Goal: Task Accomplishment & Management: Manage account settings

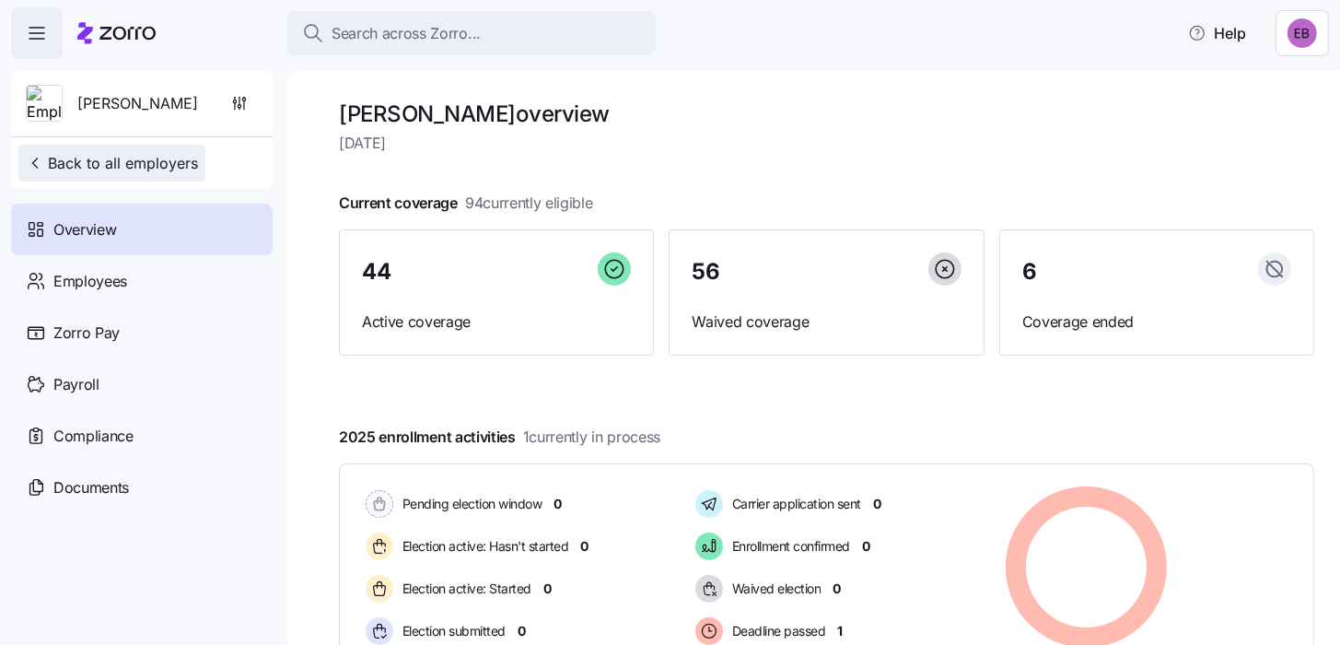
click at [102, 163] on span "Back to all employers" at bounding box center [112, 163] width 172 height 22
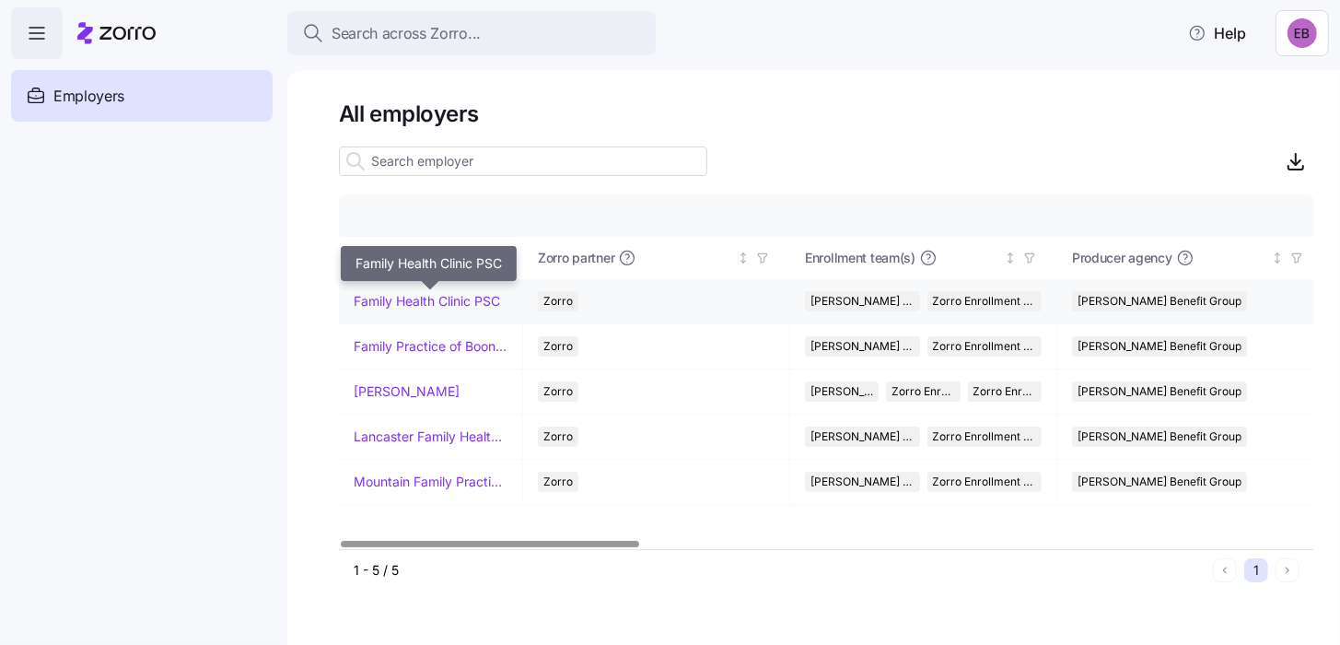
click at [461, 309] on link "Family Health Clinic PSC" at bounding box center [427, 301] width 146 height 18
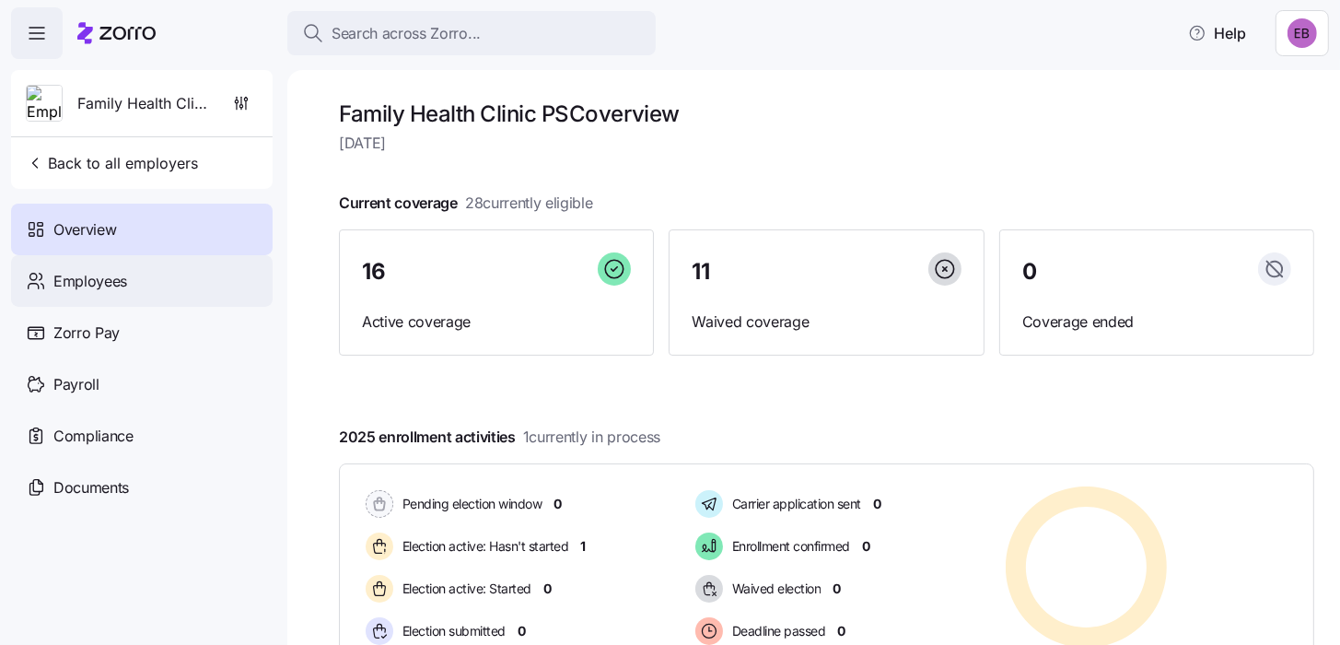
click at [83, 280] on span "Employees" at bounding box center [90, 281] width 74 height 23
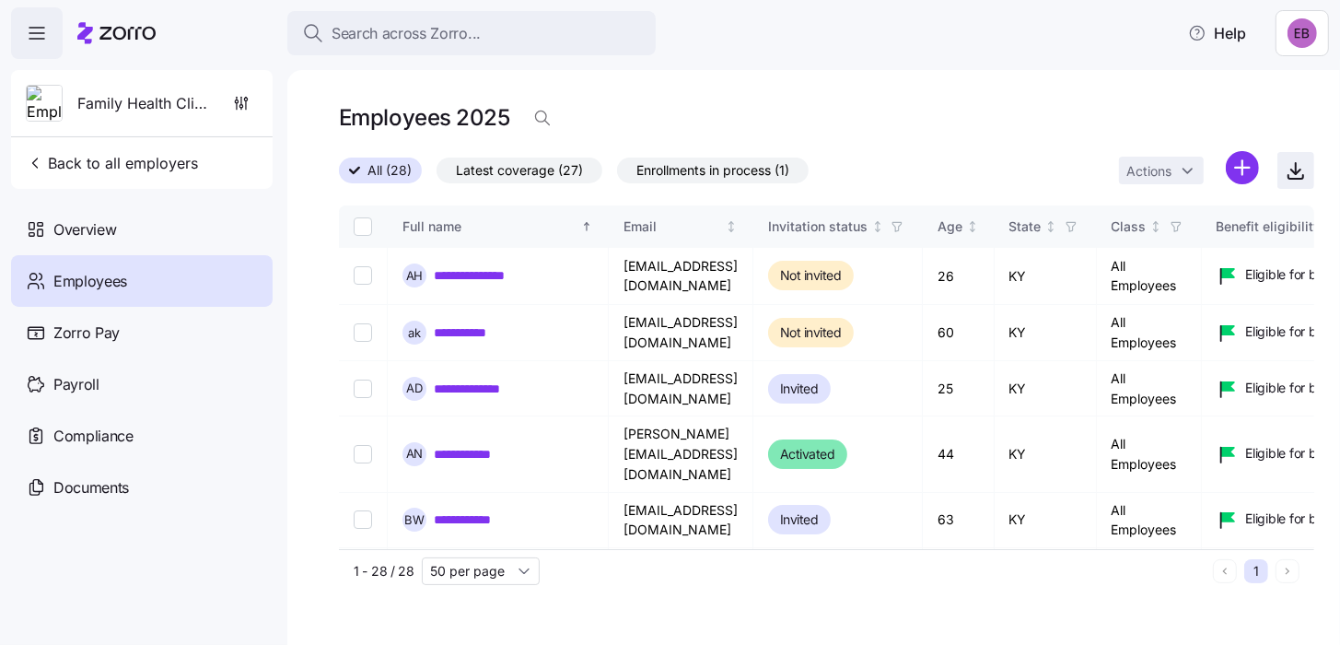
click at [1293, 176] on icon "button" at bounding box center [1296, 170] width 22 height 22
click at [1092, 164] on div "All (28) Latest coverage (27) Enrollments in process (1) Actions" at bounding box center [826, 171] width 975 height 40
click at [1239, 169] on html "**********" at bounding box center [670, 317] width 1340 height 634
click at [1176, 171] on html "**********" at bounding box center [670, 317] width 1340 height 634
click at [361, 173] on span at bounding box center [358, 170] width 18 height 11
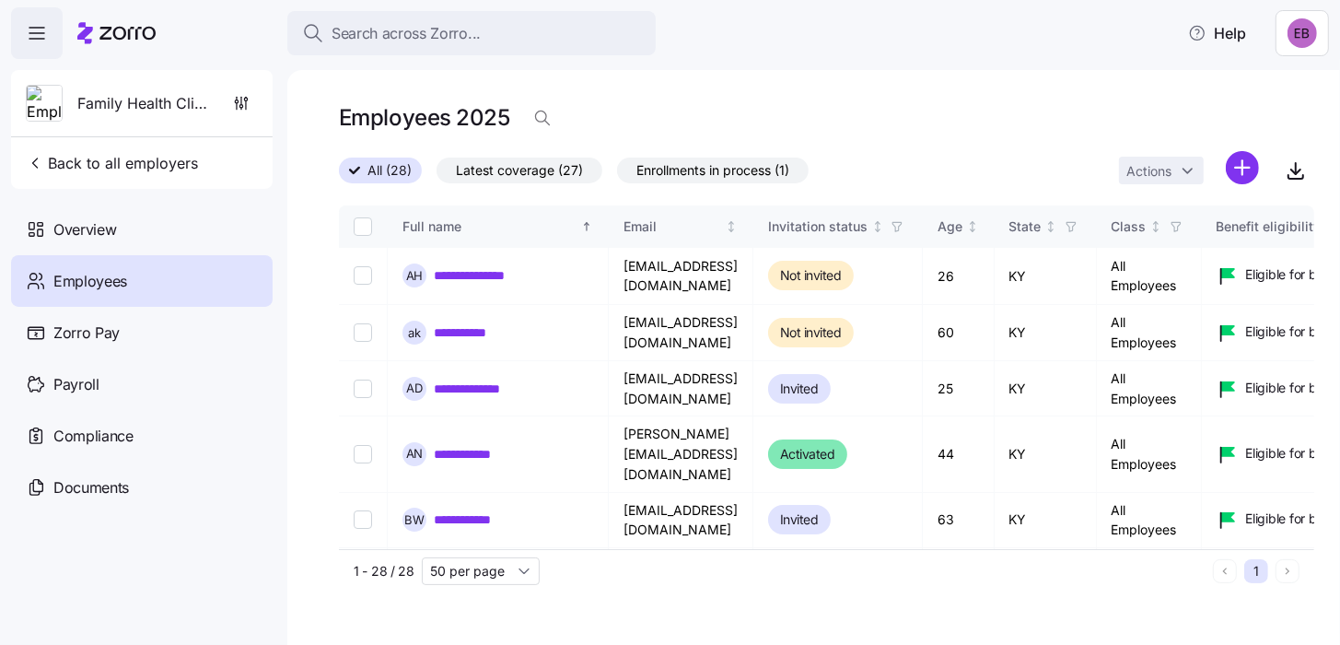
click at [339, 176] on input "All (28)" at bounding box center [339, 176] width 0 height 0
click at [689, 176] on span "Enrollments in process (1)" at bounding box center [712, 170] width 153 height 24
click at [617, 175] on input "Enrollments in process (1)" at bounding box center [617, 175] width 0 height 0
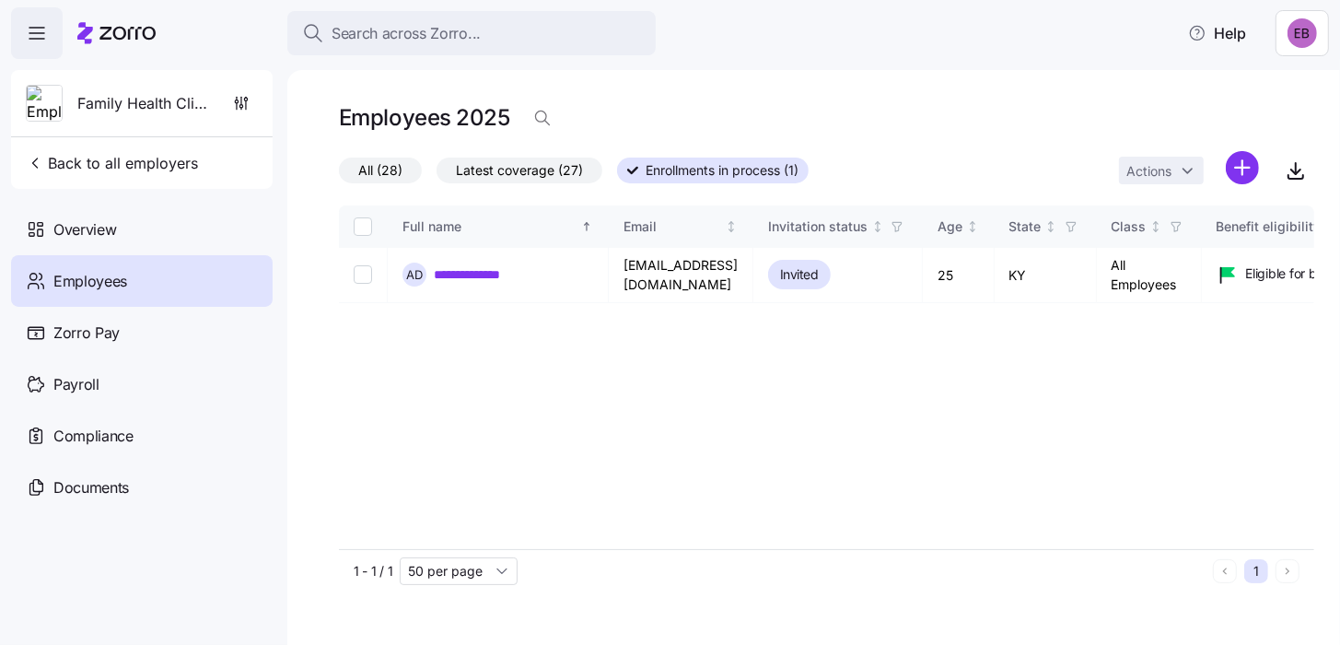
click at [373, 166] on span "All (28)" at bounding box center [380, 170] width 44 height 24
click at [339, 175] on input "All (28)" at bounding box center [339, 175] width 0 height 0
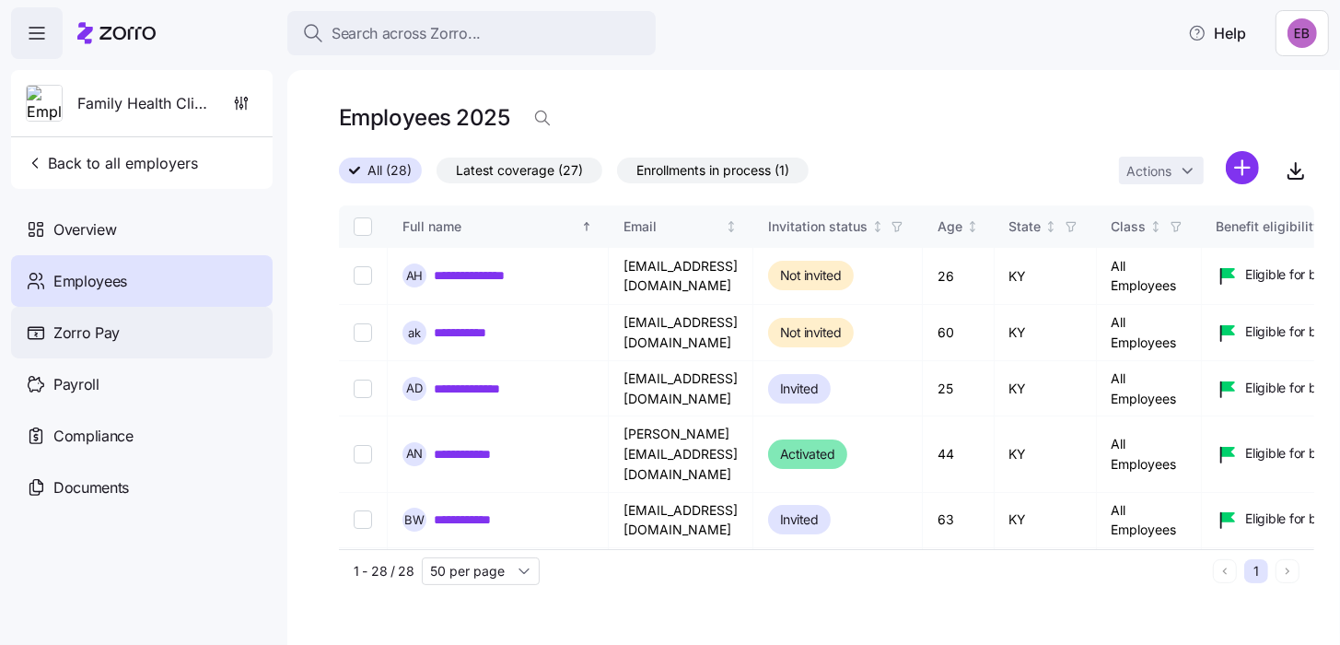
click at [103, 333] on span "Zorro Pay" at bounding box center [86, 332] width 66 height 23
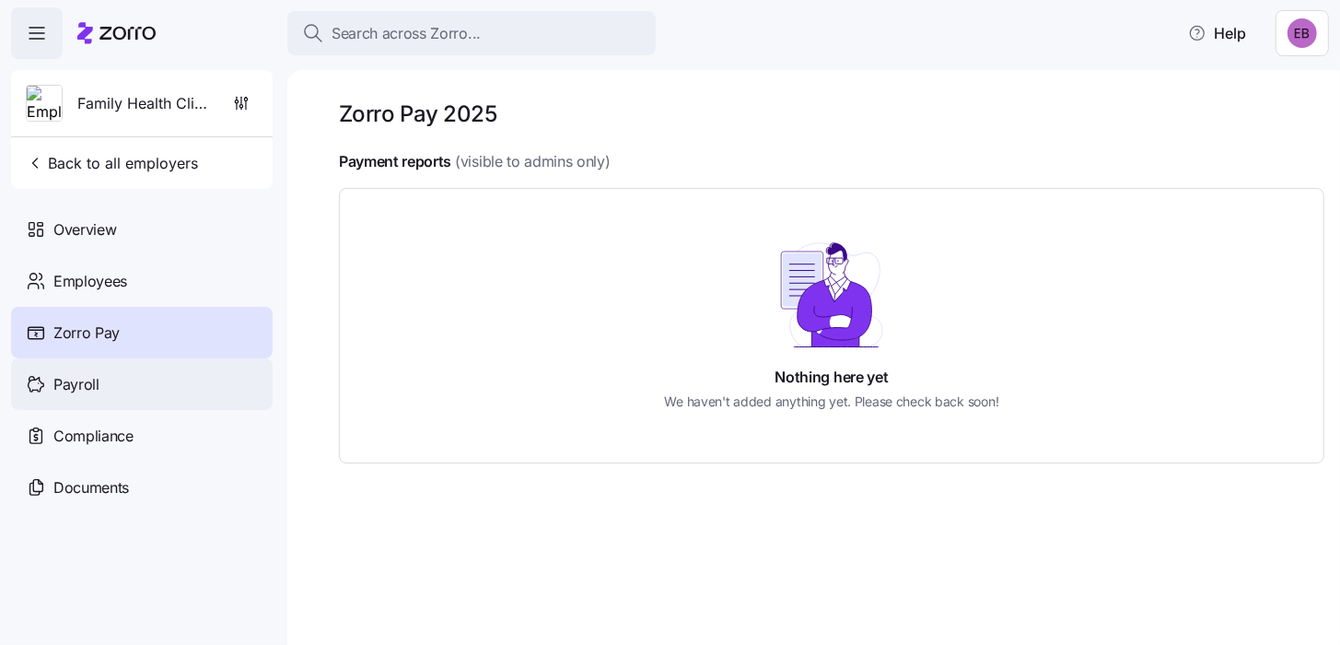
click at [85, 386] on span "Payroll" at bounding box center [76, 384] width 46 height 23
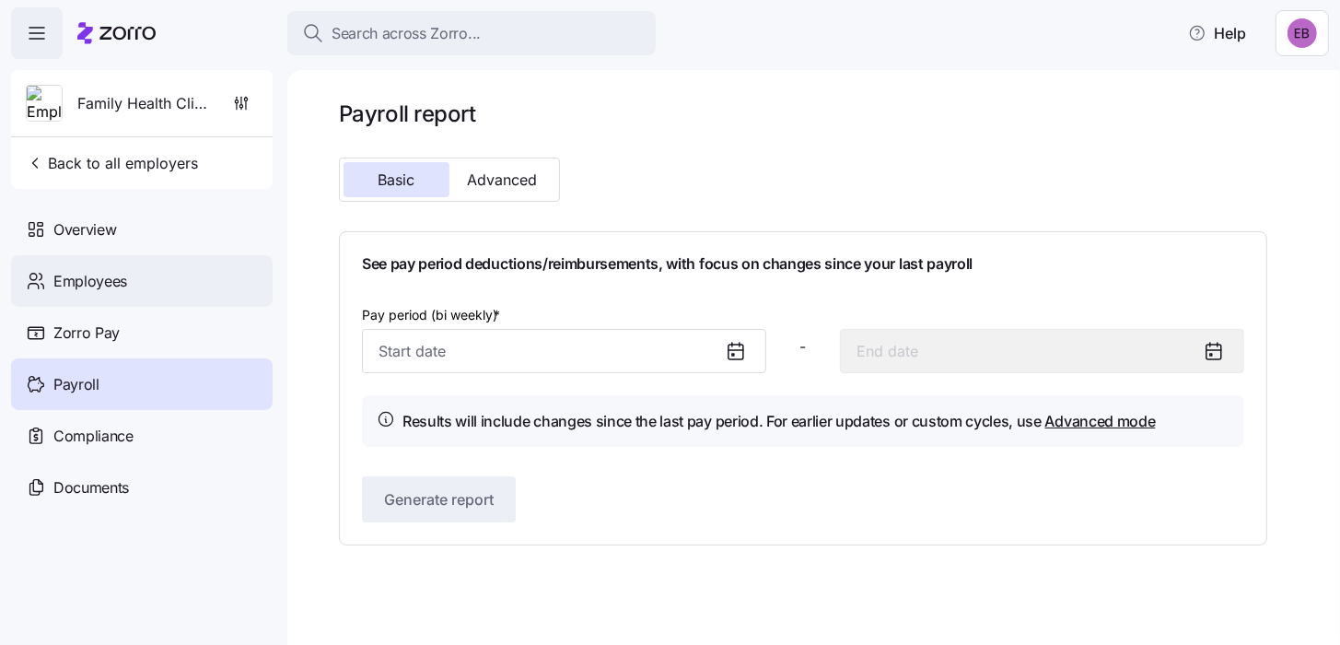
click at [90, 276] on span "Employees" at bounding box center [90, 281] width 74 height 23
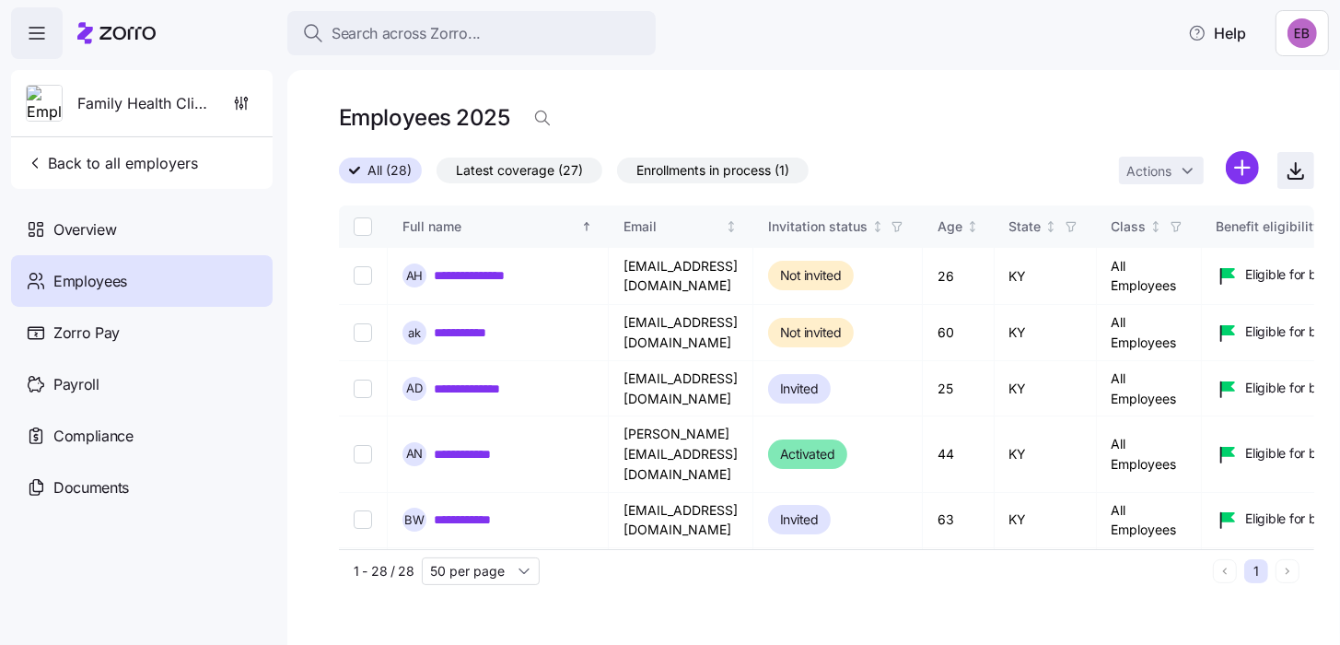
click at [1297, 174] on icon "button" at bounding box center [1295, 171] width 9 height 5
click at [647, 227] on div "Email" at bounding box center [673, 226] width 99 height 20
click at [868, 230] on div "Invitation status" at bounding box center [817, 226] width 99 height 20
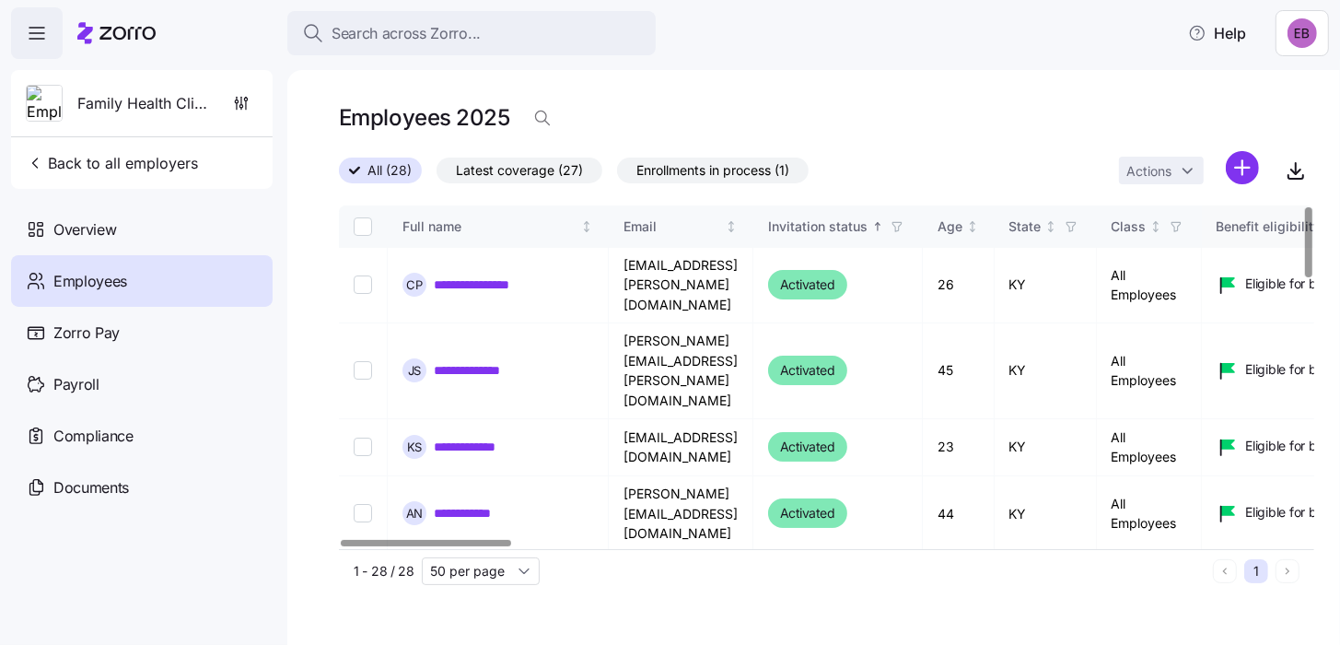
click at [1296, 232] on div "Benefit eligibility" at bounding box center [1329, 226] width 225 height 20
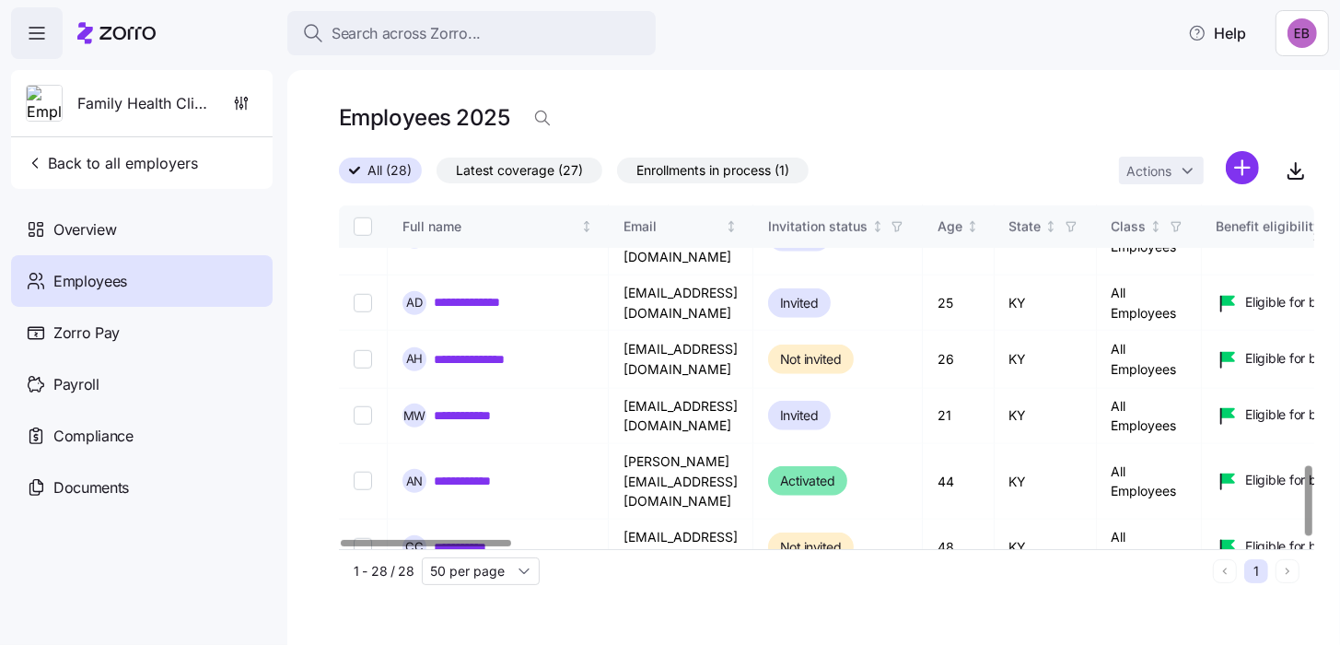
scroll to position [1264, 0]
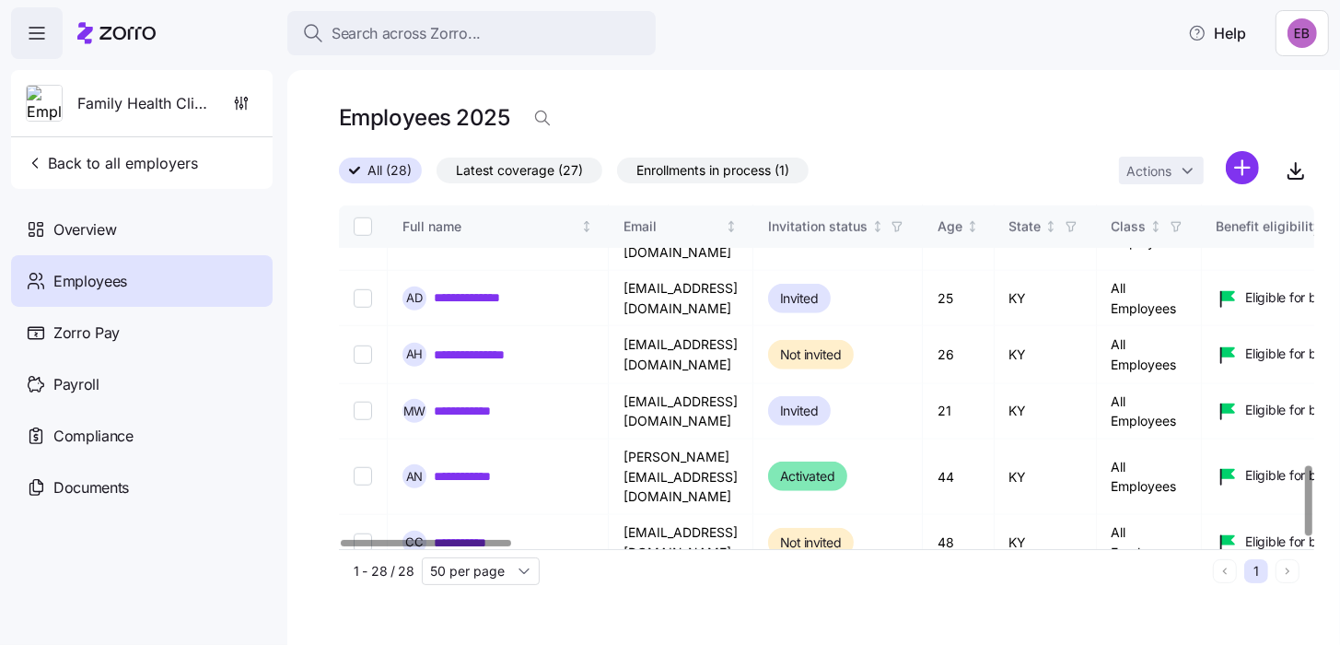
click at [76, 283] on span "Employees" at bounding box center [90, 281] width 74 height 23
click at [76, 282] on span "Employees" at bounding box center [90, 281] width 74 height 23
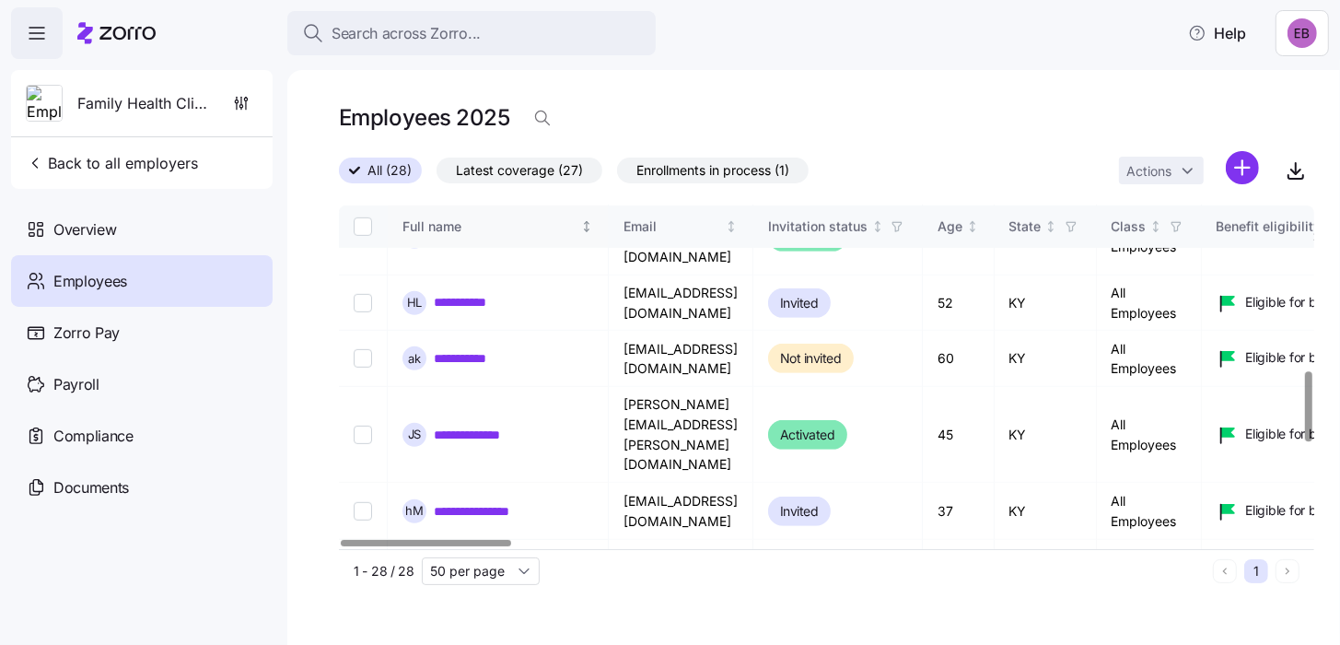
scroll to position [803, 0]
click at [449, 222] on div "Full name" at bounding box center [489, 226] width 175 height 20
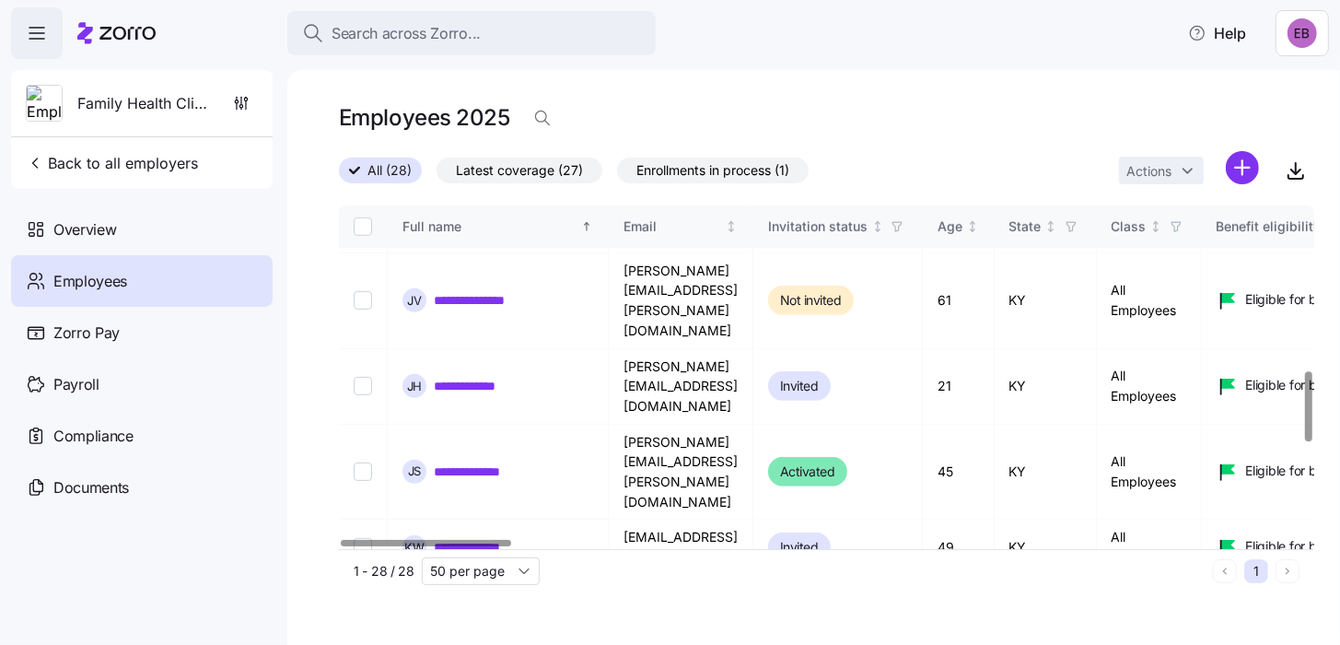
click at [586, 223] on icon "Sorted ascending" at bounding box center [586, 224] width 2 height 2
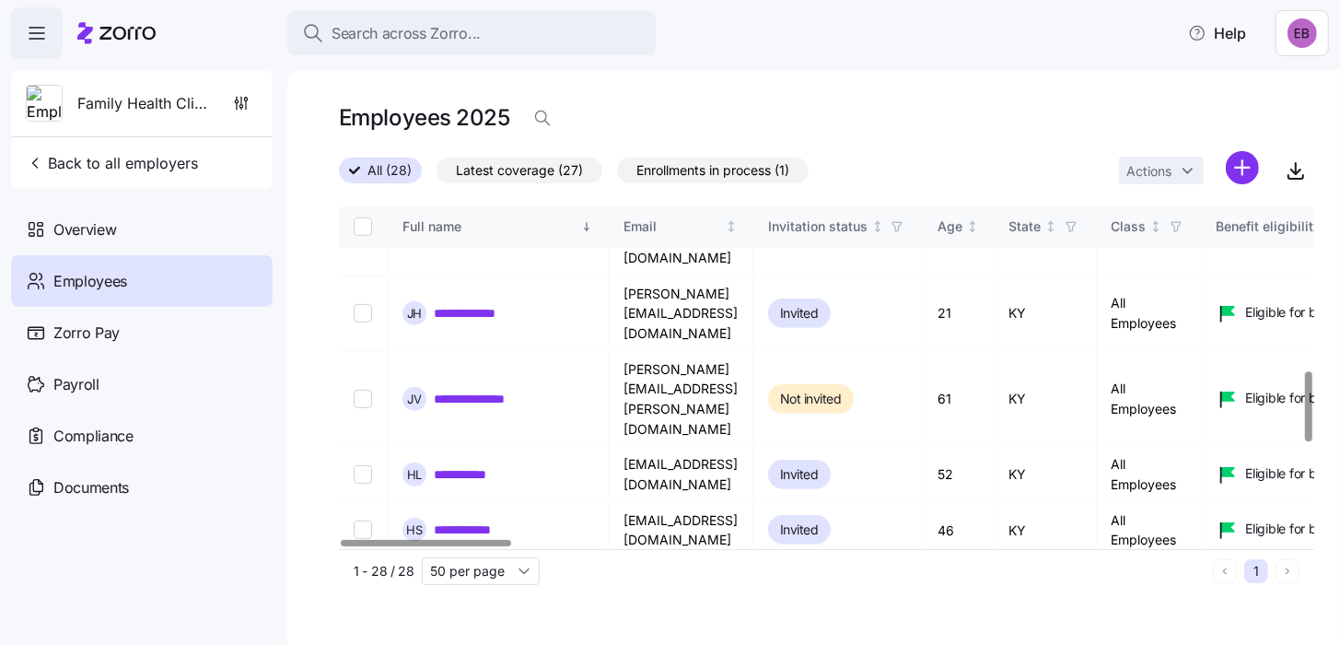
click at [586, 220] on icon "Sorted descending" at bounding box center [586, 226] width 13 height 13
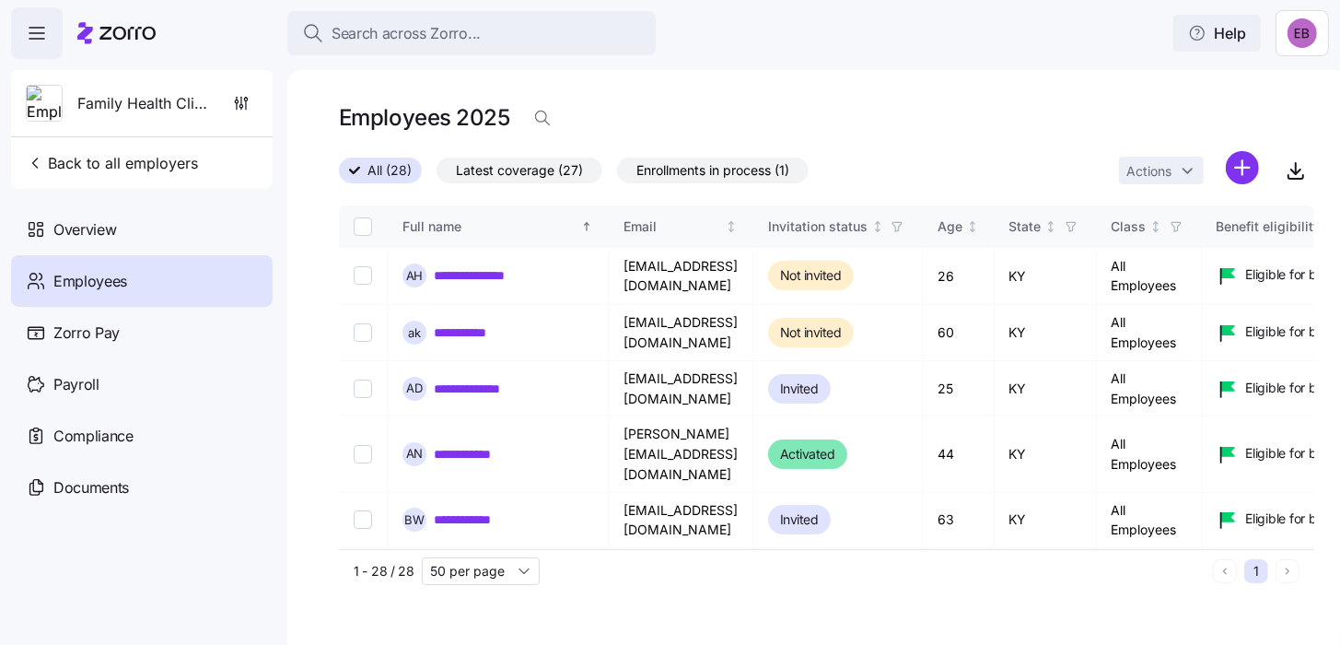
click at [1239, 31] on span "Help" at bounding box center [1217, 33] width 58 height 22
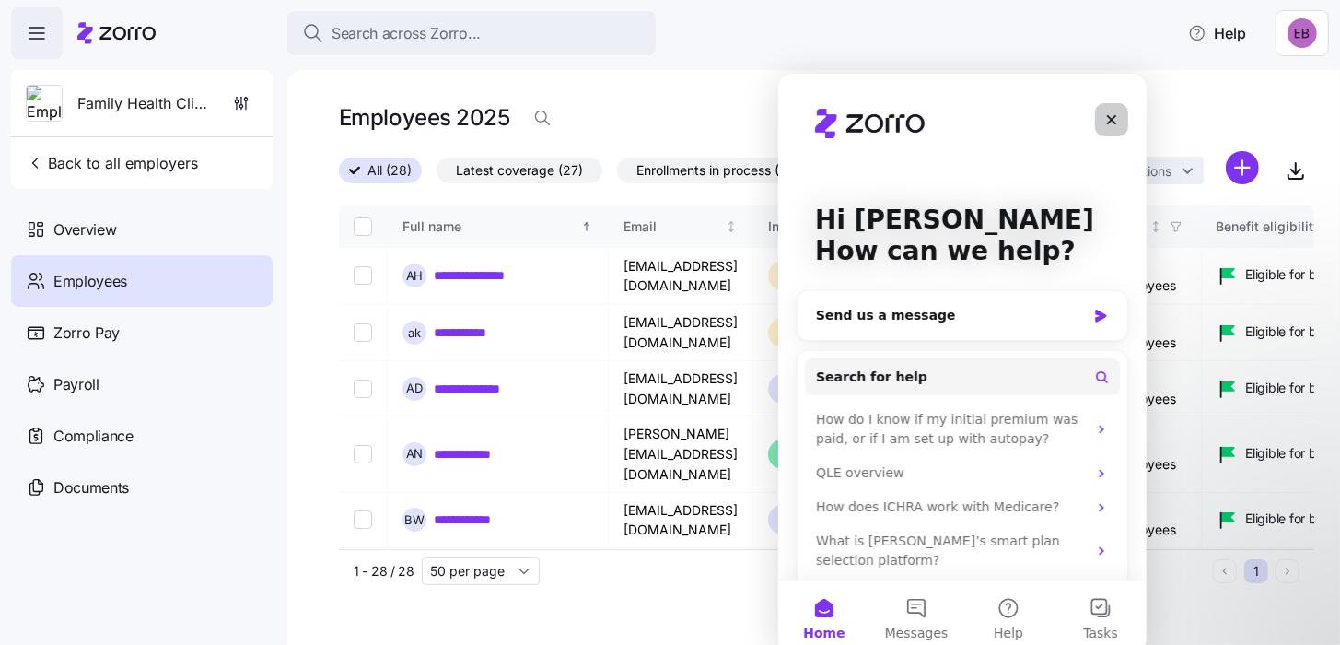
click at [1110, 119] on icon "Close" at bounding box center [1111, 119] width 10 height 10
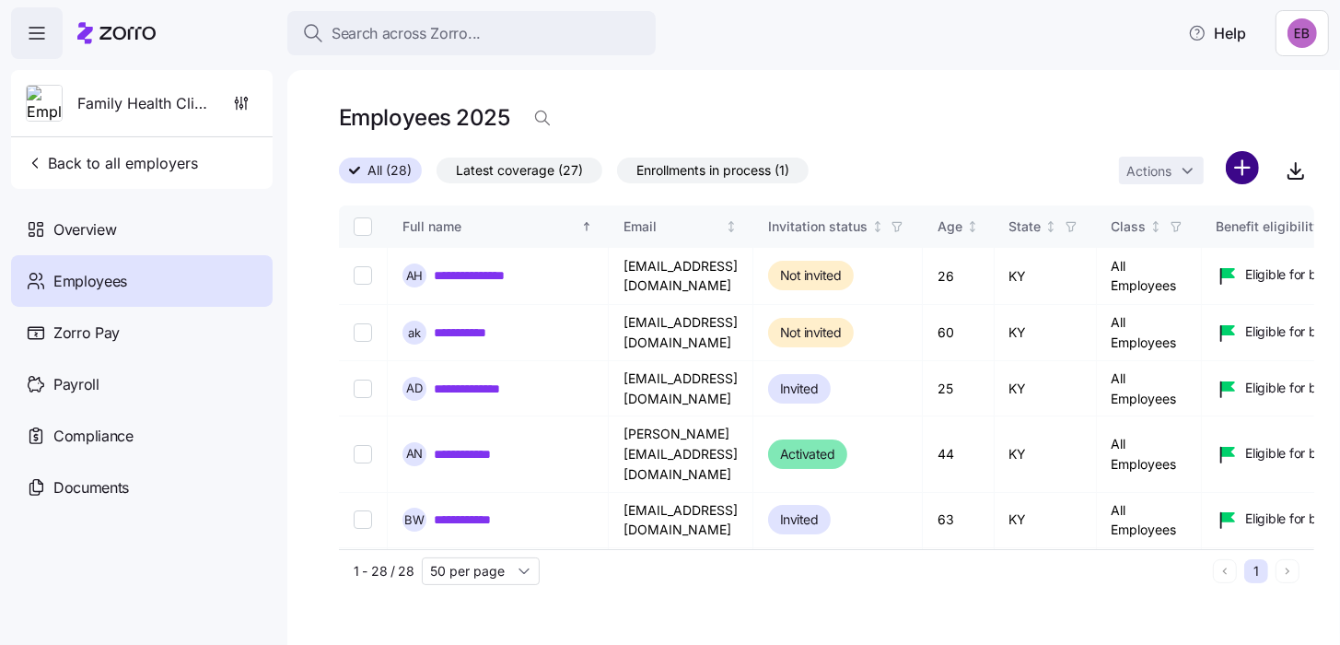
click at [1244, 162] on html "**********" at bounding box center [670, 317] width 1340 height 634
click at [1296, 173] on html "**********" at bounding box center [670, 317] width 1340 height 634
click at [111, 156] on span "Back to all employers" at bounding box center [112, 163] width 172 height 22
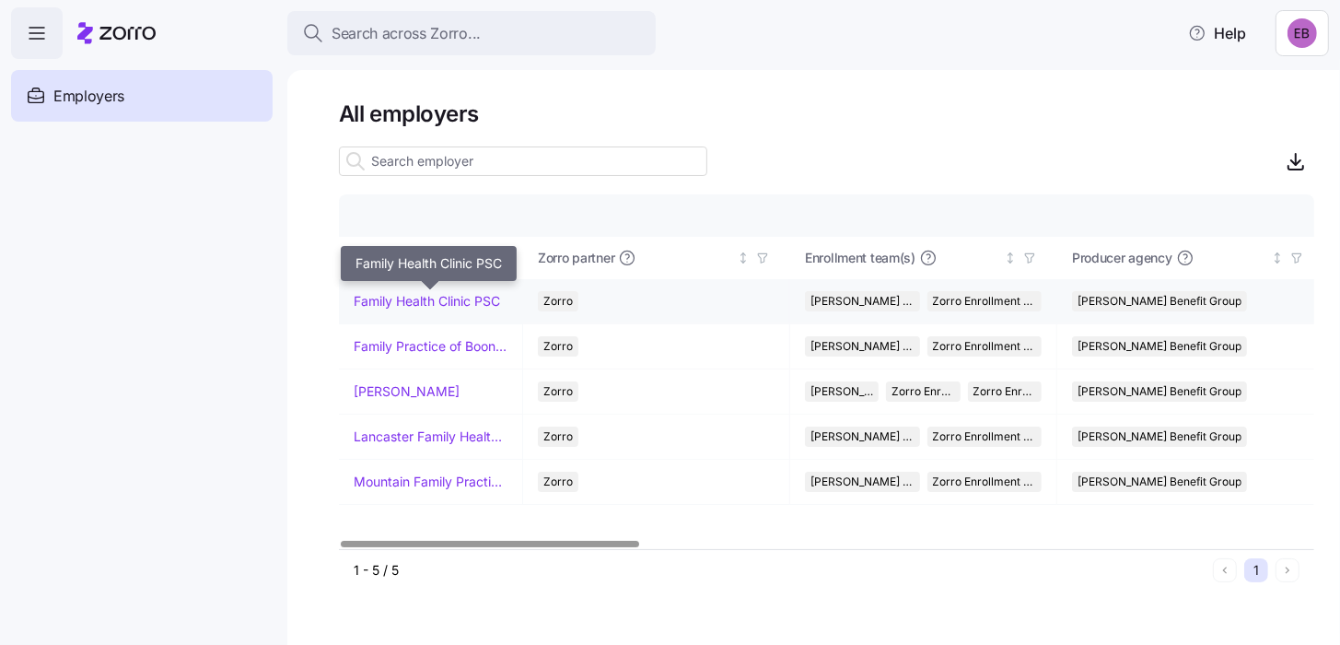
click at [391, 304] on link "Family Health Clinic PSC" at bounding box center [427, 301] width 146 height 18
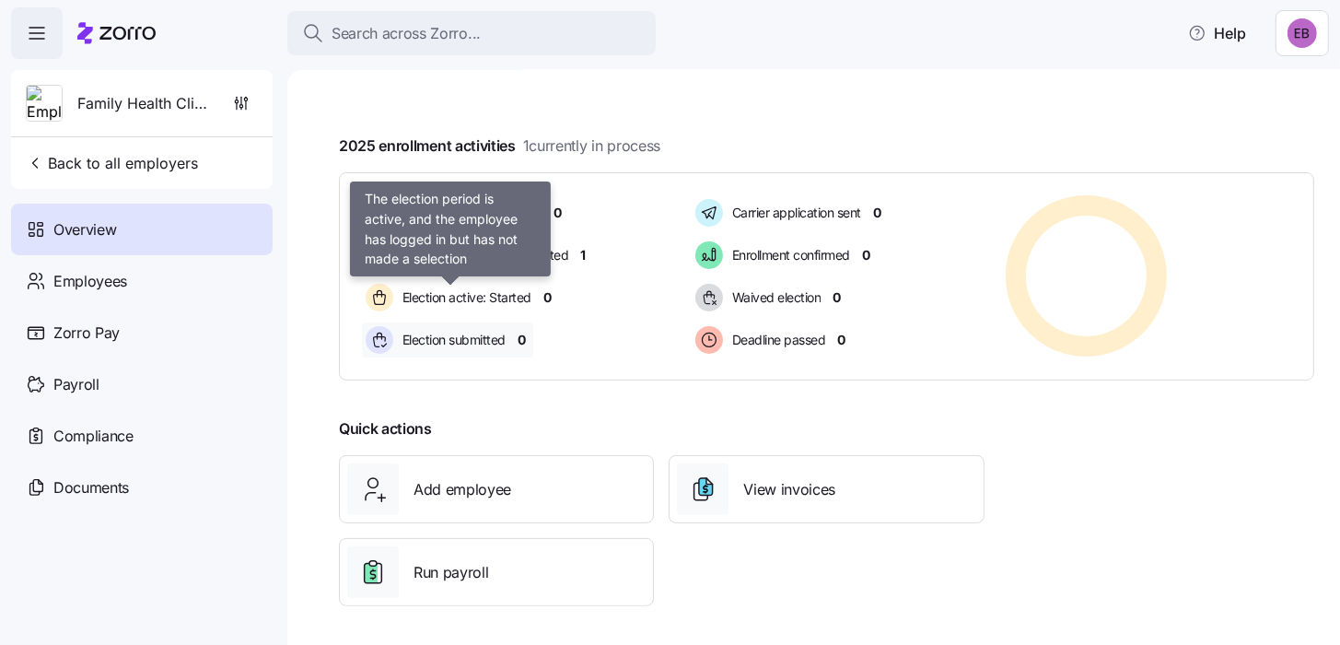
scroll to position [295, 0]
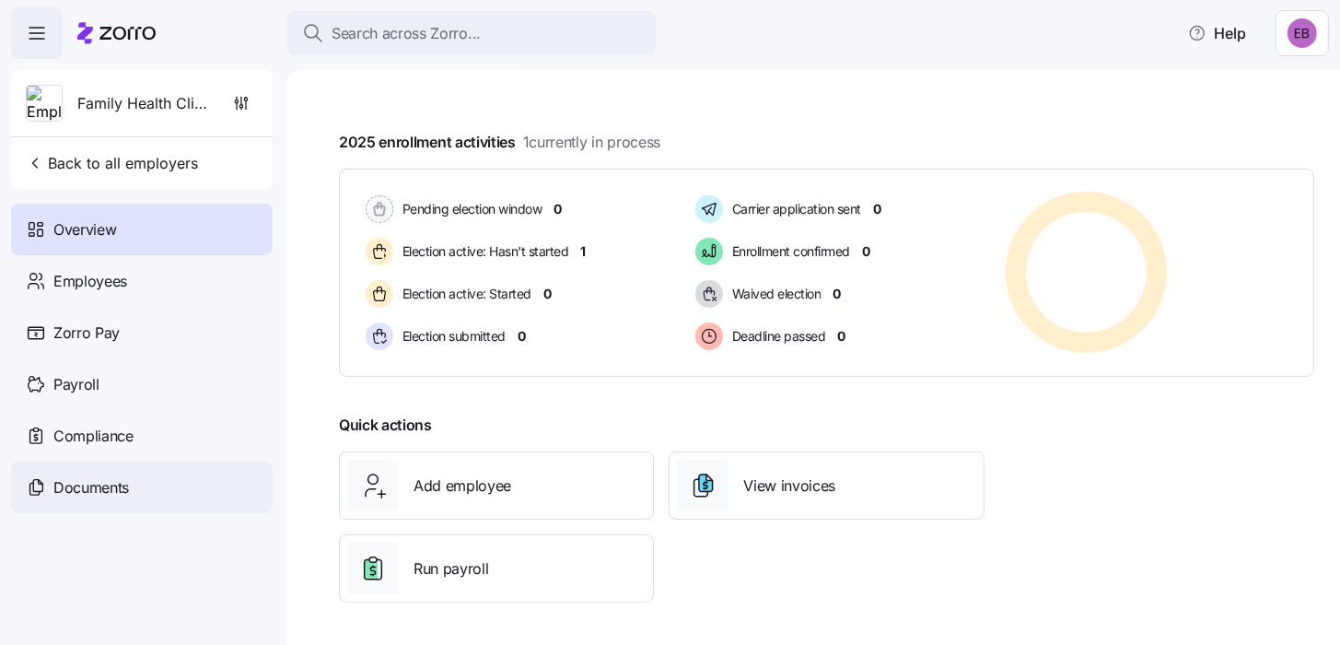
click at [97, 490] on span "Documents" at bounding box center [91, 487] width 76 height 23
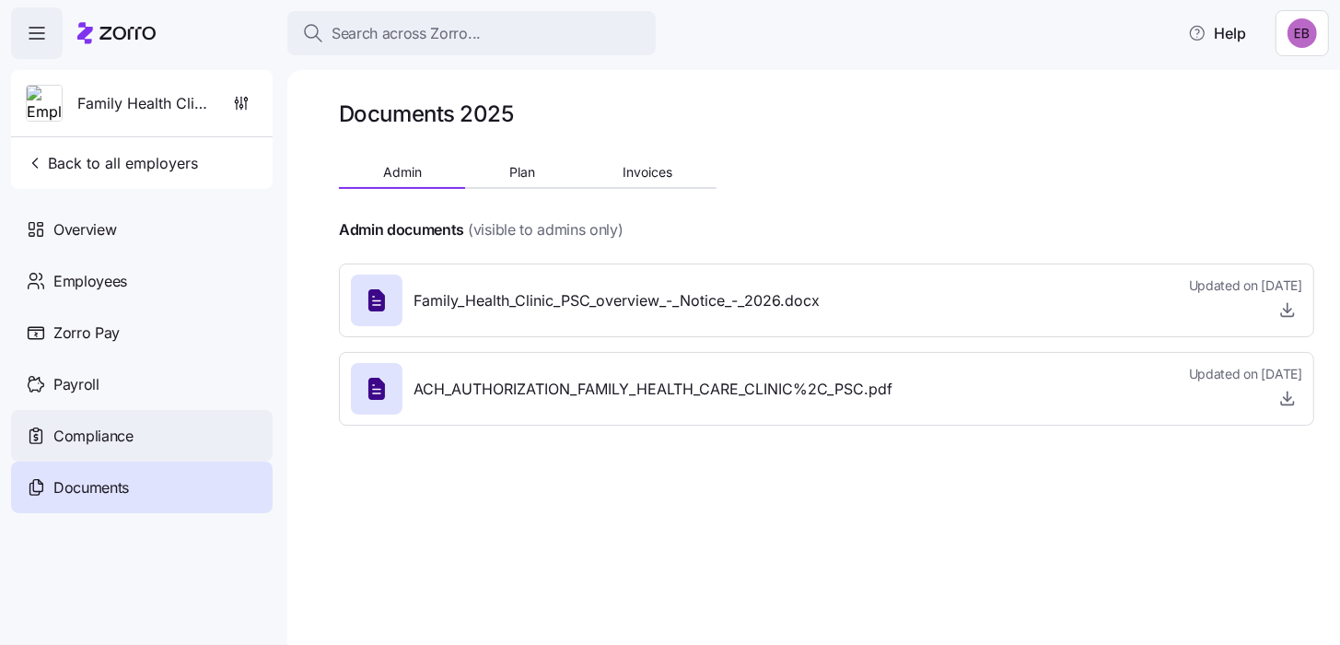
click at [95, 435] on span "Compliance" at bounding box center [93, 436] width 80 height 23
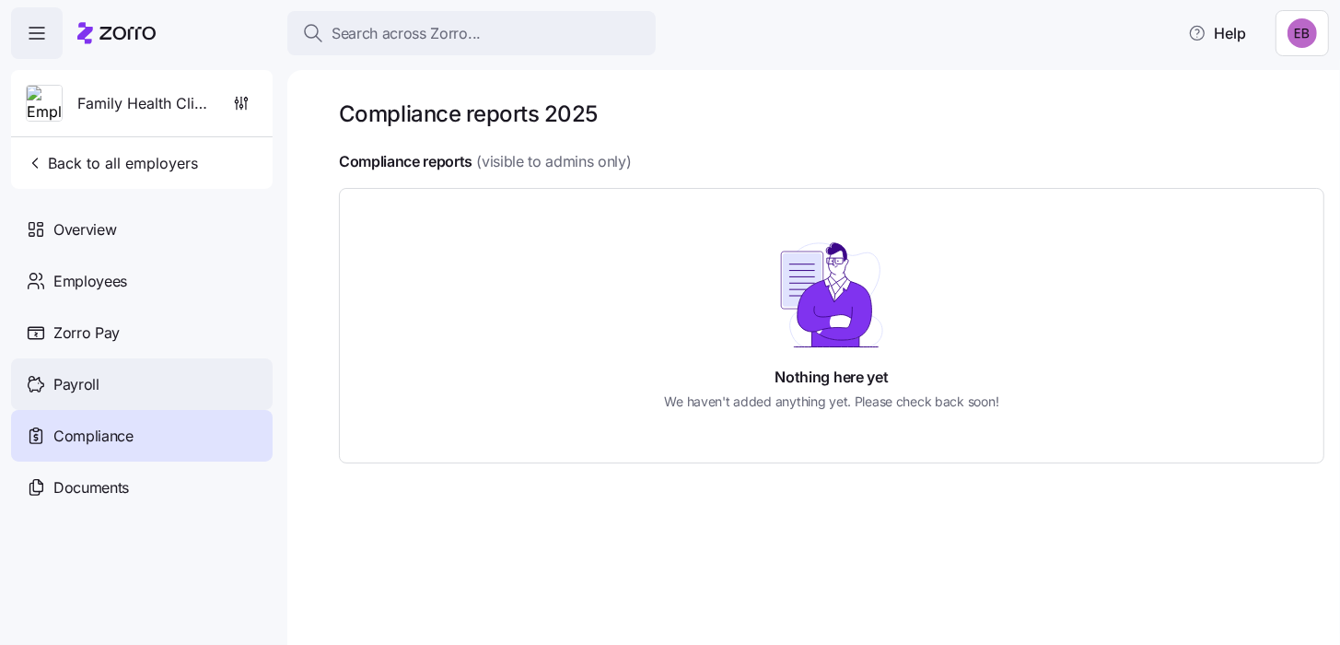
click at [93, 381] on span "Payroll" at bounding box center [76, 384] width 46 height 23
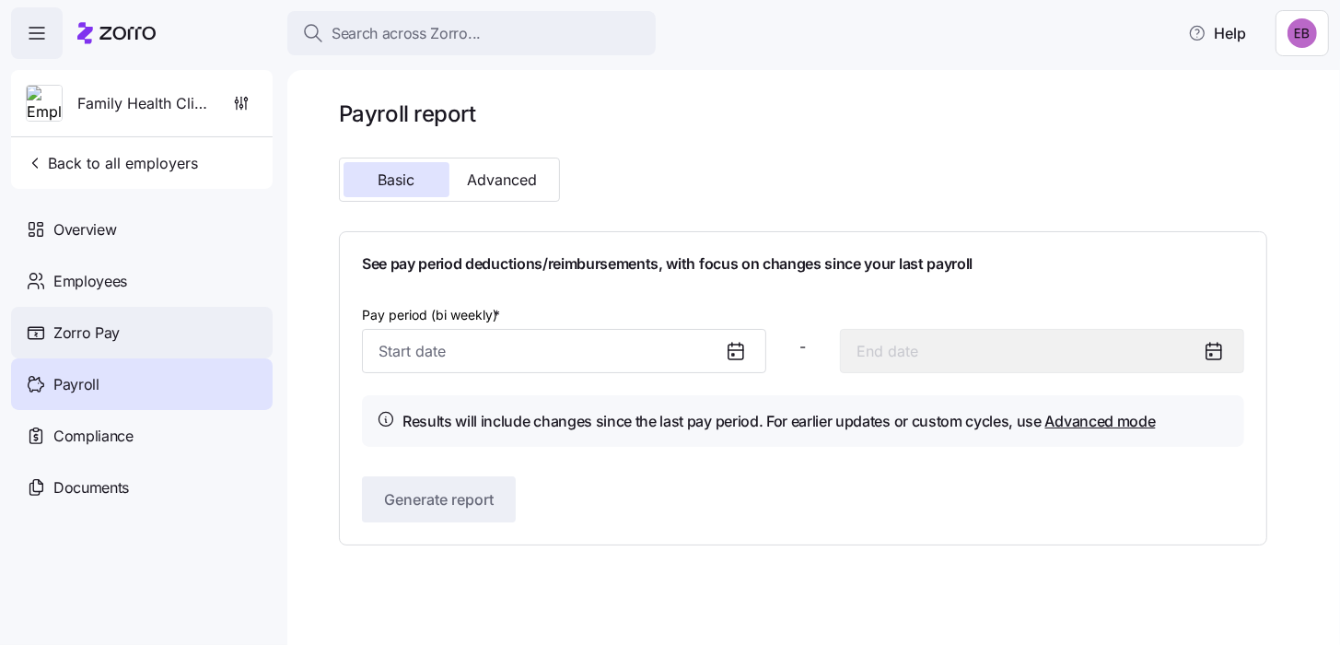
click at [93, 328] on span "Zorro Pay" at bounding box center [86, 332] width 66 height 23
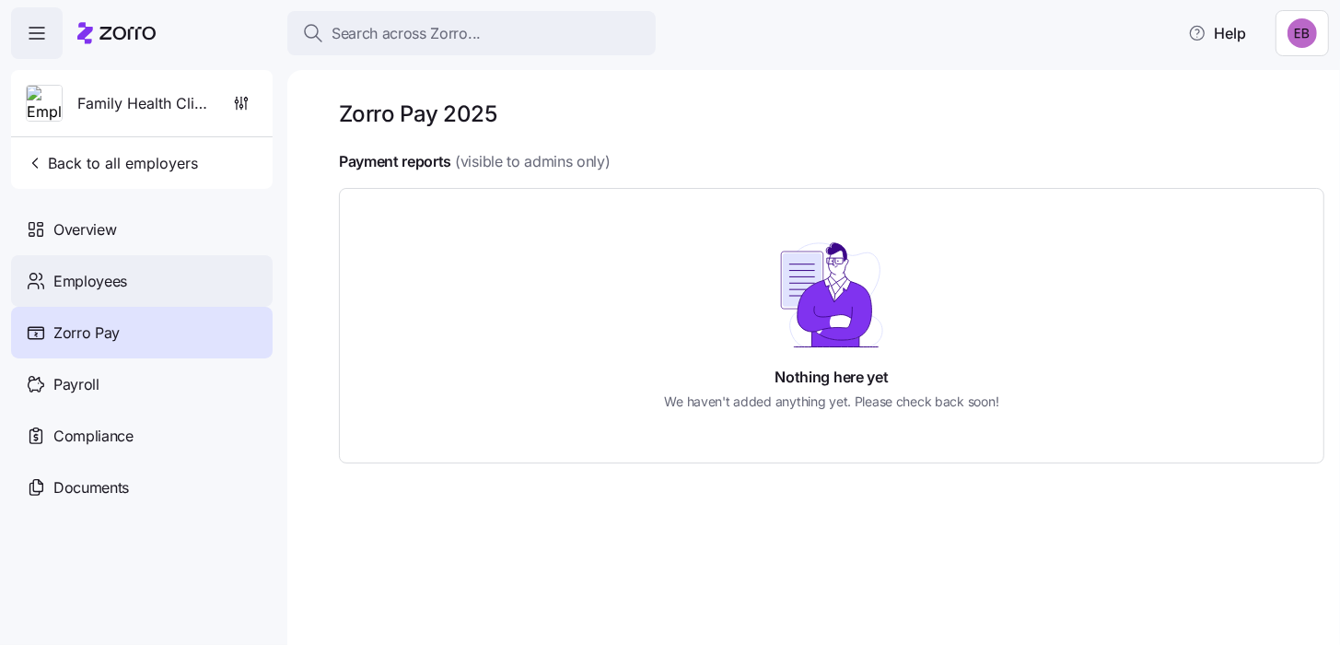
click at [93, 282] on span "Employees" at bounding box center [90, 281] width 74 height 23
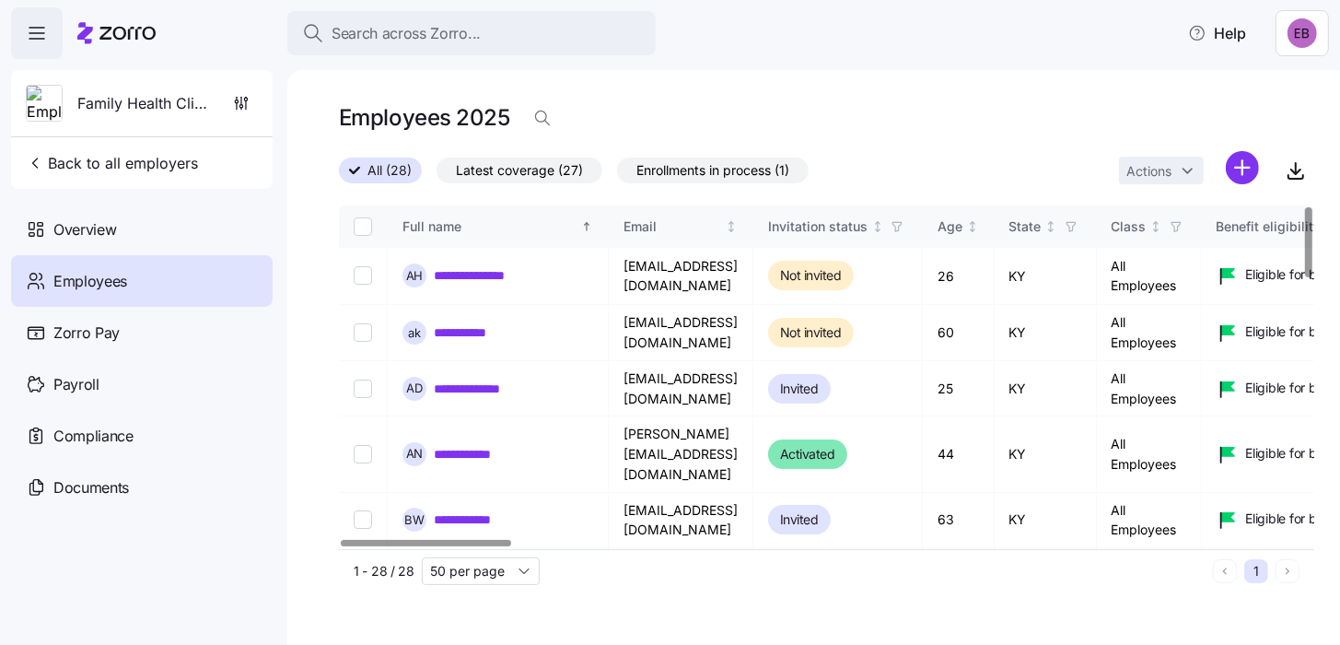
click at [379, 172] on span "All (28)" at bounding box center [389, 170] width 44 height 24
click at [339, 176] on input "All (28)" at bounding box center [339, 176] width 0 height 0
click at [484, 275] on link "**********" at bounding box center [485, 275] width 103 height 18
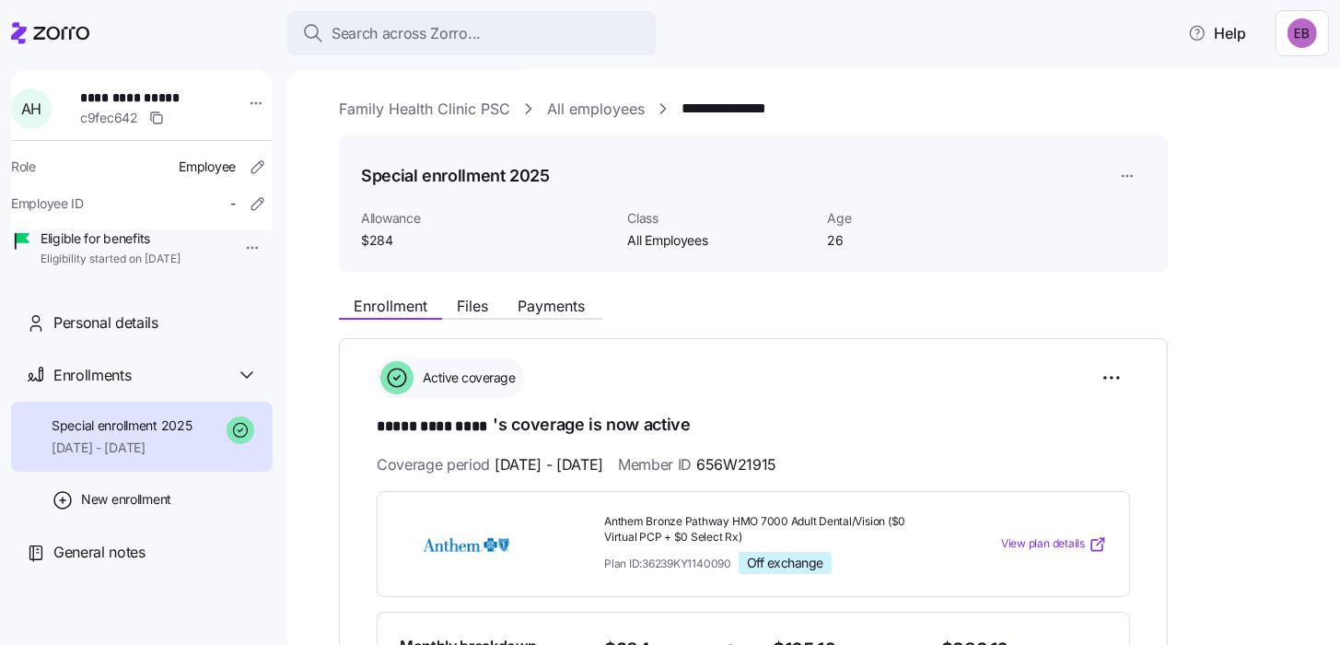
scroll to position [1, 0]
click at [565, 303] on span "Payments" at bounding box center [551, 306] width 67 height 15
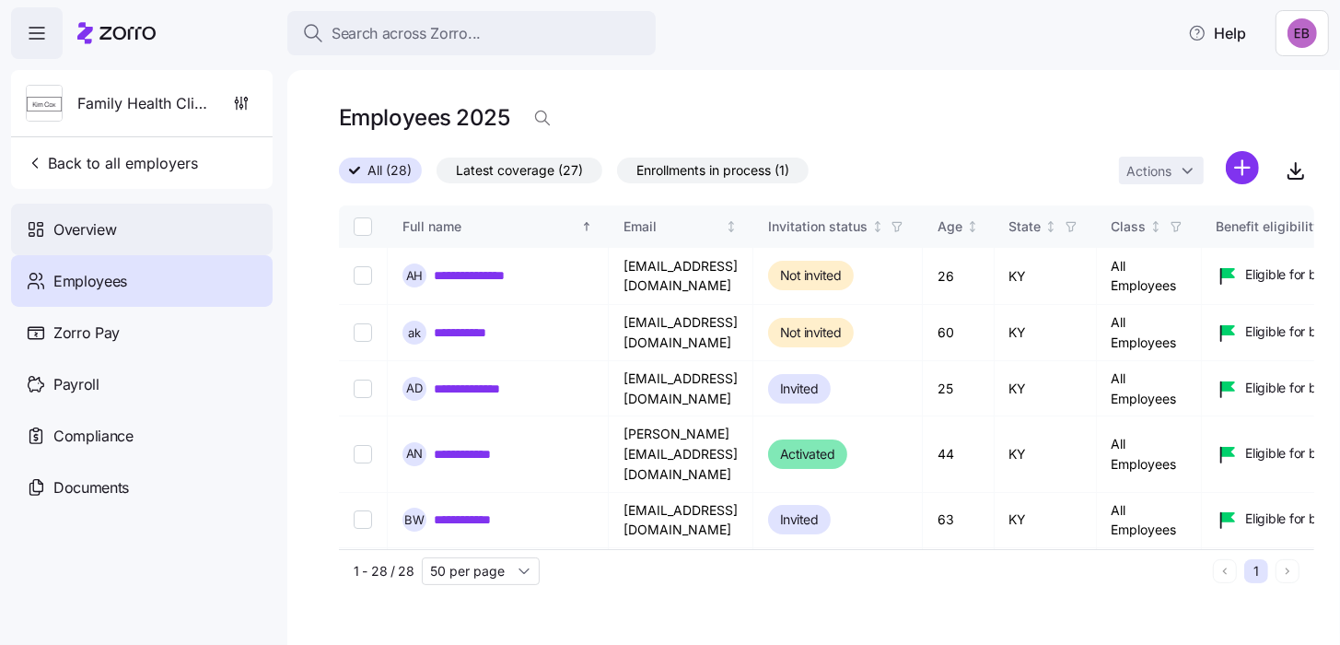
click at [114, 236] on span "Overview" at bounding box center [84, 229] width 63 height 23
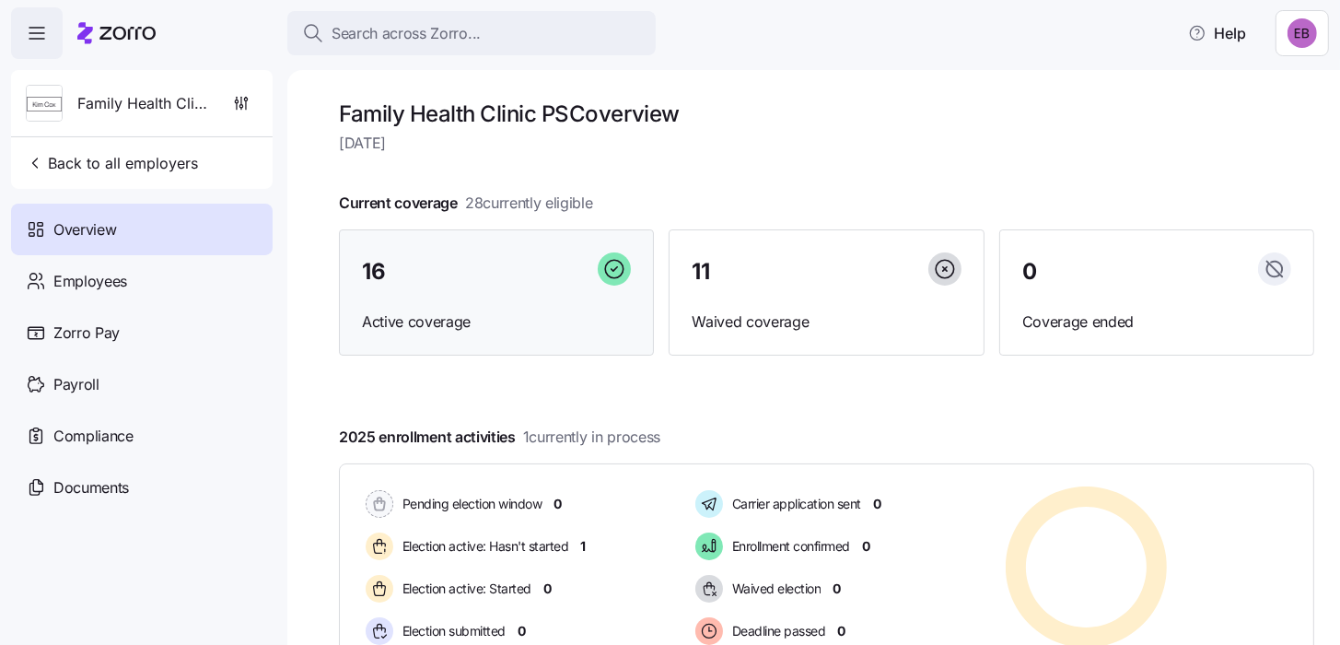
click at [464, 286] on div "16" at bounding box center [496, 272] width 269 height 40
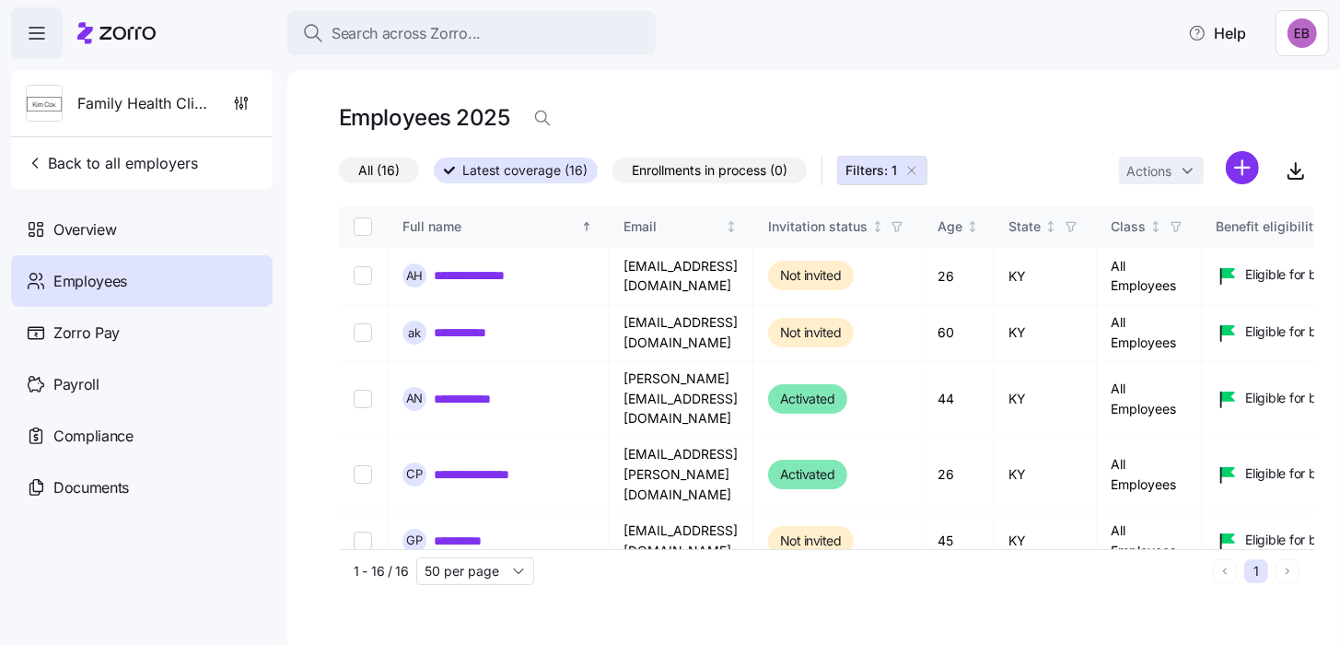
click at [61, 282] on span "Employees" at bounding box center [90, 281] width 74 height 23
click at [533, 117] on icon "button" at bounding box center [542, 118] width 18 height 18
click at [478, 119] on h1 "Employees 2025" at bounding box center [424, 117] width 170 height 29
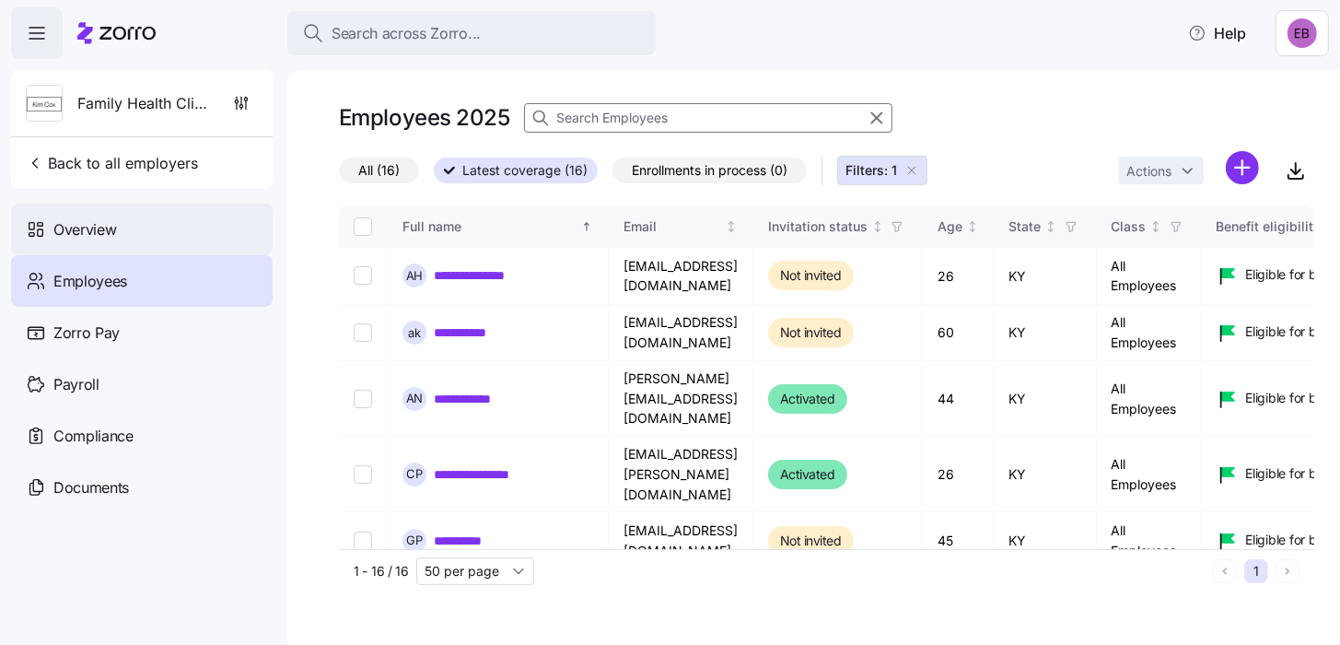
click at [87, 227] on span "Overview" at bounding box center [84, 229] width 63 height 23
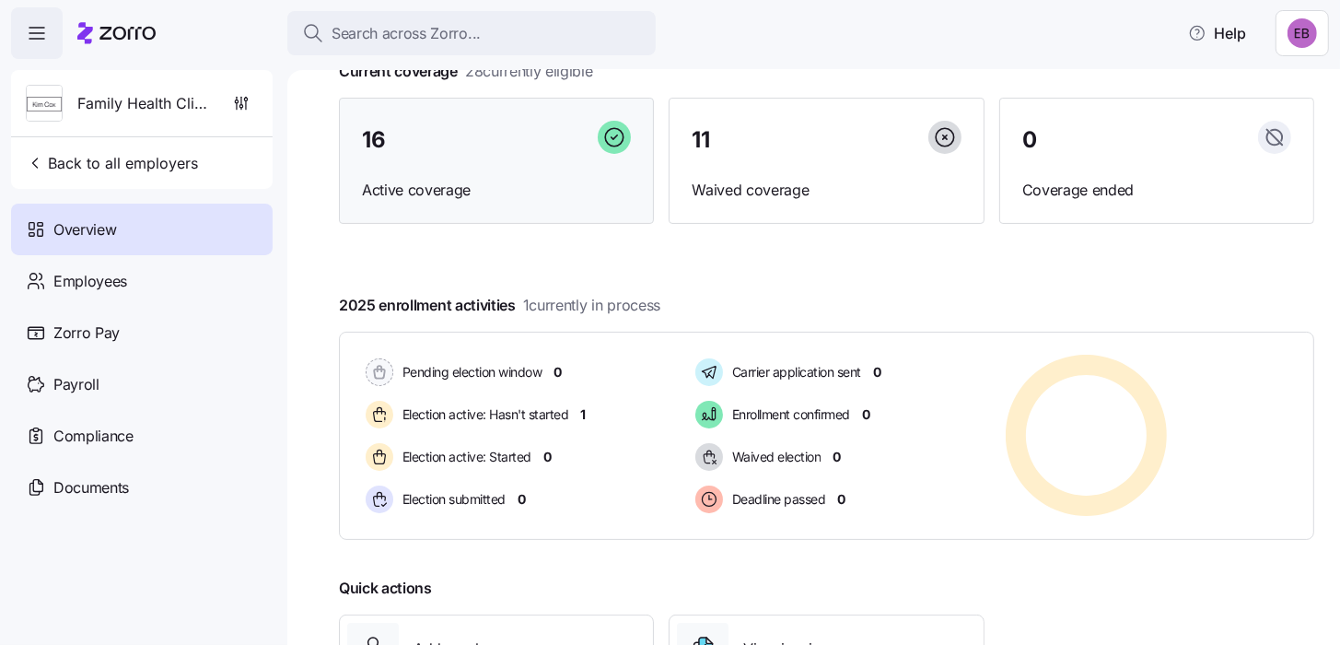
scroll to position [184, 0]
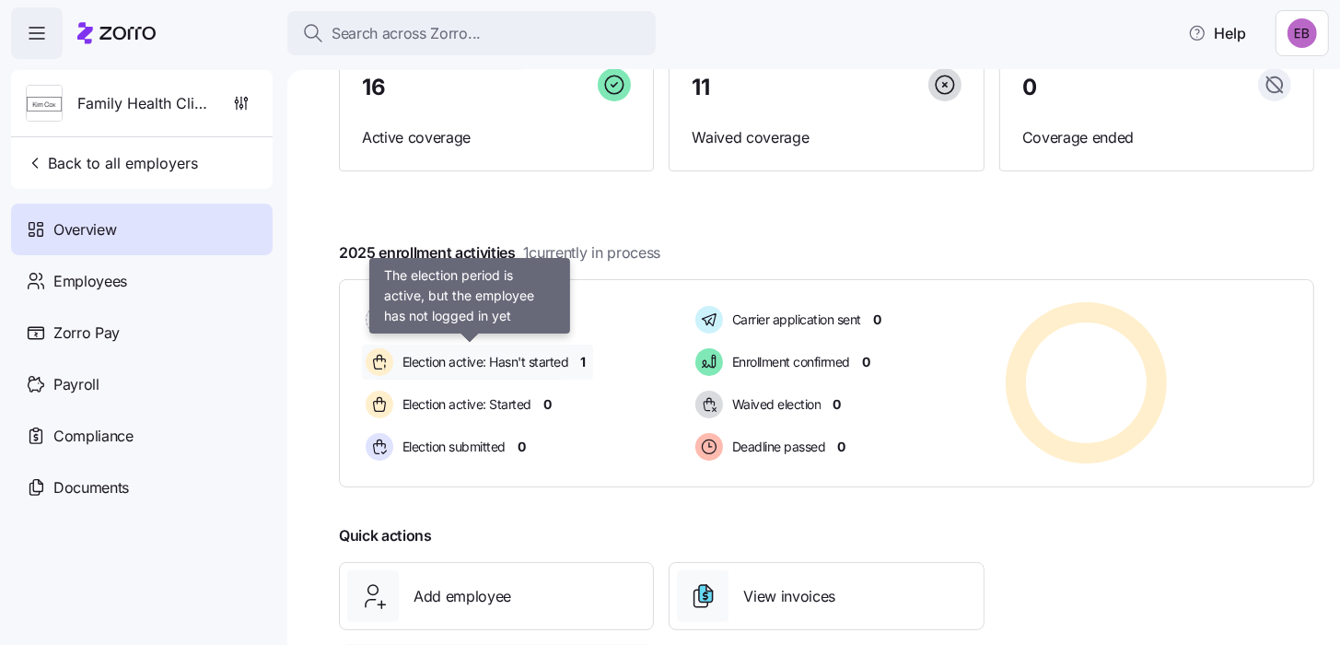
click at [500, 359] on span "Election active: Hasn't started" at bounding box center [483, 362] width 172 height 18
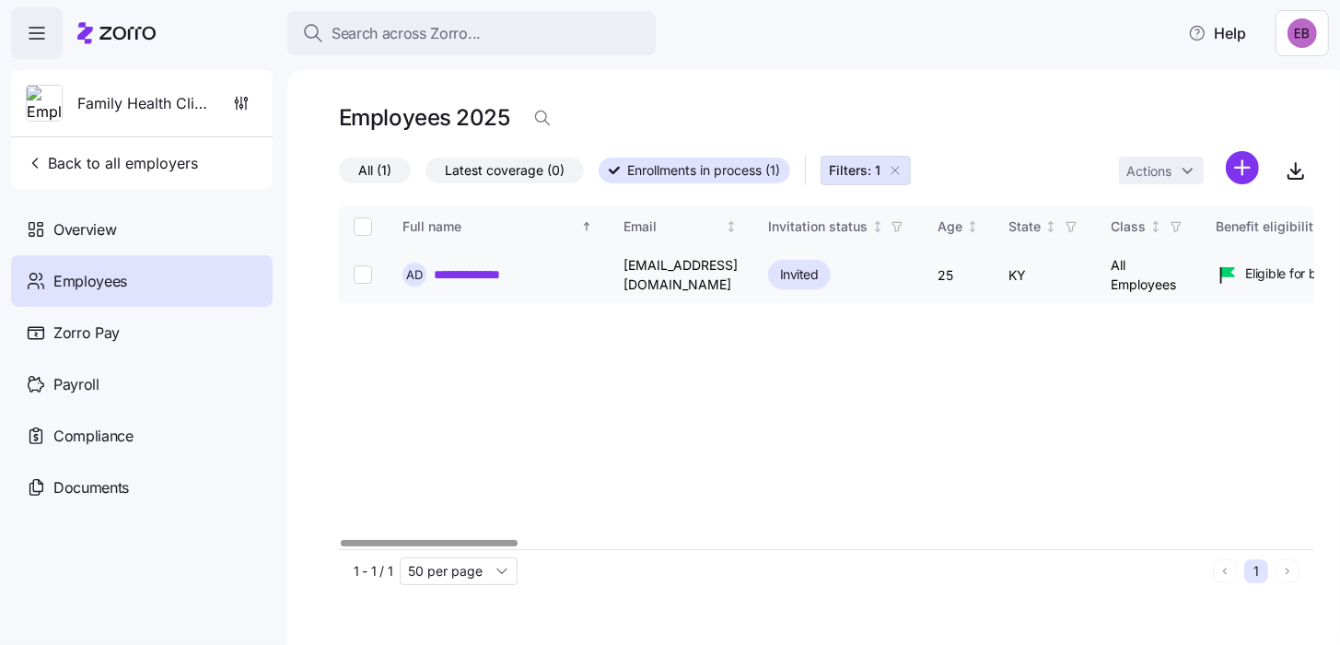
click at [461, 279] on link "**********" at bounding box center [478, 274] width 89 height 18
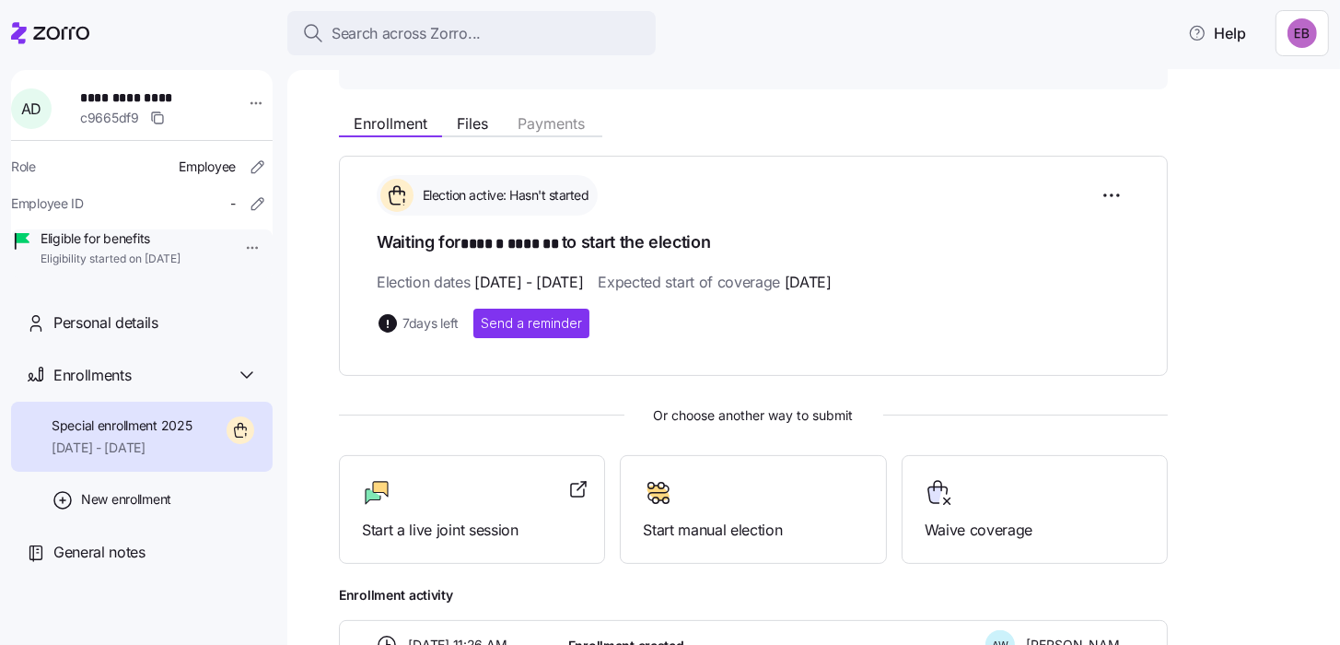
scroll to position [276, 0]
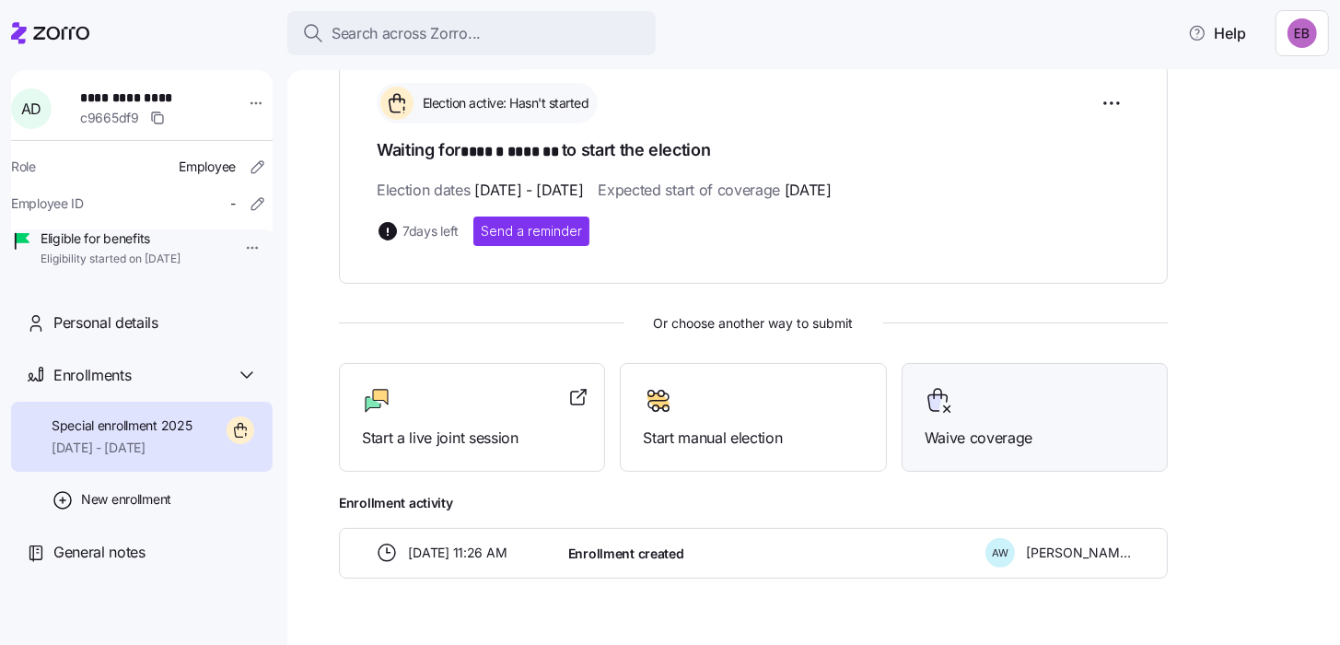
click at [1018, 432] on span "Waive coverage" at bounding box center [1035, 437] width 220 height 23
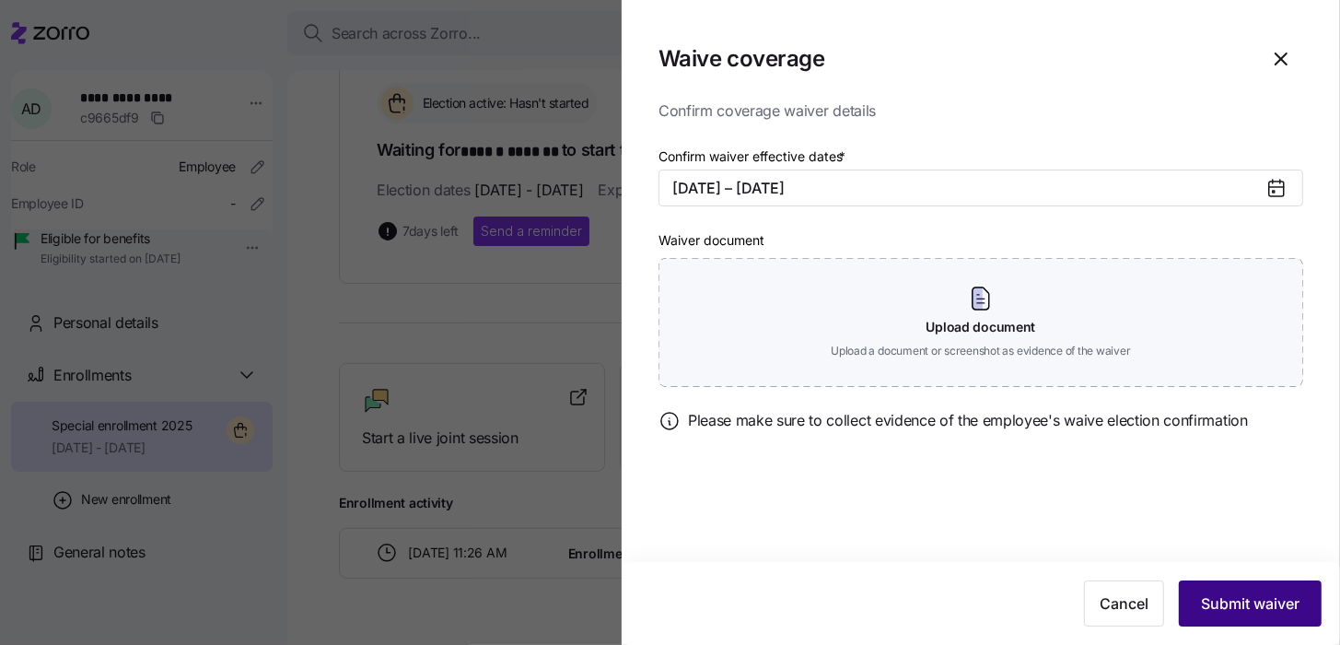
click at [1228, 596] on span "Submit waiver" at bounding box center [1250, 603] width 99 height 22
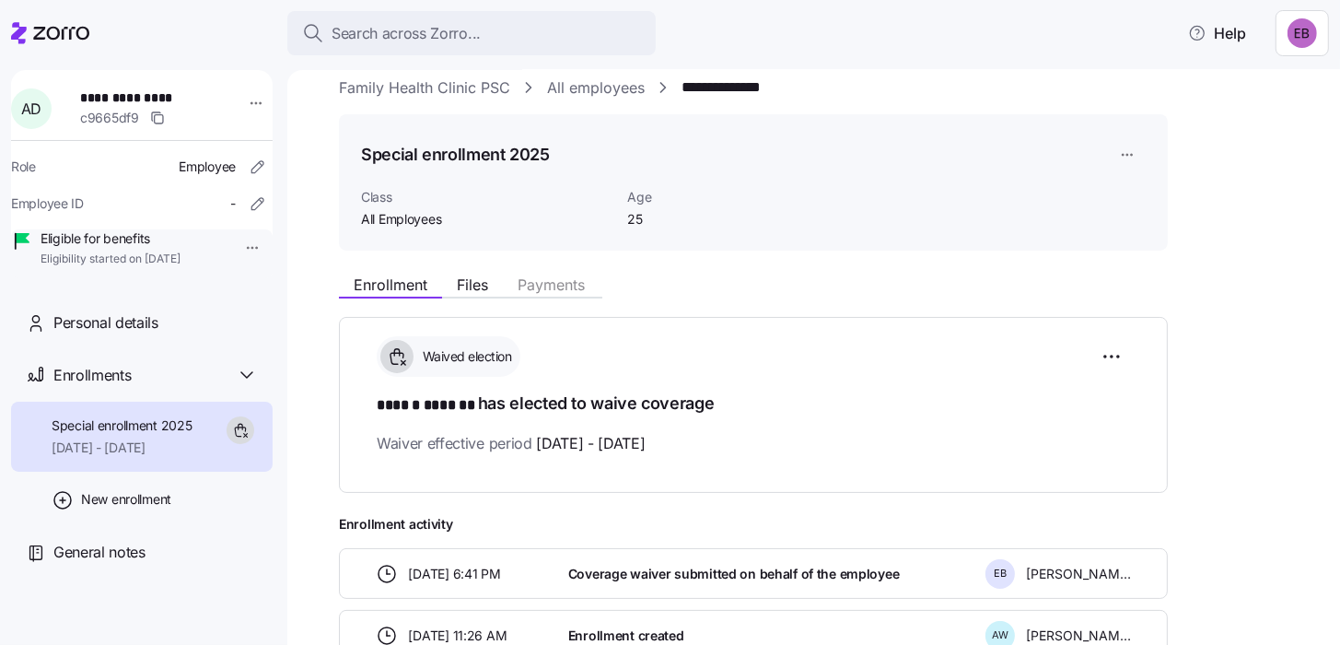
scroll to position [0, 0]
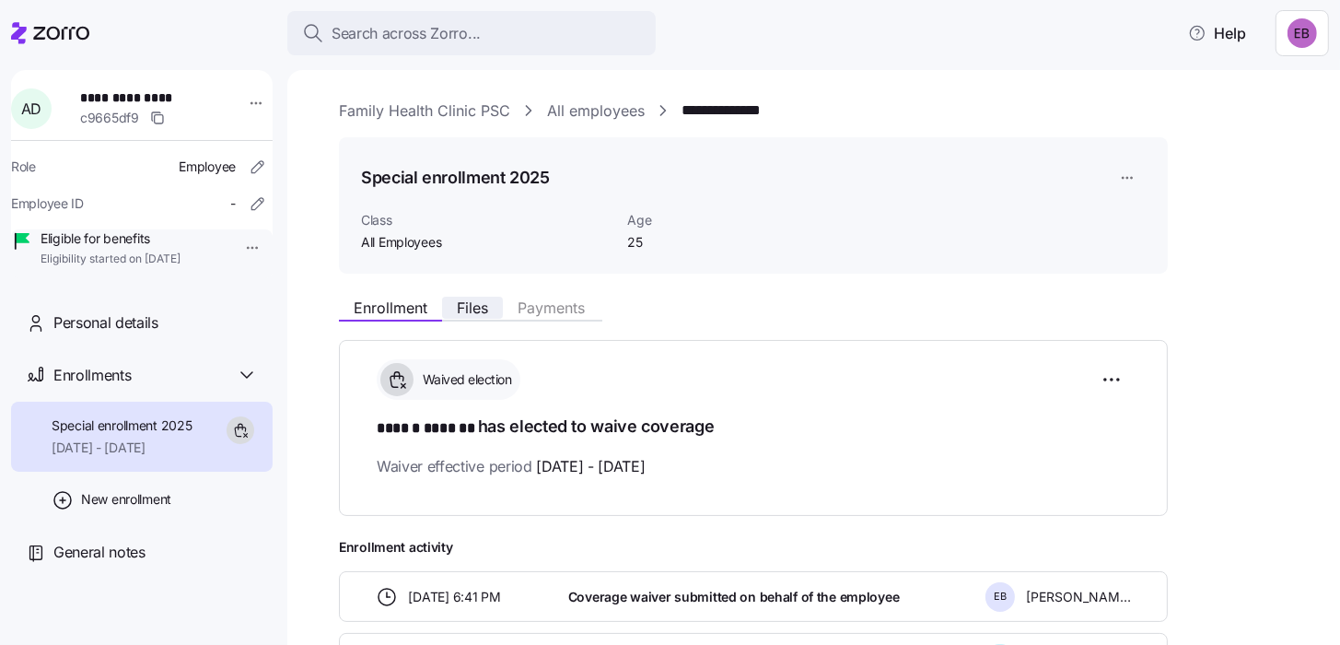
click at [483, 310] on span "Files" at bounding box center [472, 307] width 31 height 15
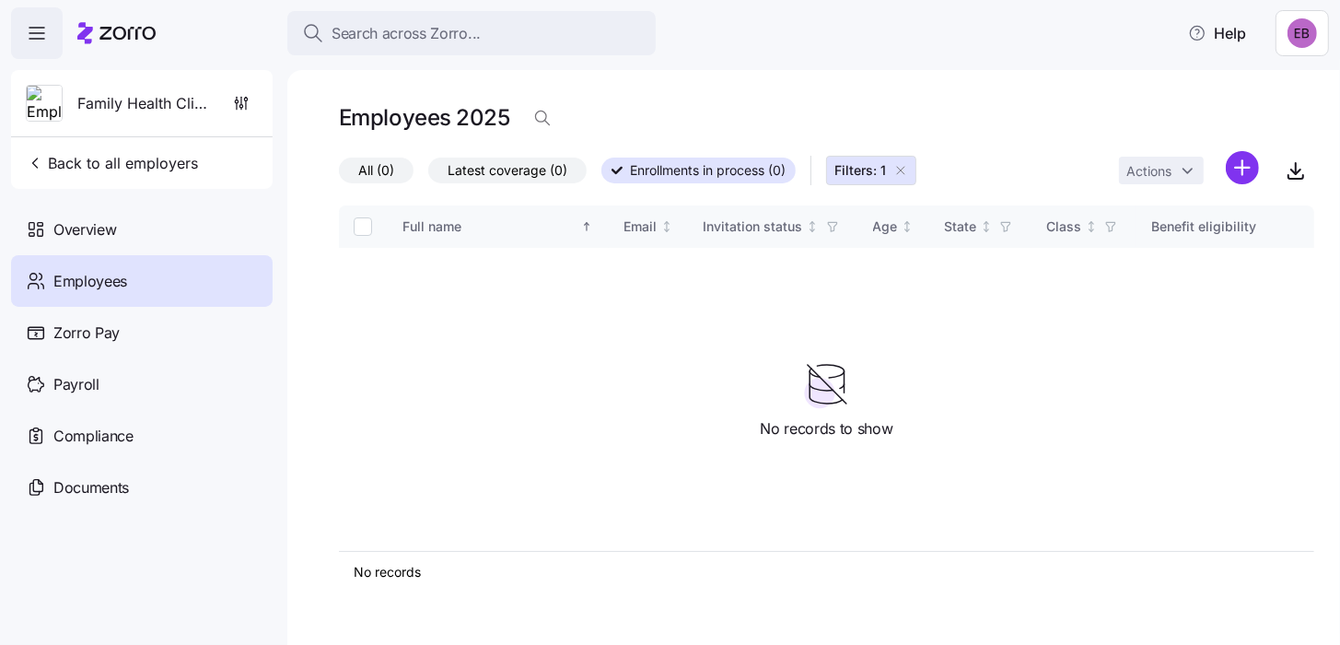
click at [104, 276] on span "Employees" at bounding box center [90, 281] width 74 height 23
click at [113, 159] on span "Back to all employers" at bounding box center [112, 163] width 172 height 22
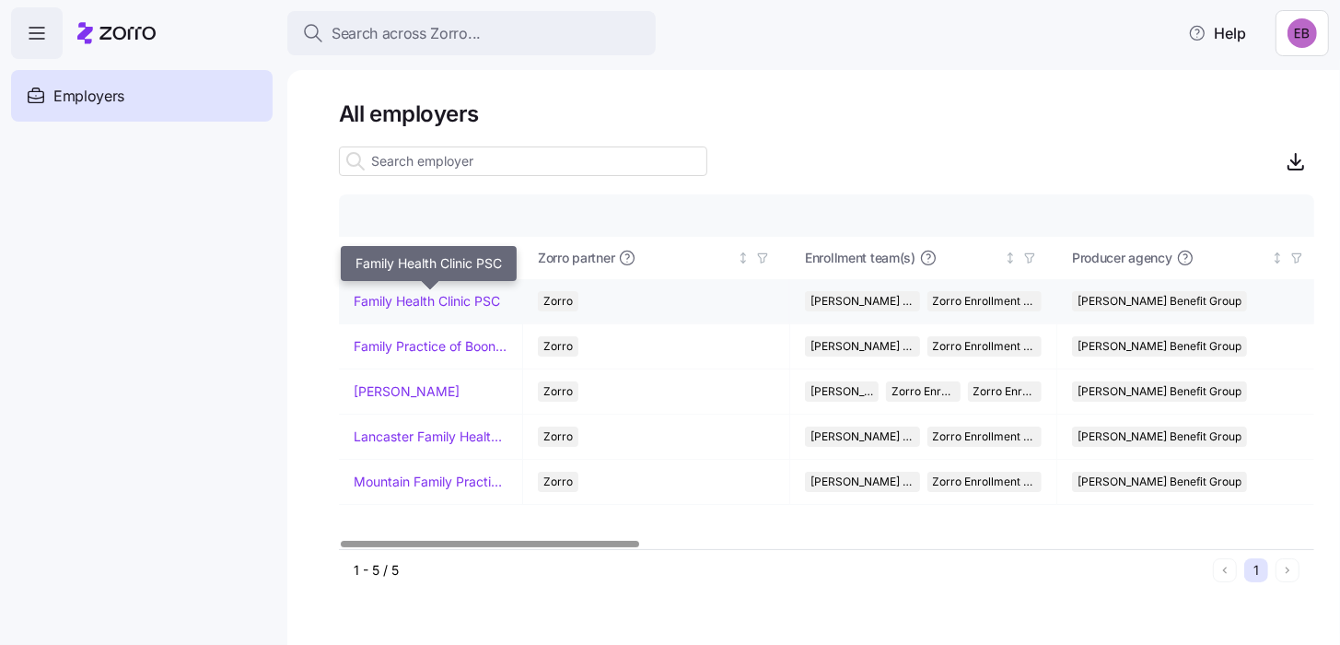
click at [383, 302] on link "Family Health Clinic PSC" at bounding box center [427, 301] width 146 height 18
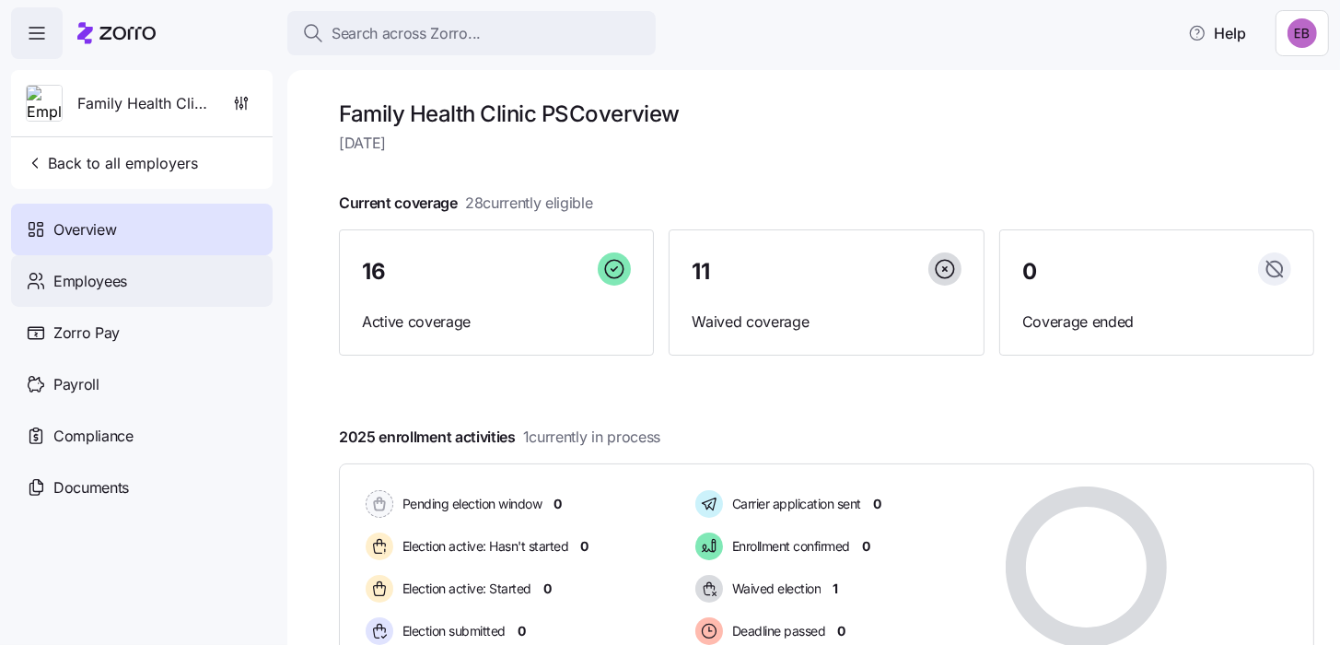
click at [79, 287] on span "Employees" at bounding box center [90, 281] width 74 height 23
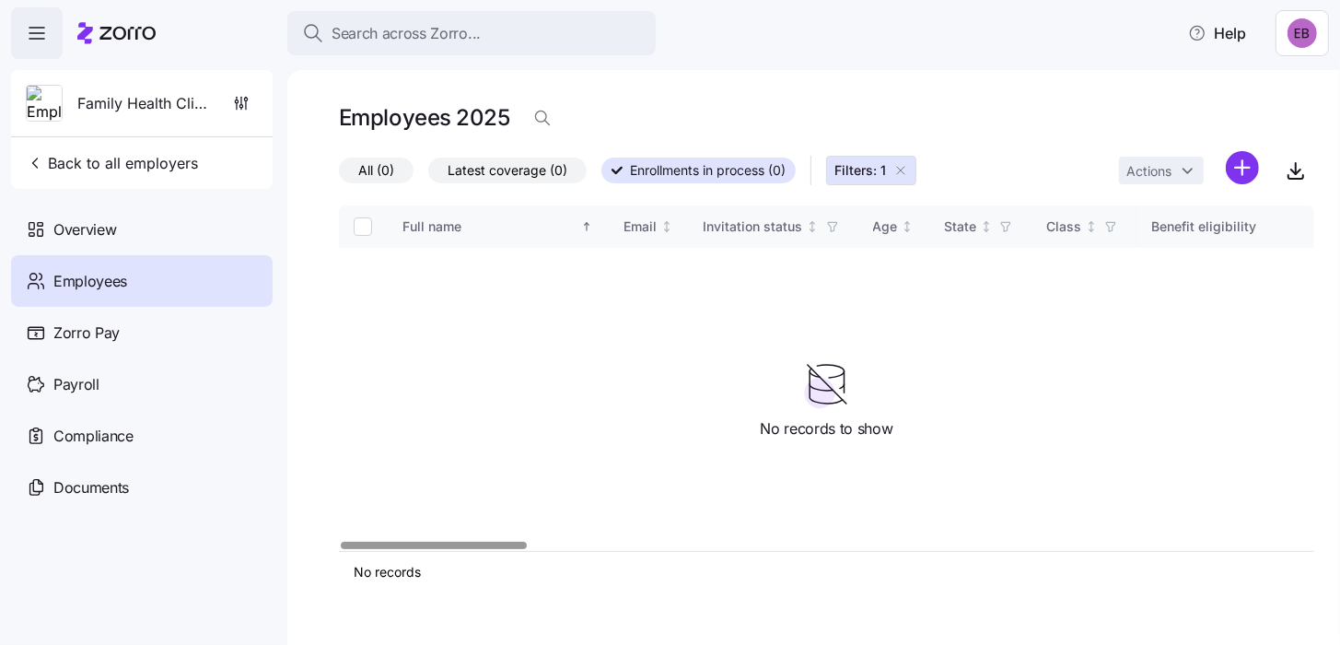
click at [106, 282] on span "Employees" at bounding box center [90, 281] width 74 height 23
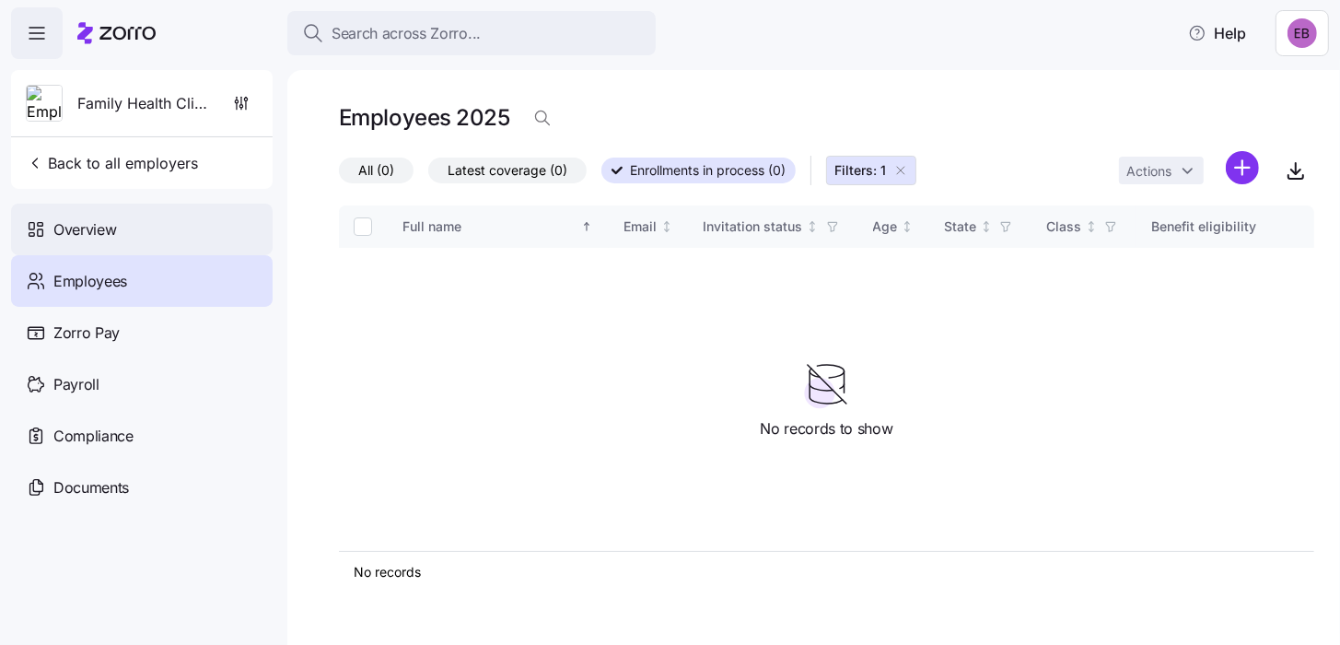
click at [81, 227] on span "Overview" at bounding box center [84, 229] width 63 height 23
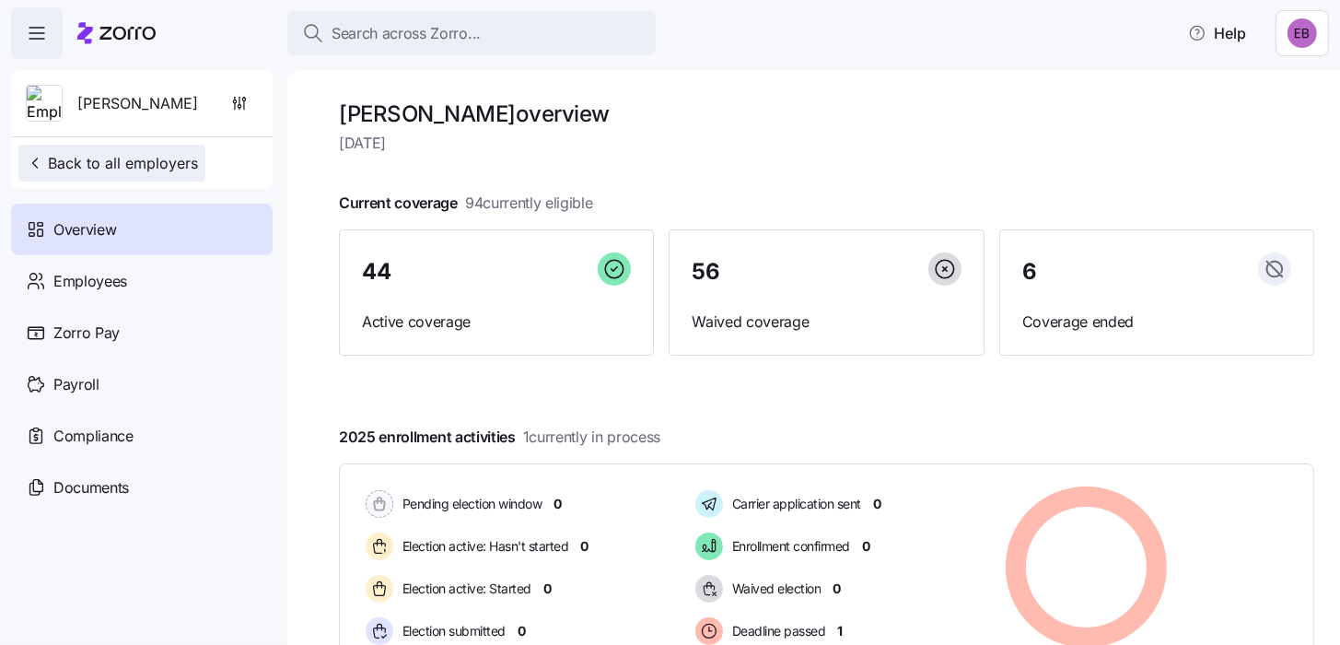
click at [169, 167] on span "Back to all employers" at bounding box center [112, 163] width 172 height 22
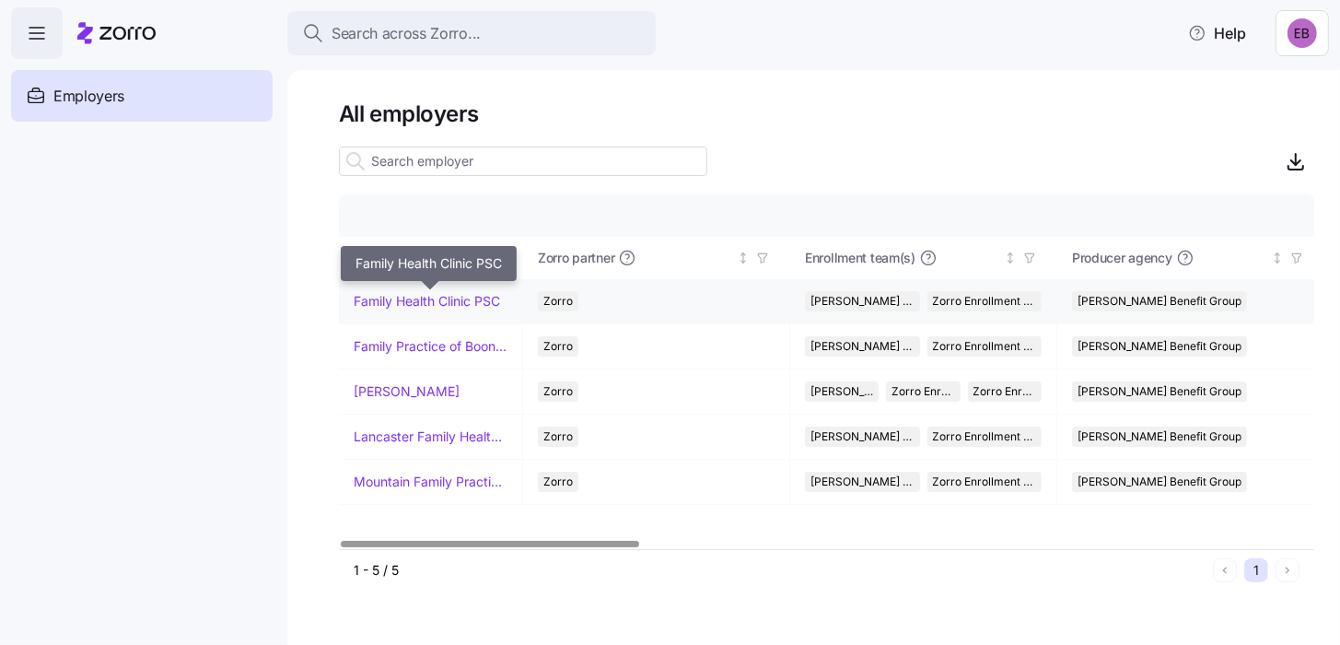
click at [410, 303] on link "Family Health Clinic PSC" at bounding box center [427, 301] width 146 height 18
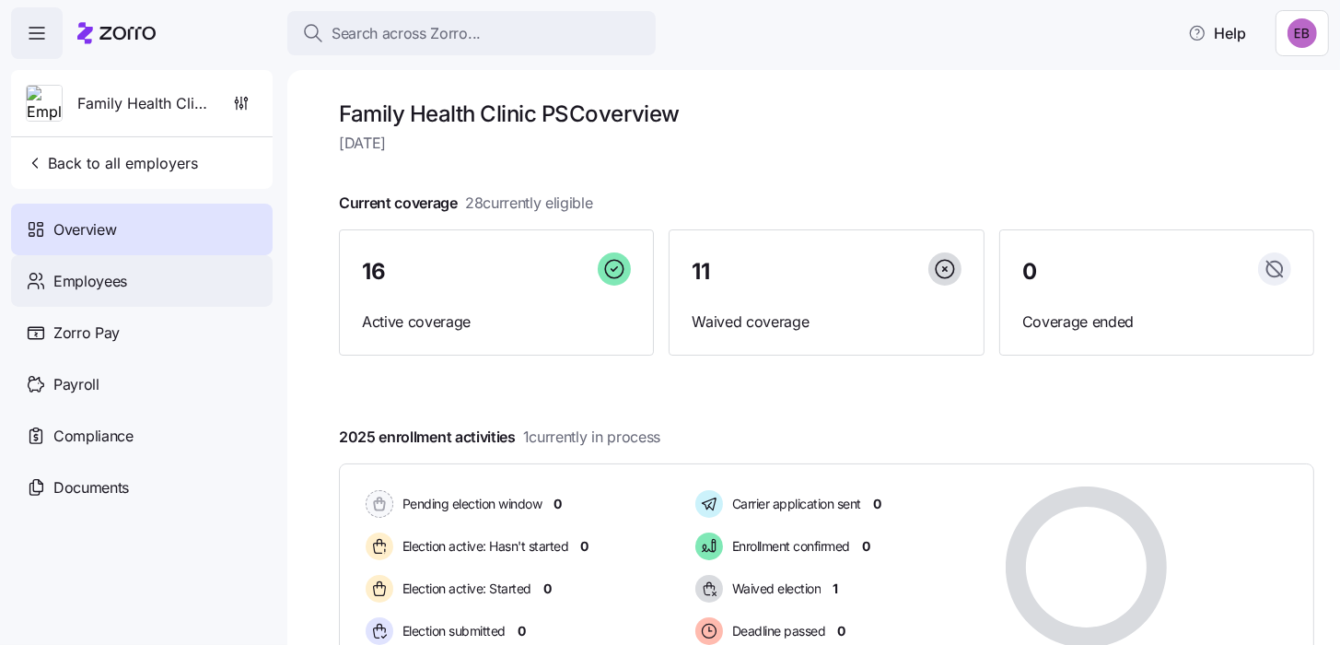
click at [121, 285] on span "Employees" at bounding box center [90, 281] width 74 height 23
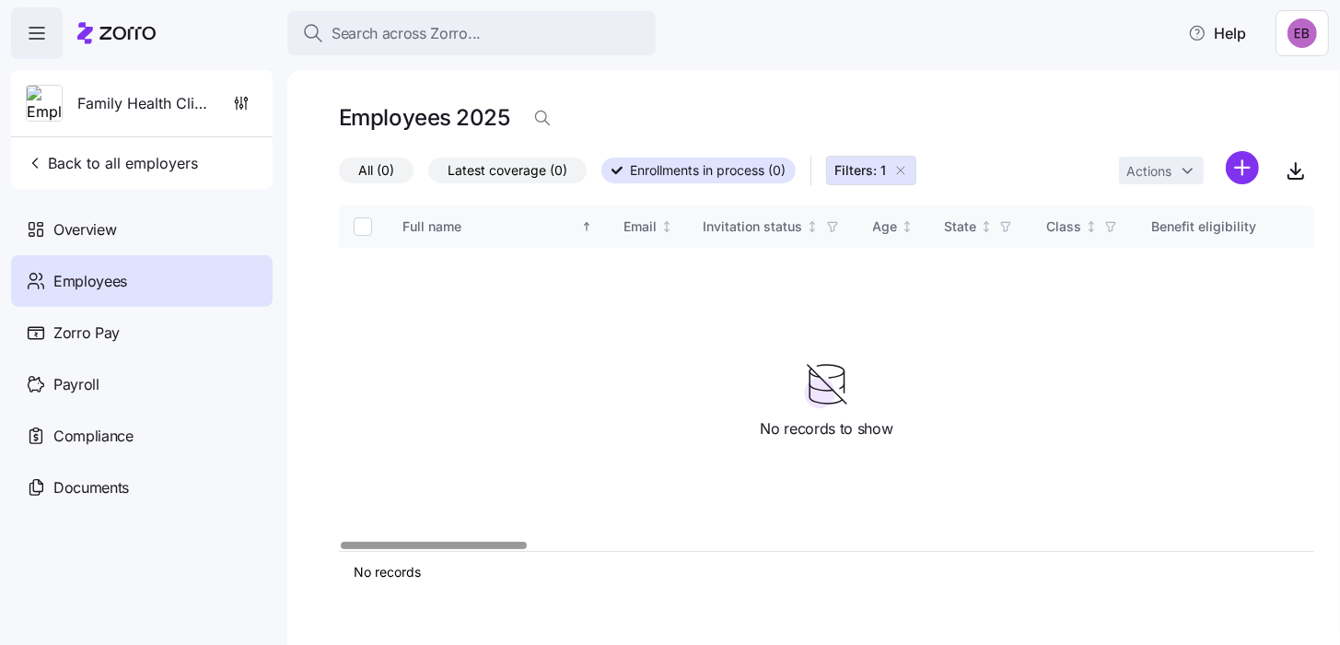
click at [902, 173] on icon "button" at bounding box center [900, 170] width 15 height 15
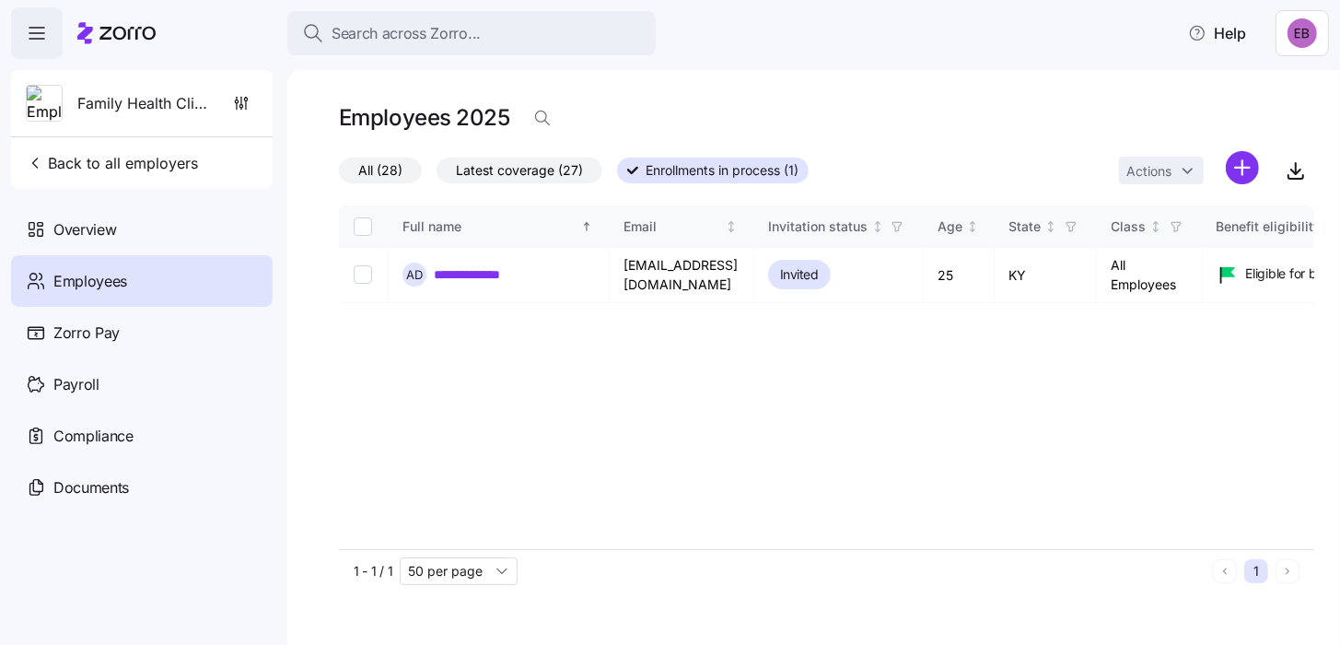
click at [379, 171] on span "All (28)" at bounding box center [380, 170] width 44 height 24
click at [339, 175] on input "All (28)" at bounding box center [339, 175] width 0 height 0
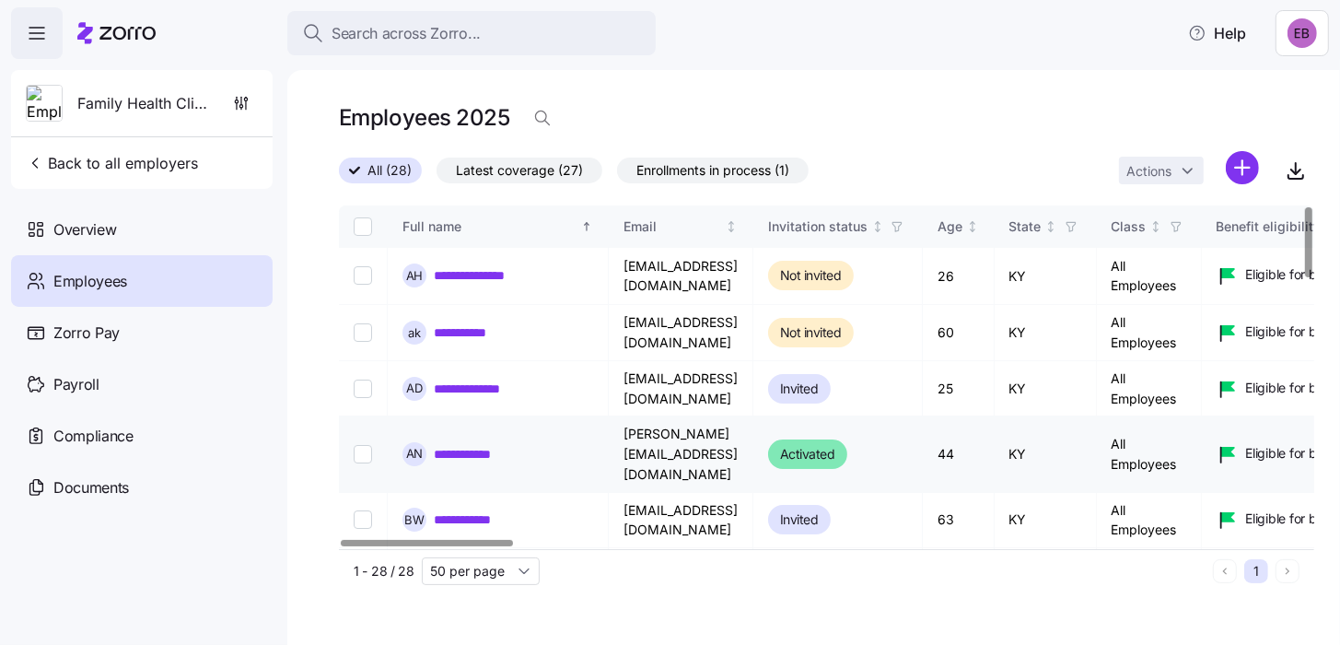
click at [484, 445] on link "**********" at bounding box center [477, 454] width 87 height 18
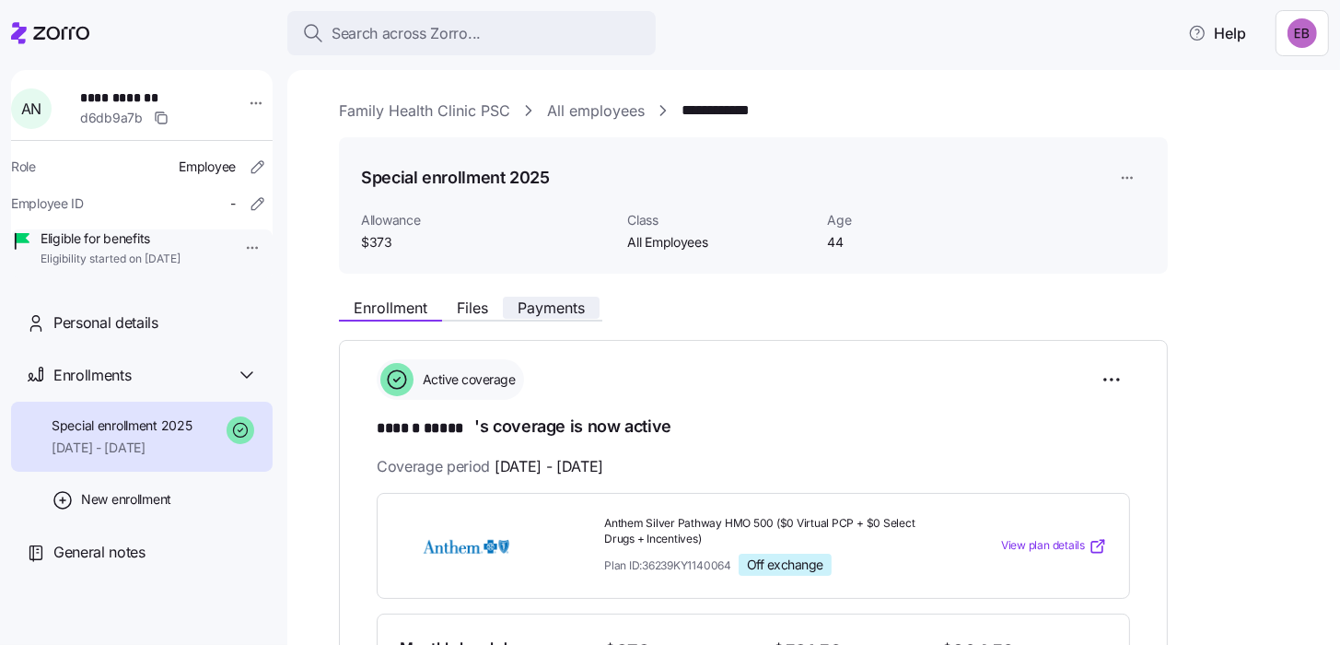
click at [537, 300] on span "Payments" at bounding box center [551, 307] width 67 height 15
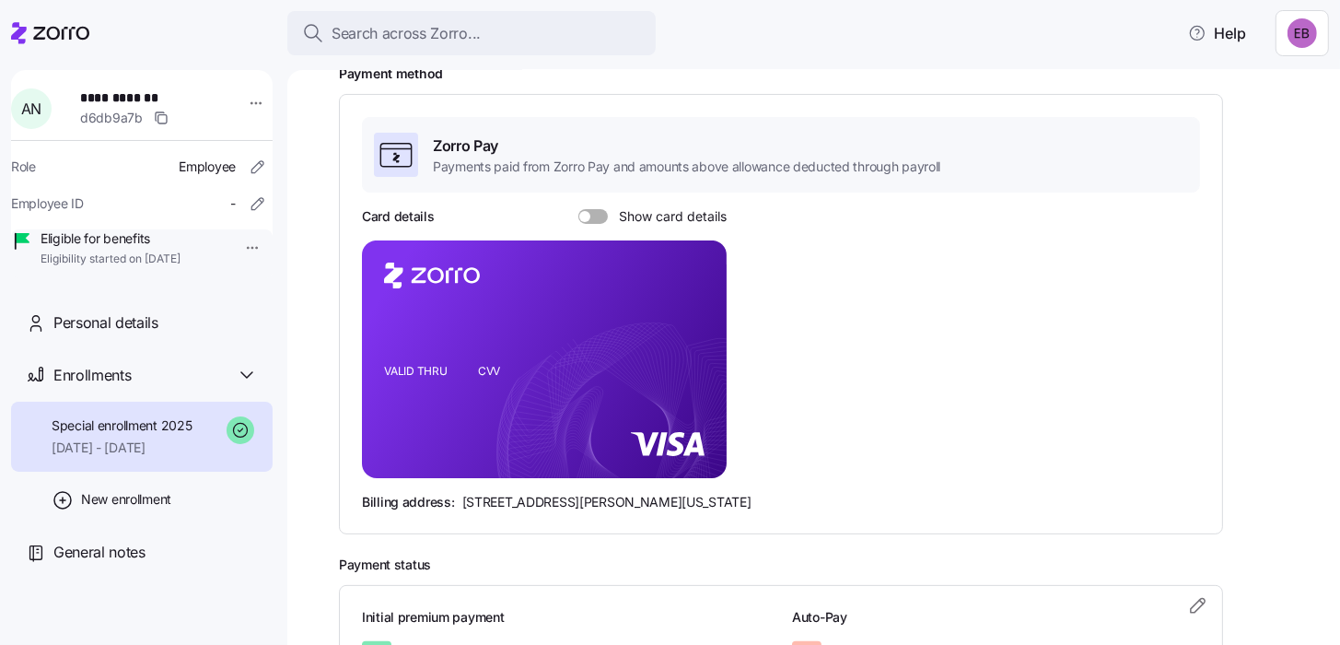
scroll to position [276, 0]
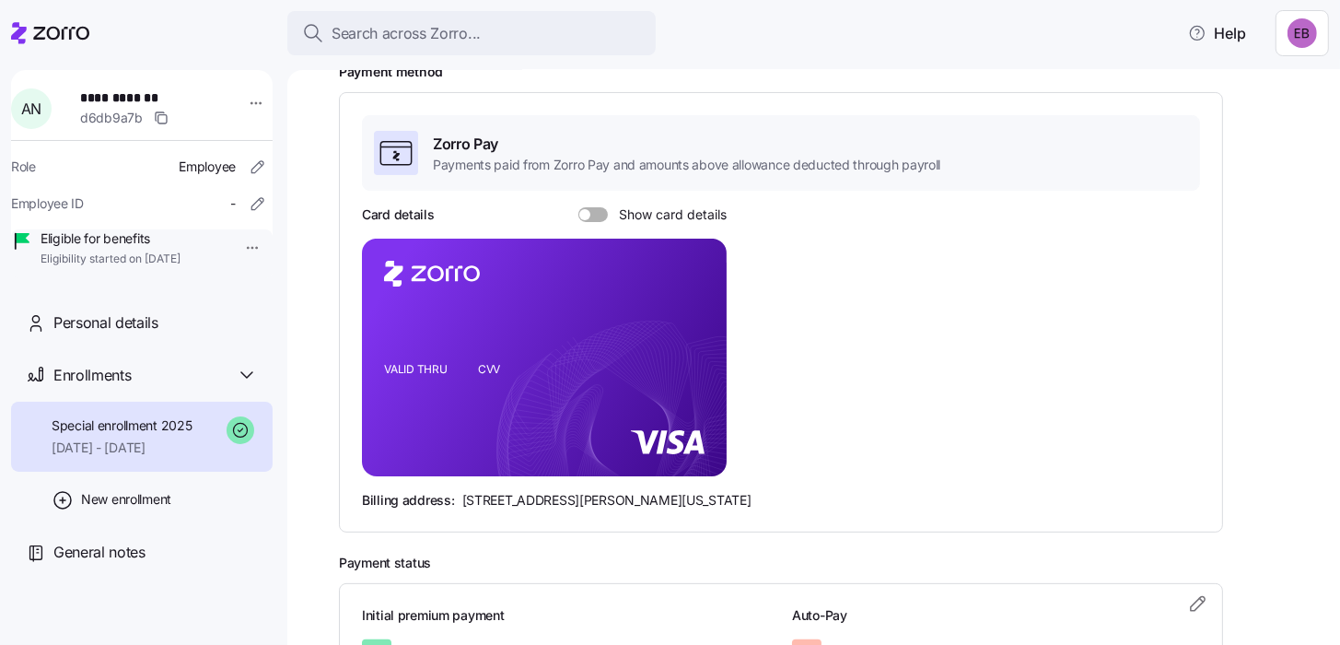
click at [590, 211] on span at bounding box center [599, 214] width 18 height 15
click at [578, 207] on input "Show card details" at bounding box center [578, 207] width 0 height 0
click at [134, 334] on span "Personal details" at bounding box center [105, 322] width 105 height 23
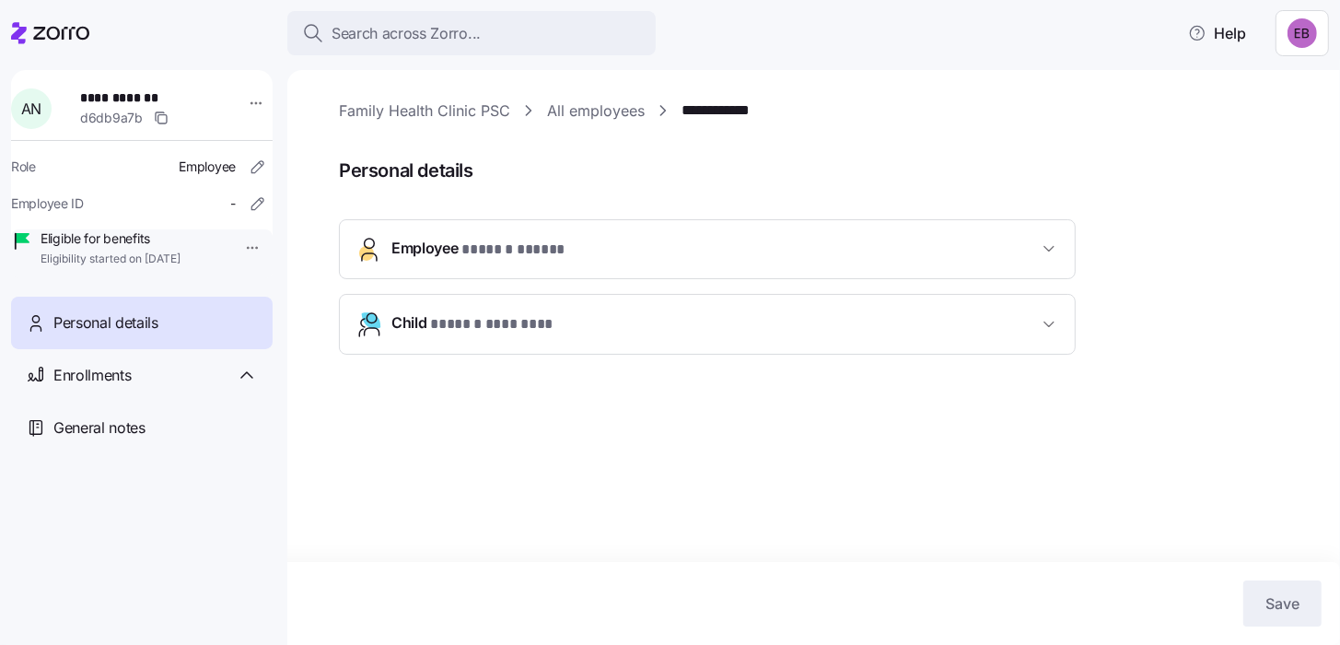
click at [670, 253] on span "Employee * ****** ***** *" at bounding box center [714, 249] width 647 height 25
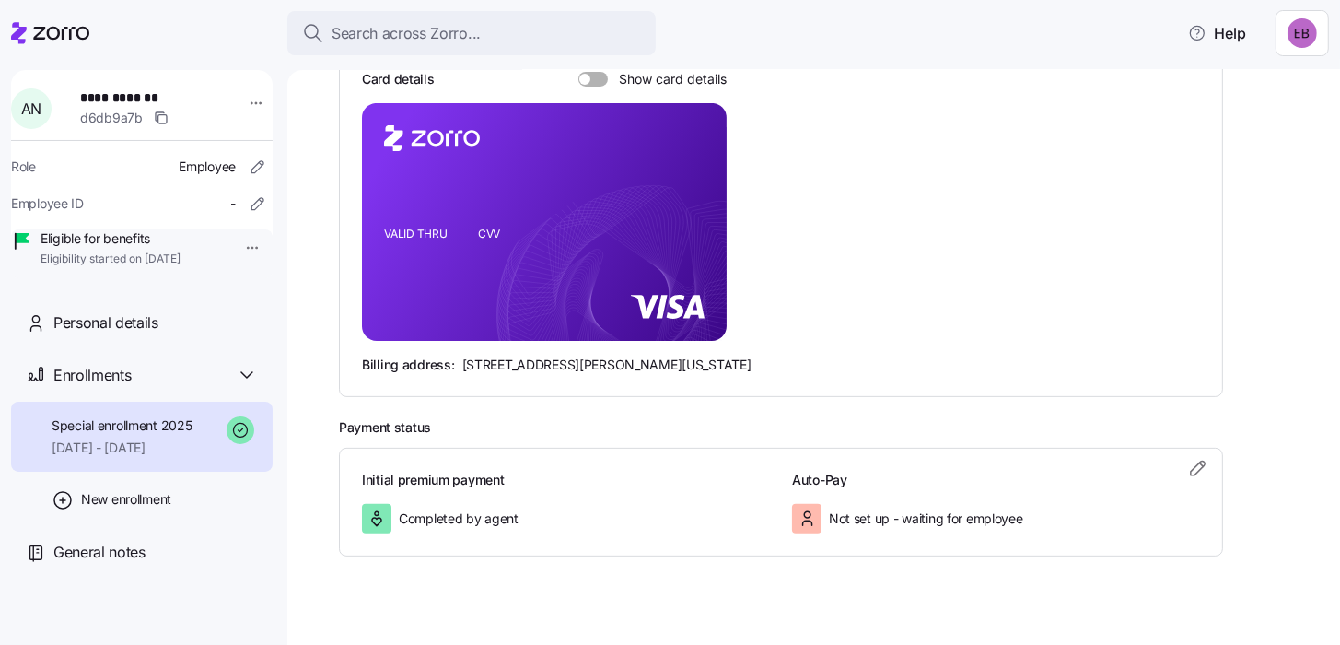
scroll to position [432, 0]
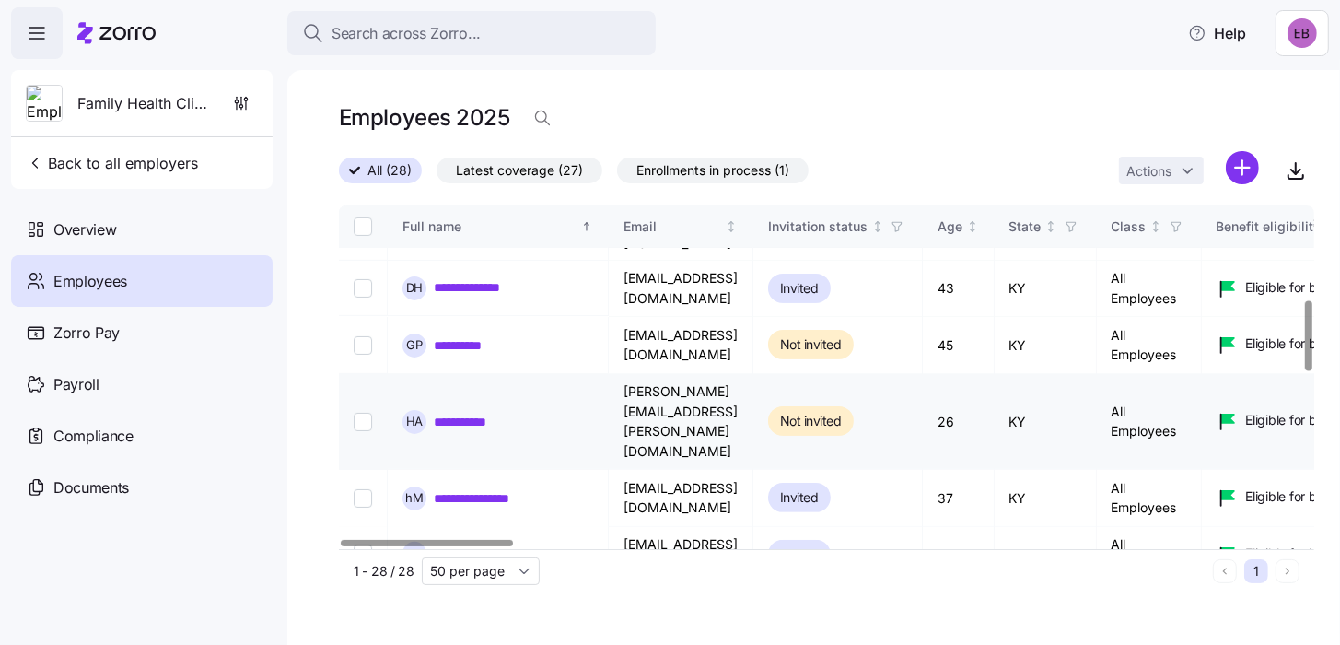
scroll to position [460, 0]
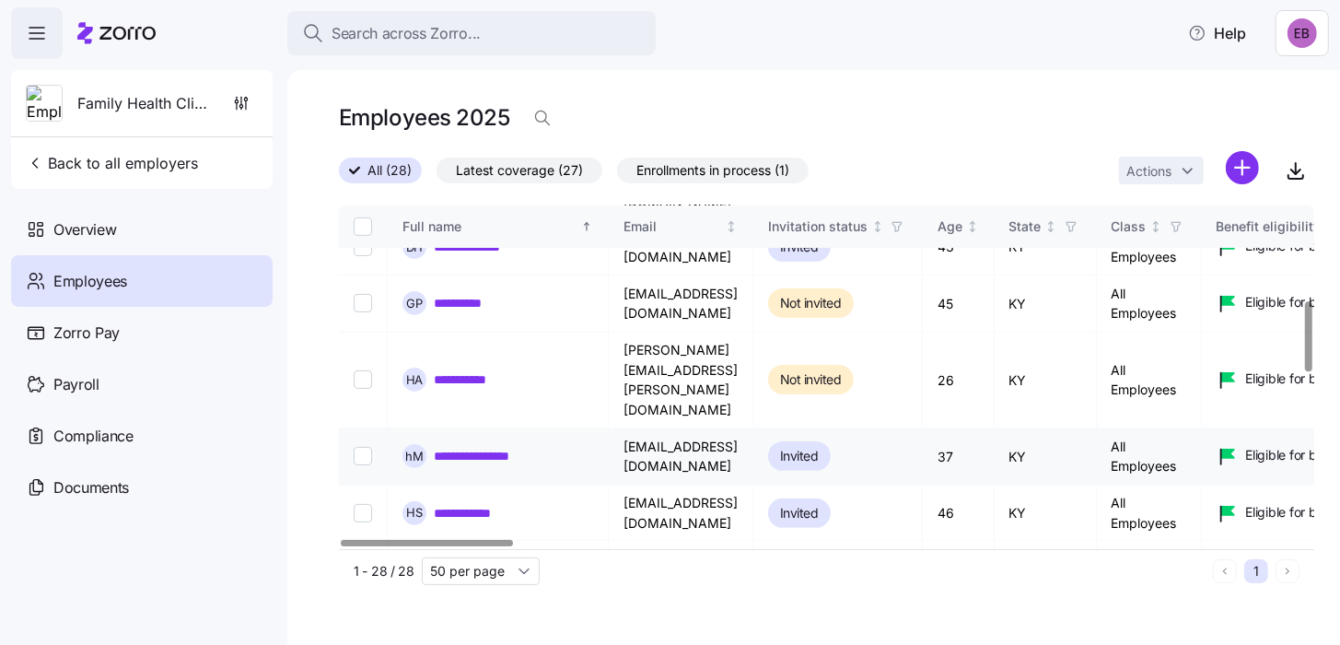
click at [491, 447] on link "**********" at bounding box center [489, 456] width 111 height 18
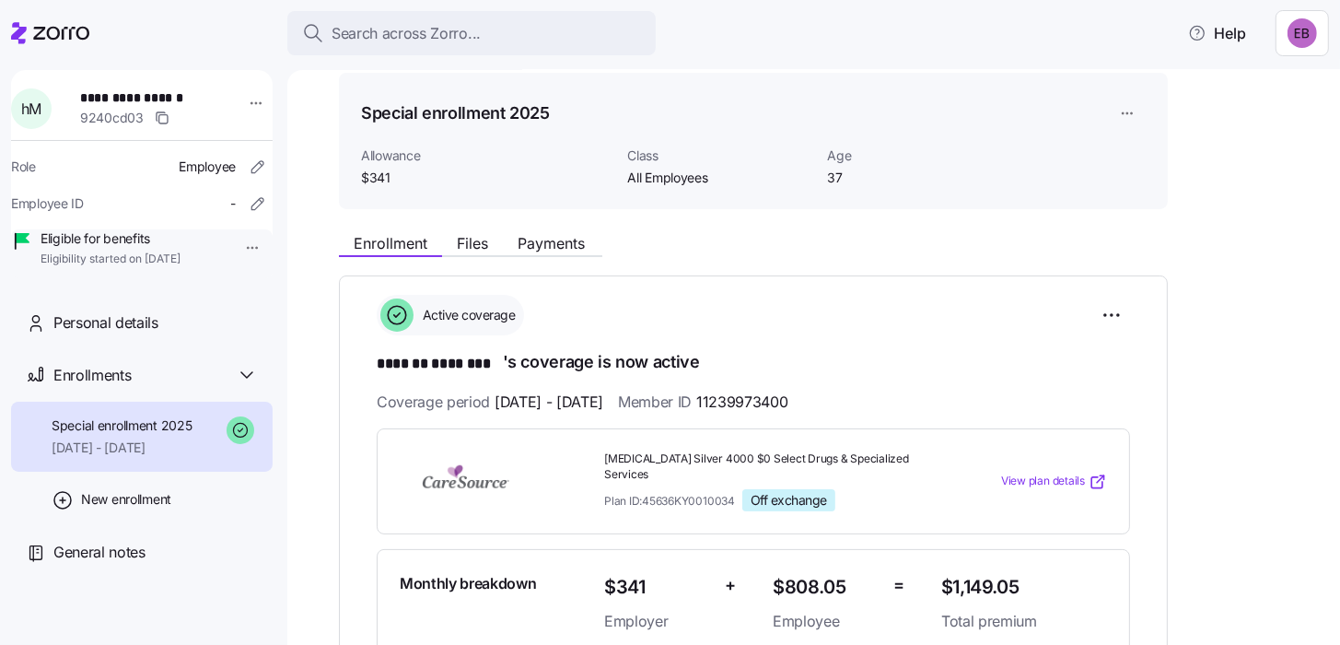
scroll to position [91, 0]
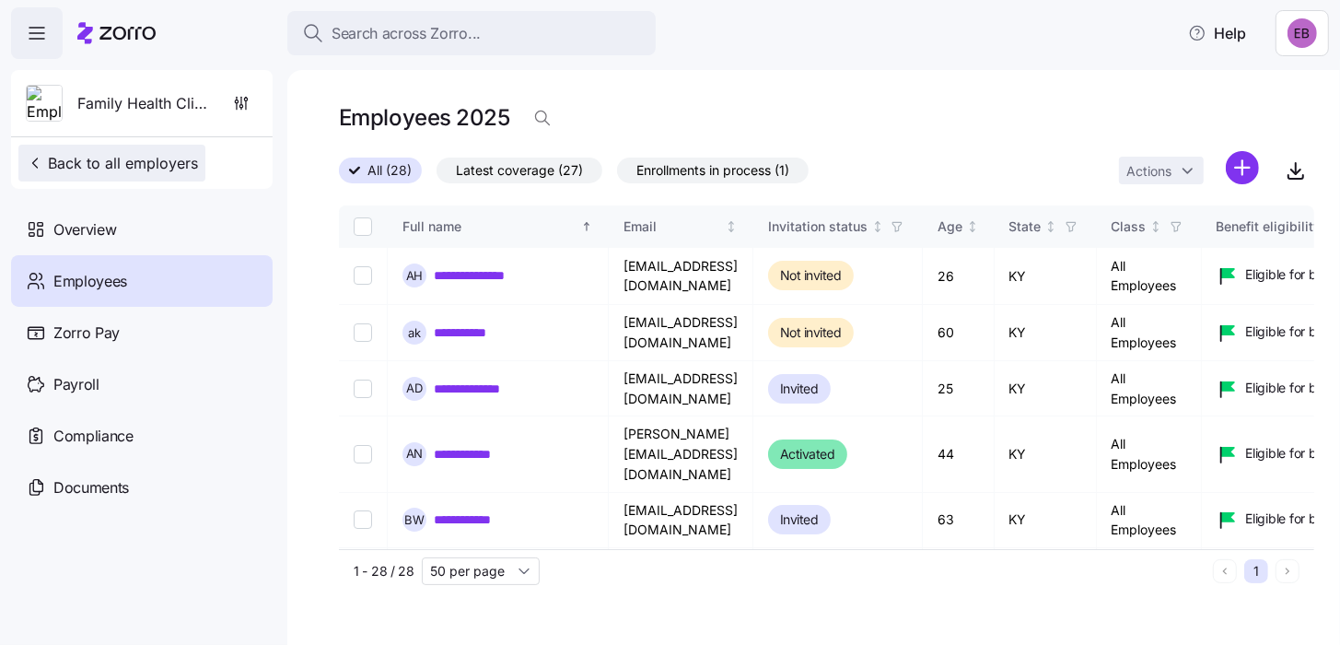
click at [71, 161] on span "Back to all employers" at bounding box center [112, 163] width 172 height 22
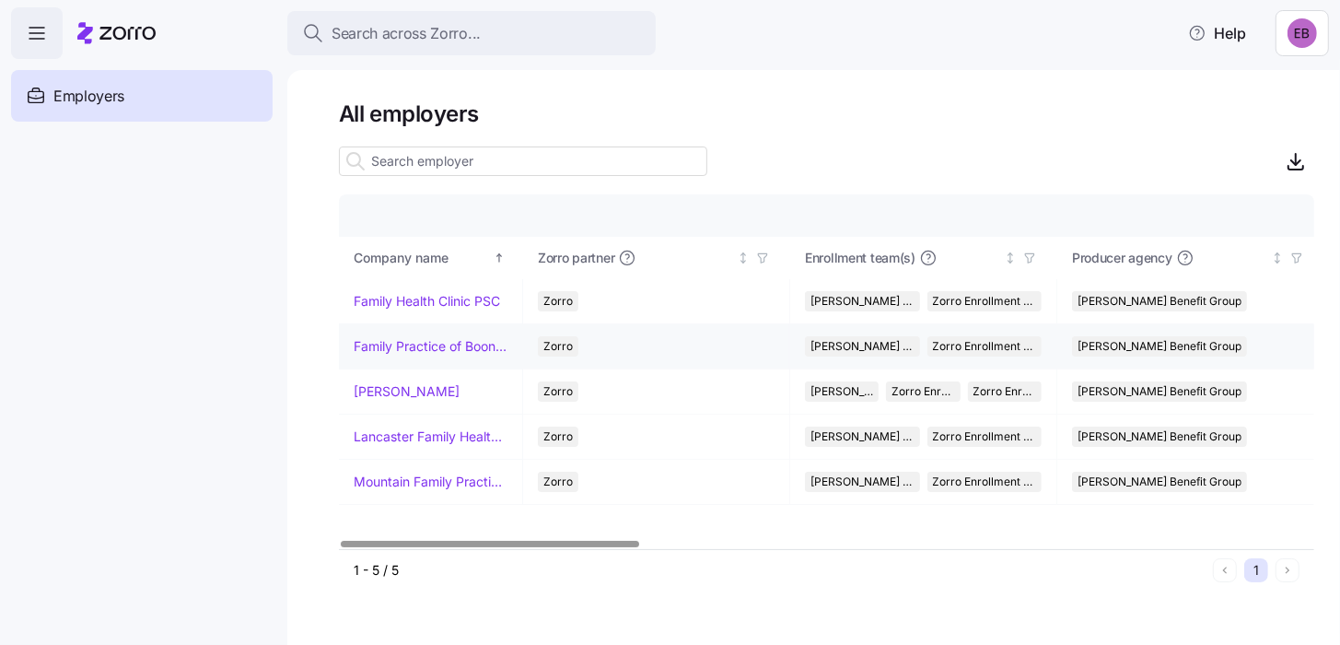
click at [392, 356] on td "Family Practice of Booneville Inc" at bounding box center [431, 346] width 184 height 45
click at [376, 541] on div at bounding box center [490, 544] width 298 height 6
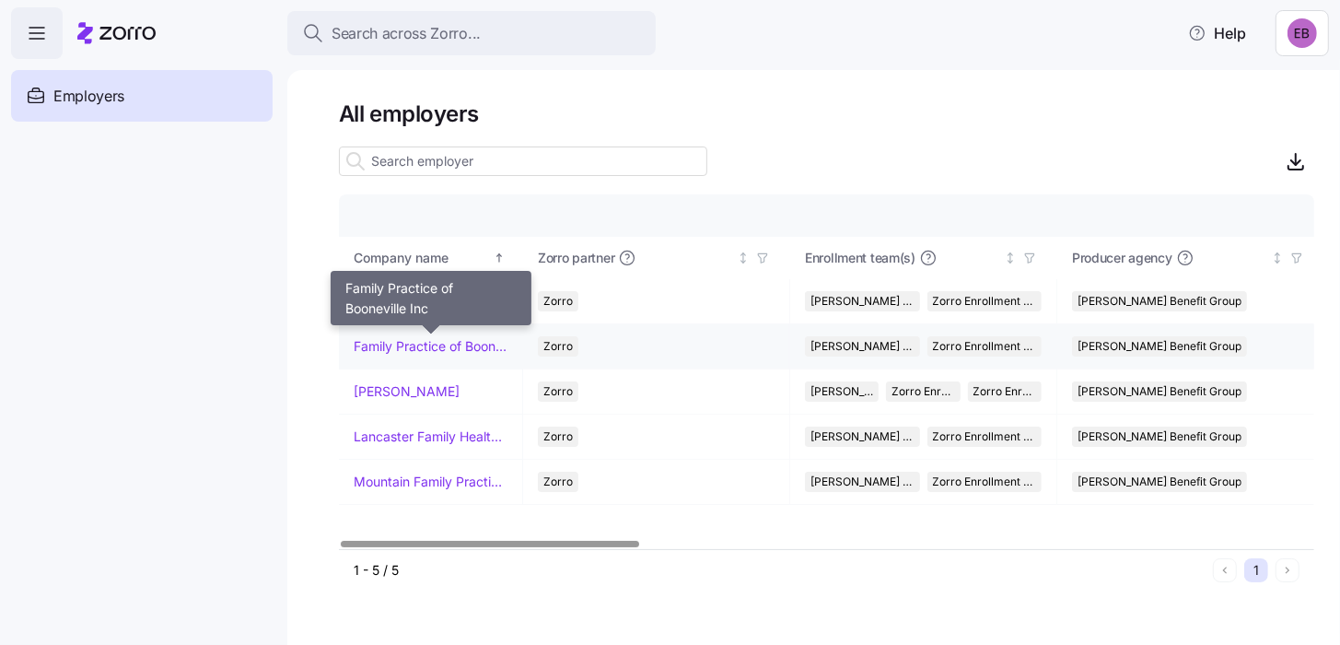
click at [369, 343] on link "Family Practice of Booneville Inc" at bounding box center [431, 346] width 154 height 18
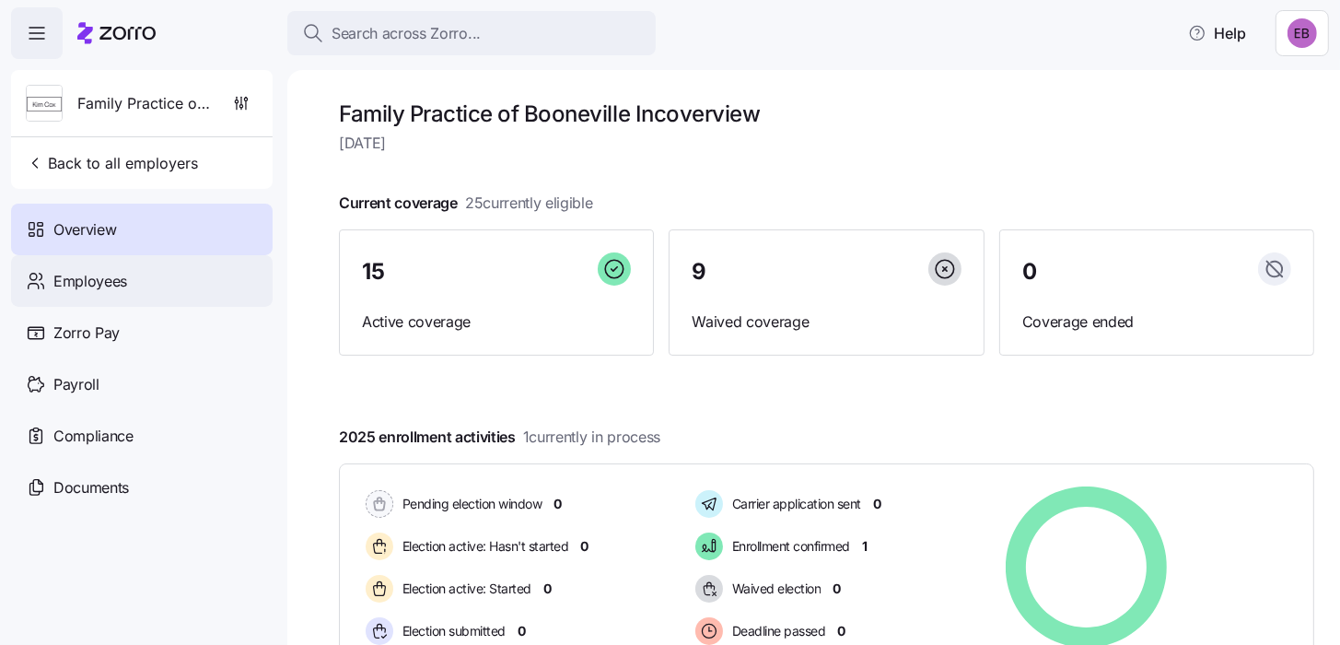
click at [125, 280] on span "Employees" at bounding box center [90, 281] width 74 height 23
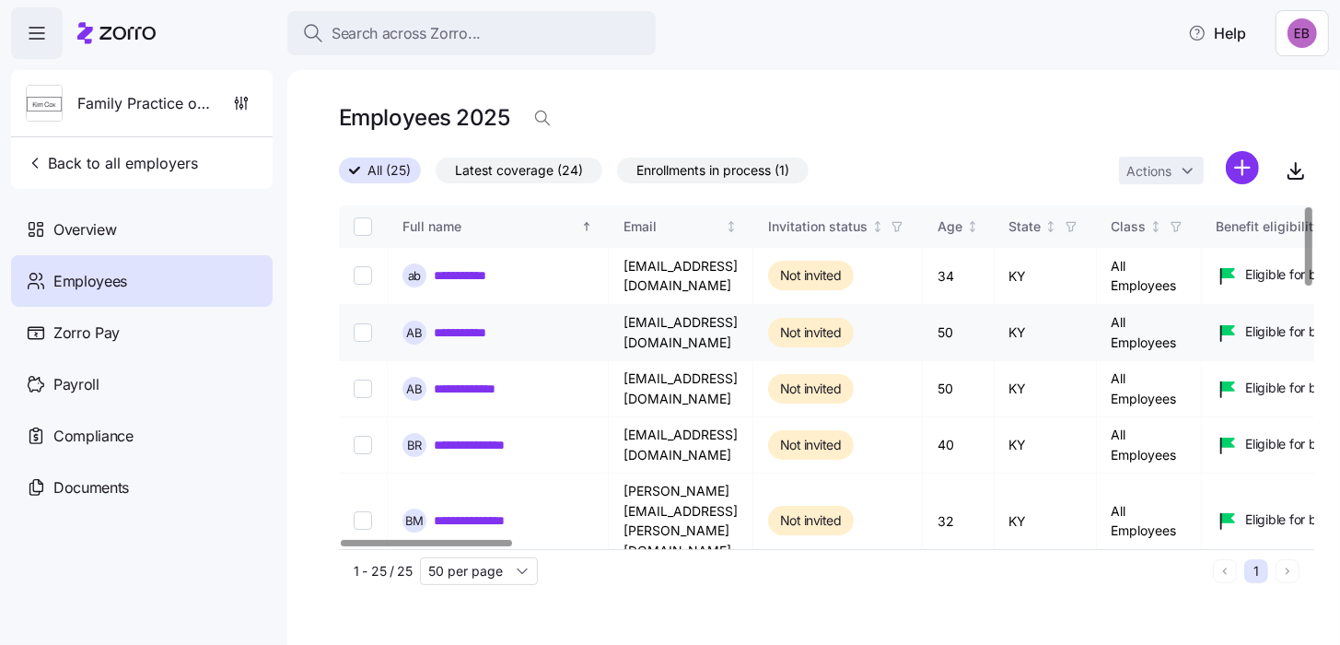
click at [491, 335] on link "**********" at bounding box center [469, 332] width 70 height 18
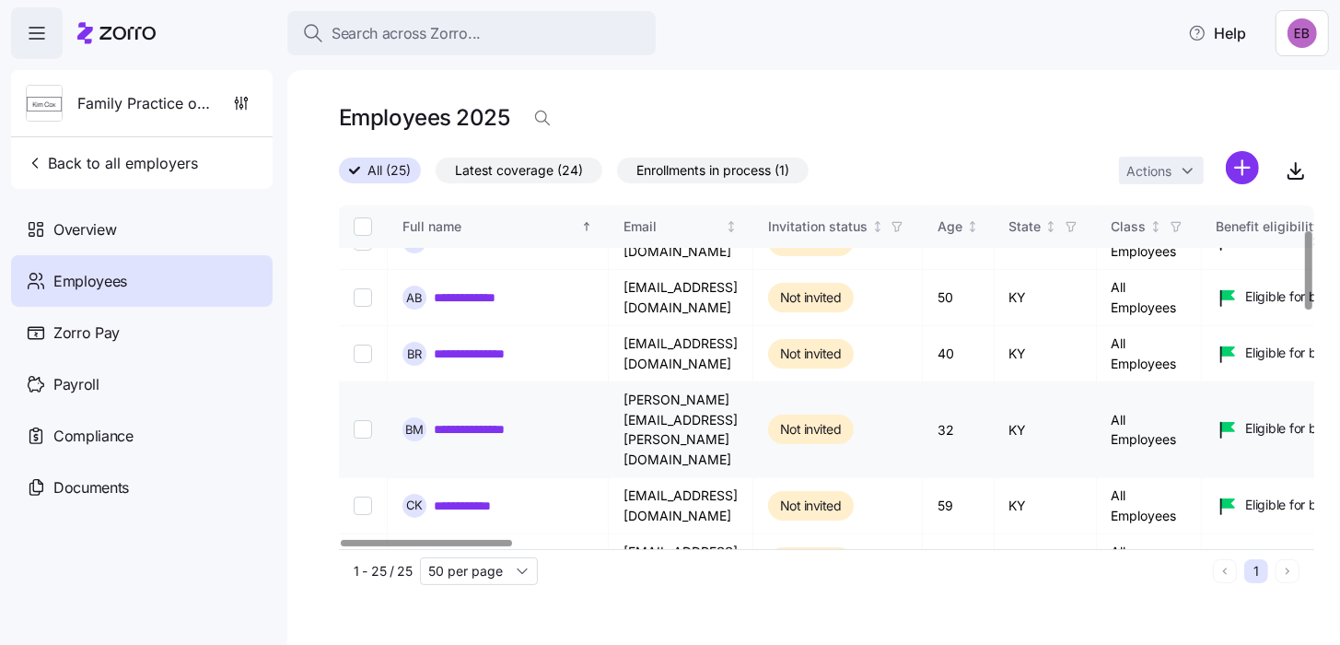
scroll to position [184, 0]
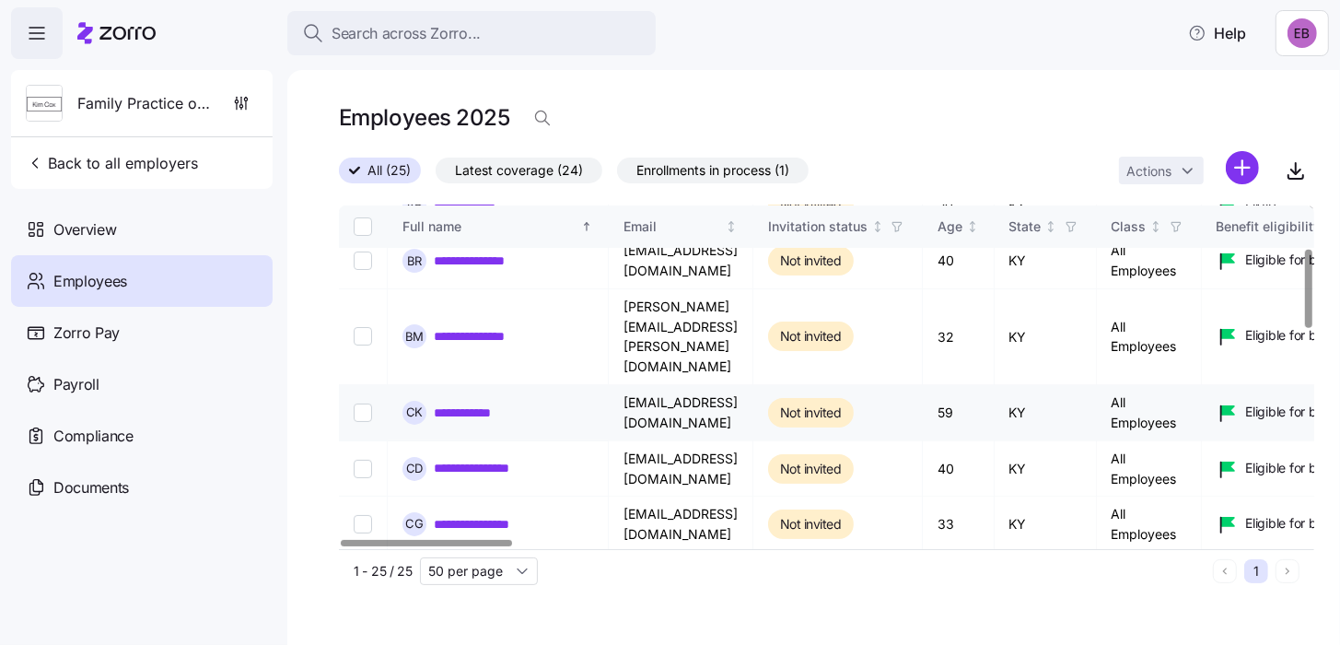
click at [461, 403] on link "**********" at bounding box center [473, 412] width 78 height 18
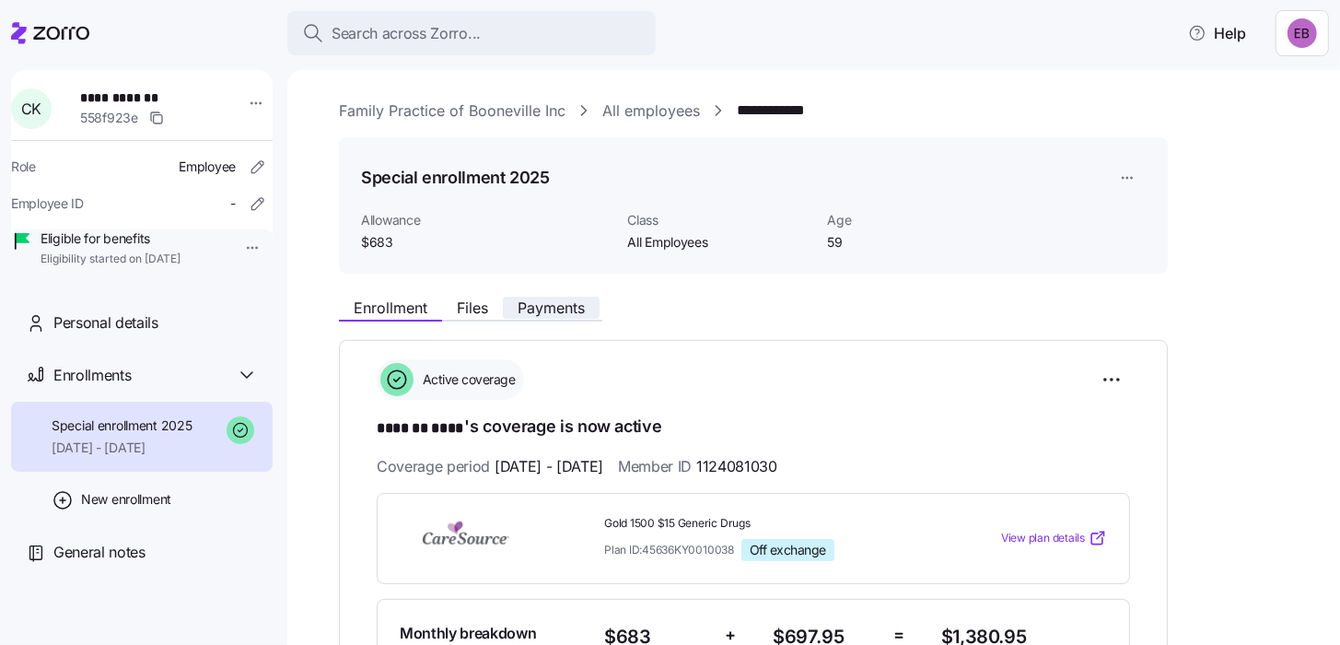
click at [565, 309] on span "Payments" at bounding box center [551, 307] width 67 height 15
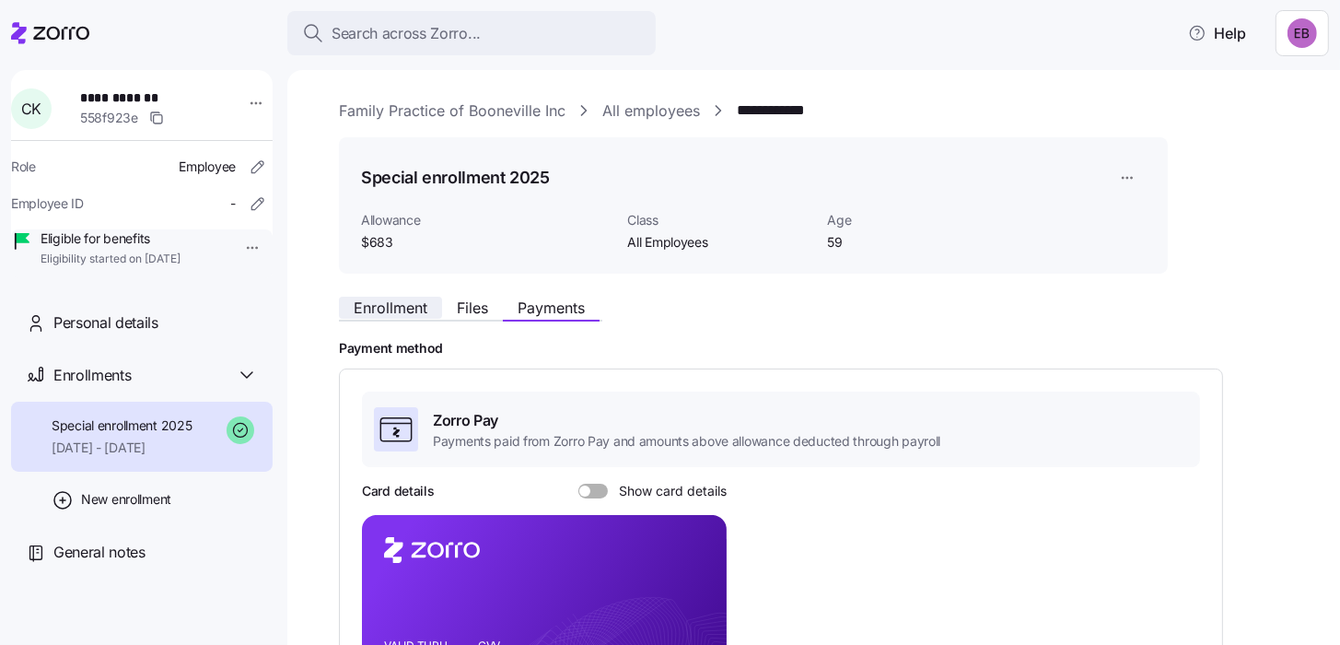
click at [418, 306] on span "Enrollment" at bounding box center [391, 307] width 74 height 15
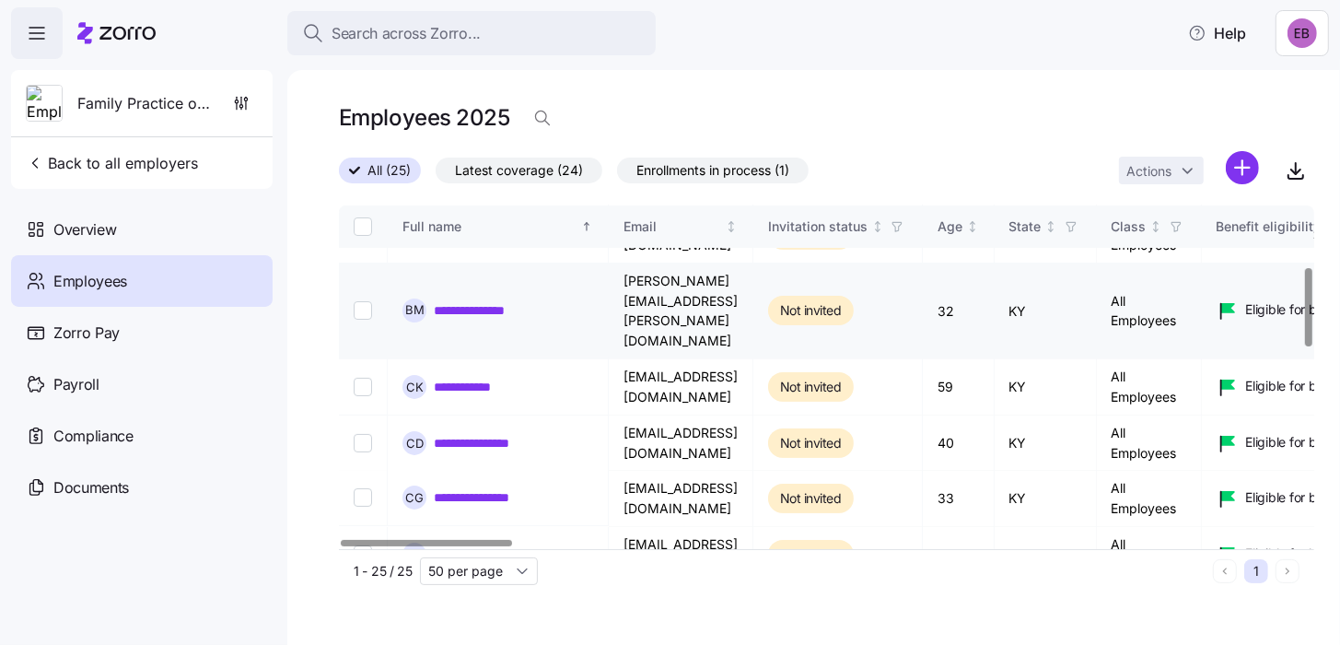
scroll to position [276, 0]
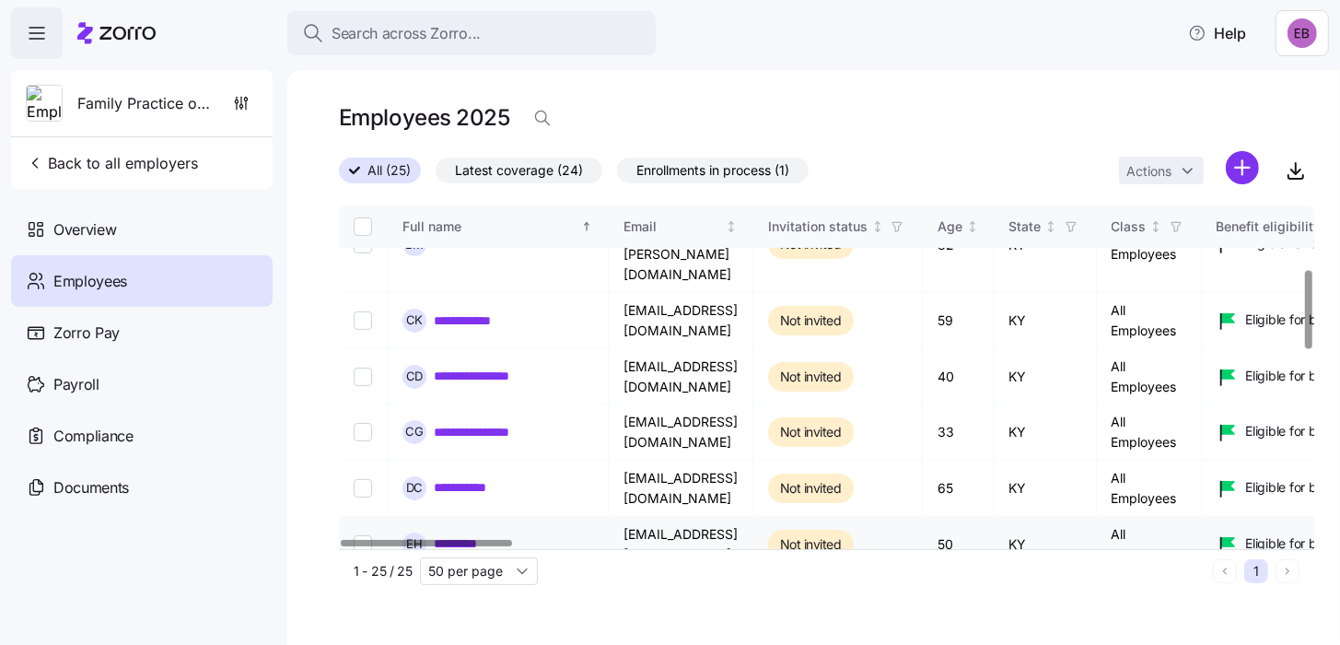
click at [472, 534] on link "*********" at bounding box center [457, 543] width 46 height 18
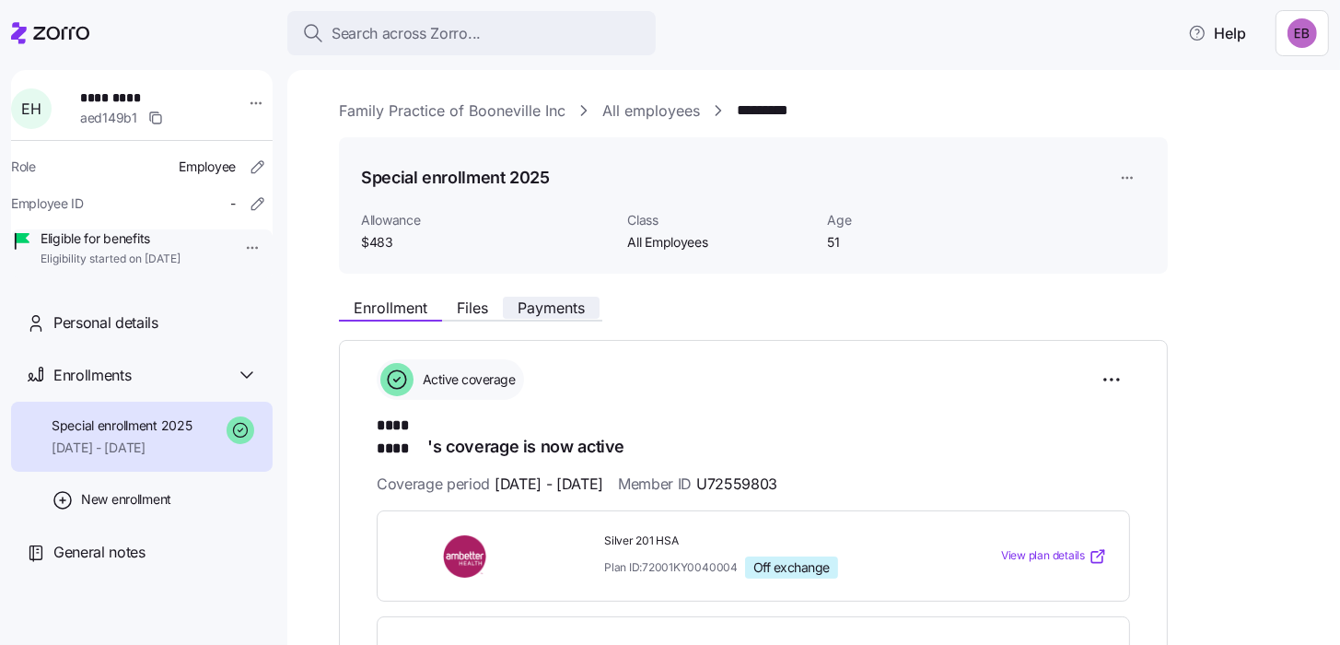
click at [565, 308] on span "Payments" at bounding box center [551, 307] width 67 height 15
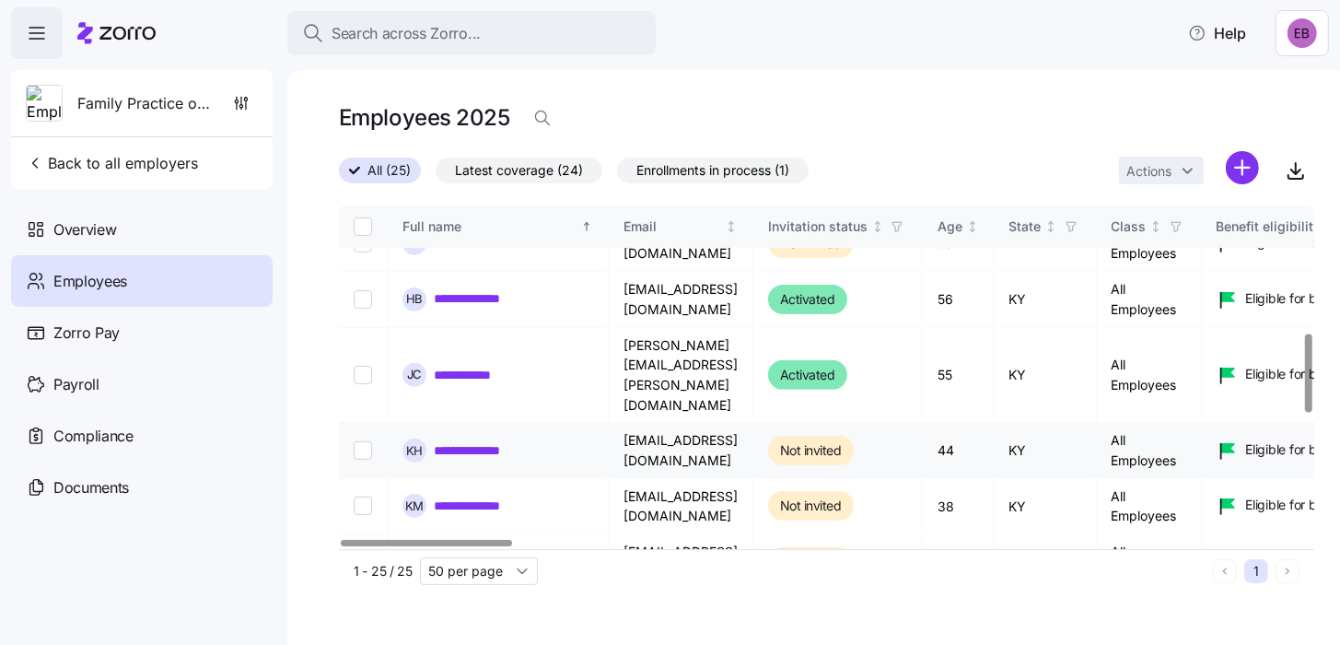
scroll to position [645, 0]
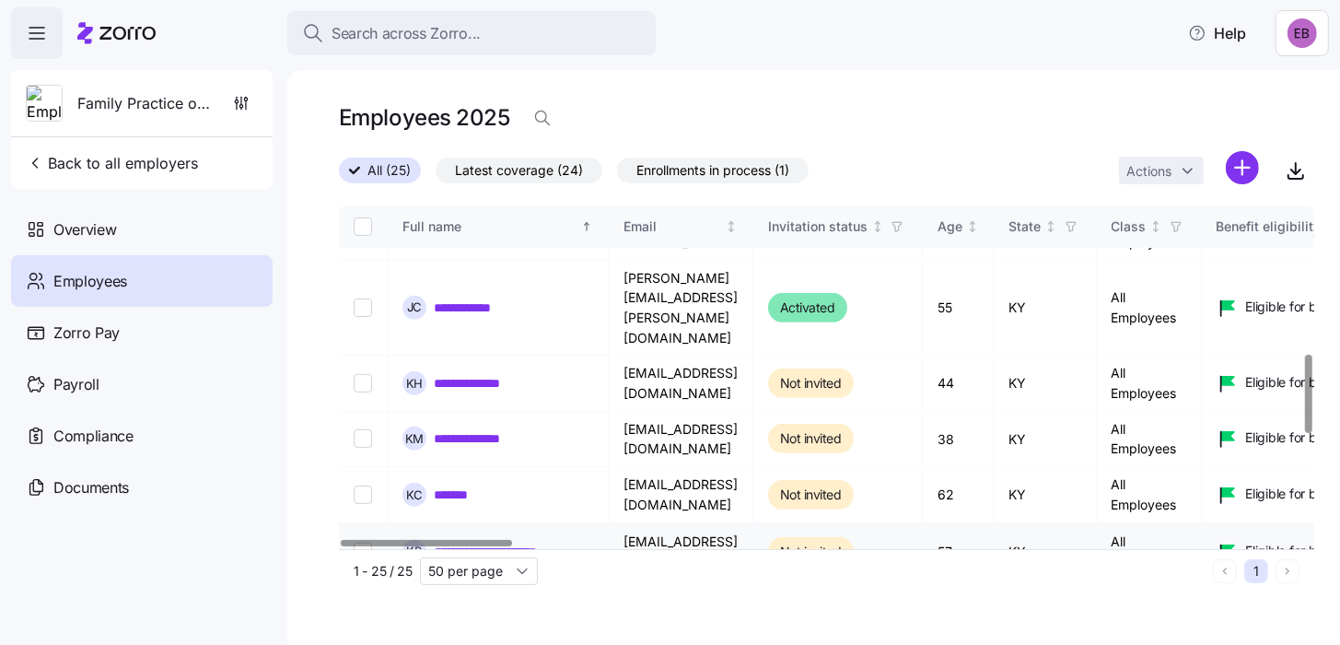
click at [477, 542] on link "**********" at bounding box center [513, 551] width 159 height 18
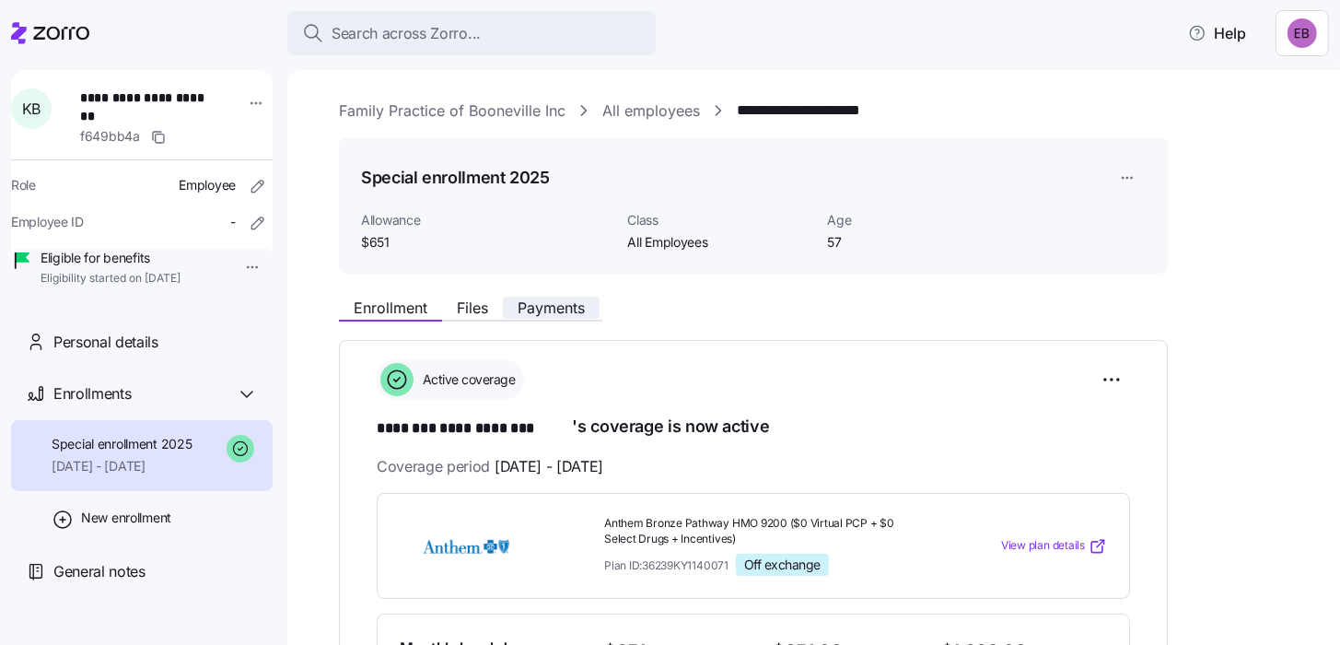
click at [557, 311] on span "Payments" at bounding box center [551, 307] width 67 height 15
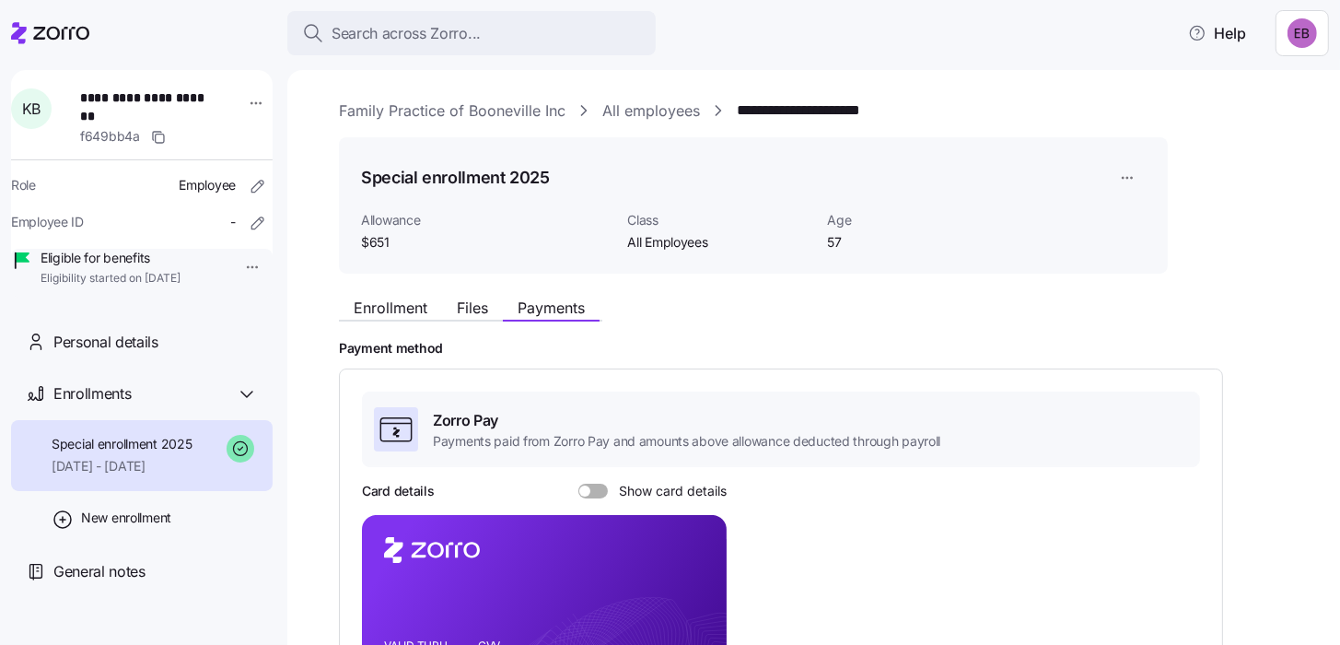
click at [585, 490] on span at bounding box center [584, 490] width 11 height 11
click at [578, 484] on input "Show card details" at bounding box center [578, 484] width 0 height 0
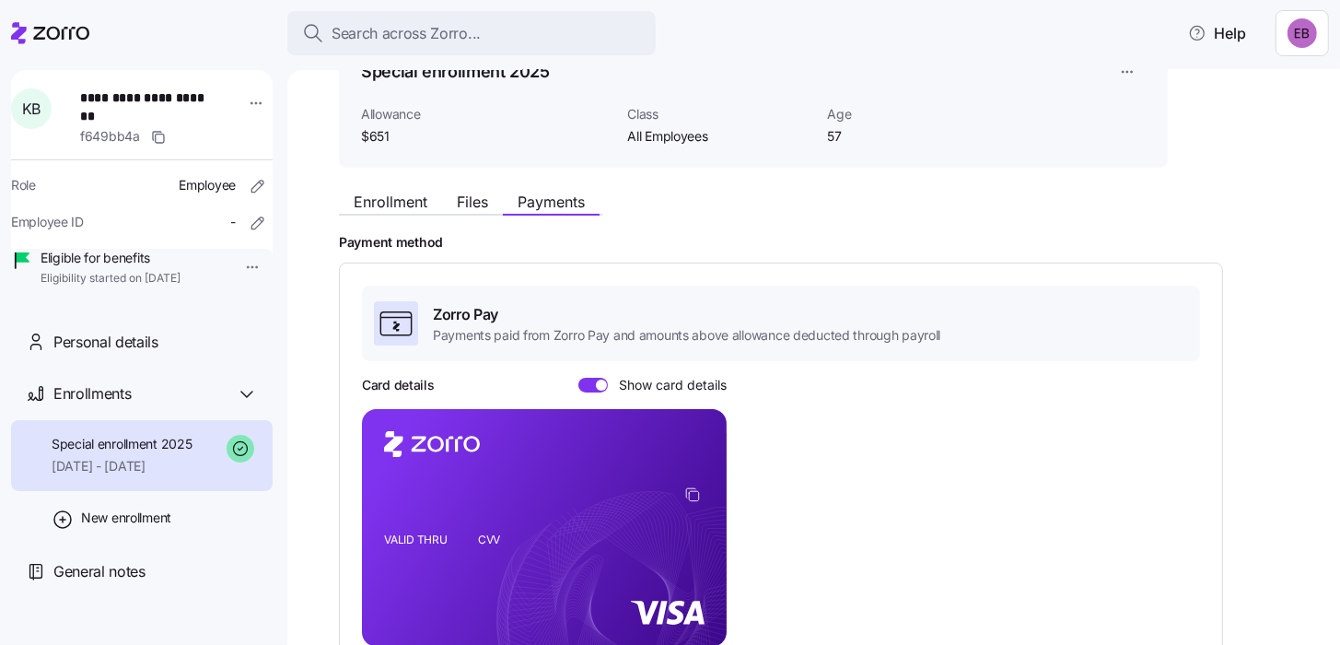
scroll to position [91, 0]
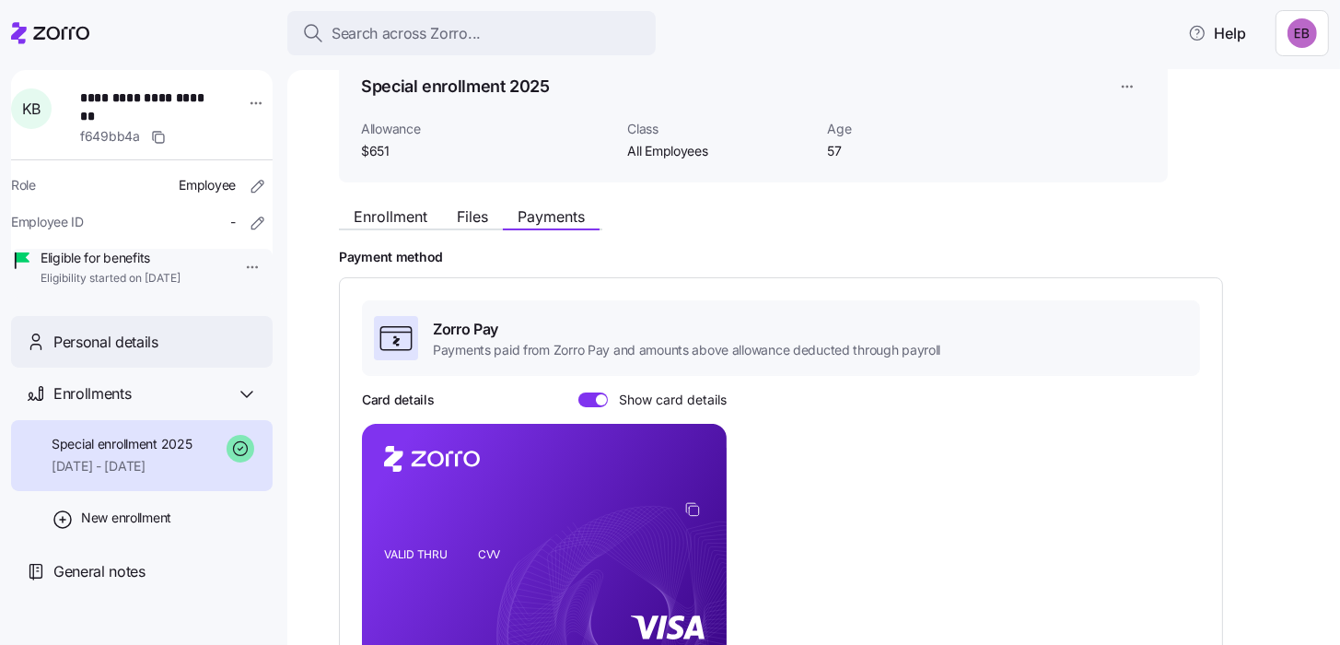
click at [156, 354] on span "Personal details" at bounding box center [105, 342] width 105 height 23
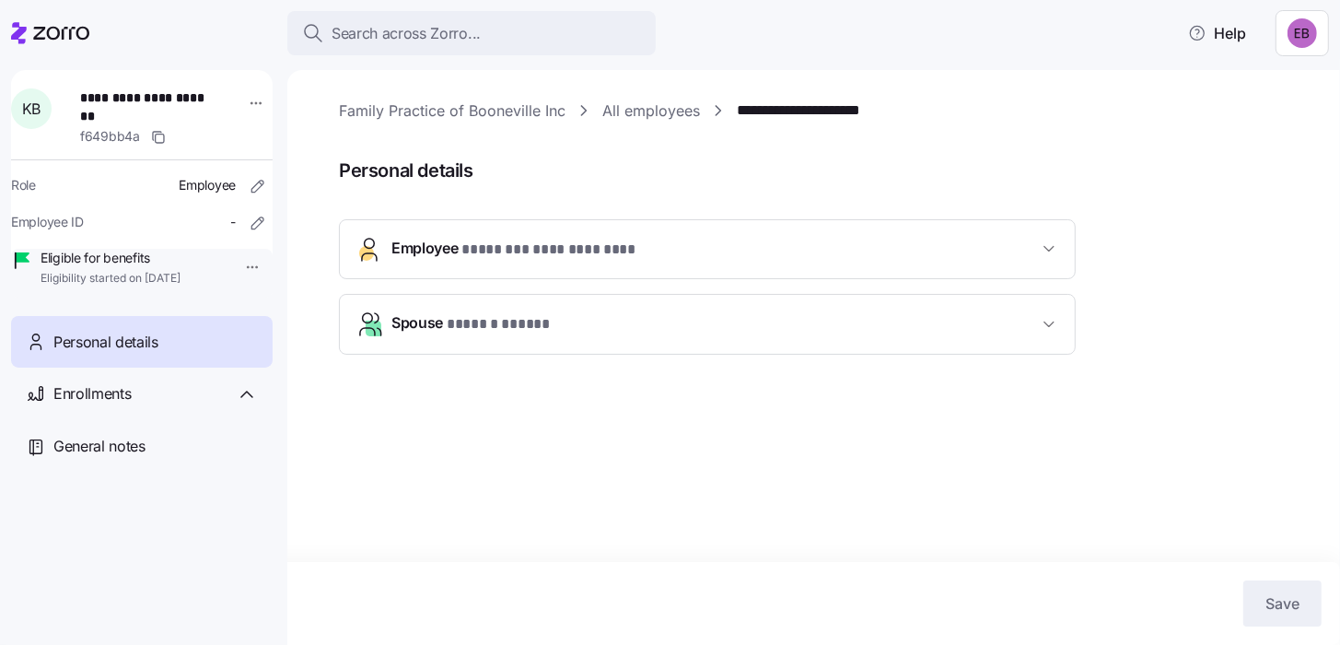
click at [845, 252] on span "**********" at bounding box center [714, 249] width 647 height 25
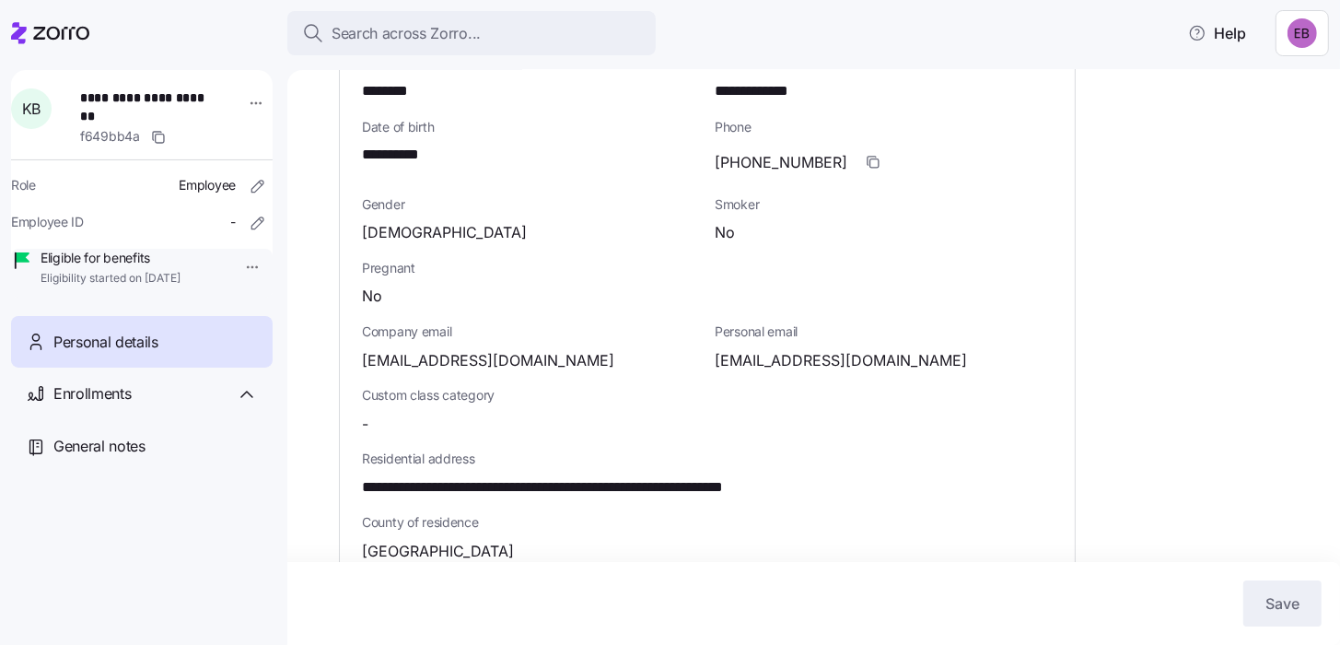
scroll to position [276, 0]
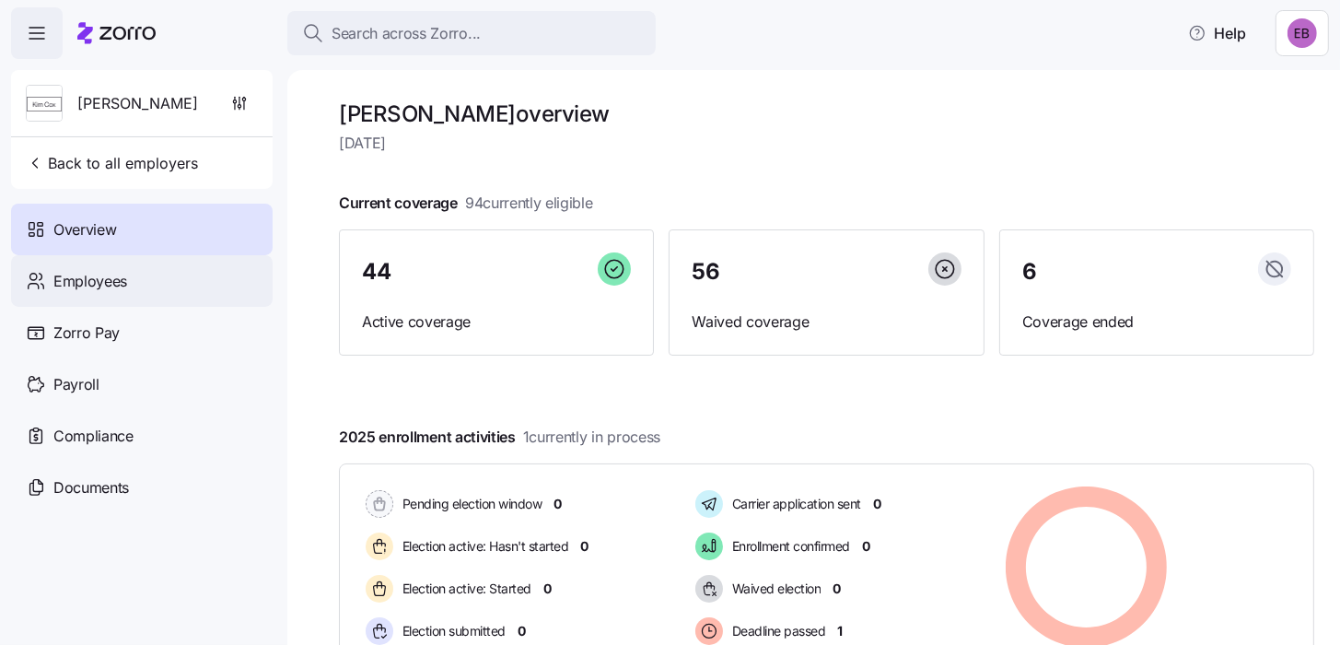
click at [128, 285] on div "Employees" at bounding box center [142, 281] width 262 height 52
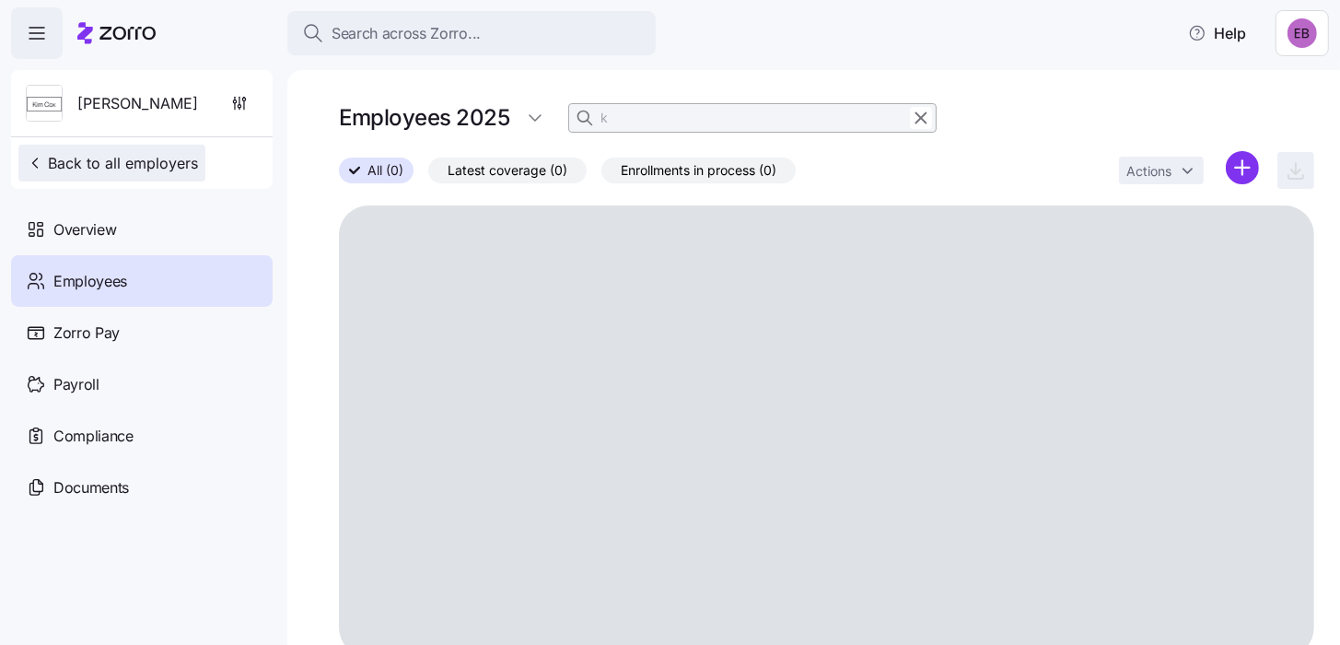
click at [122, 158] on span "Back to all employers" at bounding box center [112, 163] width 172 height 22
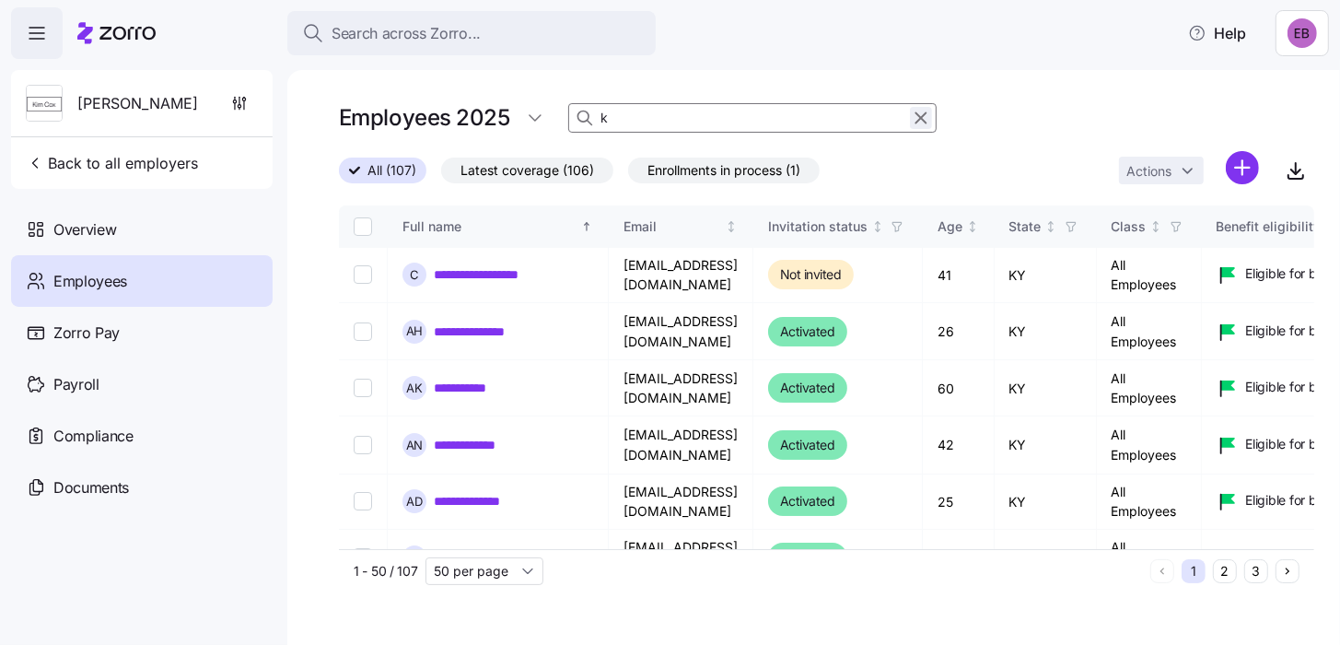
click at [923, 116] on icon "button" at bounding box center [921, 118] width 20 height 22
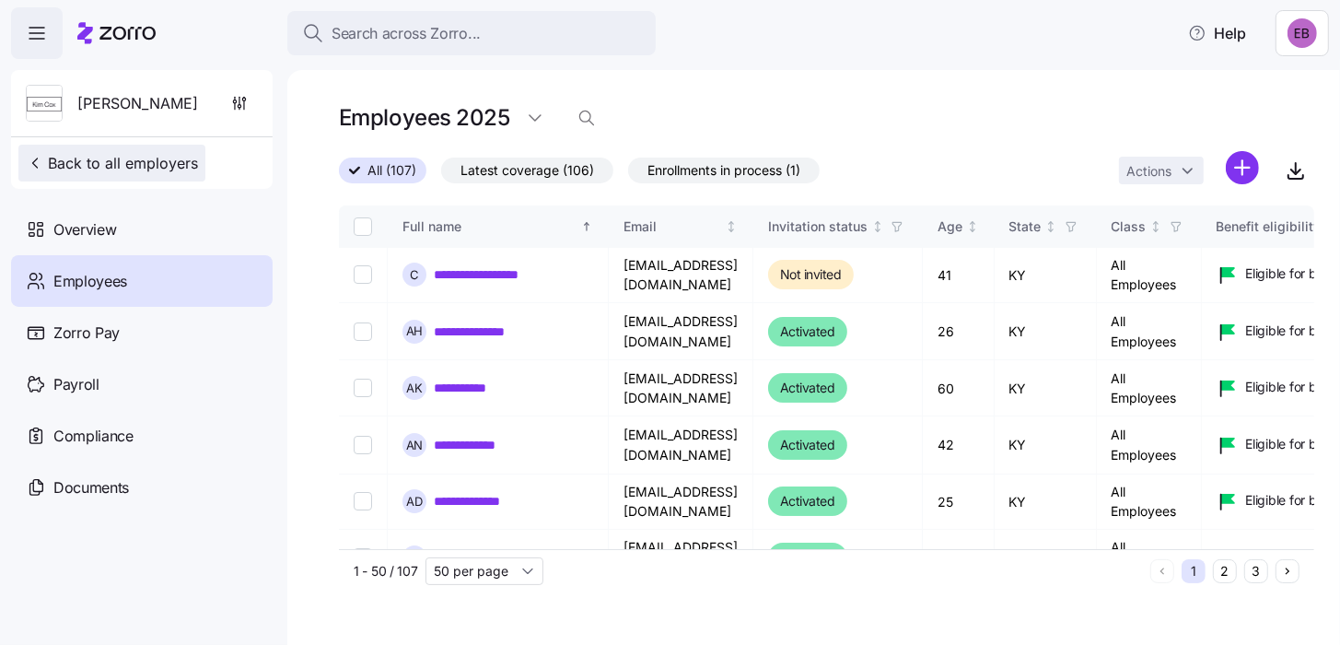
click at [93, 161] on span "Back to all employers" at bounding box center [112, 163] width 172 height 22
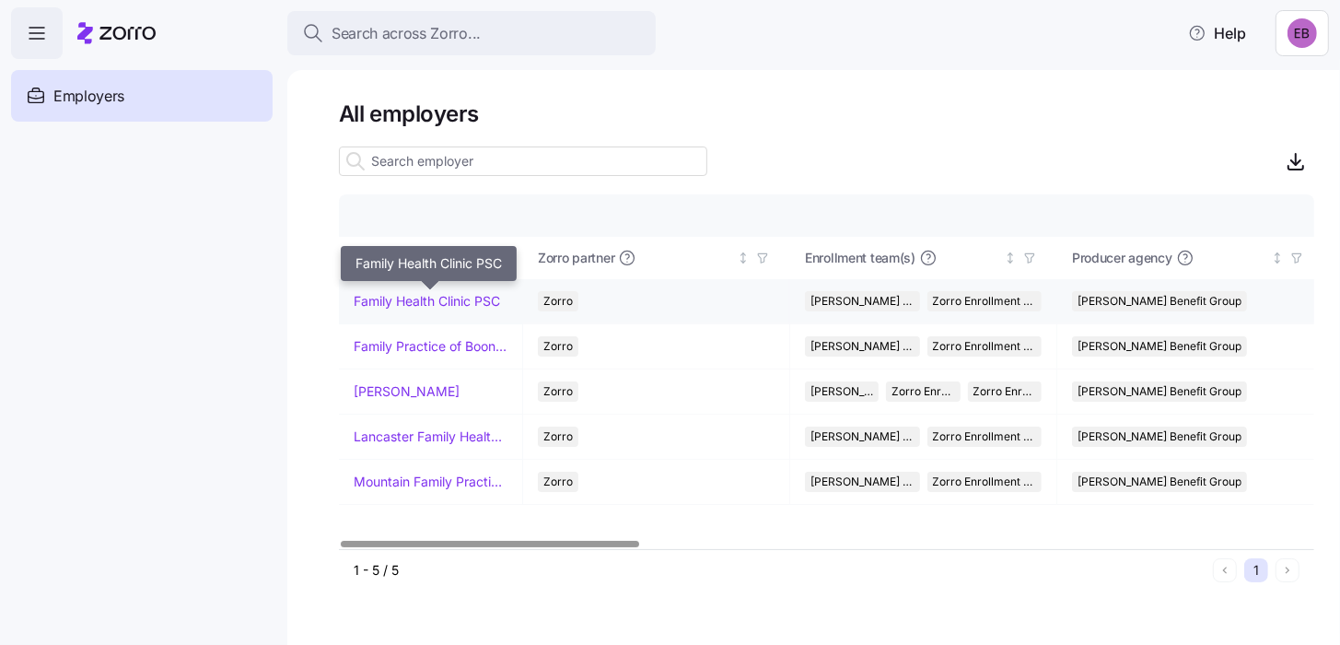
click at [409, 303] on link "Family Health Clinic PSC" at bounding box center [427, 301] width 146 height 18
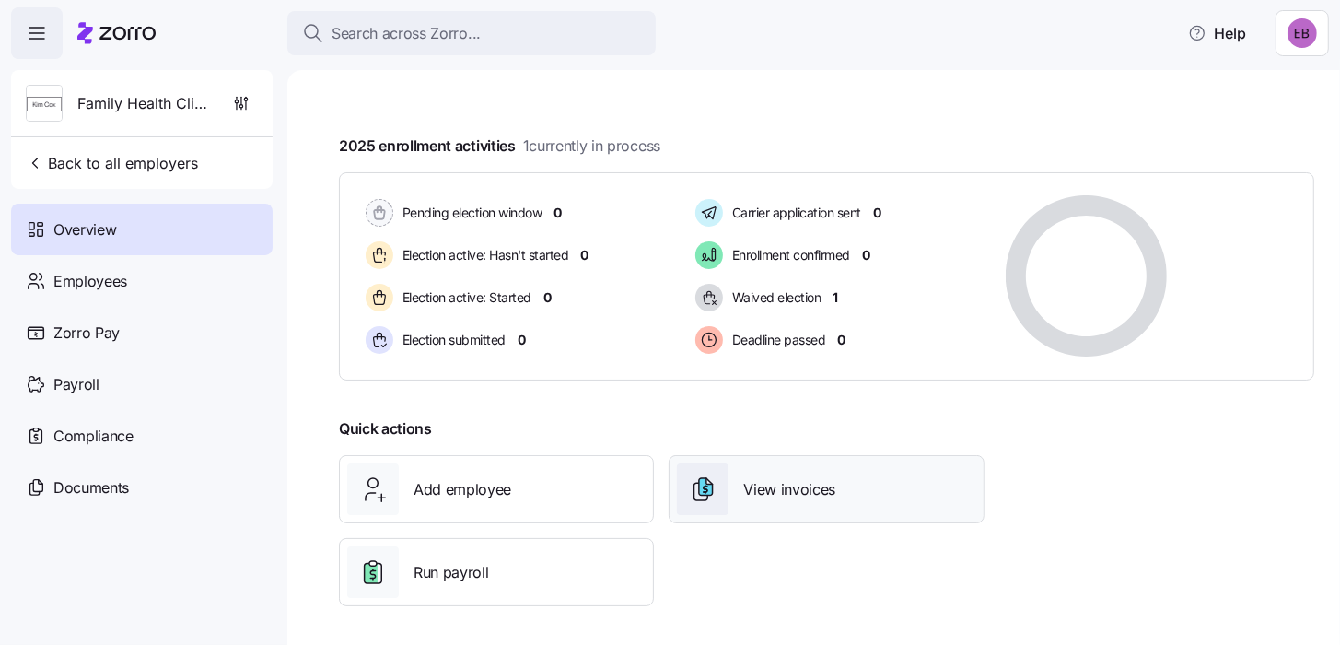
scroll to position [295, 0]
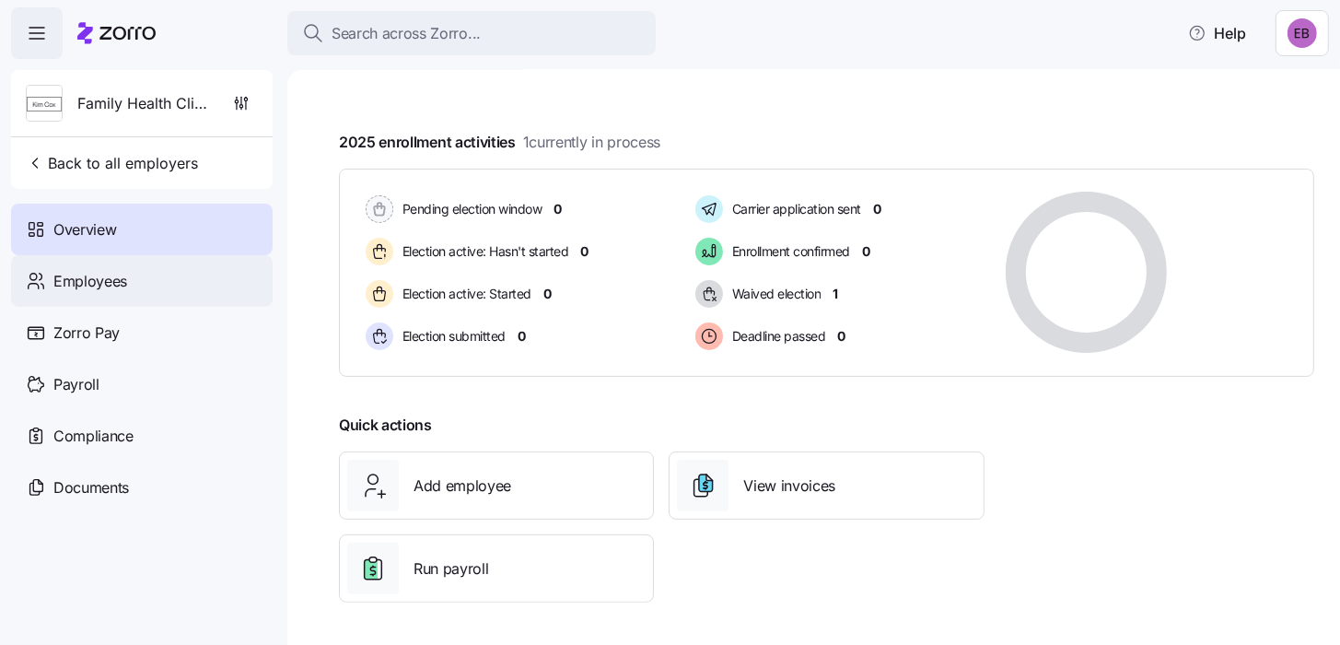
click at [66, 280] on span "Employees" at bounding box center [90, 281] width 74 height 23
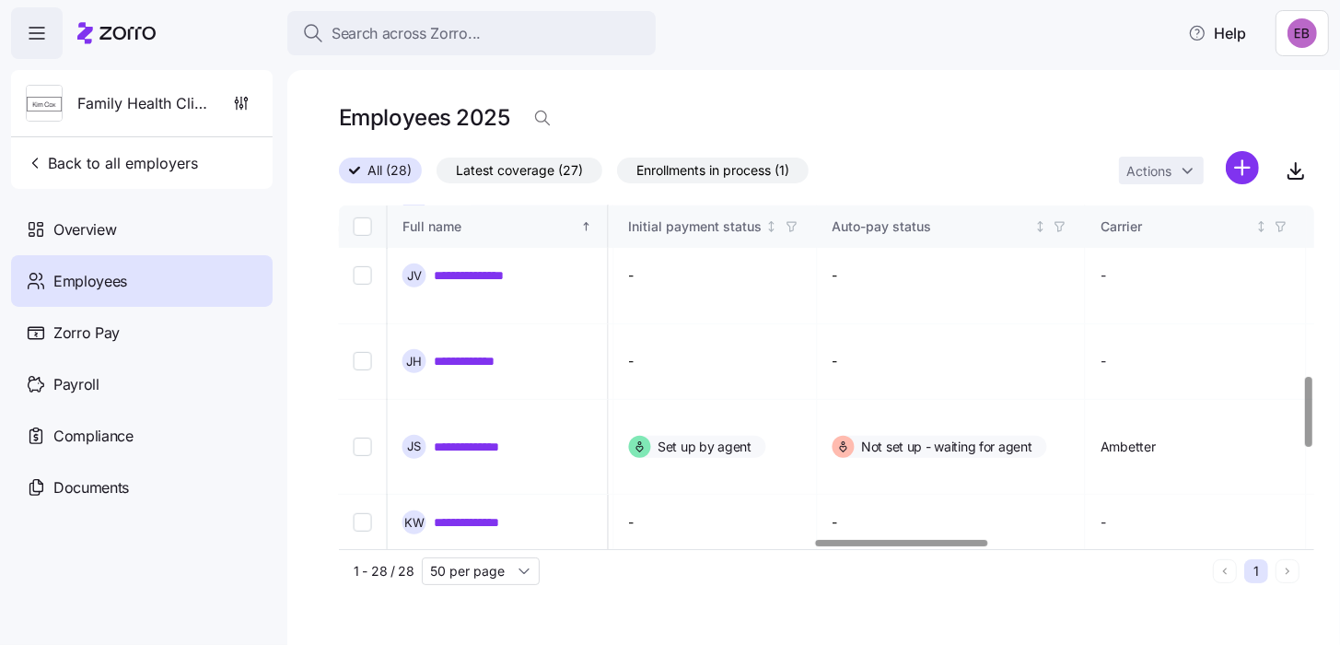
scroll to position [828, 2699]
click at [981, 546] on div at bounding box center [904, 543] width 172 height 6
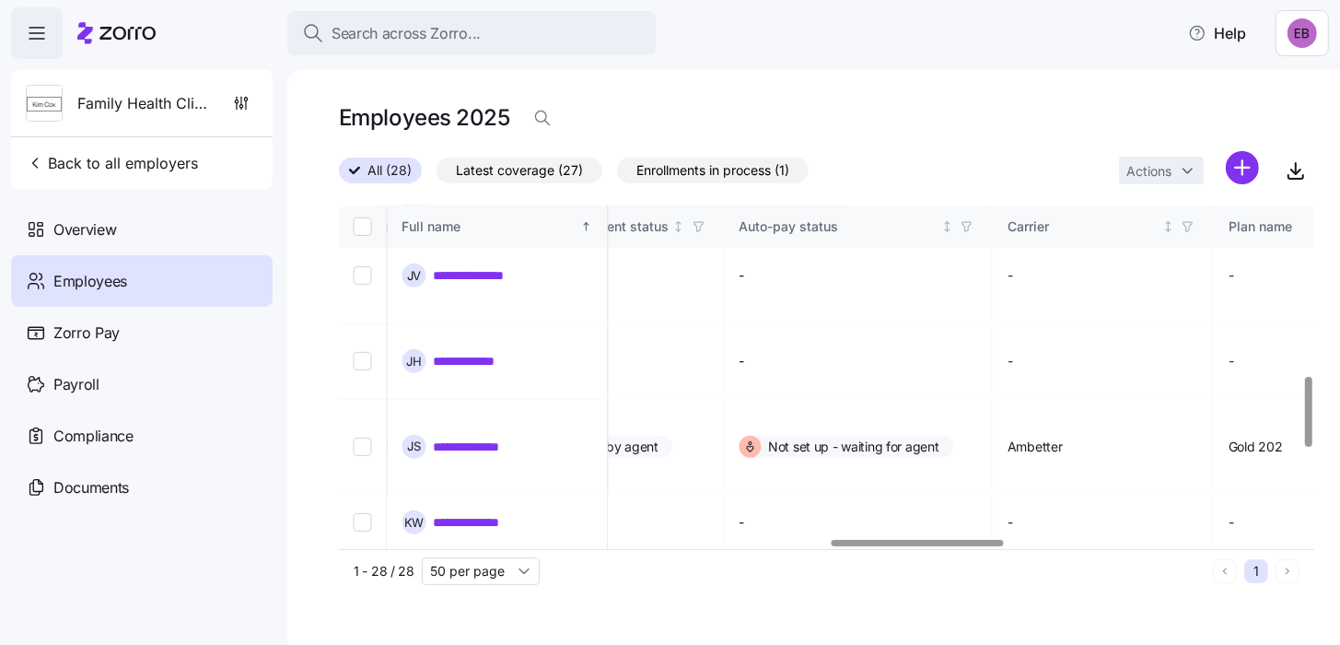
scroll to position [828, 2776]
click at [990, 545] on div at bounding box center [918, 543] width 172 height 6
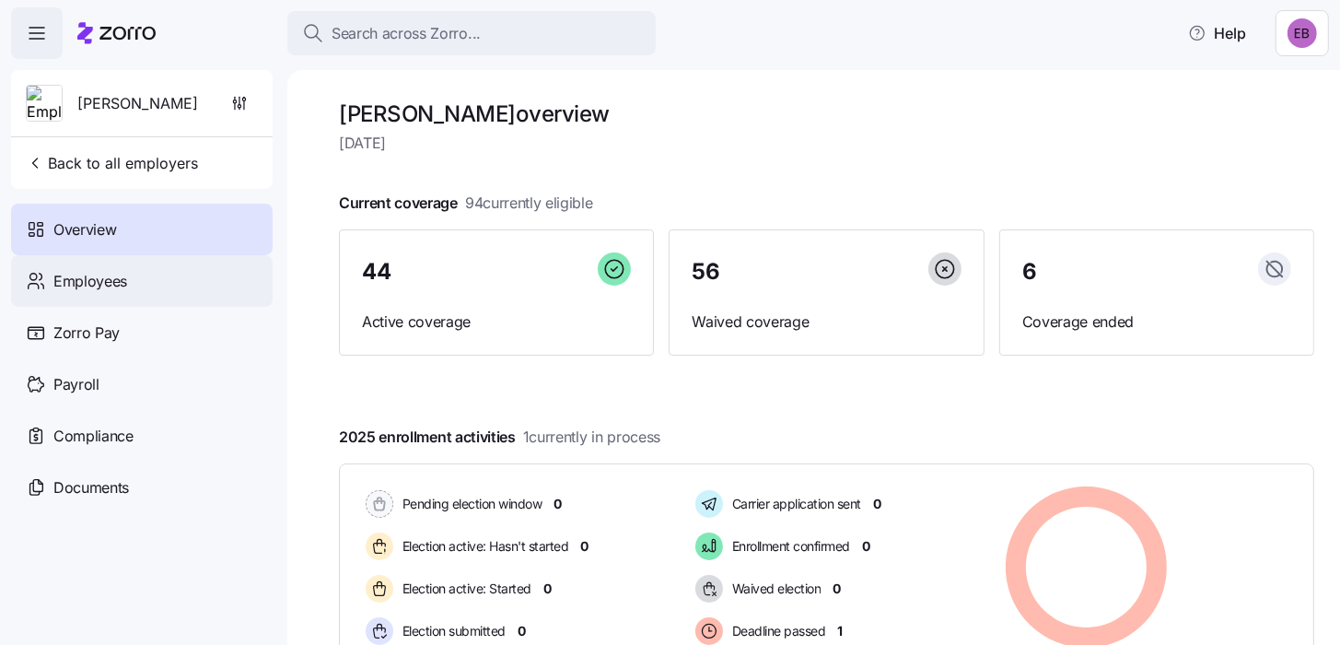
click at [116, 276] on span "Employees" at bounding box center [90, 281] width 74 height 23
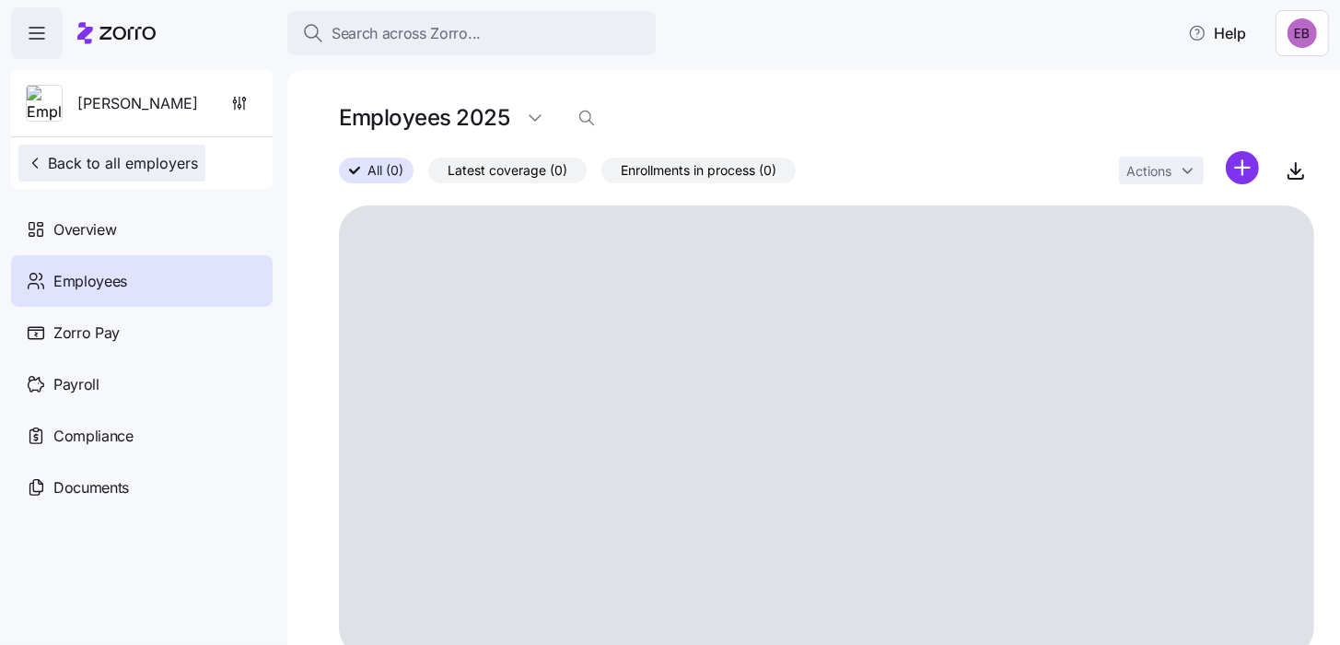
click at [115, 158] on span "Back to all employers" at bounding box center [112, 163] width 172 height 22
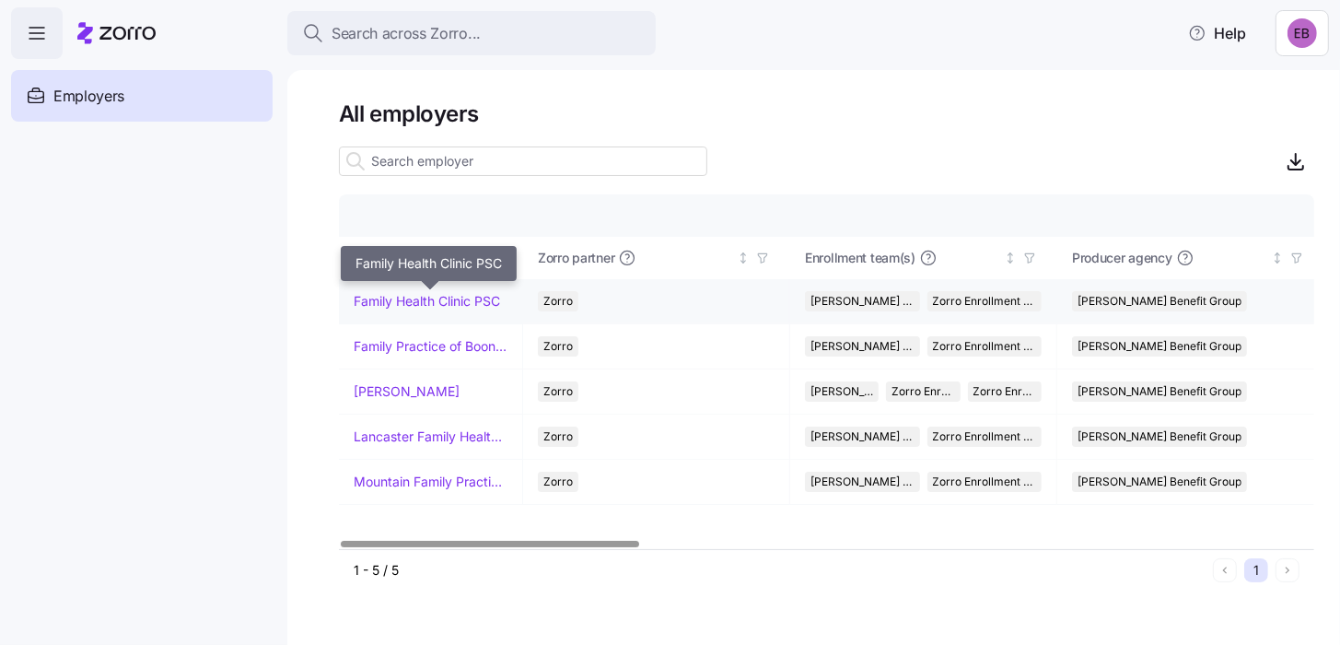
click at [388, 306] on link "Family Health Clinic PSC" at bounding box center [427, 301] width 146 height 18
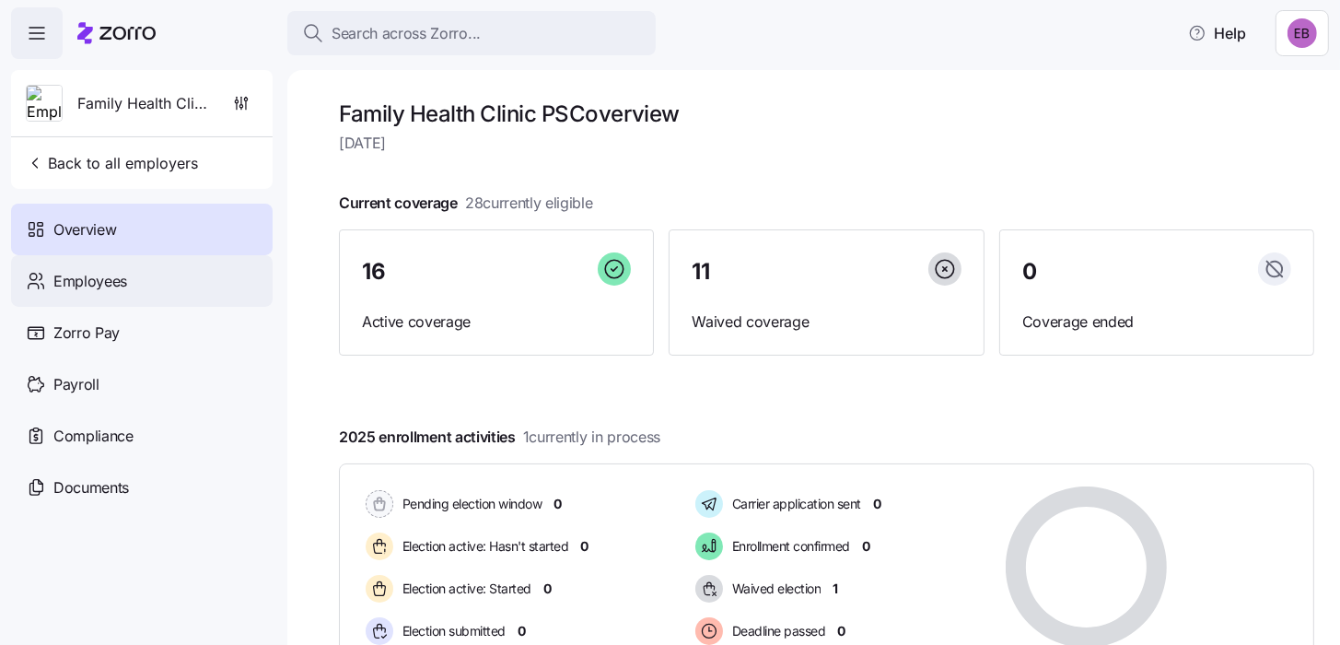
click at [118, 278] on span "Employees" at bounding box center [90, 281] width 74 height 23
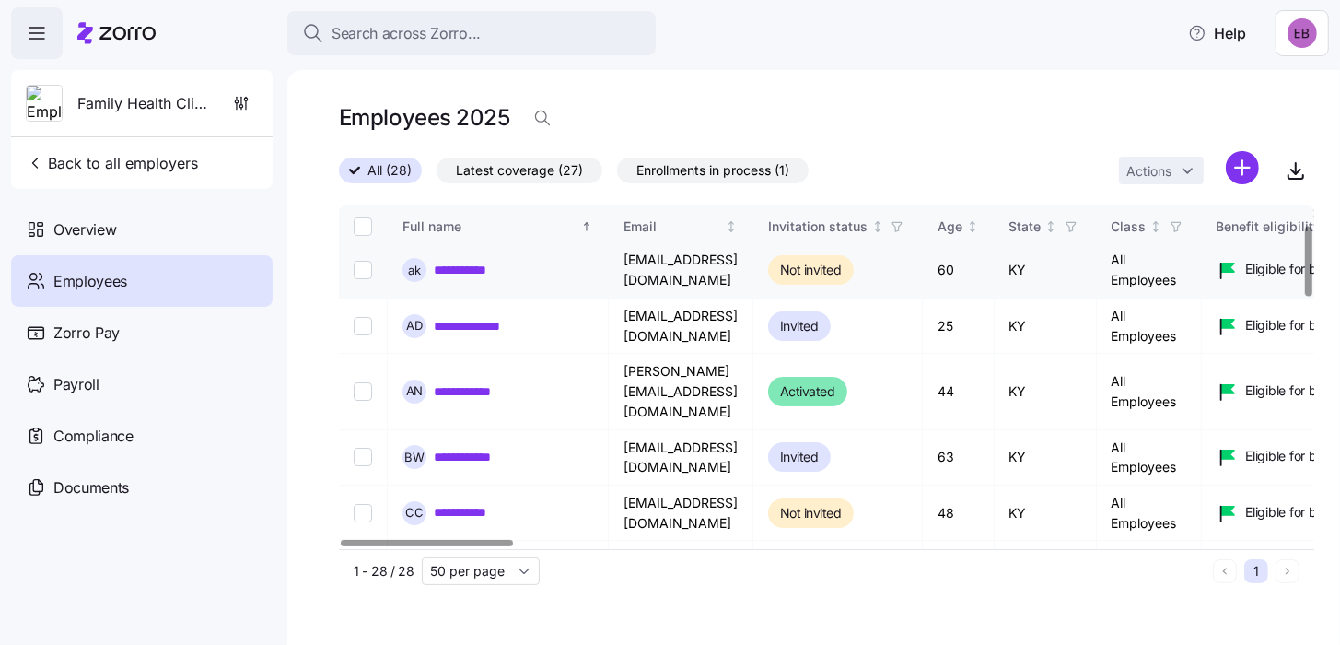
scroll to position [91, 0]
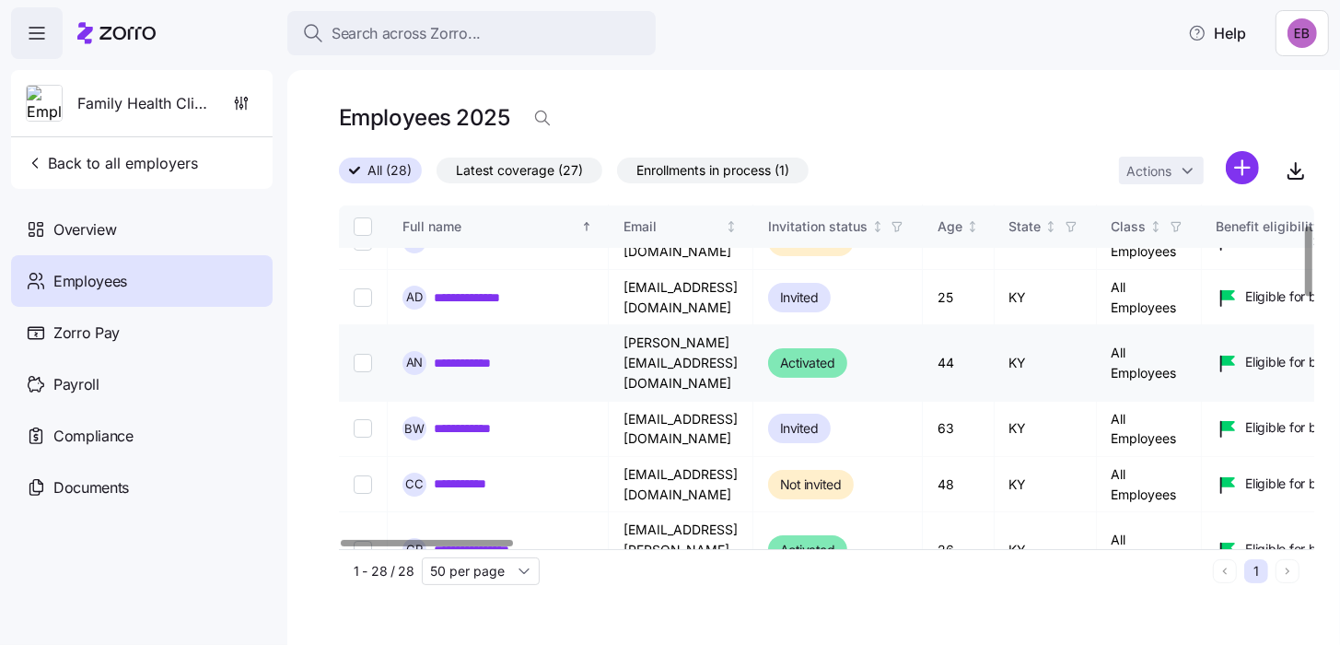
click at [484, 354] on link "**********" at bounding box center [477, 363] width 87 height 18
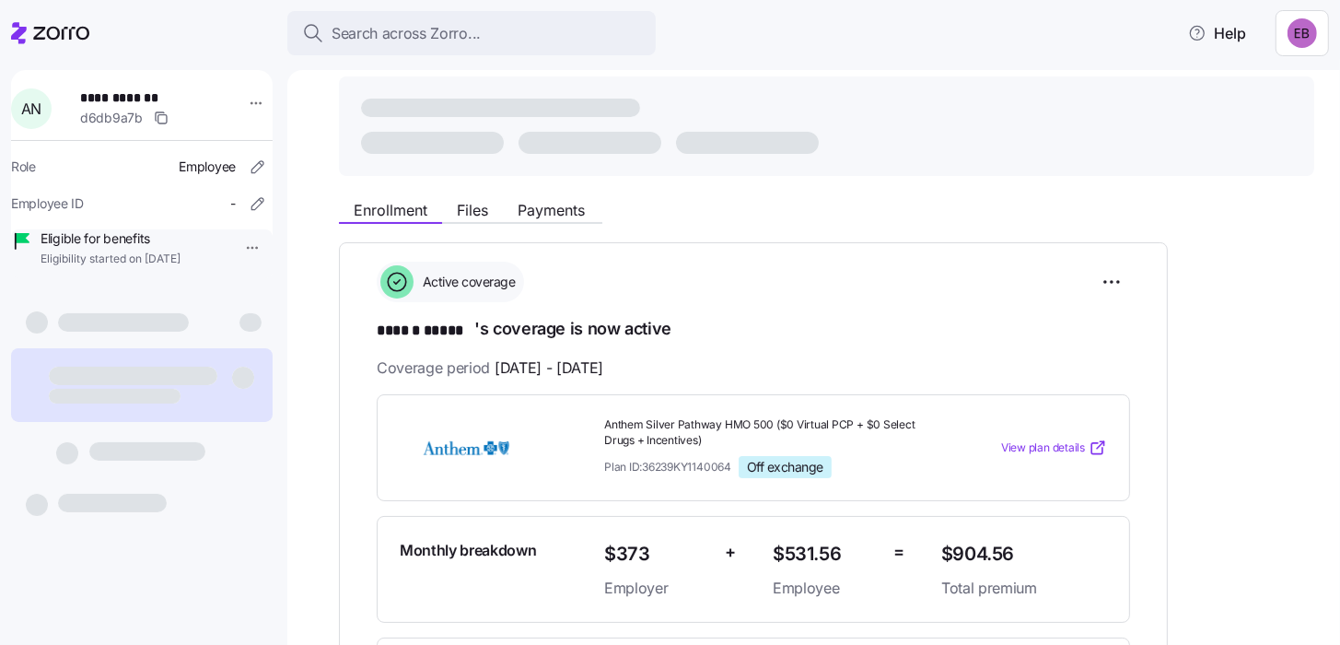
scroll to position [91, 0]
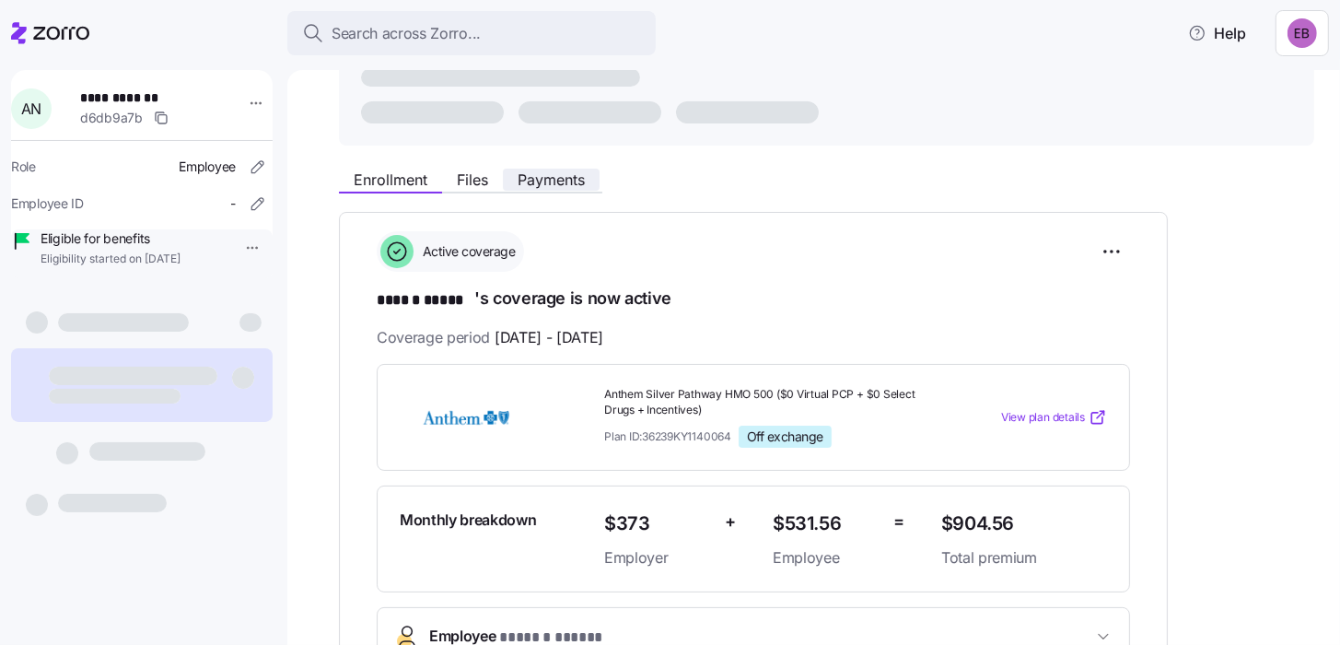
click at [536, 177] on span "Payments" at bounding box center [551, 179] width 67 height 15
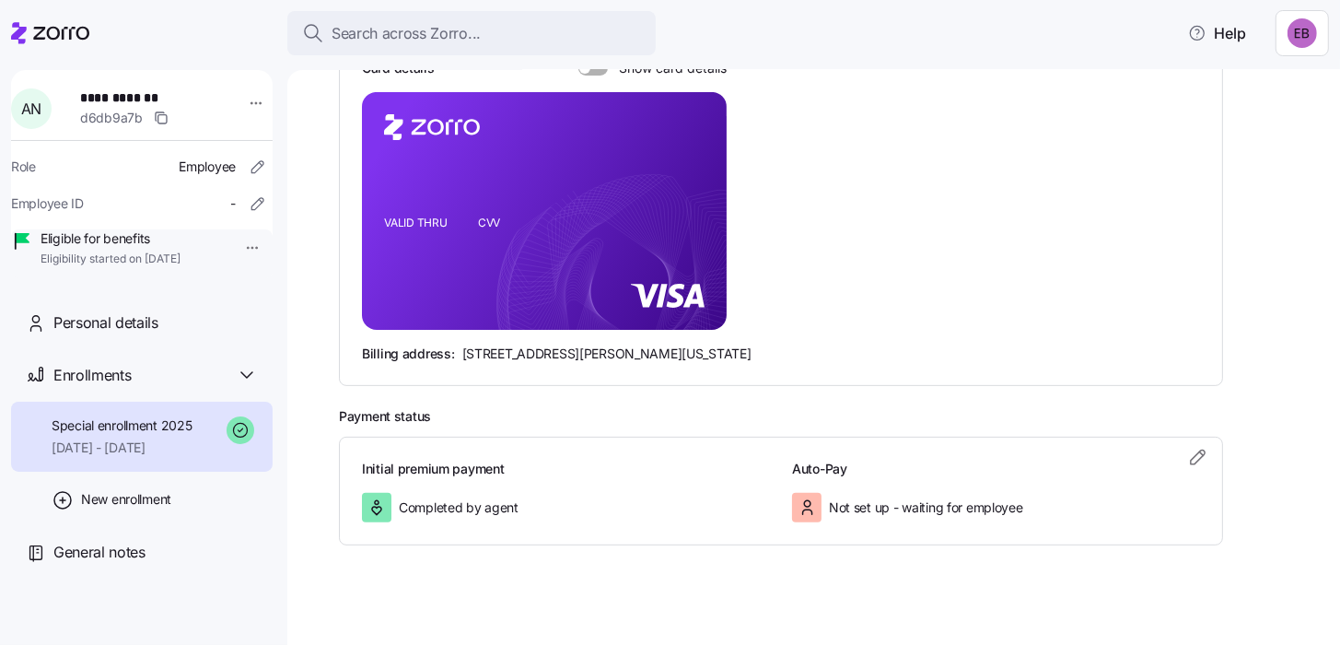
scroll to position [432, 0]
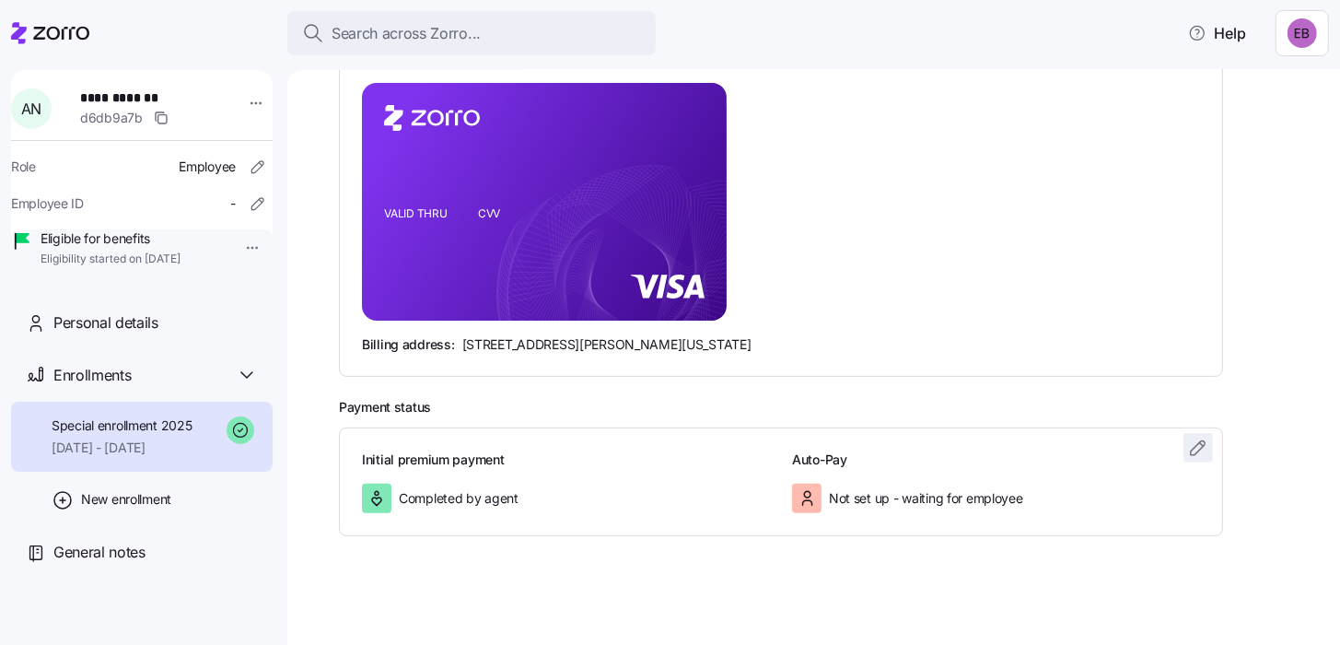
click at [1199, 446] on icon "button" at bounding box center [1198, 448] width 22 height 22
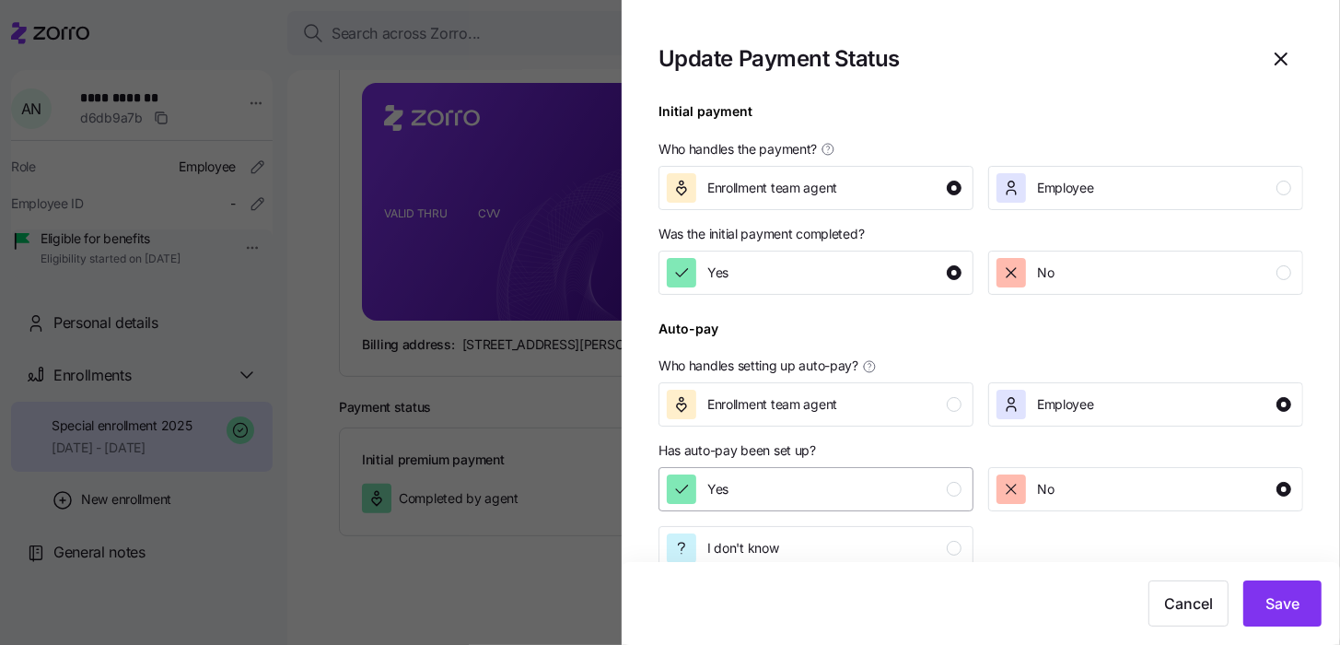
click at [909, 502] on div "Yes" at bounding box center [814, 488] width 295 height 29
click at [1297, 605] on span "Save" at bounding box center [1282, 603] width 34 height 22
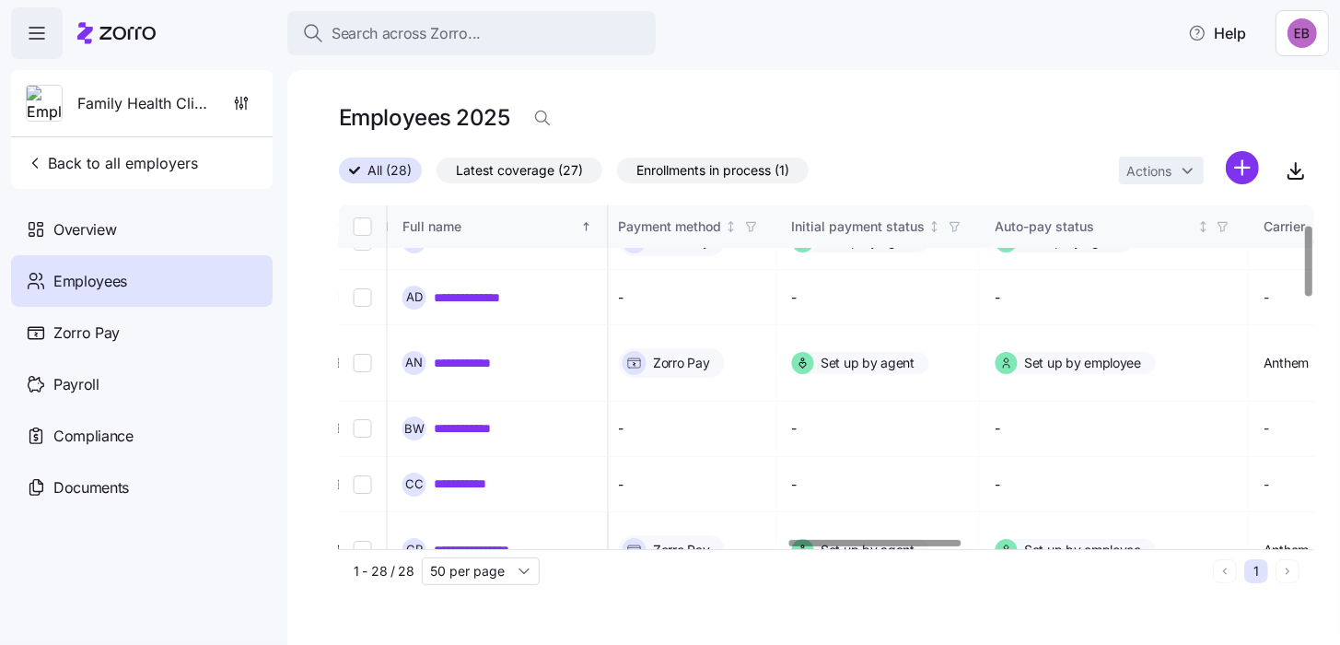
scroll to position [91, 2564]
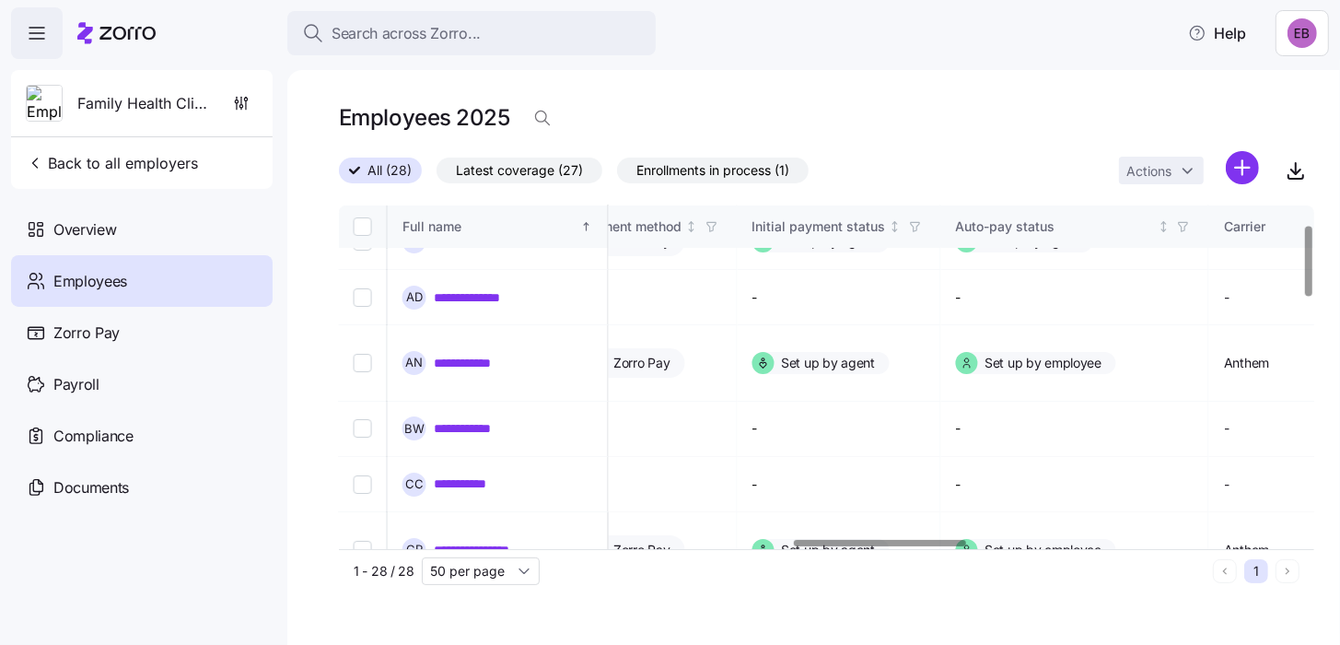
click at [914, 546] on div at bounding box center [880, 543] width 172 height 6
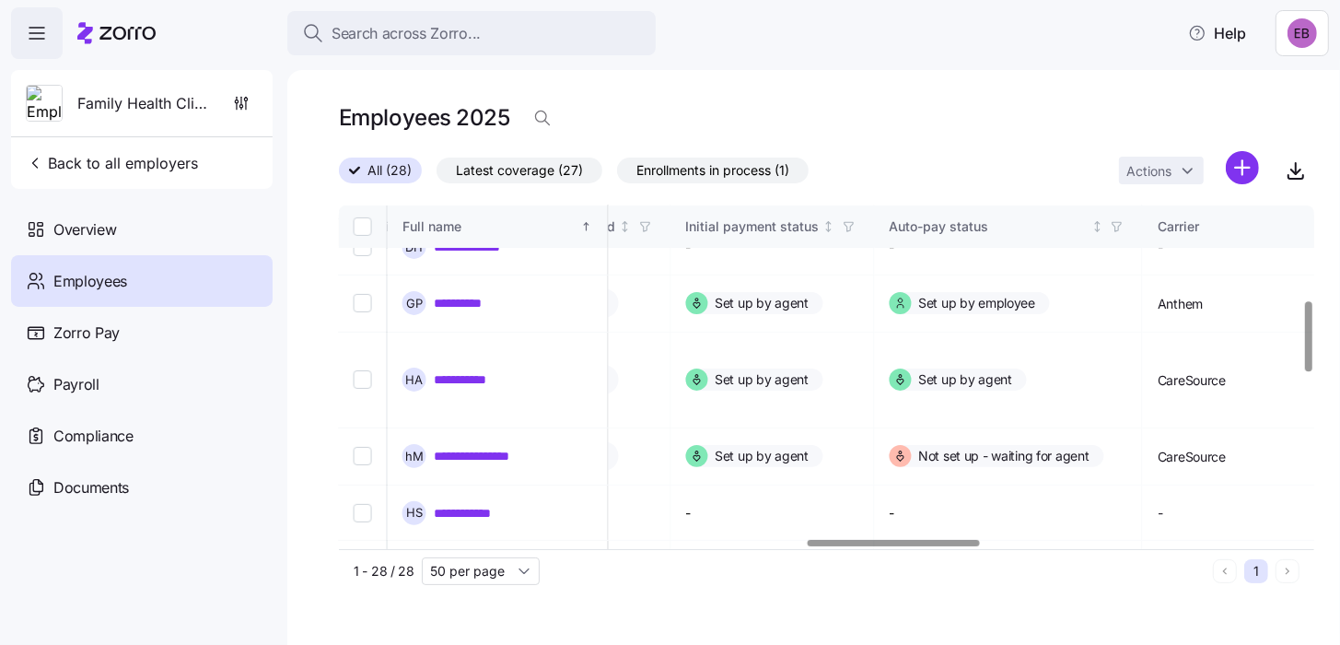
scroll to position [460, 2677]
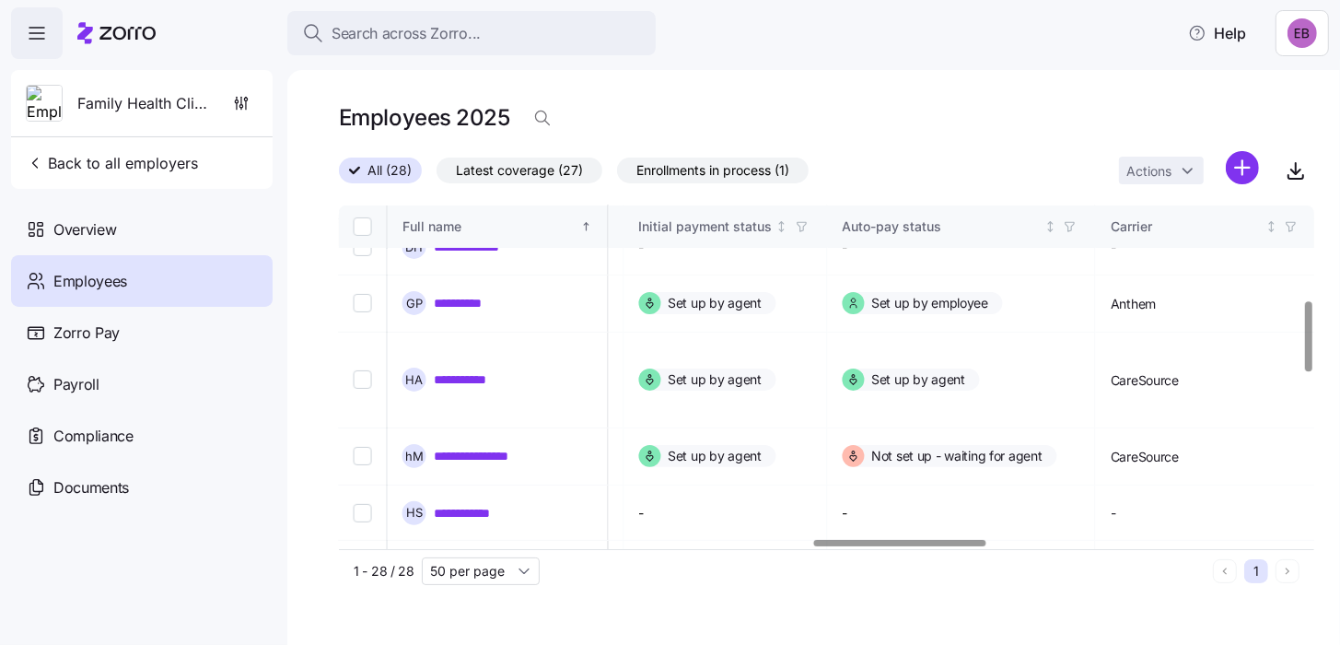
click at [975, 540] on div at bounding box center [900, 543] width 172 height 6
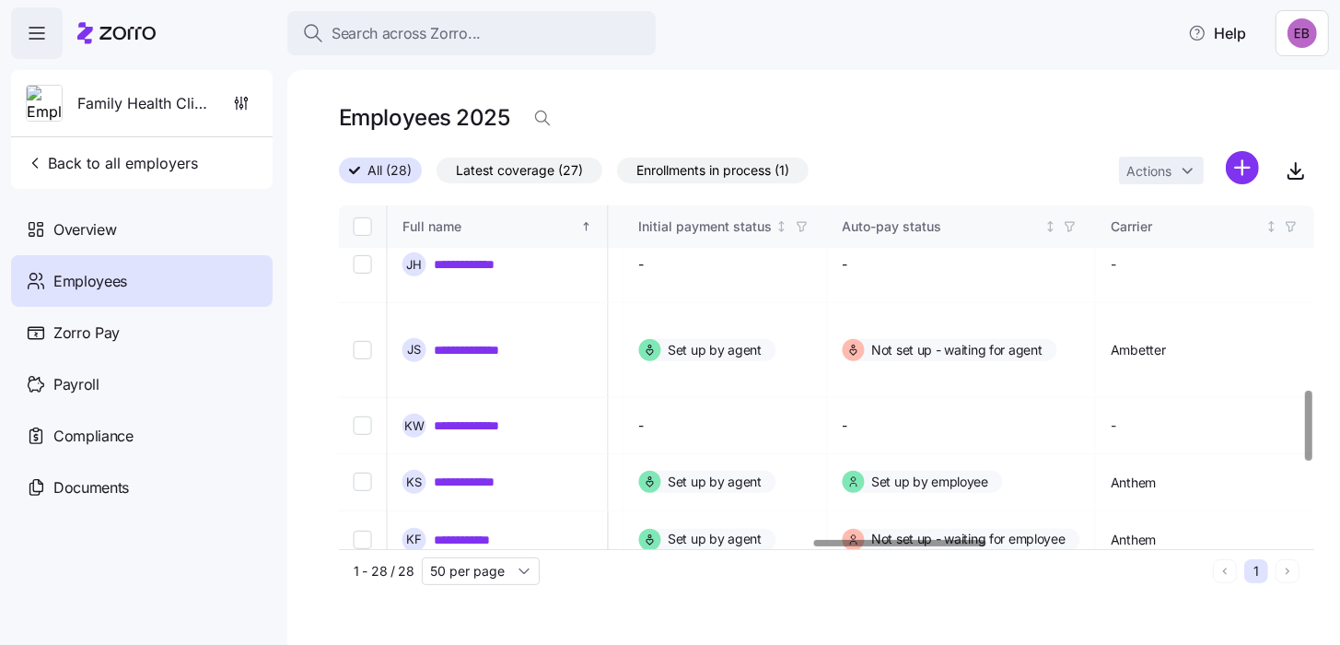
scroll to position [895, 2677]
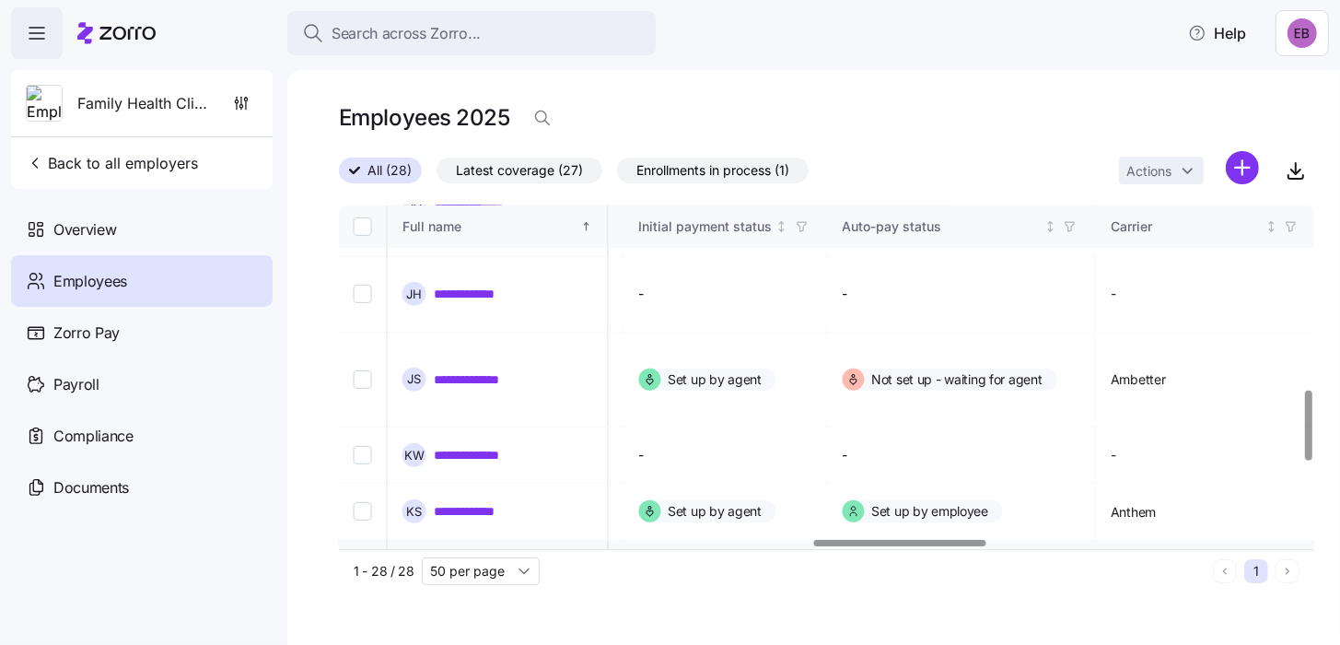
click at [486, 560] on link "**********" at bounding box center [476, 569] width 84 height 18
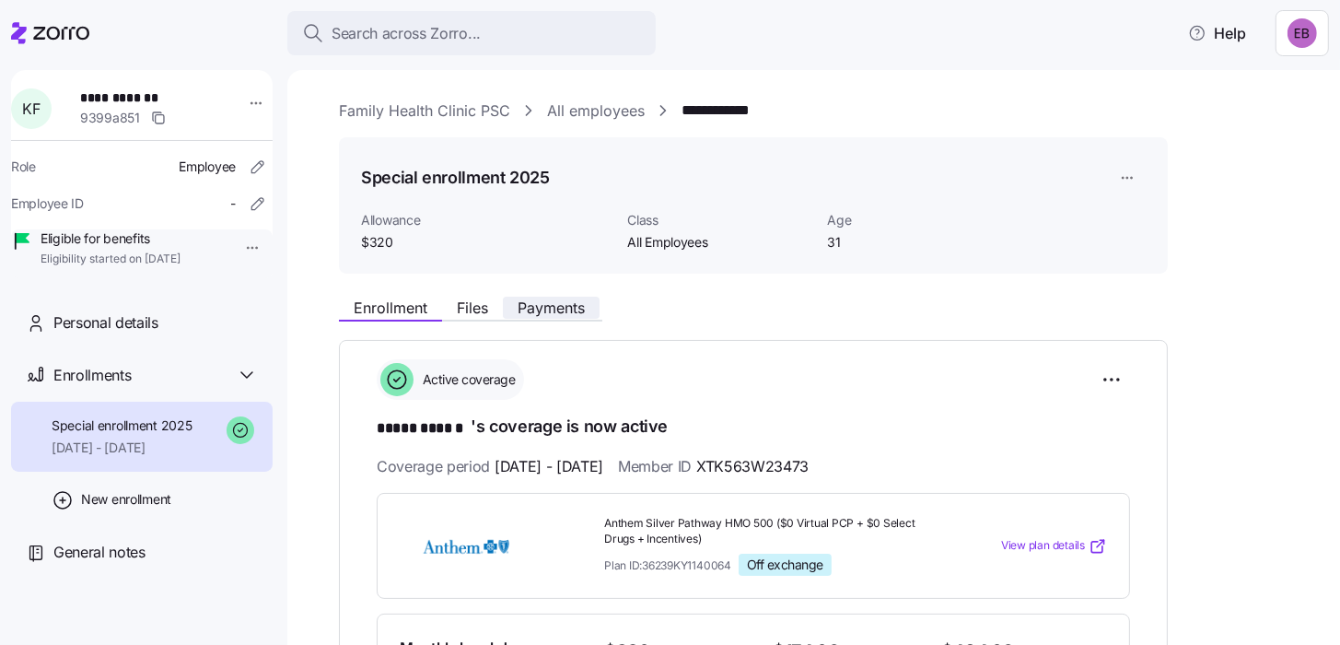
click at [560, 309] on span "Payments" at bounding box center [551, 307] width 67 height 15
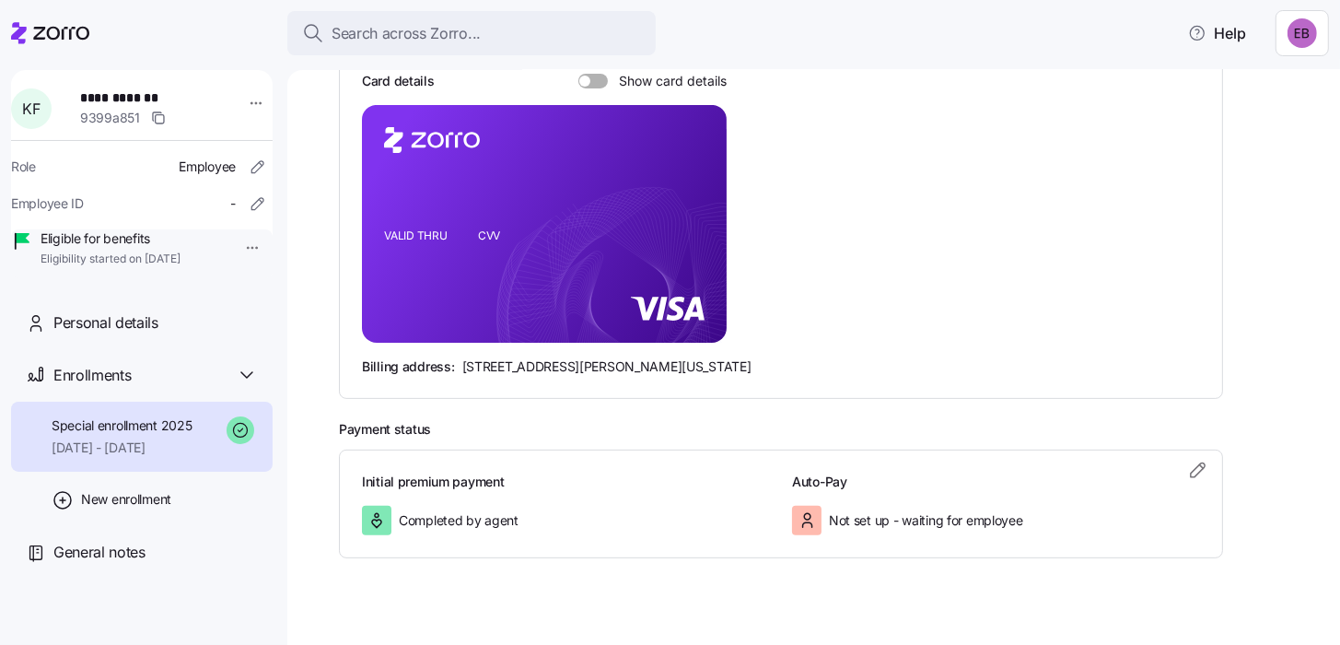
scroll to position [432, 0]
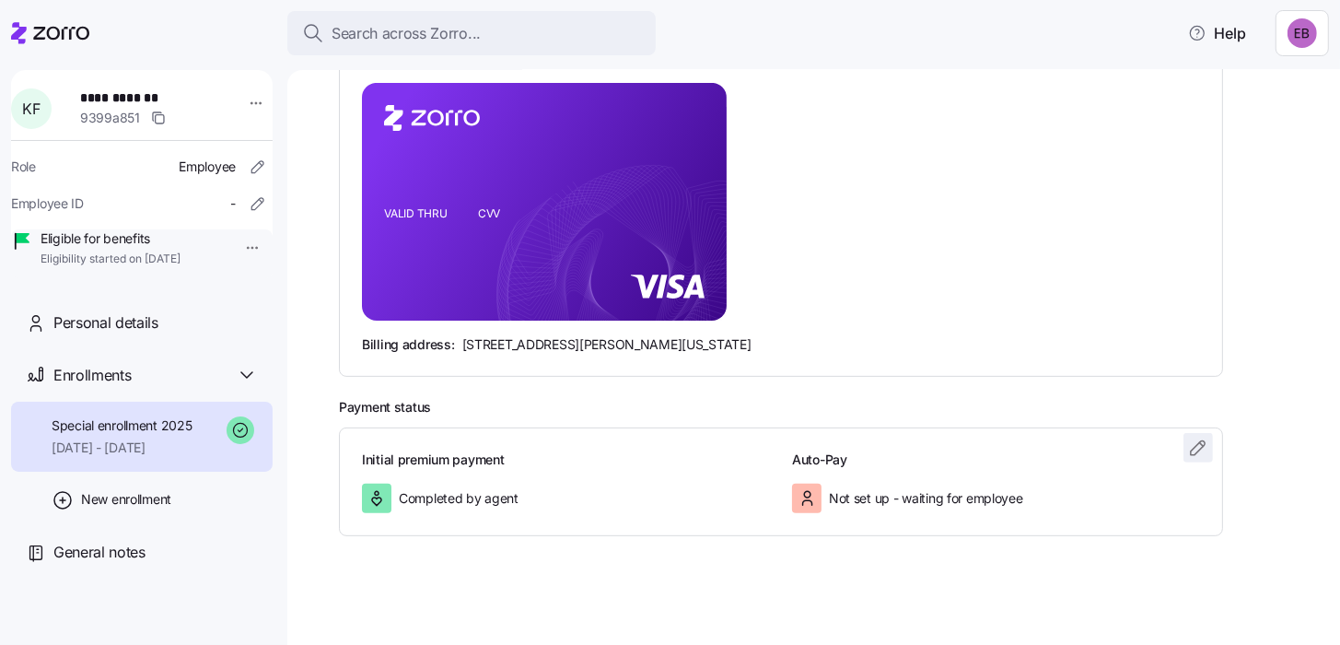
click at [1201, 444] on icon "button" at bounding box center [1198, 448] width 22 height 22
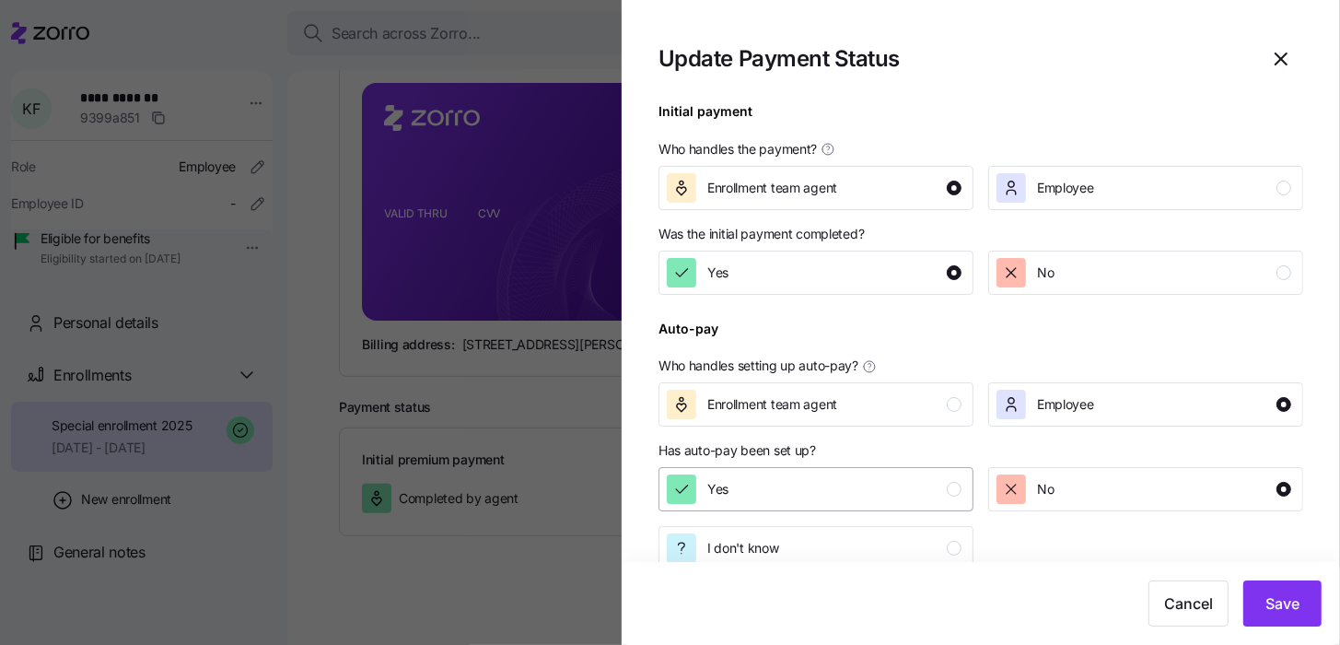
click at [807, 484] on div "Yes" at bounding box center [814, 488] width 295 height 29
click at [1289, 604] on span "Save" at bounding box center [1282, 603] width 34 height 22
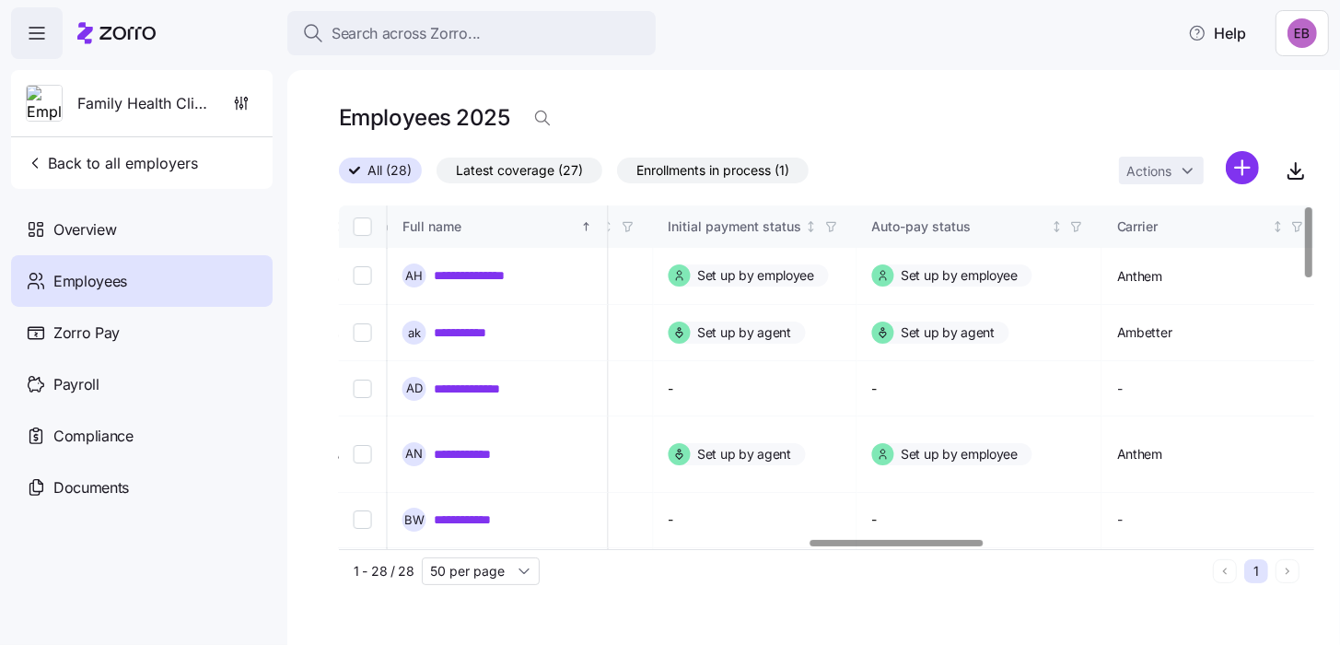
scroll to position [0, 2631]
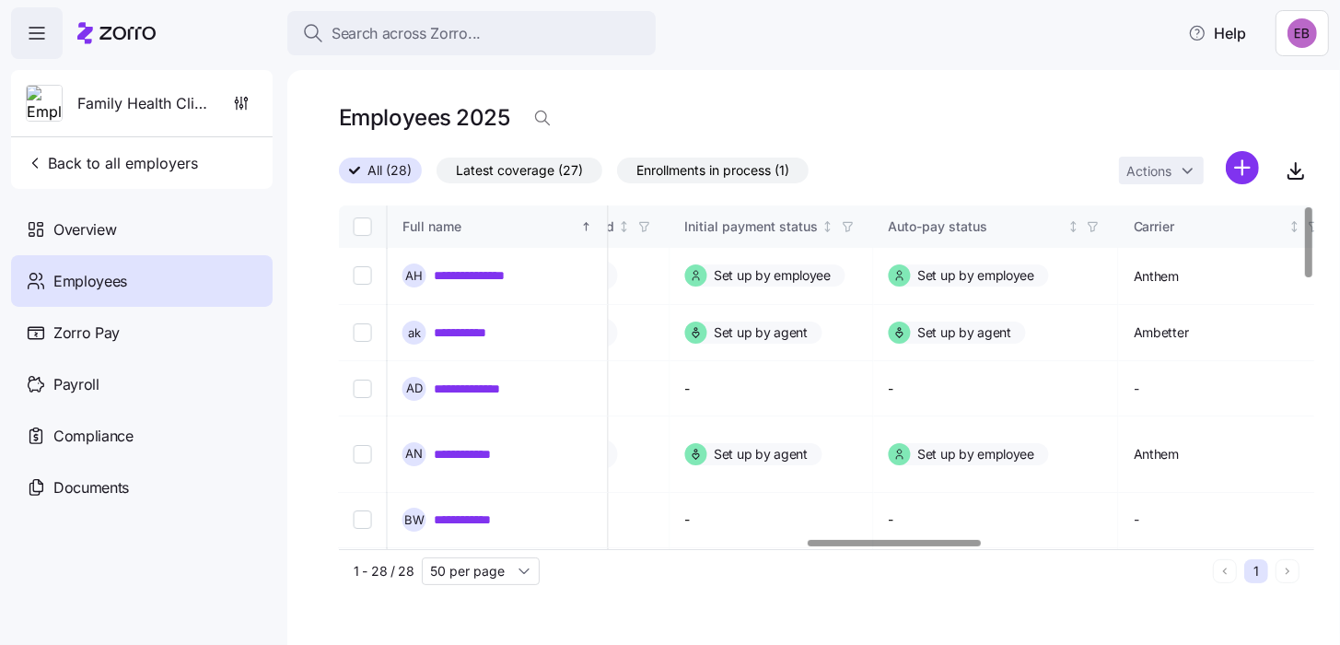
click at [960, 546] on div at bounding box center [894, 543] width 173 height 6
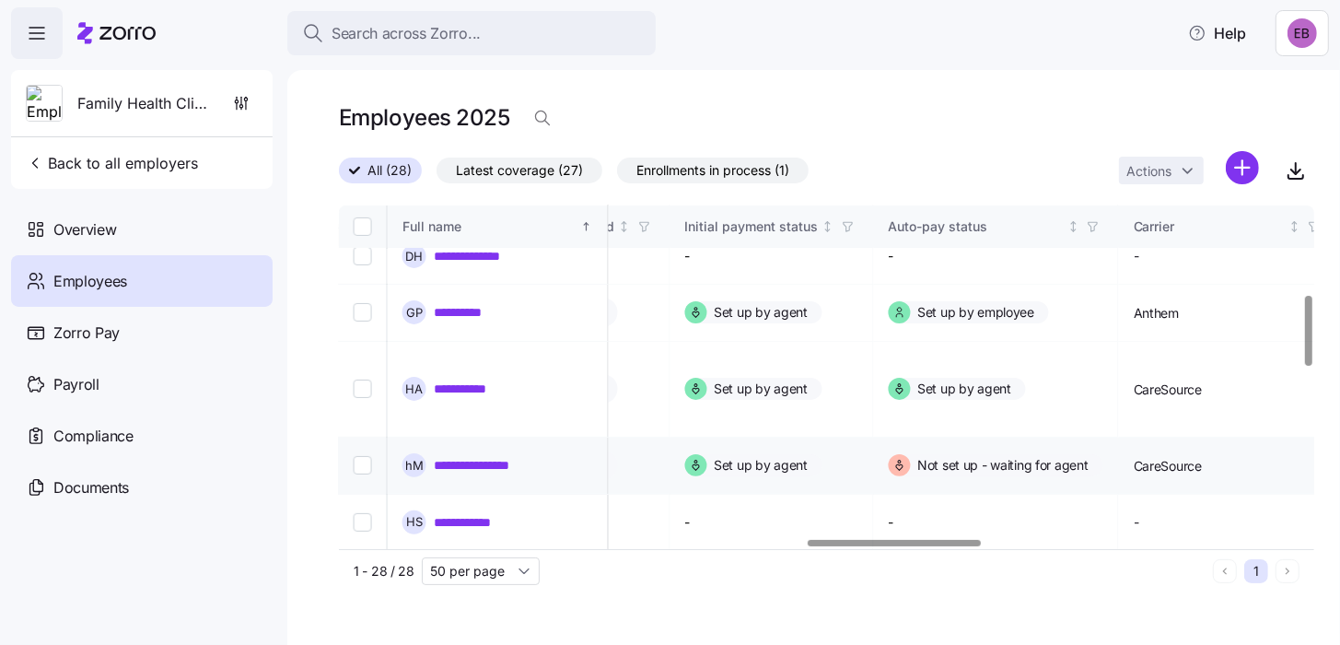
scroll to position [460, 2631]
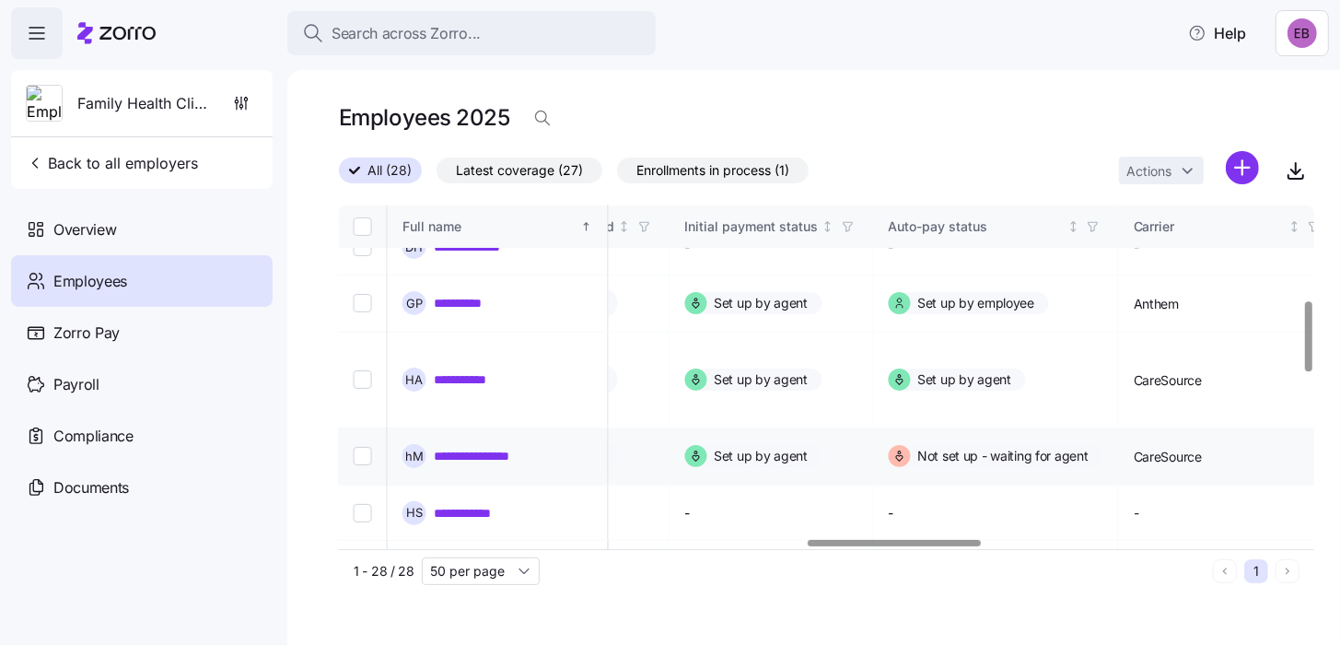
click at [506, 447] on link "**********" at bounding box center [489, 456] width 111 height 18
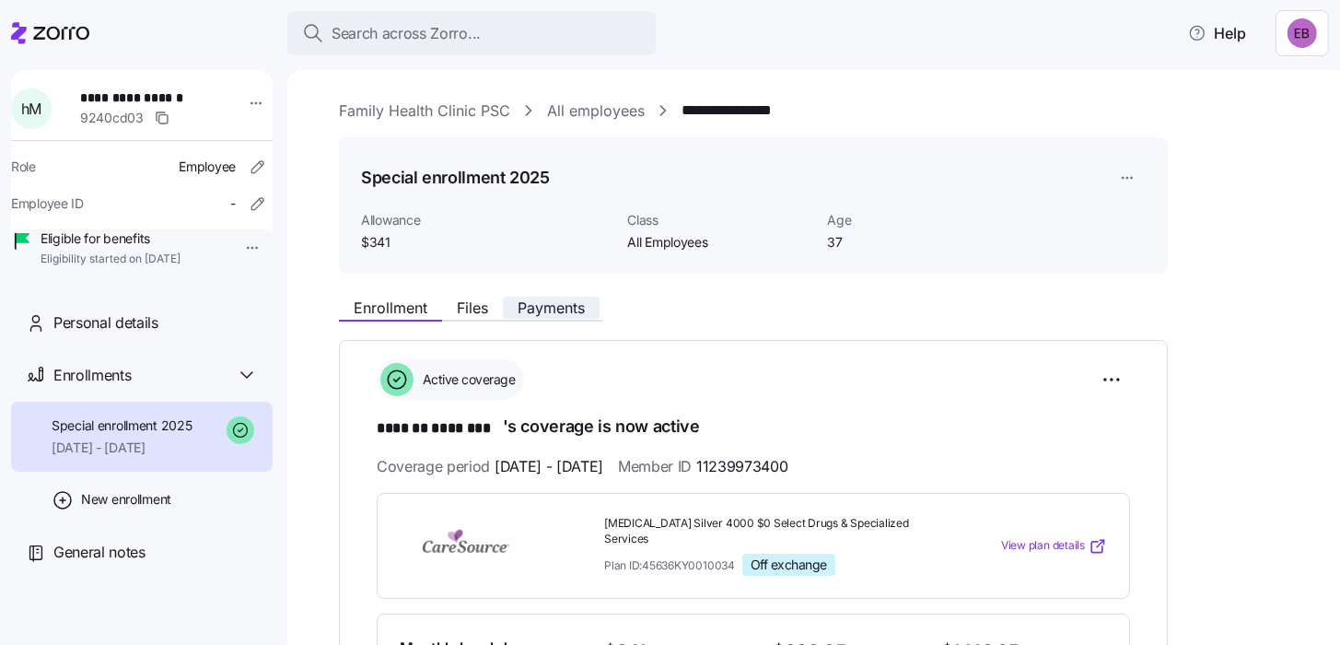
click at [559, 307] on span "Payments" at bounding box center [551, 307] width 67 height 15
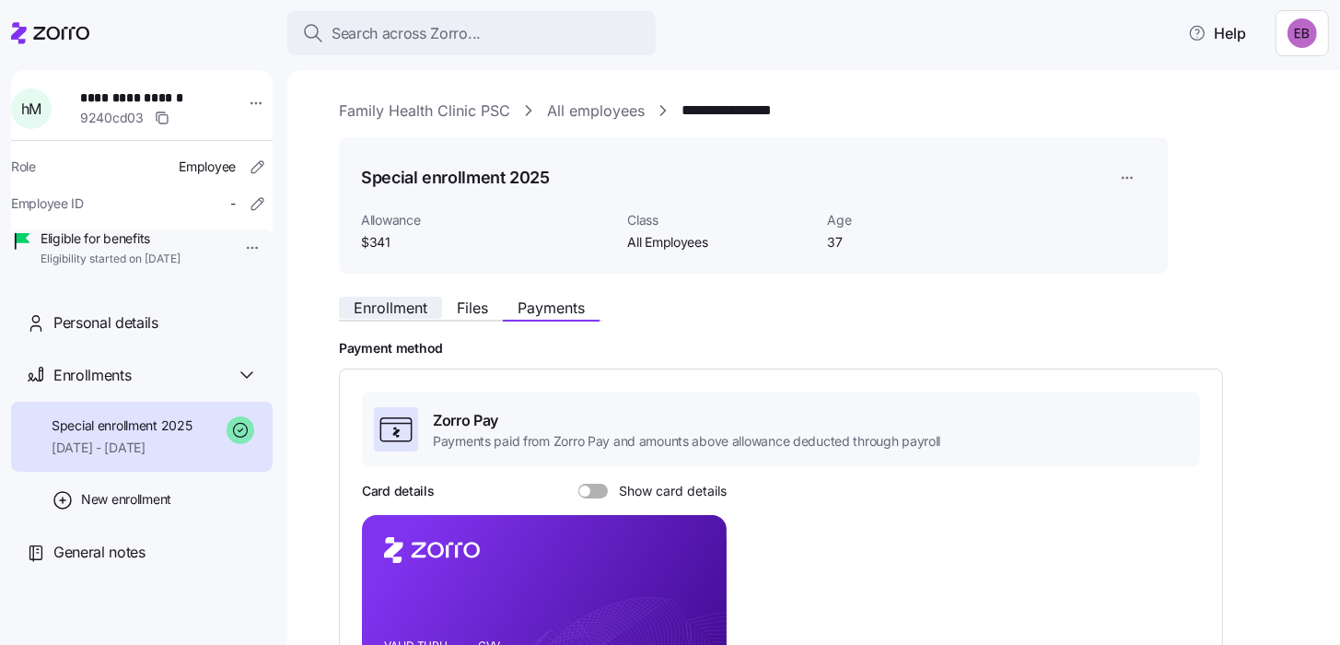
click at [423, 302] on span "Enrollment" at bounding box center [391, 307] width 74 height 15
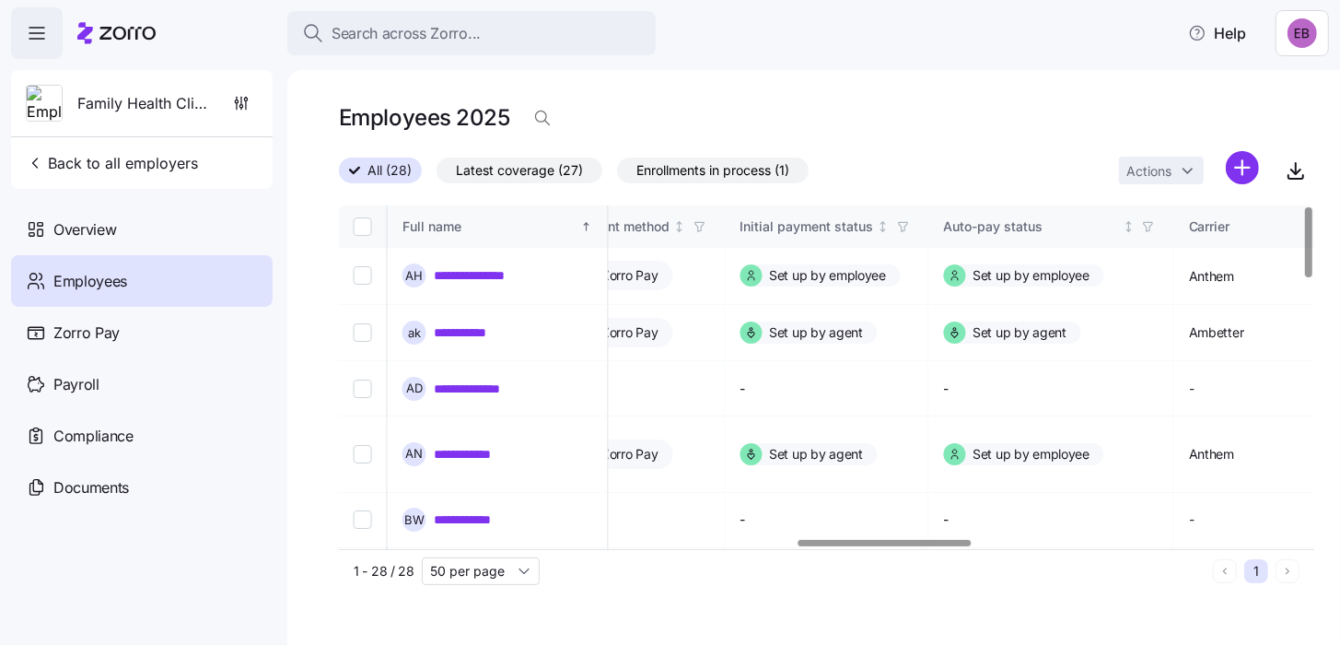
scroll to position [0, 2600]
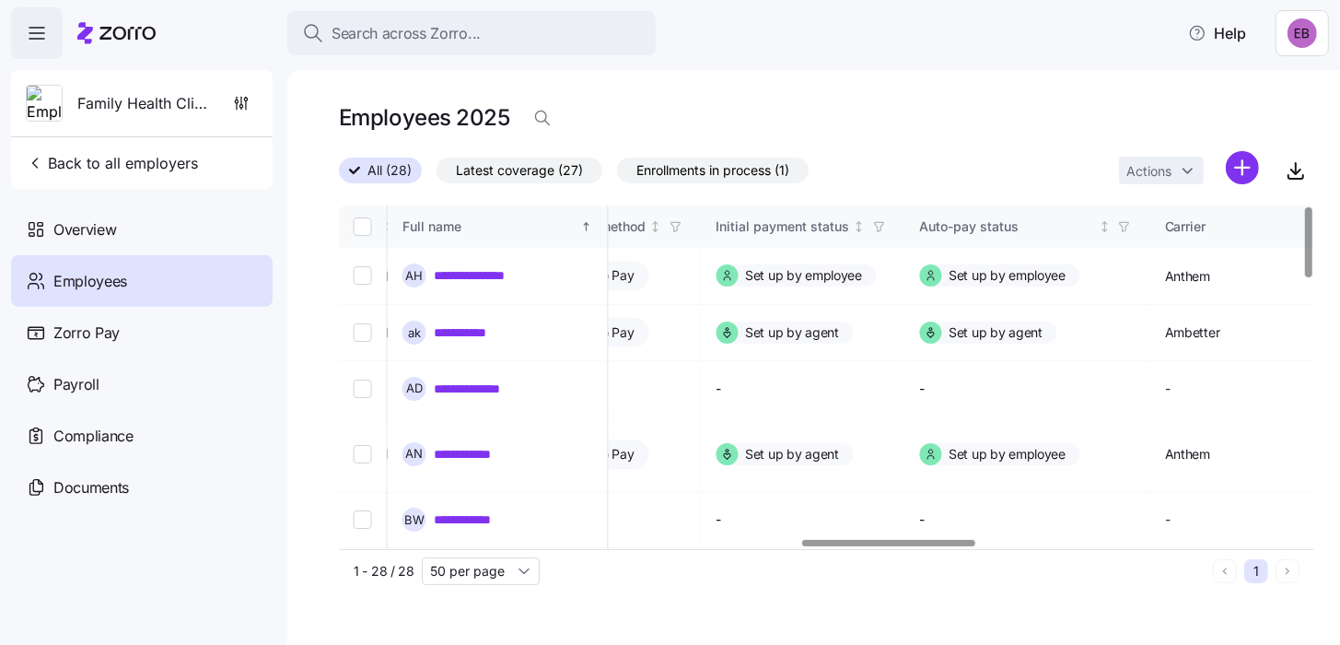
click at [966, 544] on div at bounding box center [888, 543] width 173 height 6
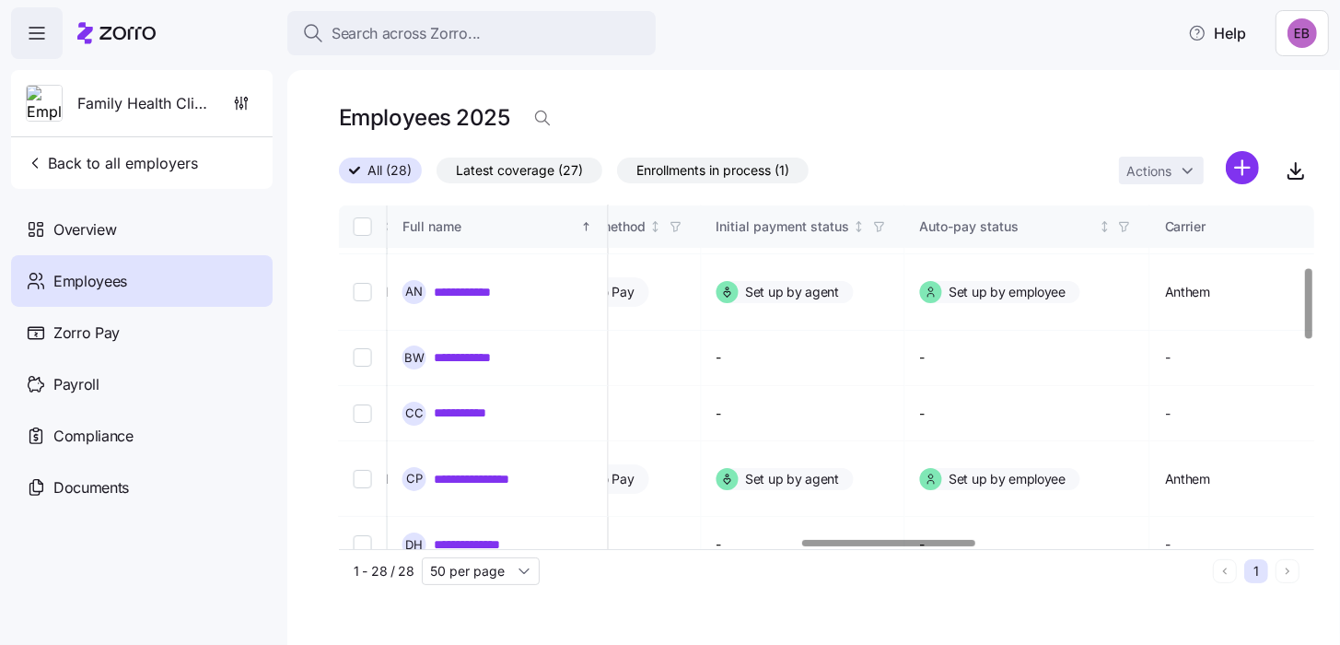
scroll to position [158, 2600]
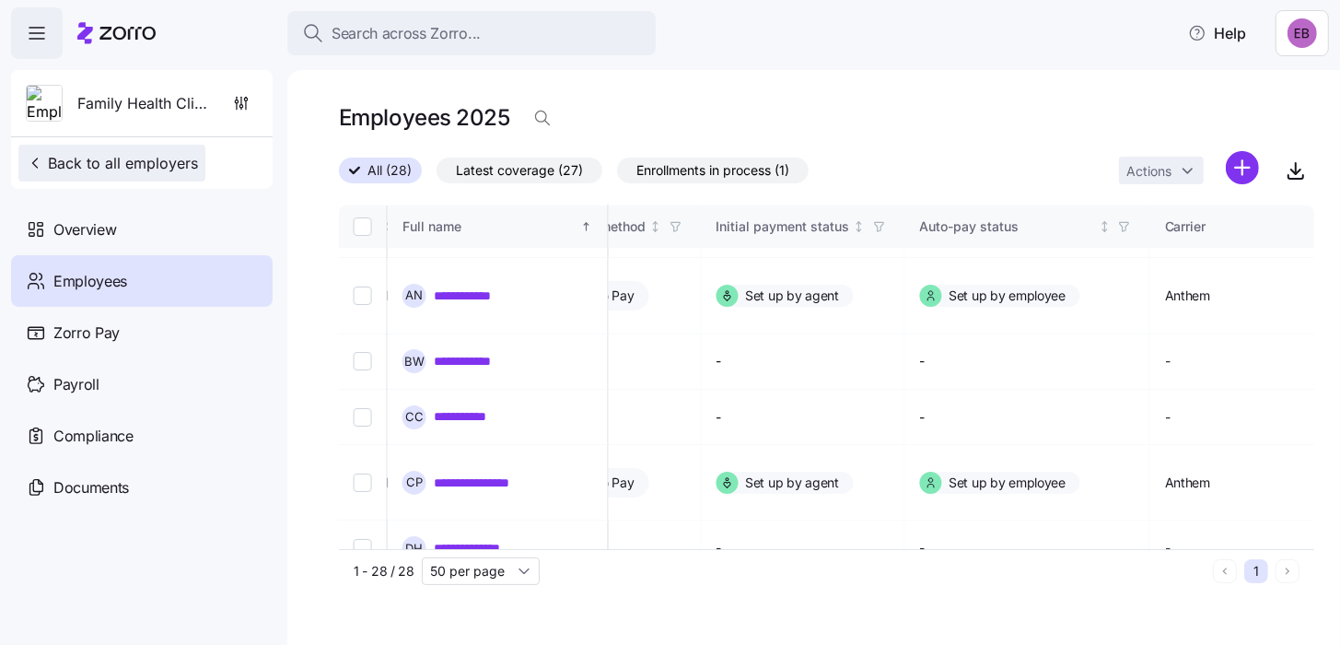
click at [109, 170] on span "Back to all employers" at bounding box center [112, 163] width 172 height 22
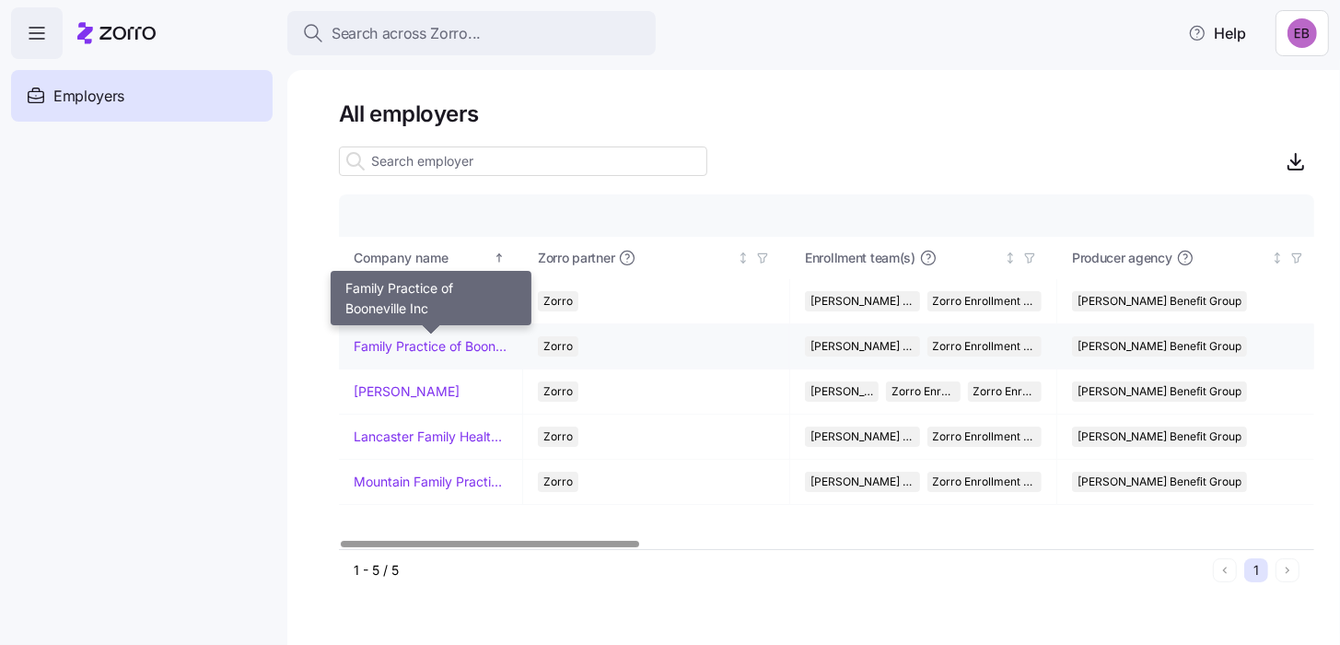
click at [412, 353] on link "Family Practice of Booneville Inc" at bounding box center [431, 346] width 154 height 18
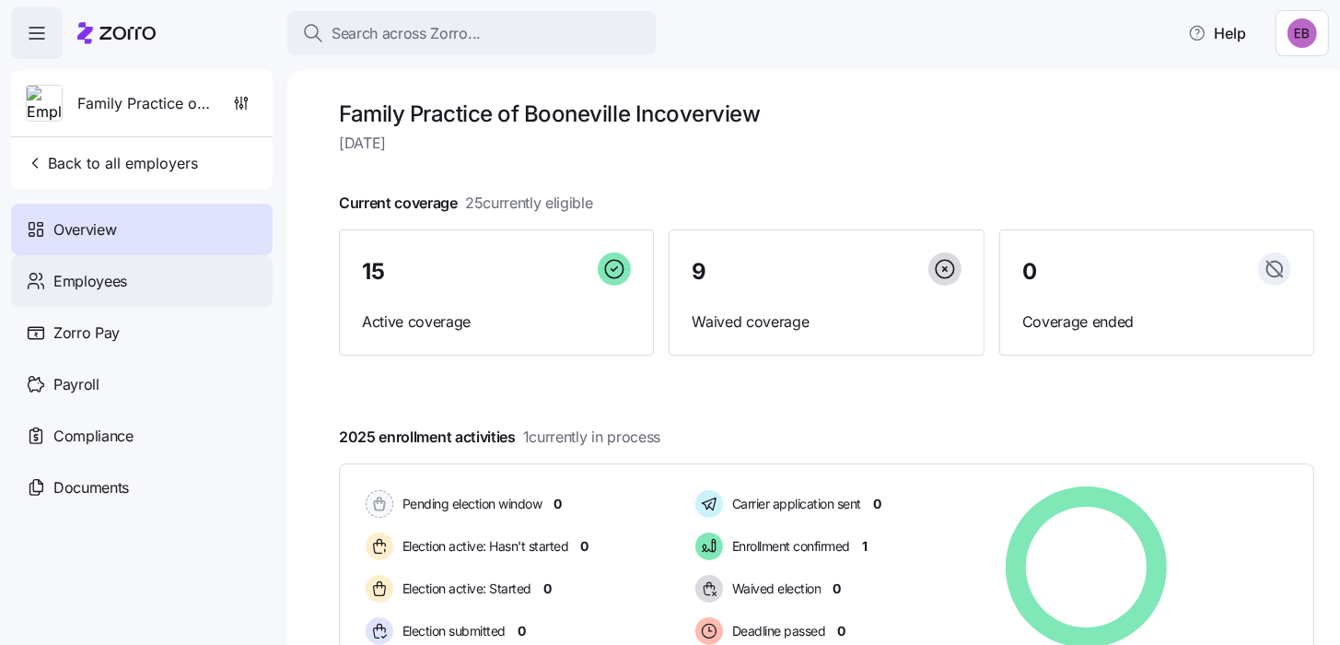
click at [99, 282] on span "Employees" at bounding box center [90, 281] width 74 height 23
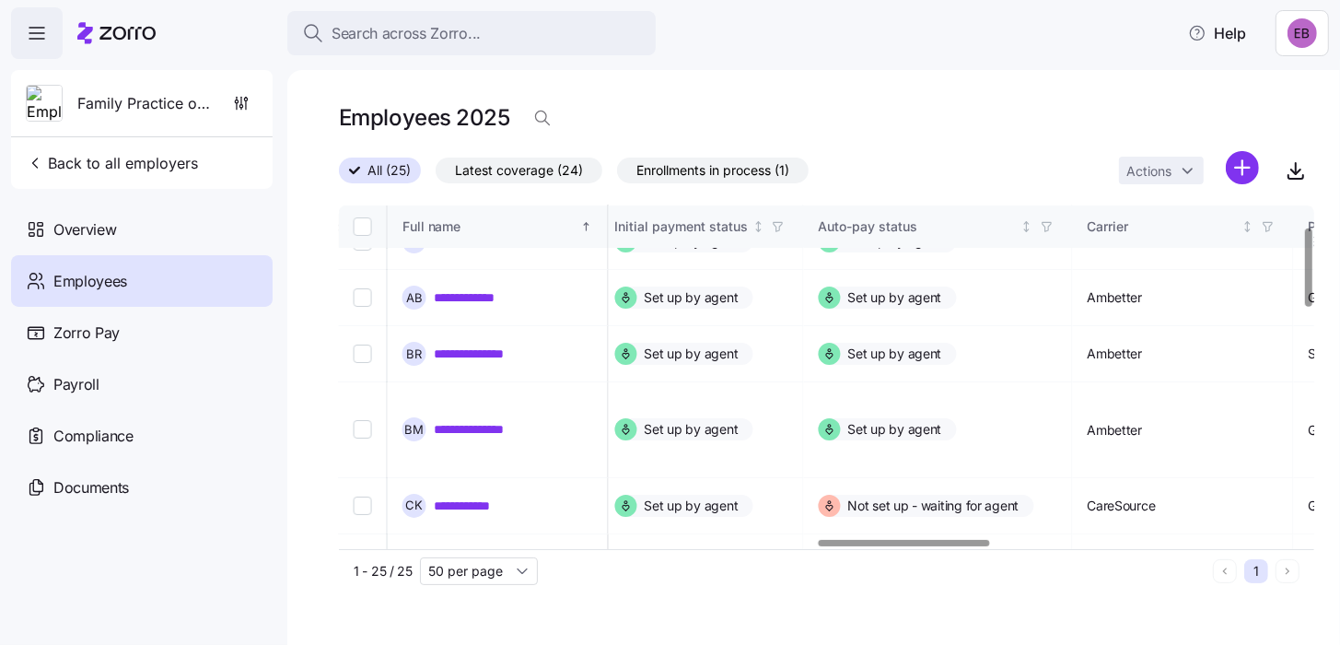
scroll to position [91, 2728]
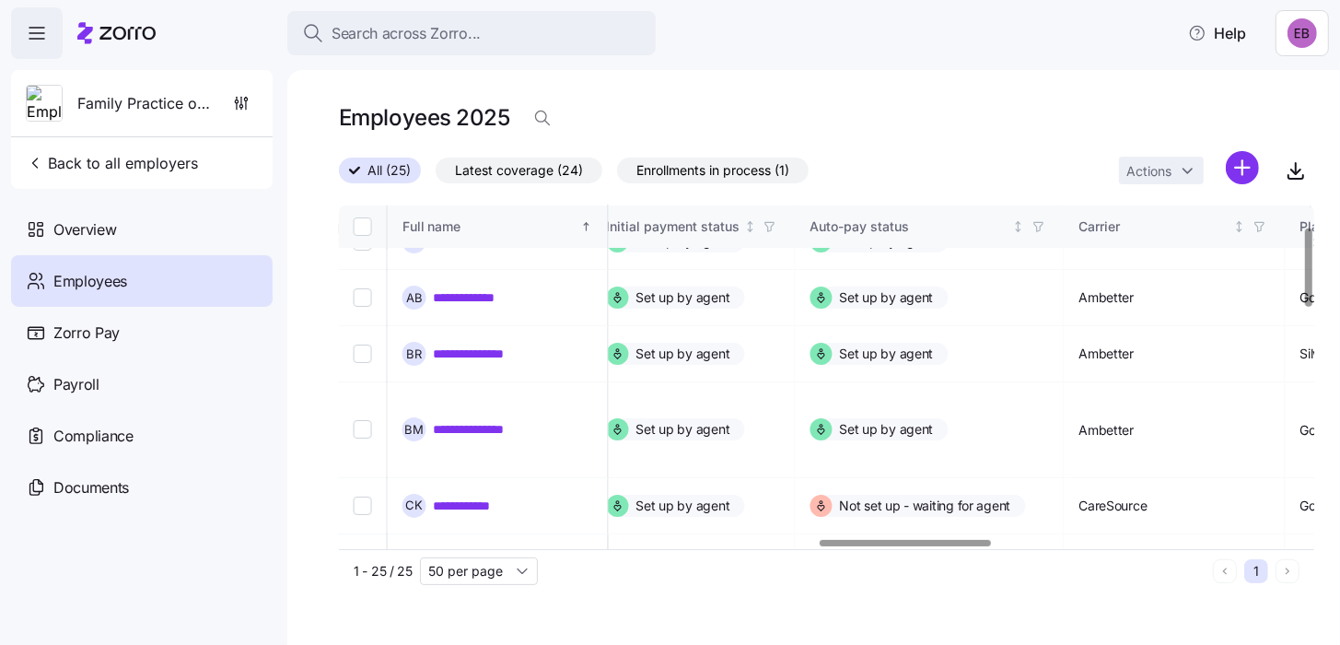
click at [918, 540] on div at bounding box center [905, 543] width 171 height 6
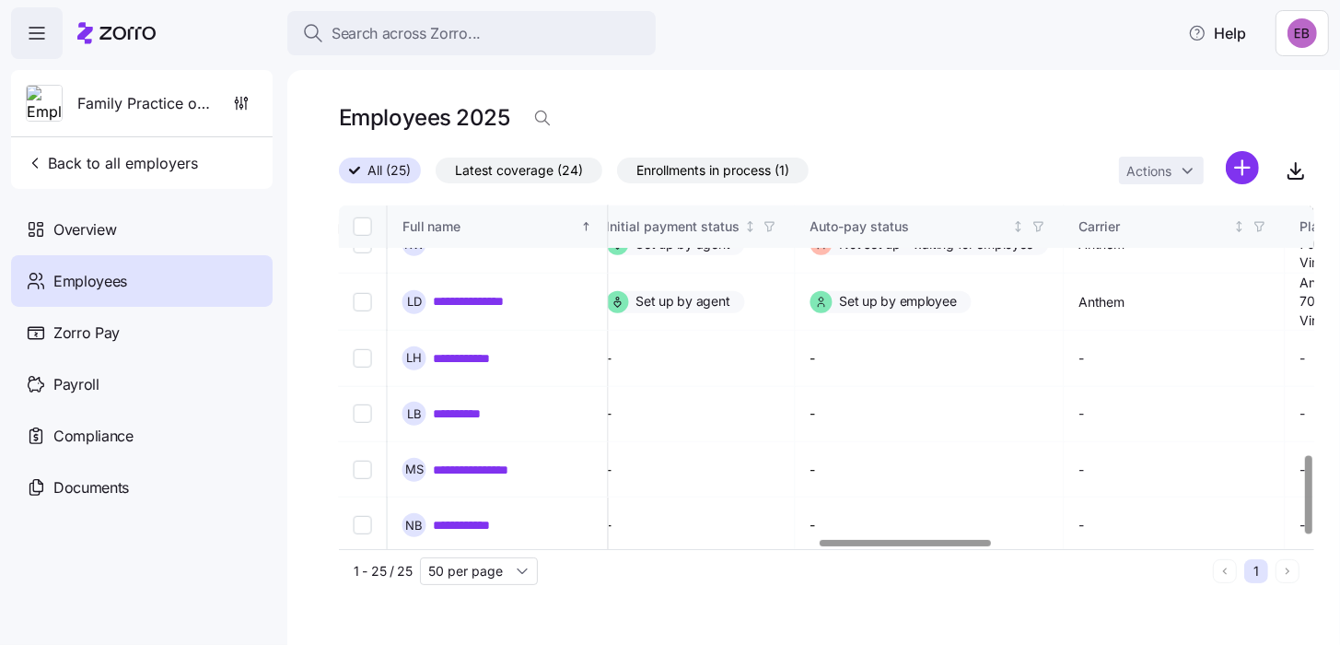
scroll to position [1096, 2728]
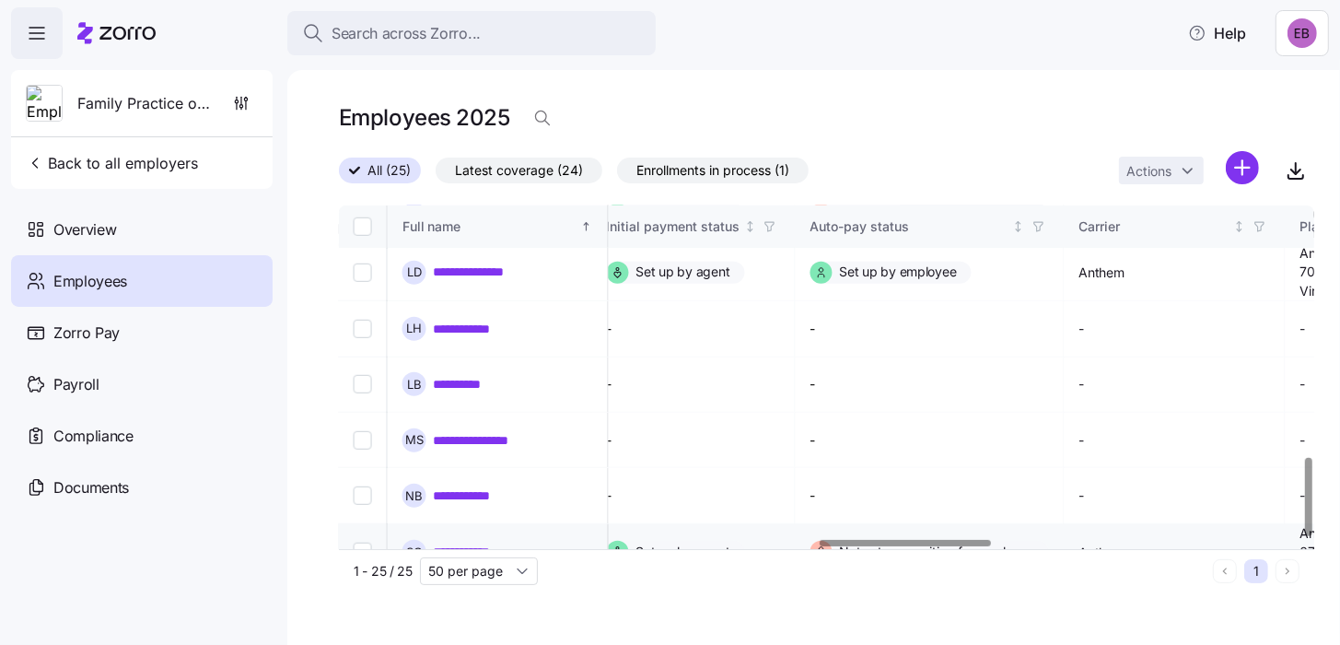
click at [488, 542] on link "**********" at bounding box center [475, 551] width 83 height 18
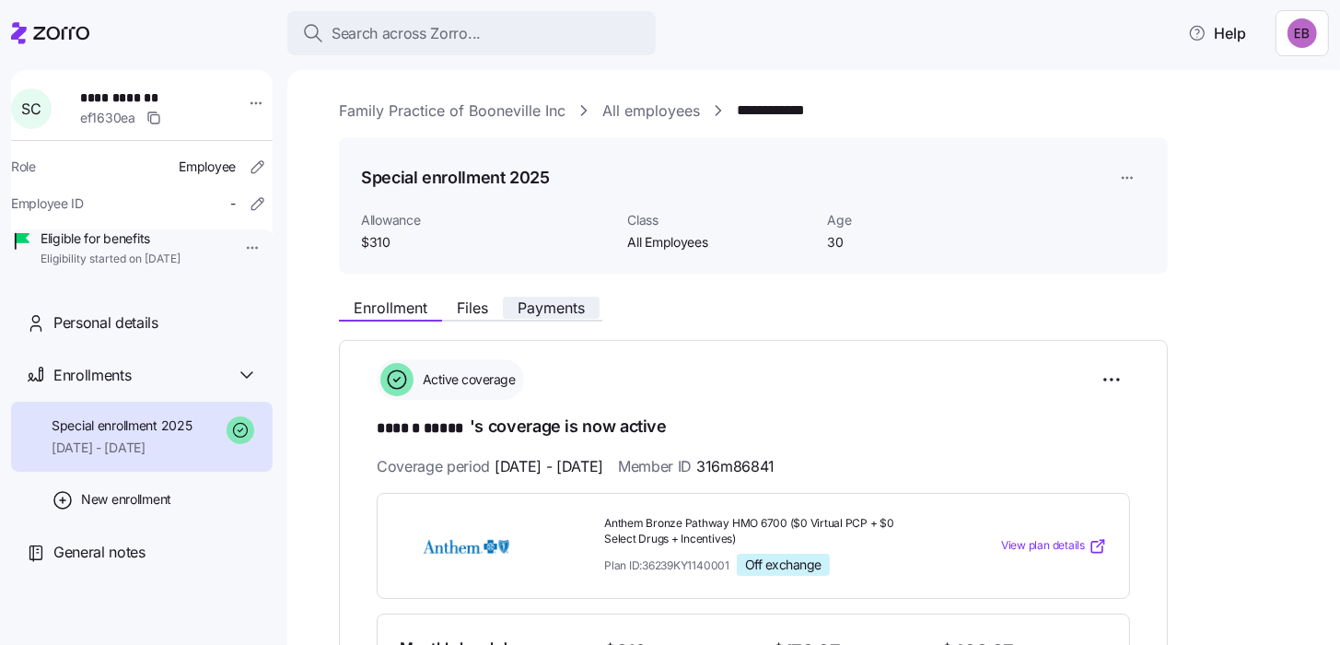
click at [561, 309] on span "Payments" at bounding box center [551, 307] width 67 height 15
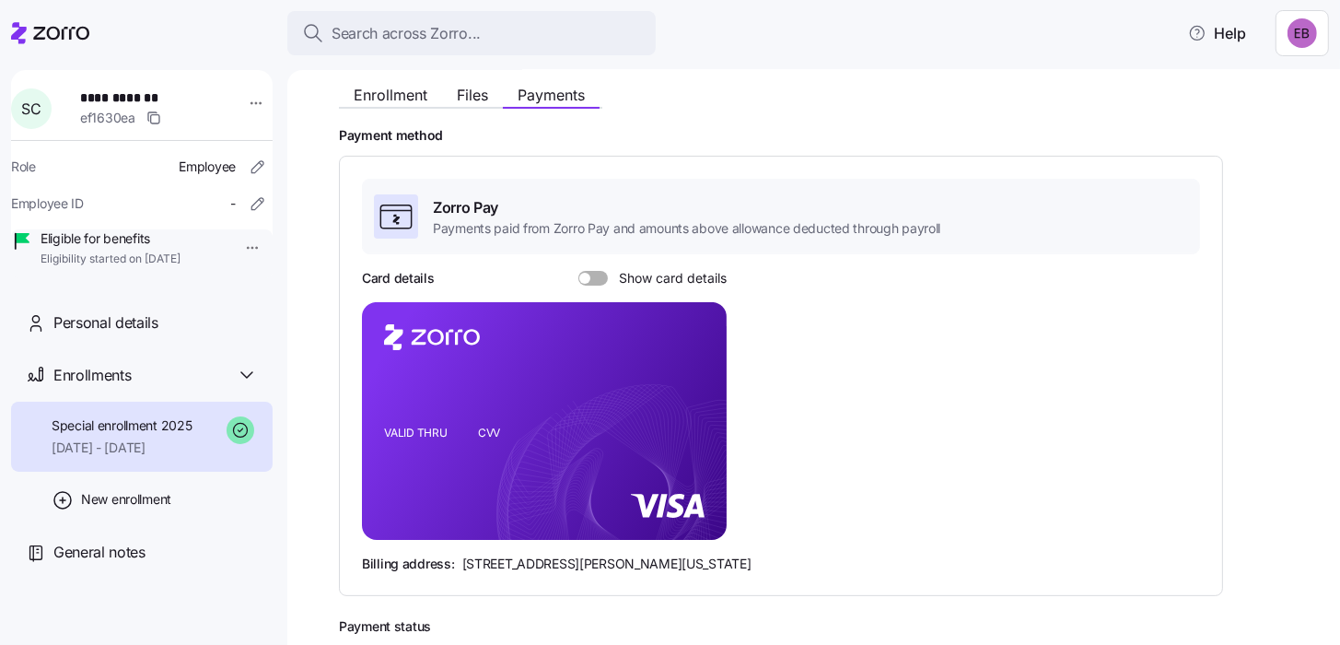
scroll to position [414, 0]
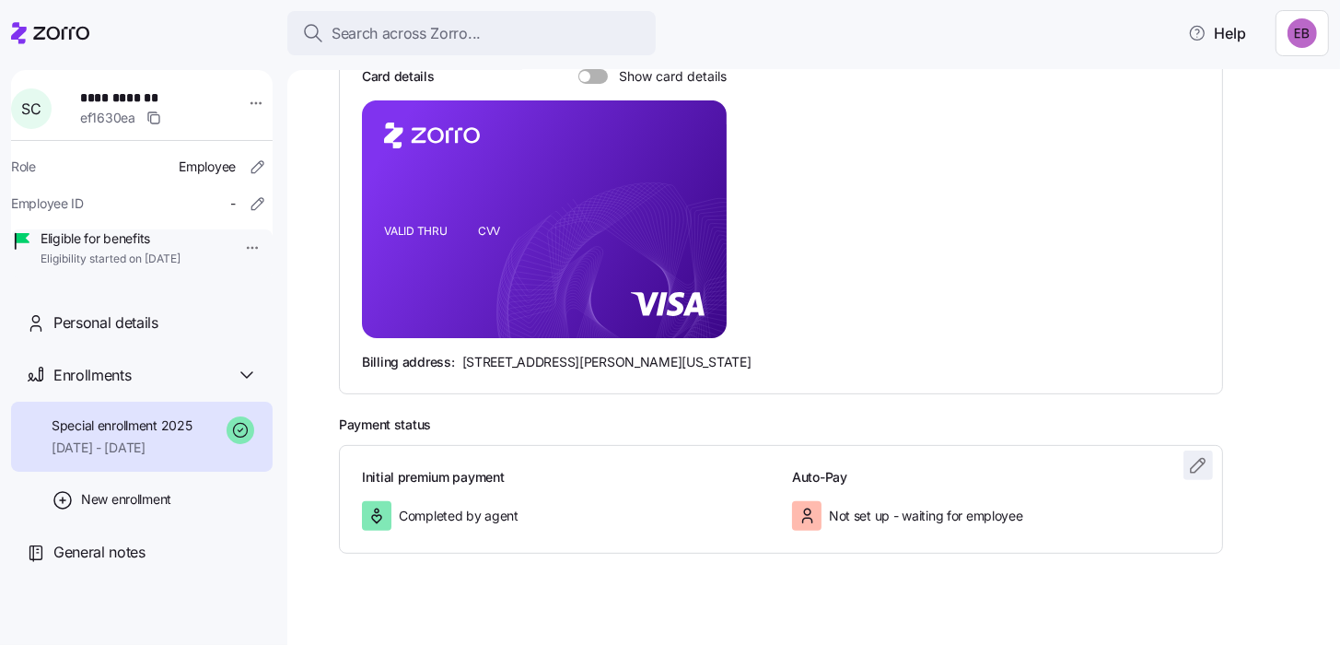
click at [1199, 461] on icon "button" at bounding box center [1198, 465] width 22 height 22
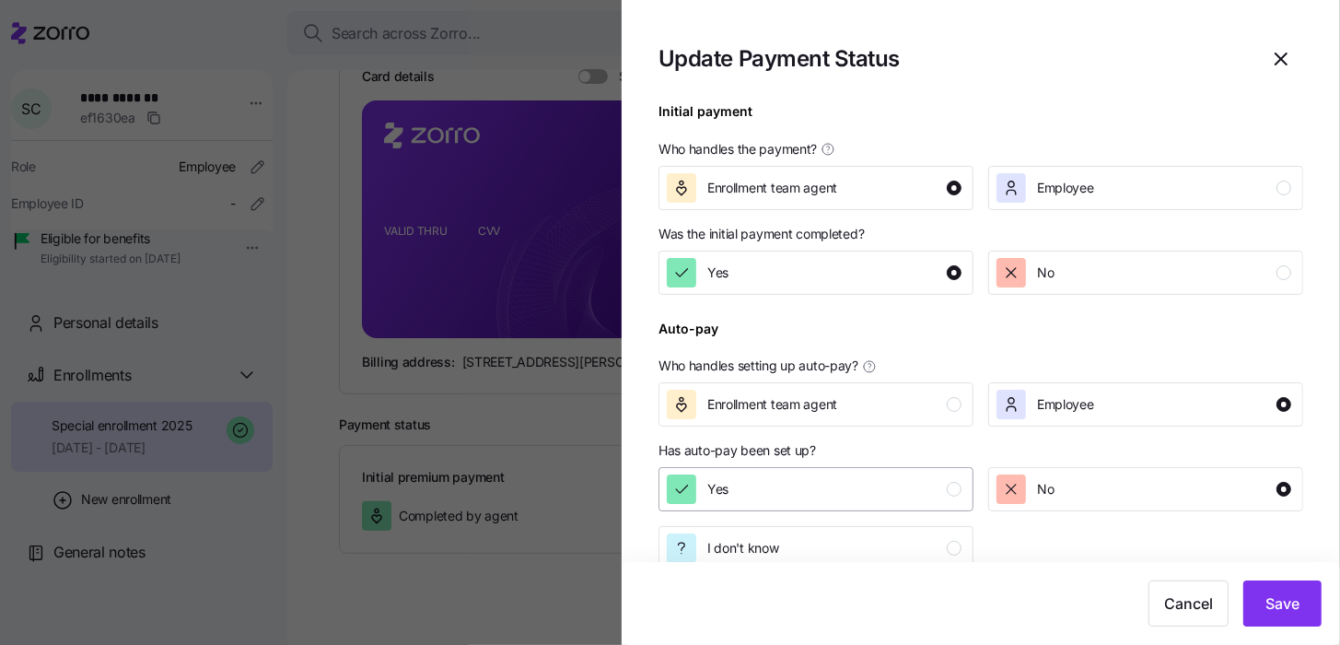
click at [872, 479] on div "Yes" at bounding box center [814, 488] width 295 height 29
click at [1277, 606] on span "Save" at bounding box center [1282, 603] width 34 height 22
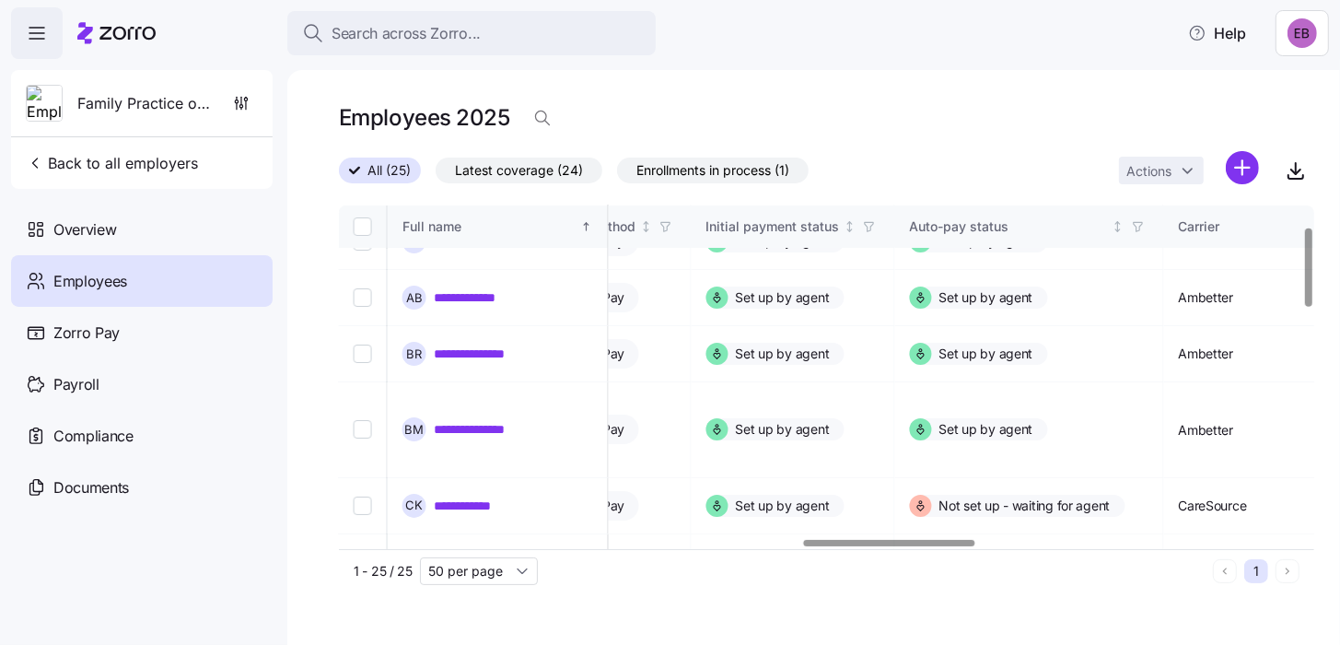
scroll to position [91, 2636]
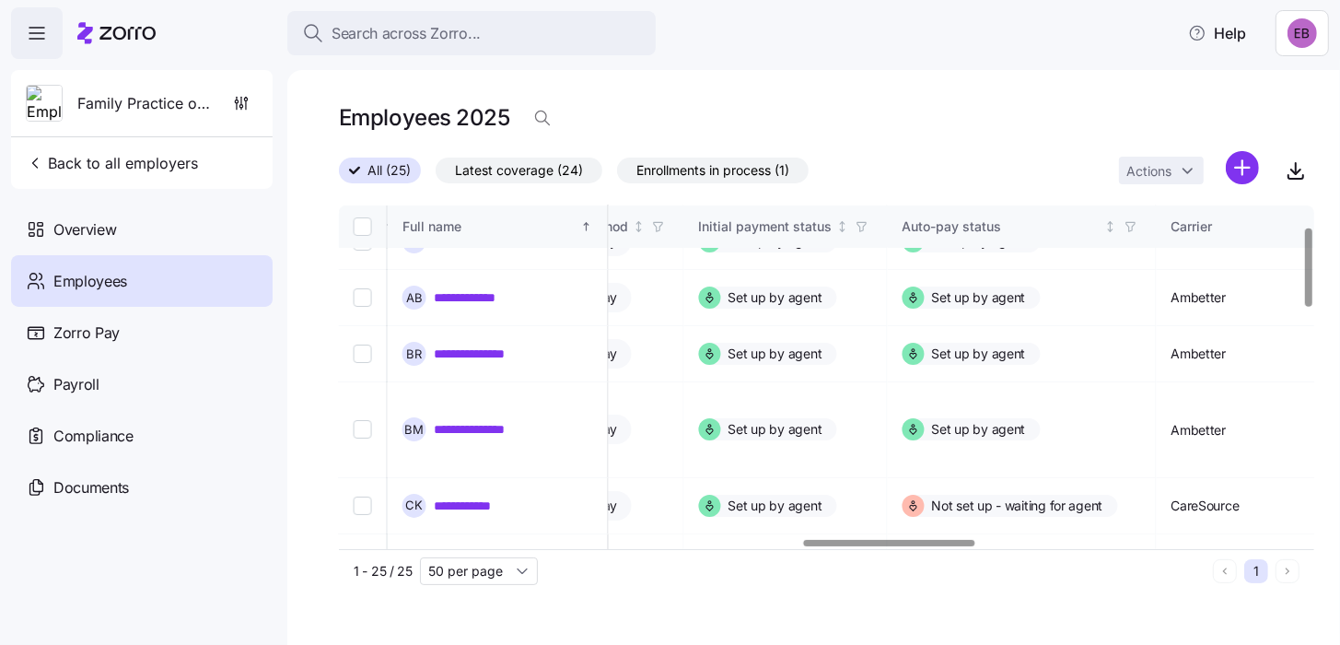
click at [937, 540] on div at bounding box center [889, 543] width 171 height 6
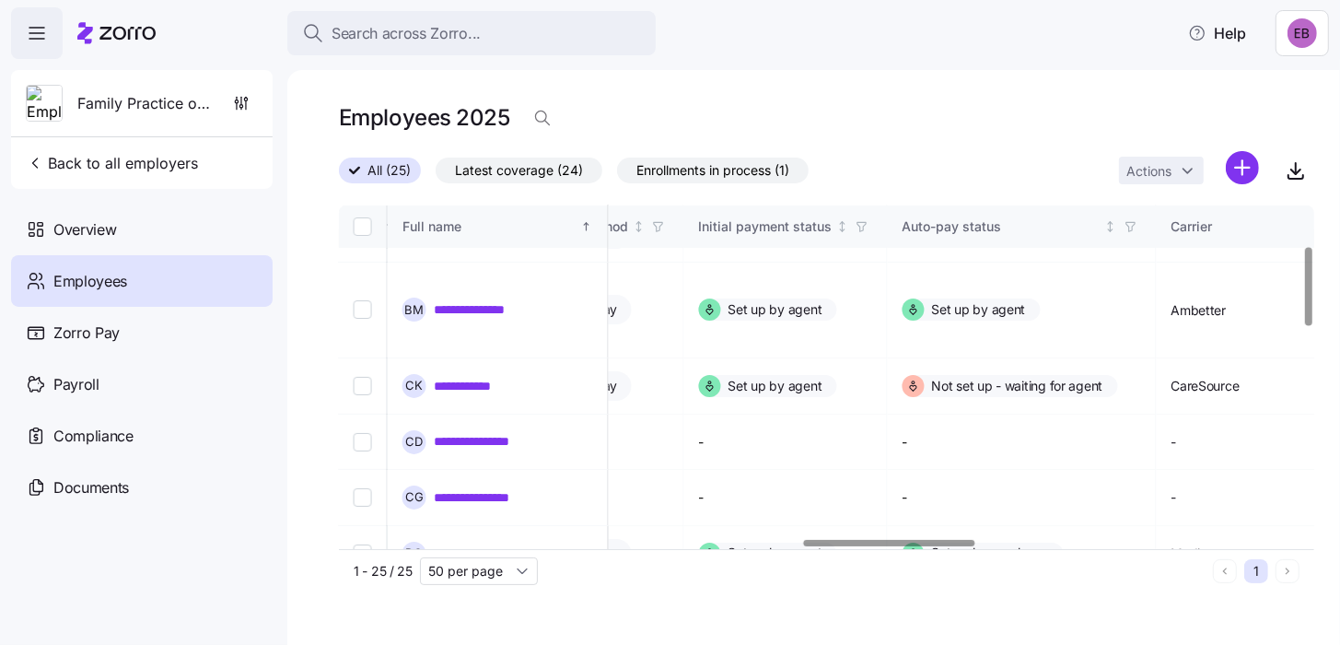
scroll to position [175, 2636]
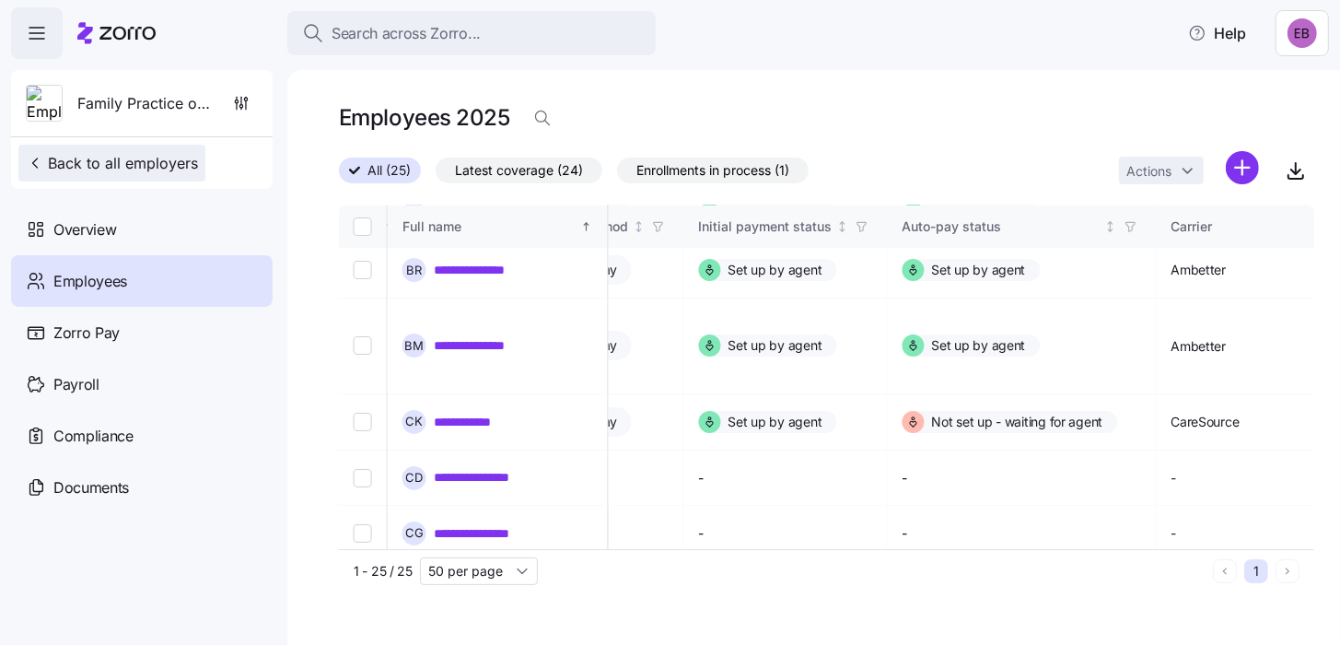
click at [91, 166] on span "Back to all employers" at bounding box center [112, 163] width 172 height 22
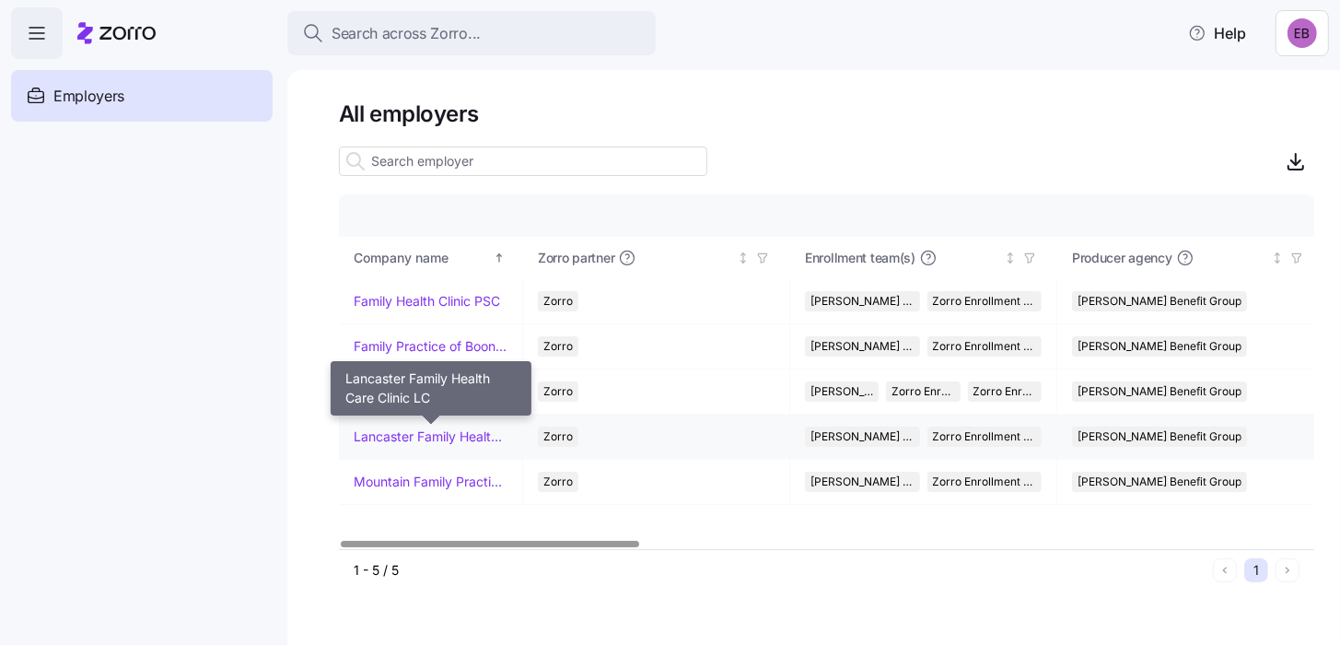
click at [385, 437] on link "Lancaster Family Health Care Clinic LC" at bounding box center [431, 436] width 154 height 18
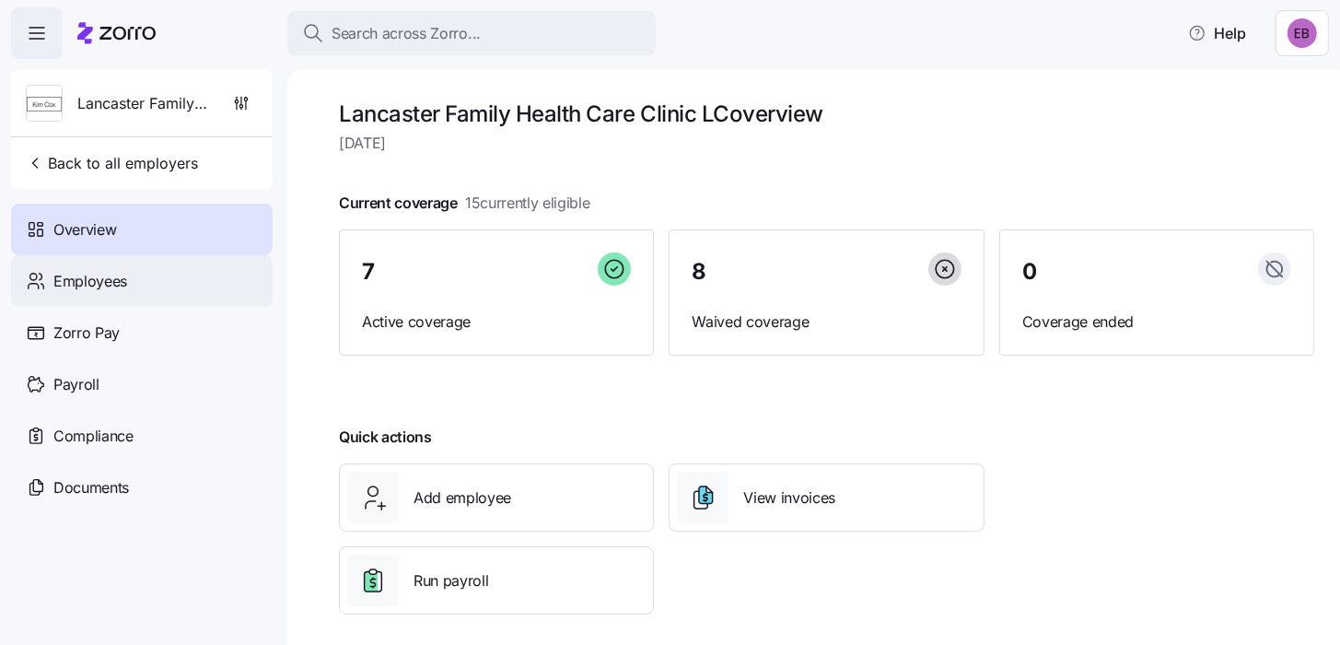
click at [134, 288] on div "Employees" at bounding box center [142, 281] width 262 height 52
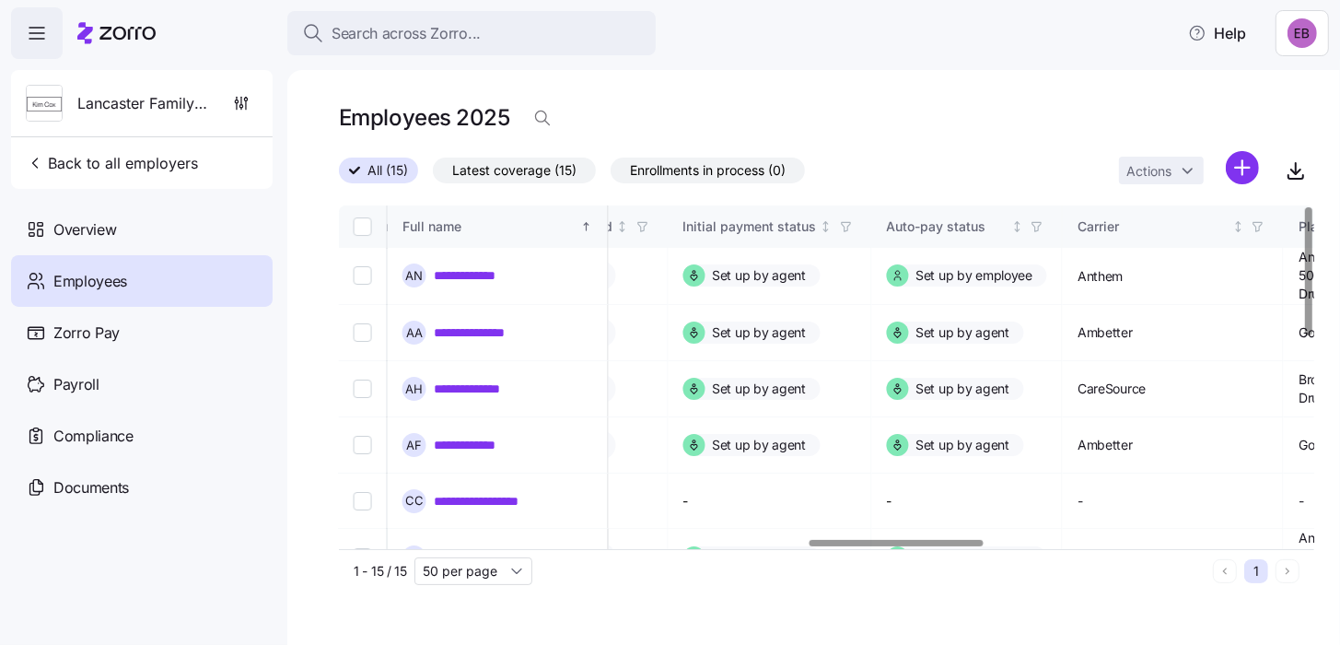
scroll to position [0, 2711]
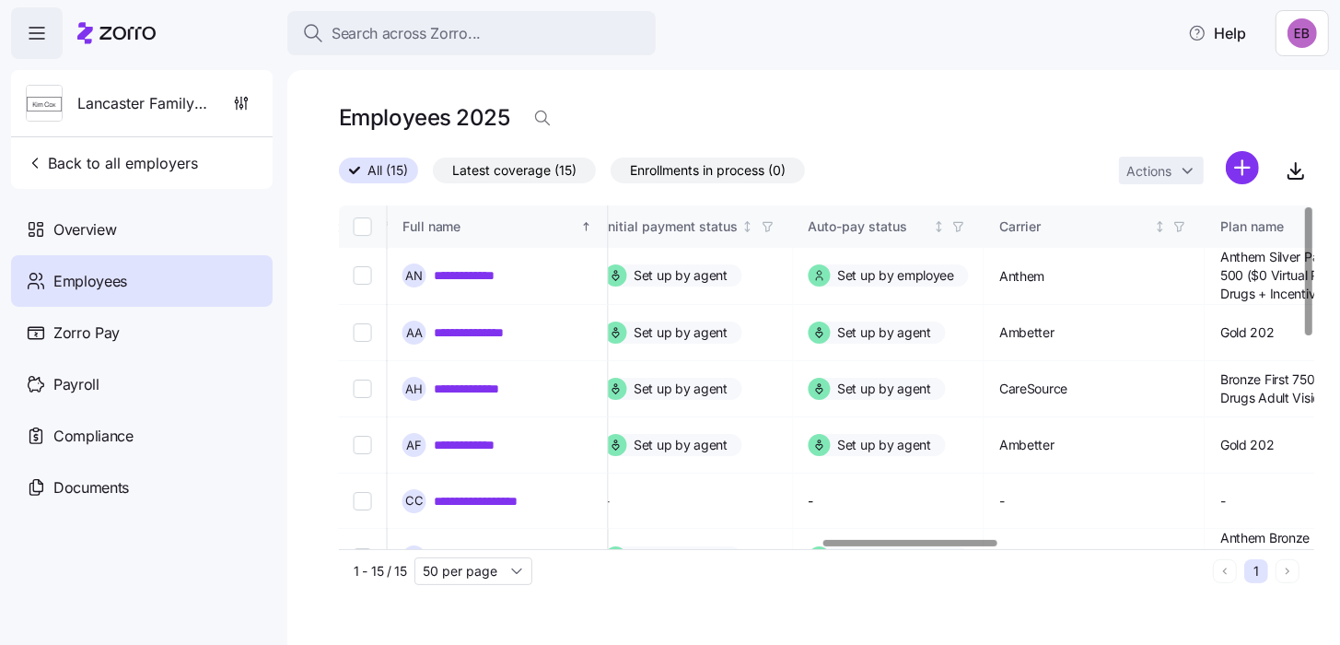
click at [985, 543] on div at bounding box center [909, 543] width 173 height 6
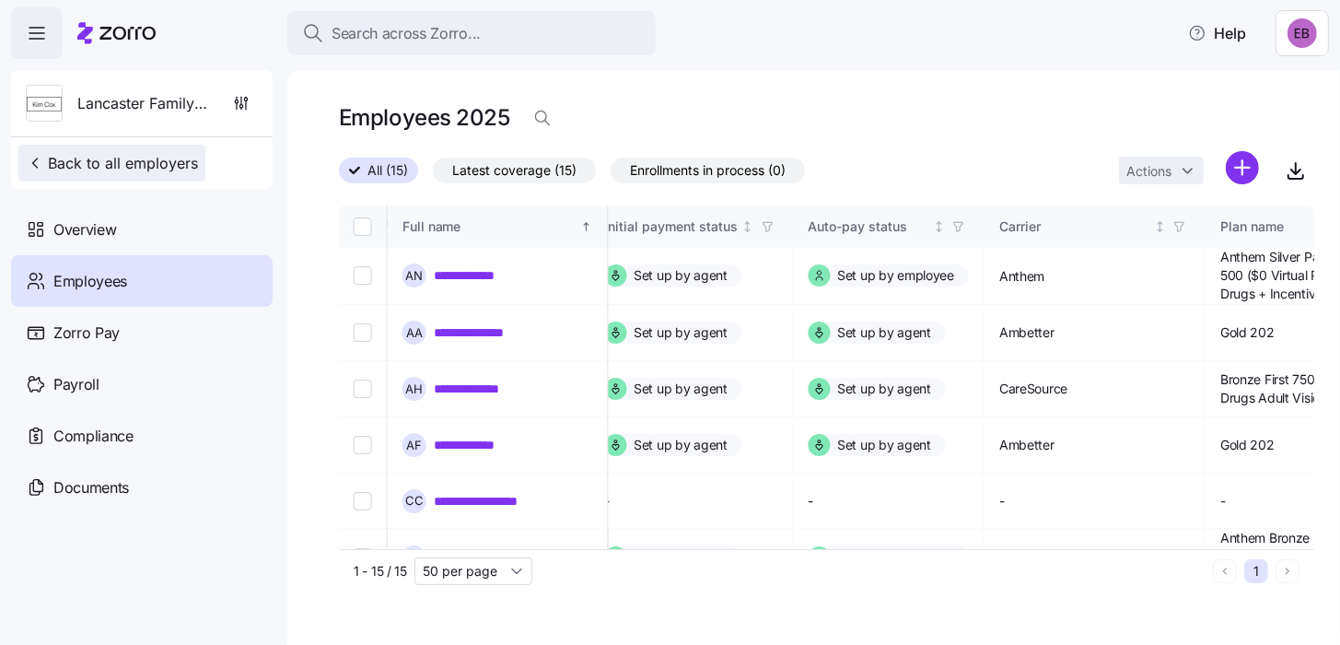
click at [102, 169] on span "Back to all employers" at bounding box center [112, 163] width 172 height 22
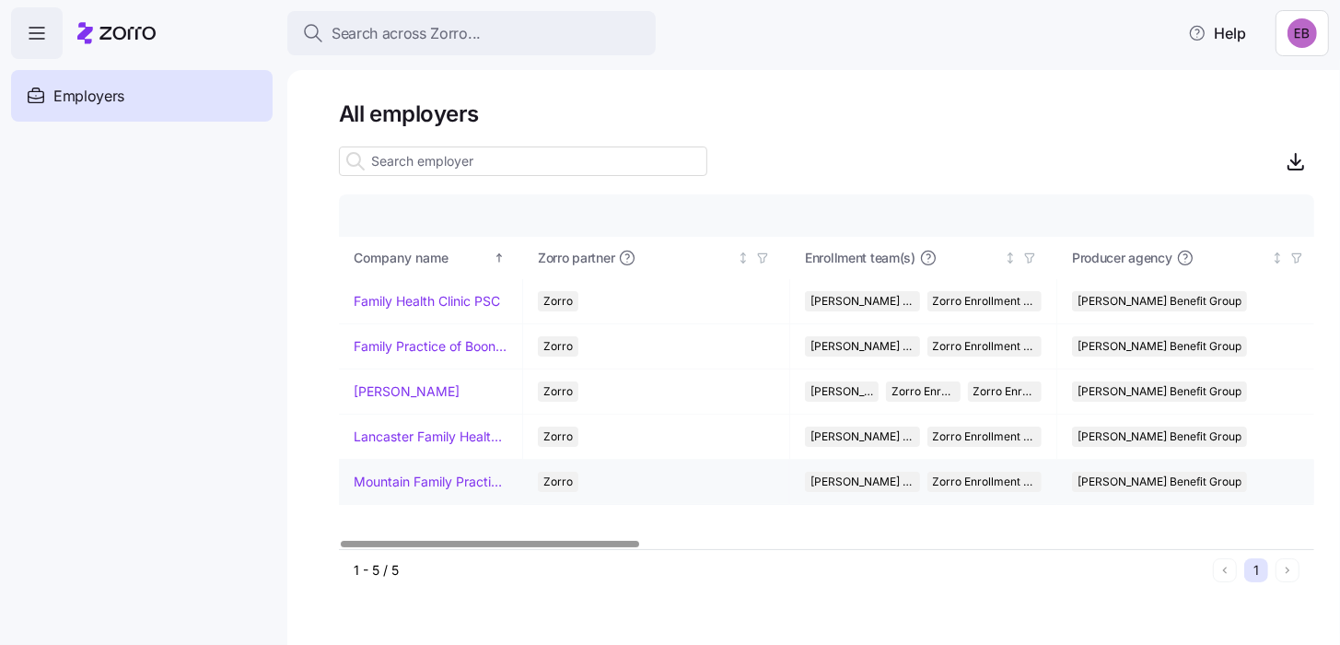
click at [410, 492] on td "Mountain Family Practice Clinic of Manchester Inc." at bounding box center [431, 482] width 184 height 45
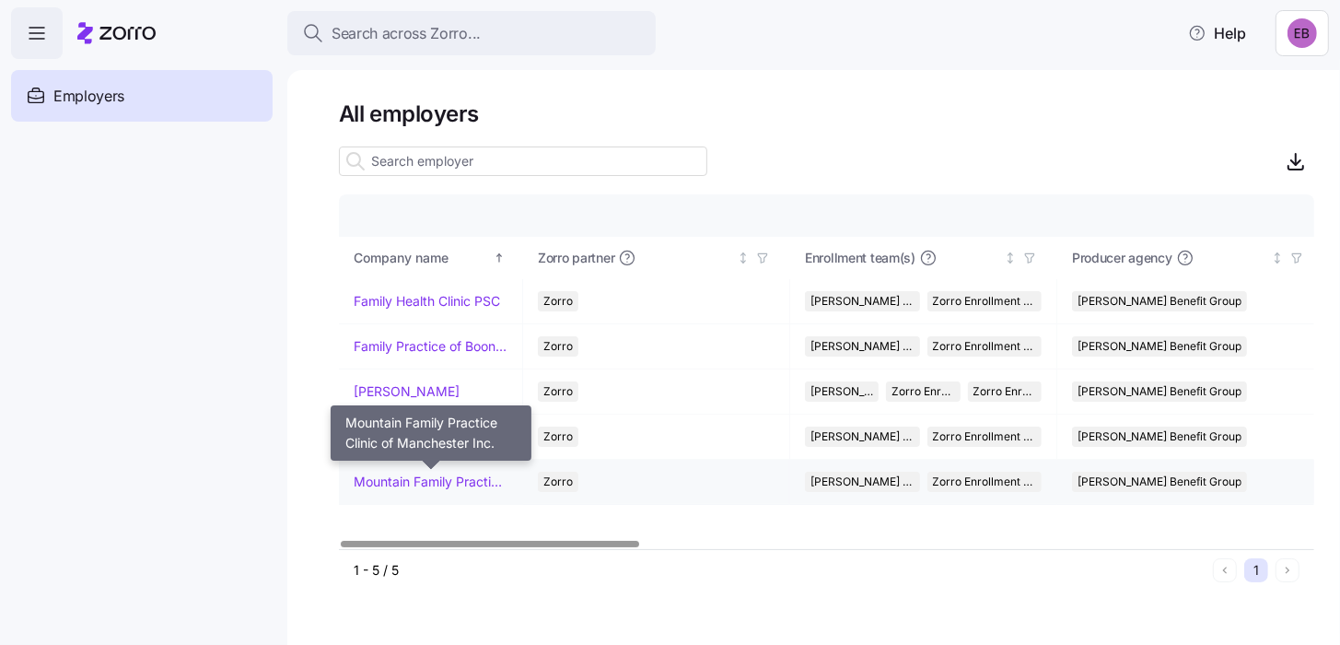
click at [410, 479] on link "Mountain Family Practice Clinic of Manchester Inc." at bounding box center [431, 481] width 154 height 18
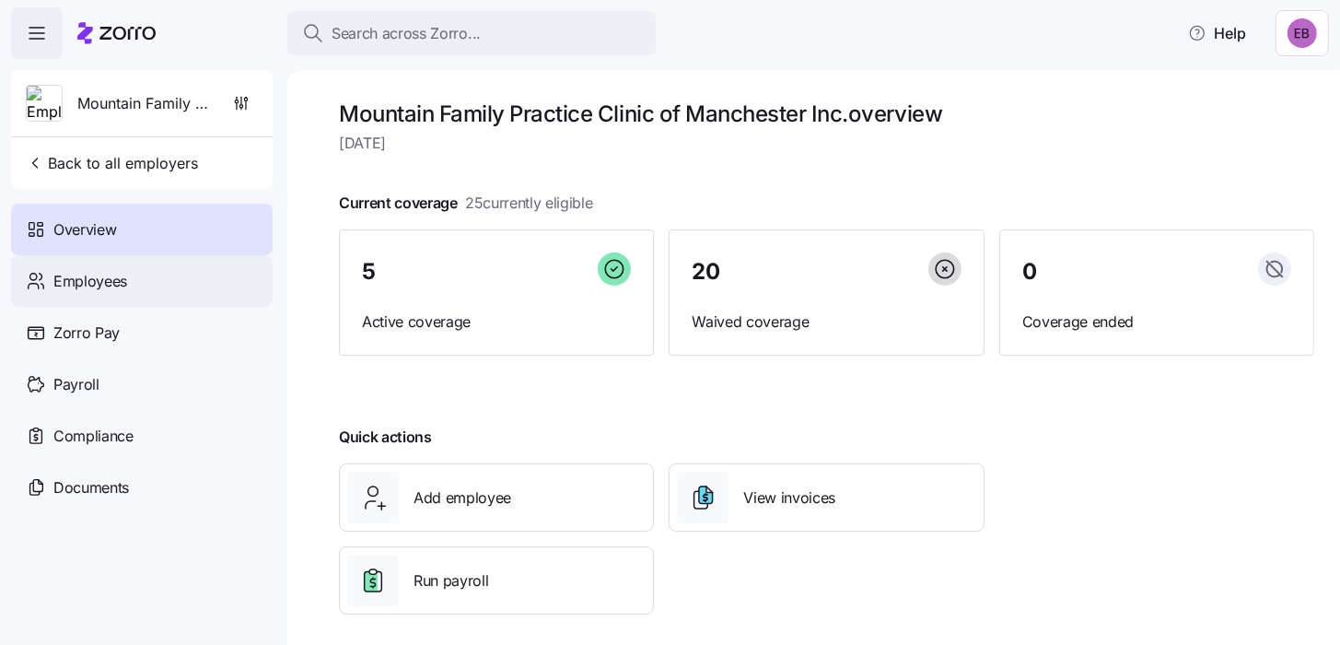
click at [87, 280] on span "Employees" at bounding box center [90, 281] width 74 height 23
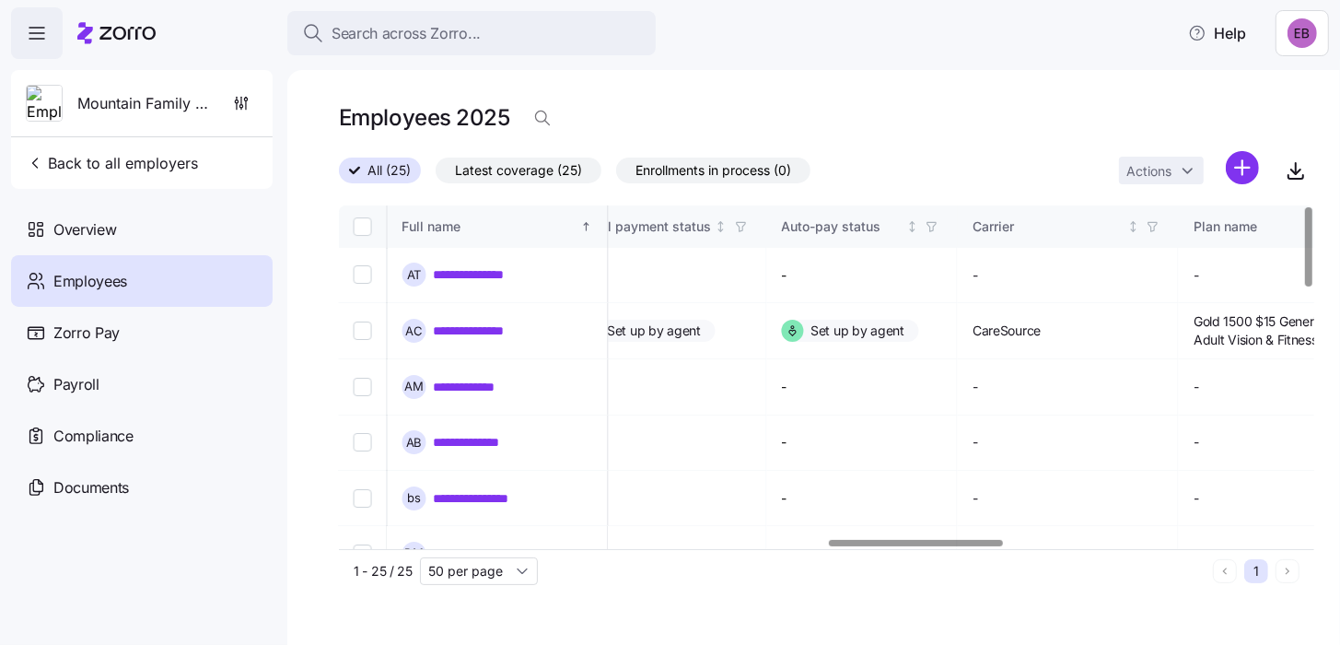
scroll to position [0, 2732]
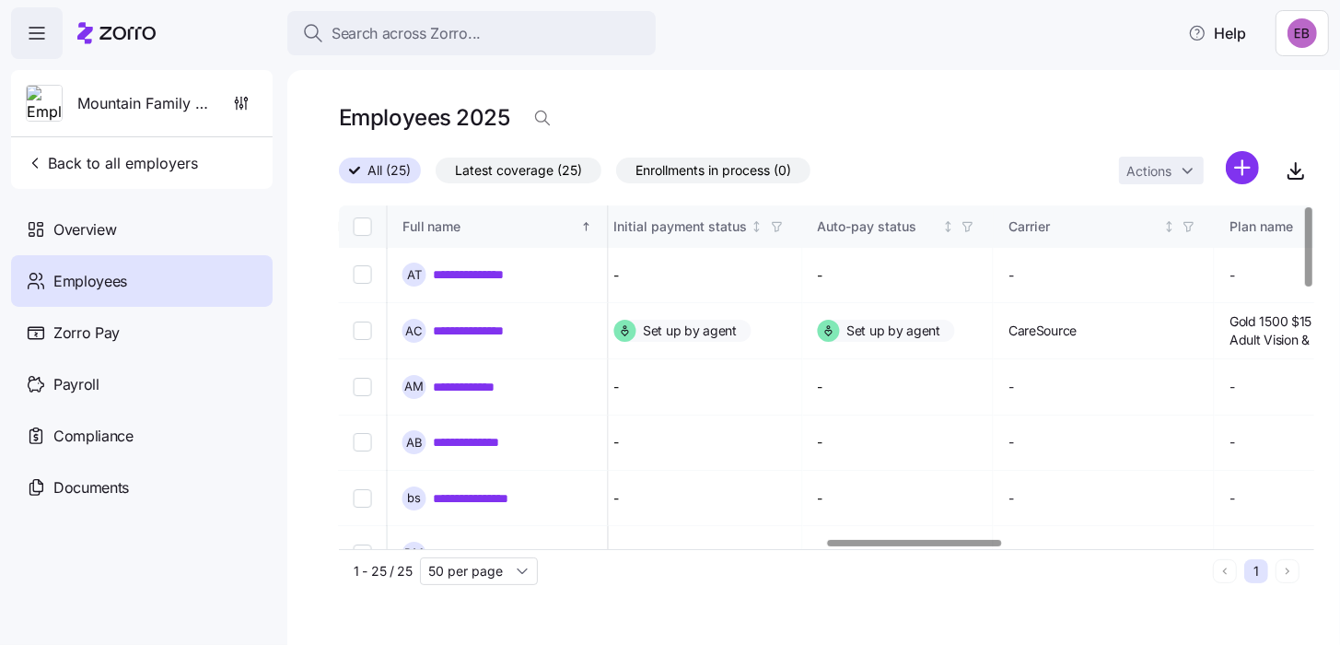
click at [949, 546] on div at bounding box center [915, 543] width 174 height 6
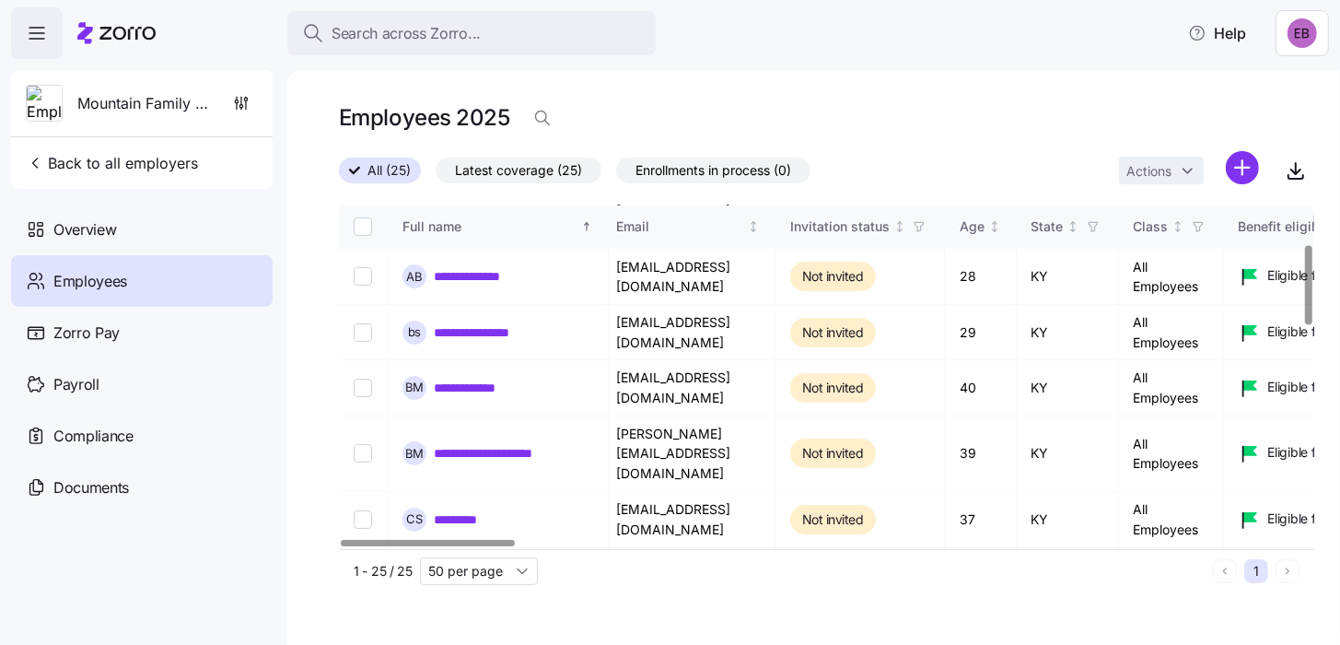
scroll to position [166, 0]
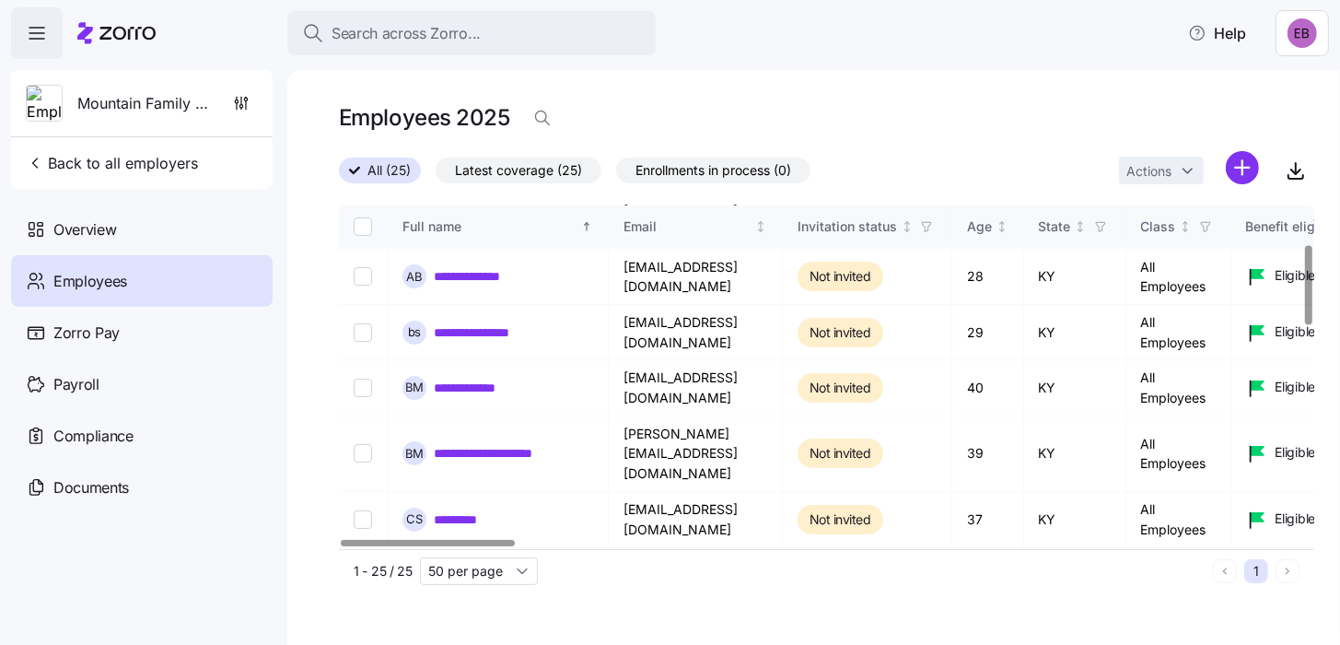
click at [341, 540] on div at bounding box center [428, 543] width 174 height 6
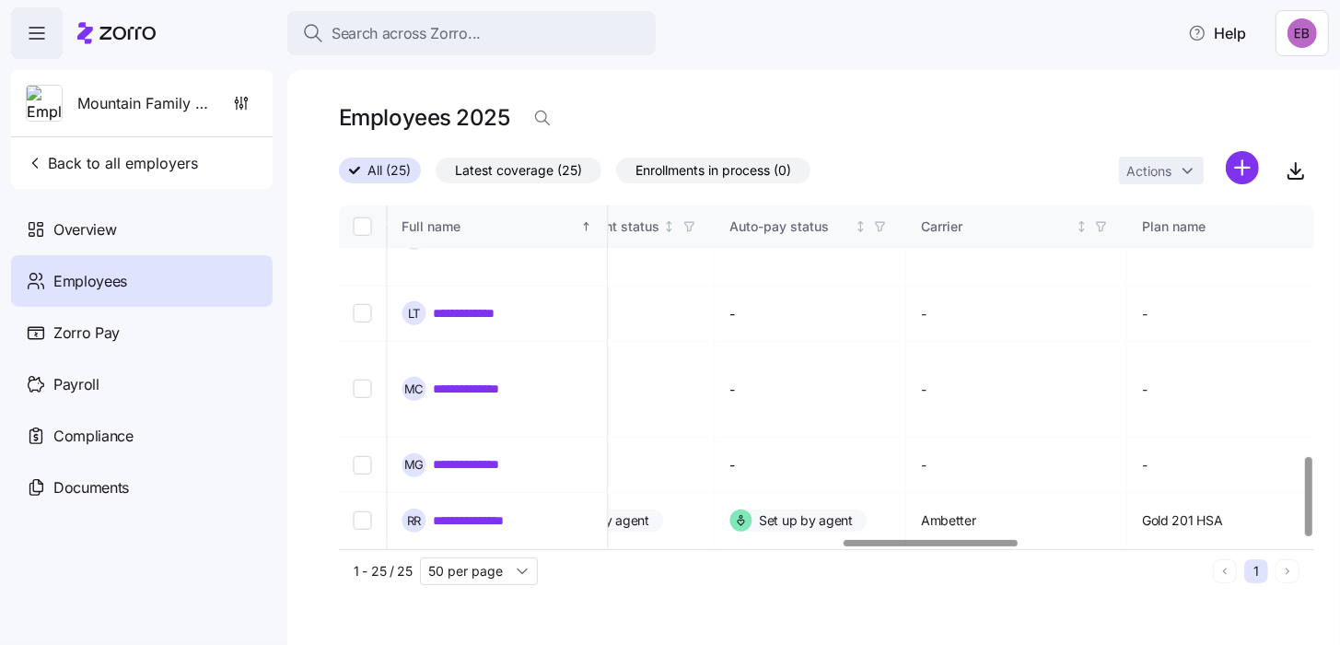
scroll to position [1087, 2823]
click at [954, 540] on div at bounding box center [931, 543] width 174 height 6
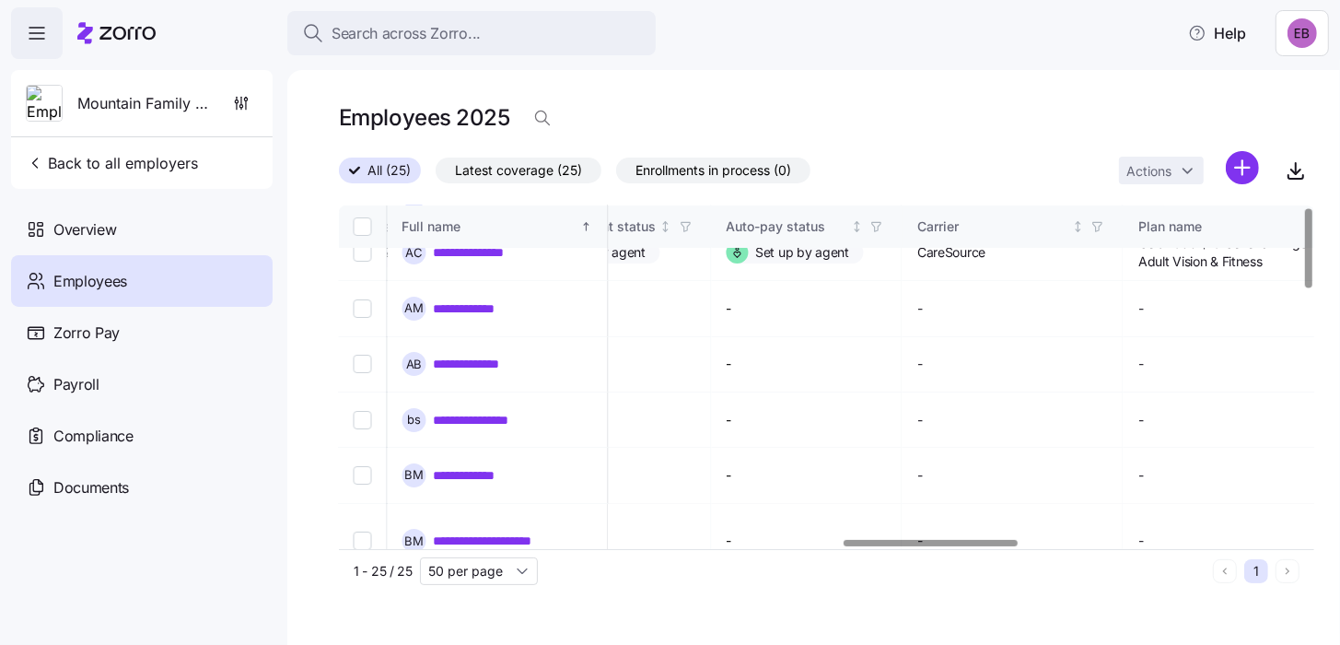
scroll to position [0, 2823]
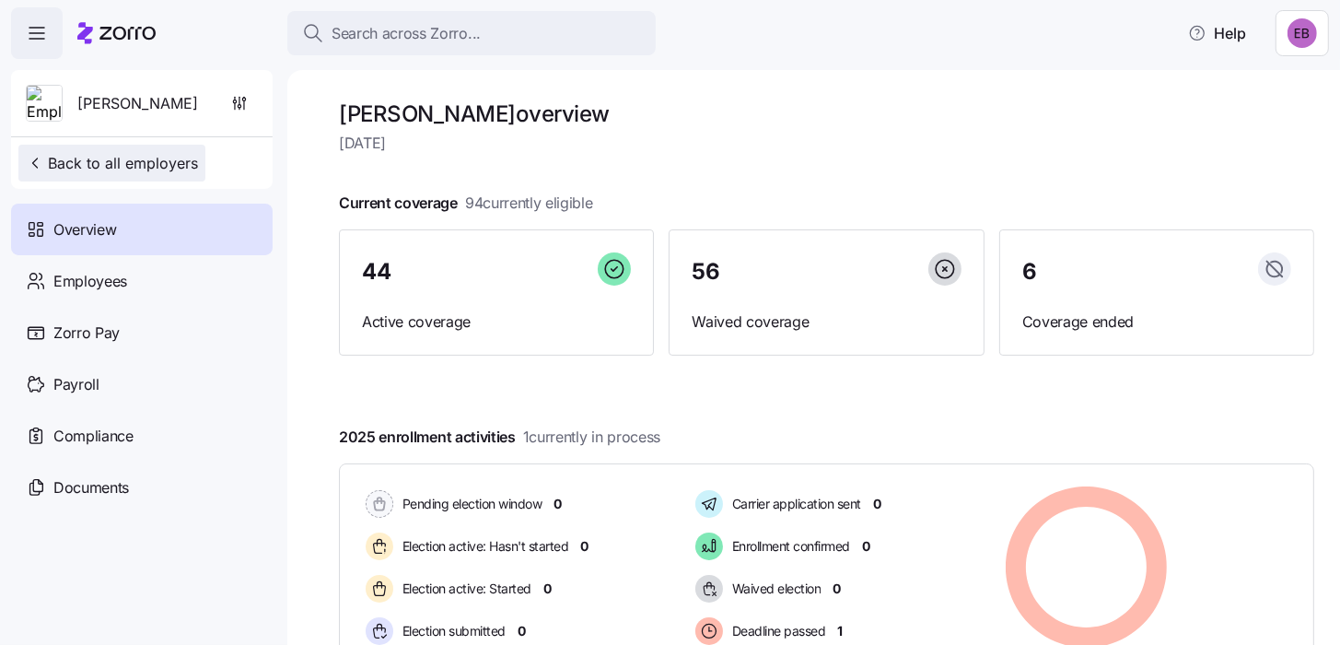
click at [96, 164] on span "Back to all employers" at bounding box center [112, 163] width 172 height 22
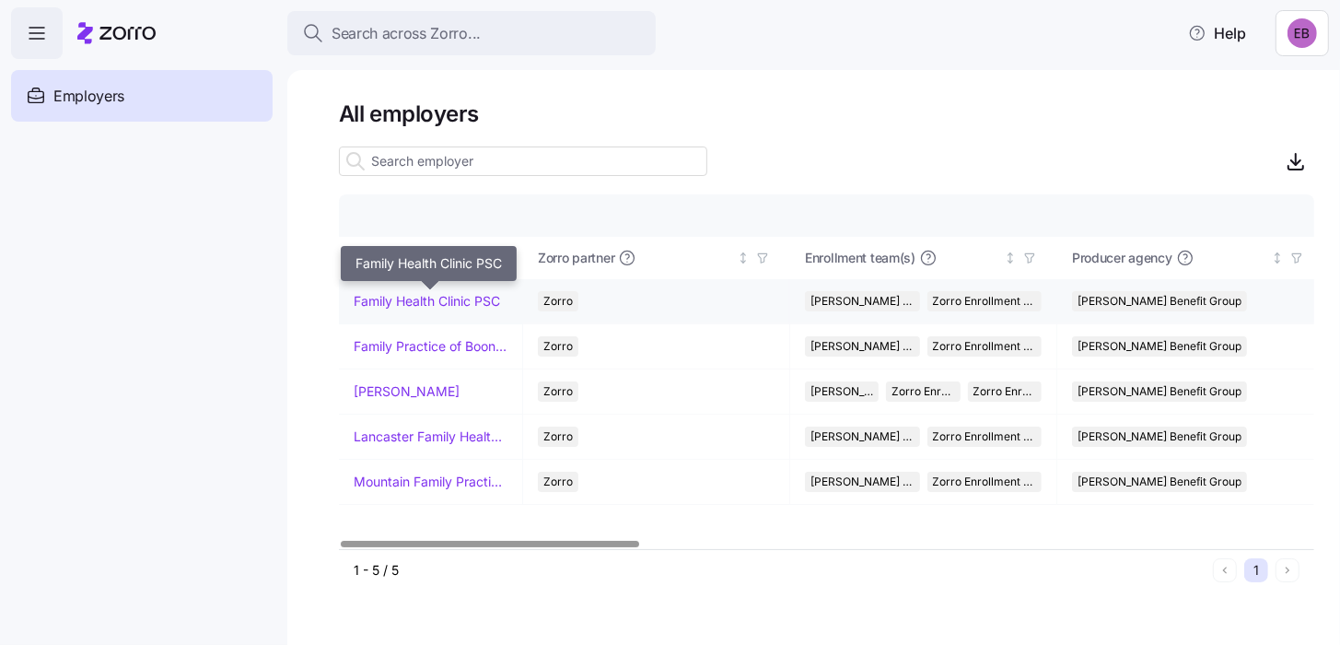
click at [387, 306] on link "Family Health Clinic PSC" at bounding box center [427, 301] width 146 height 18
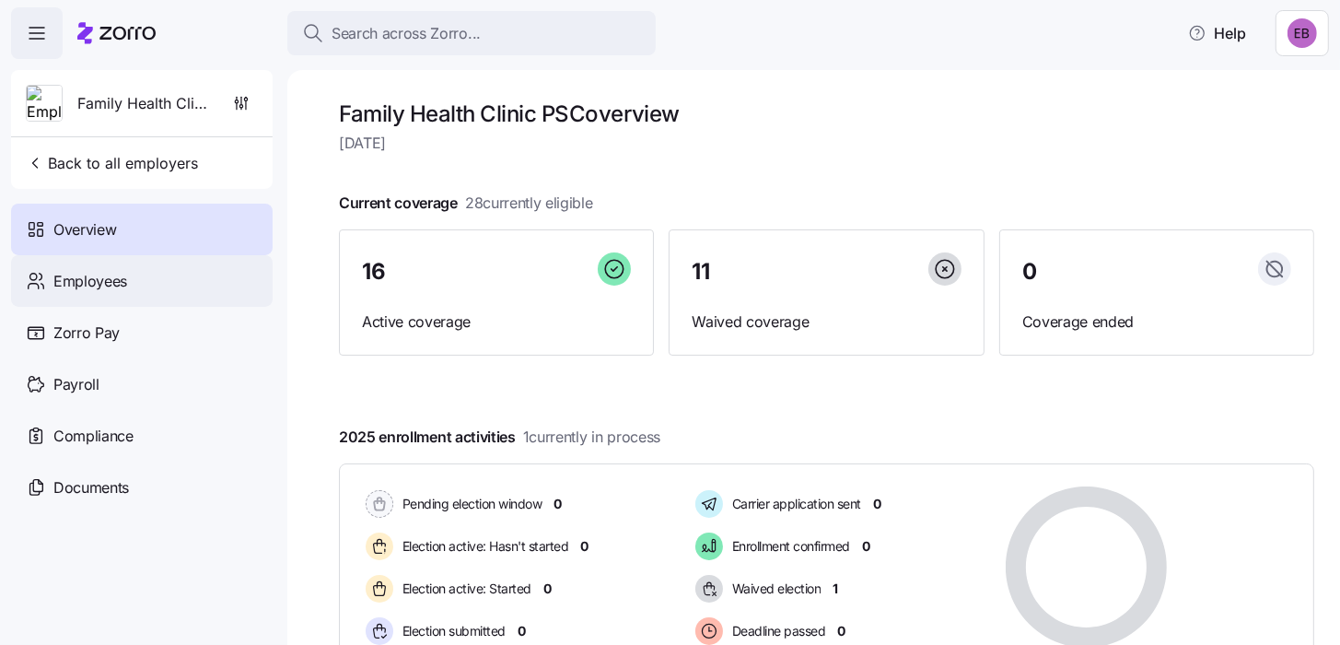
click at [105, 282] on span "Employees" at bounding box center [90, 281] width 74 height 23
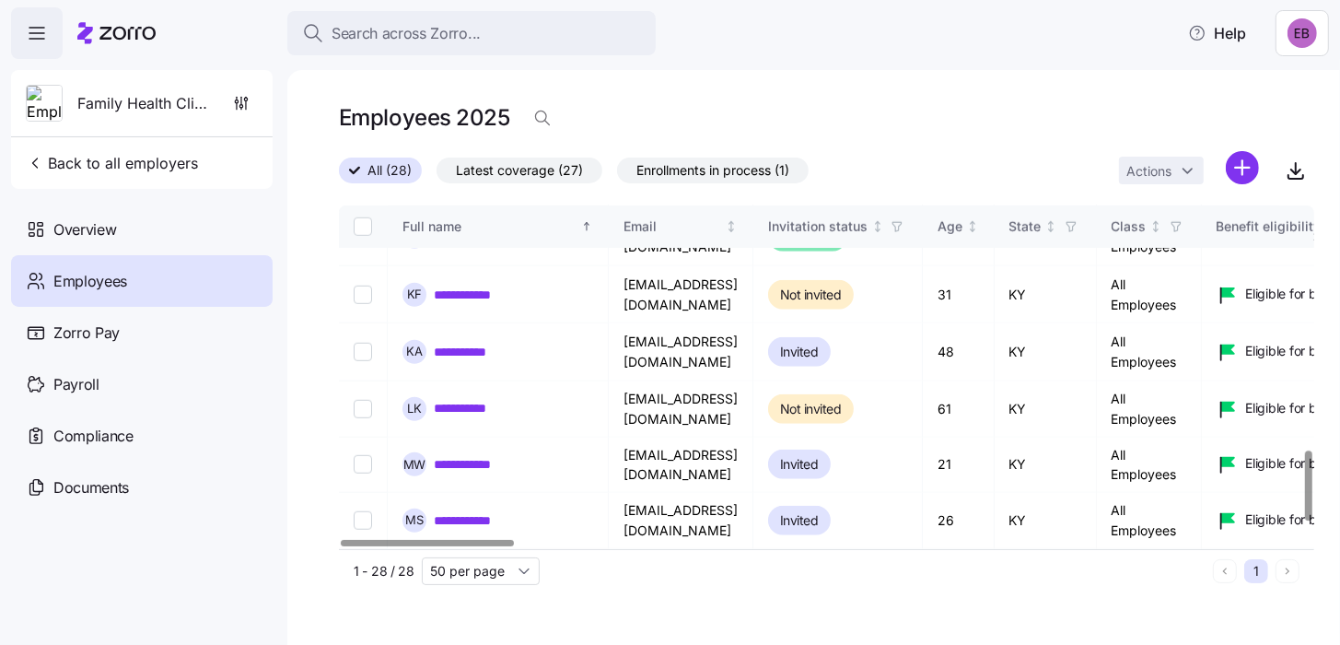
scroll to position [1196, 0]
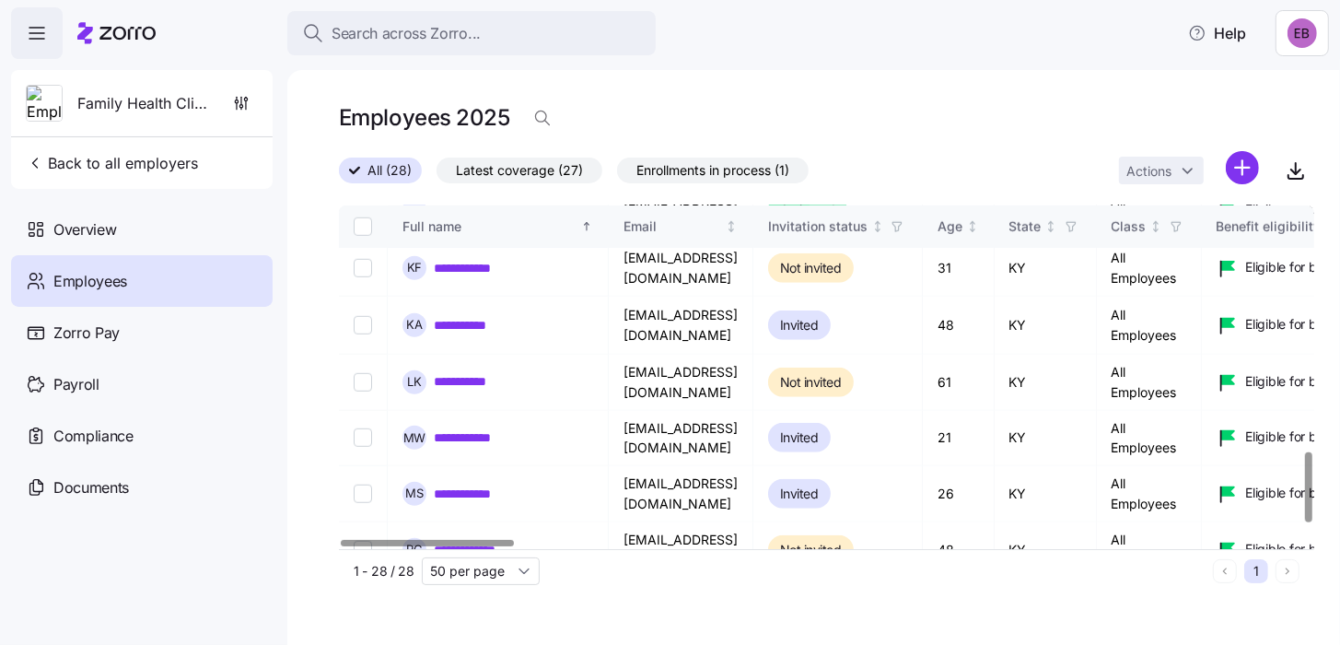
click at [465, 597] on link "*********" at bounding box center [463, 606] width 58 height 18
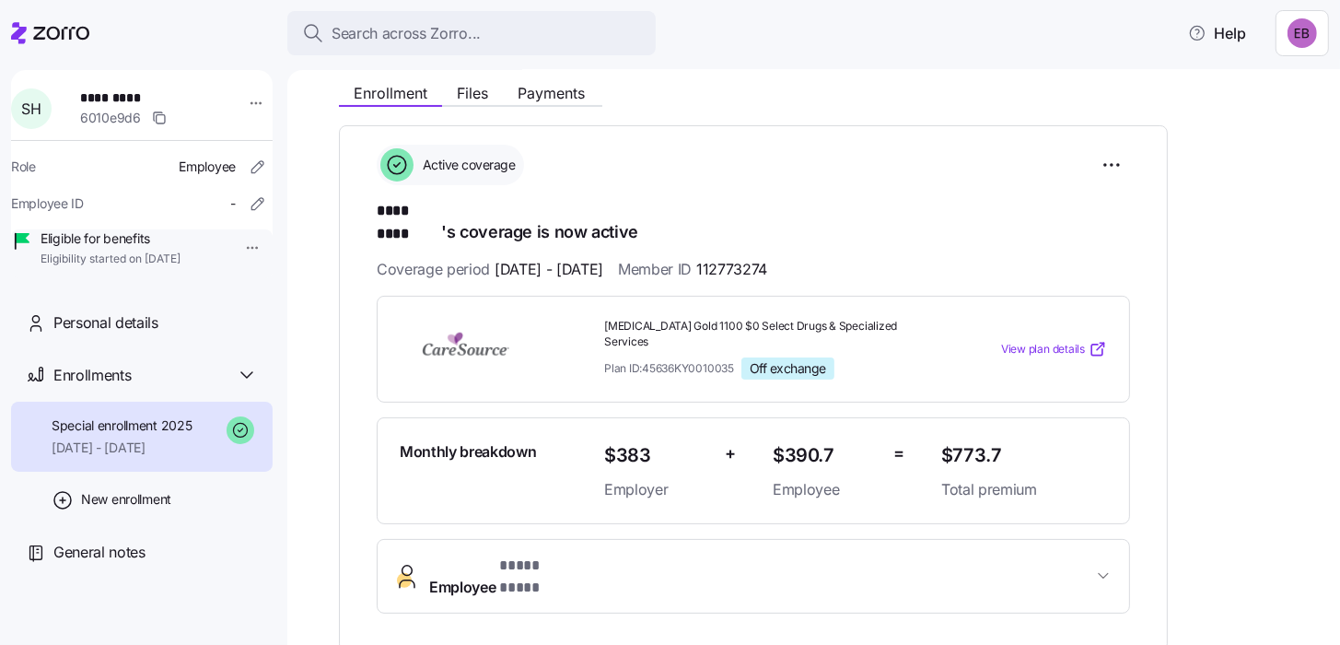
scroll to position [184, 0]
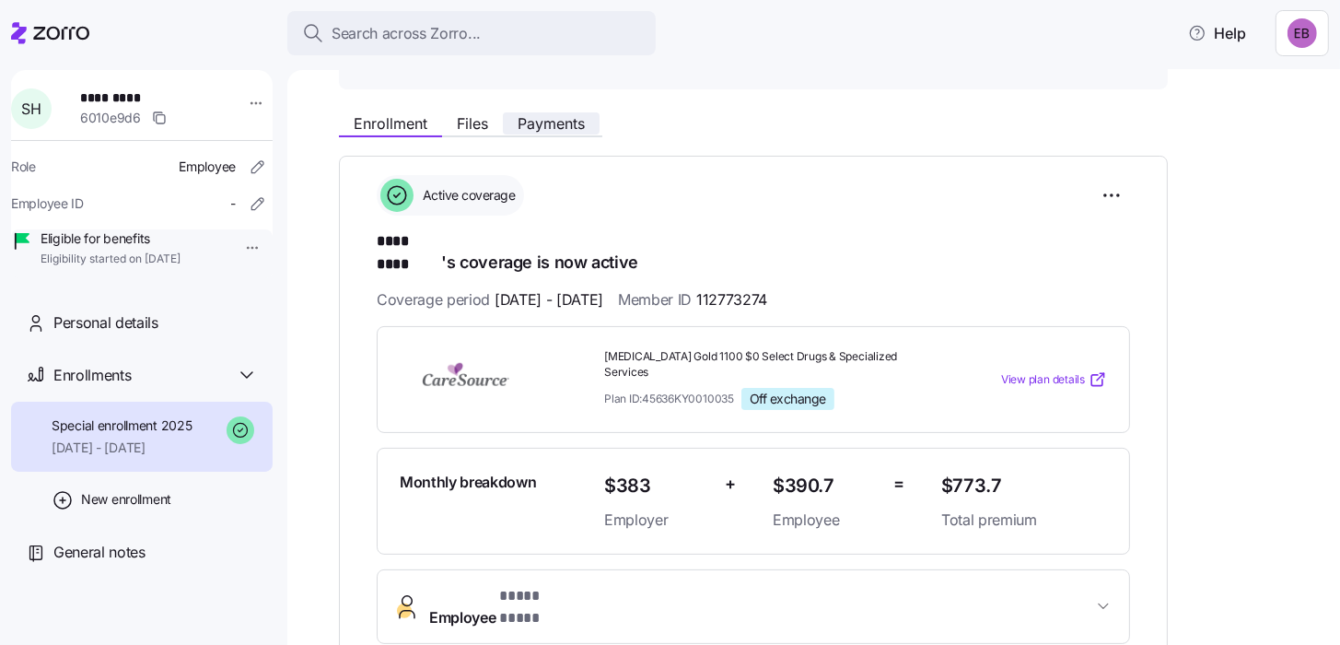
click at [561, 118] on span "Payments" at bounding box center [551, 123] width 67 height 15
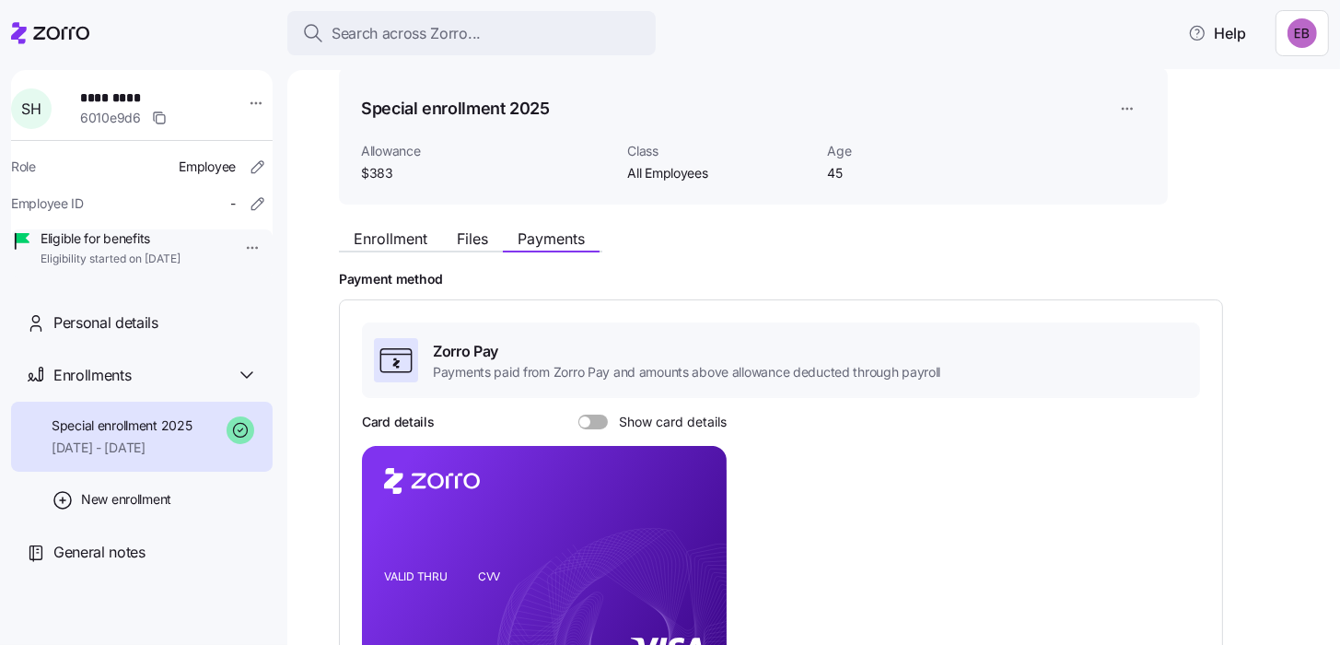
scroll to position [184, 0]
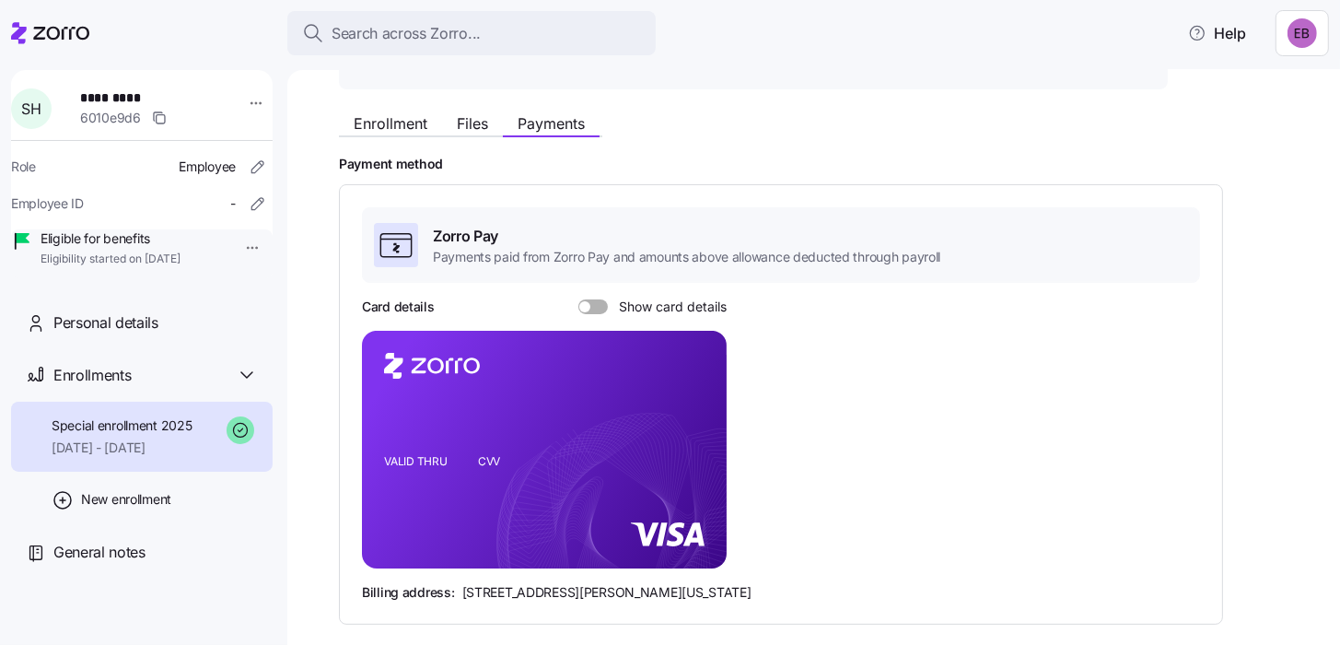
click at [594, 303] on span at bounding box center [599, 306] width 18 height 15
click at [578, 299] on input "Show card details" at bounding box center [578, 299] width 0 height 0
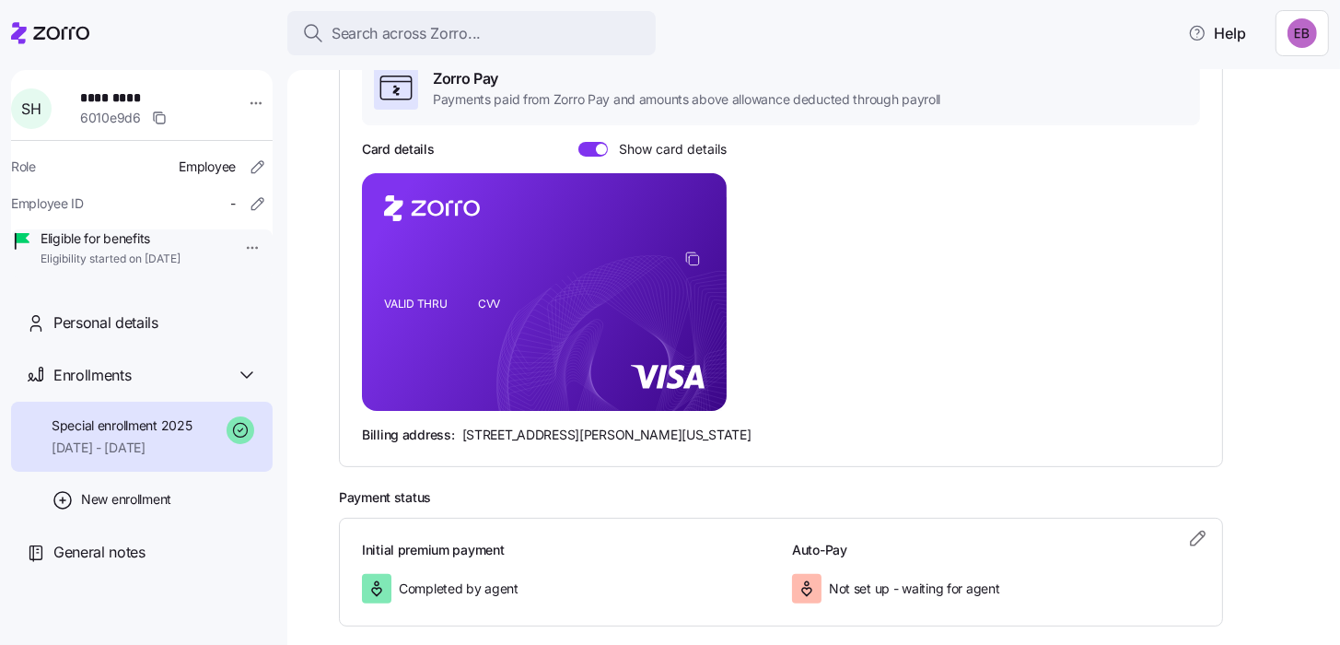
scroll to position [368, 0]
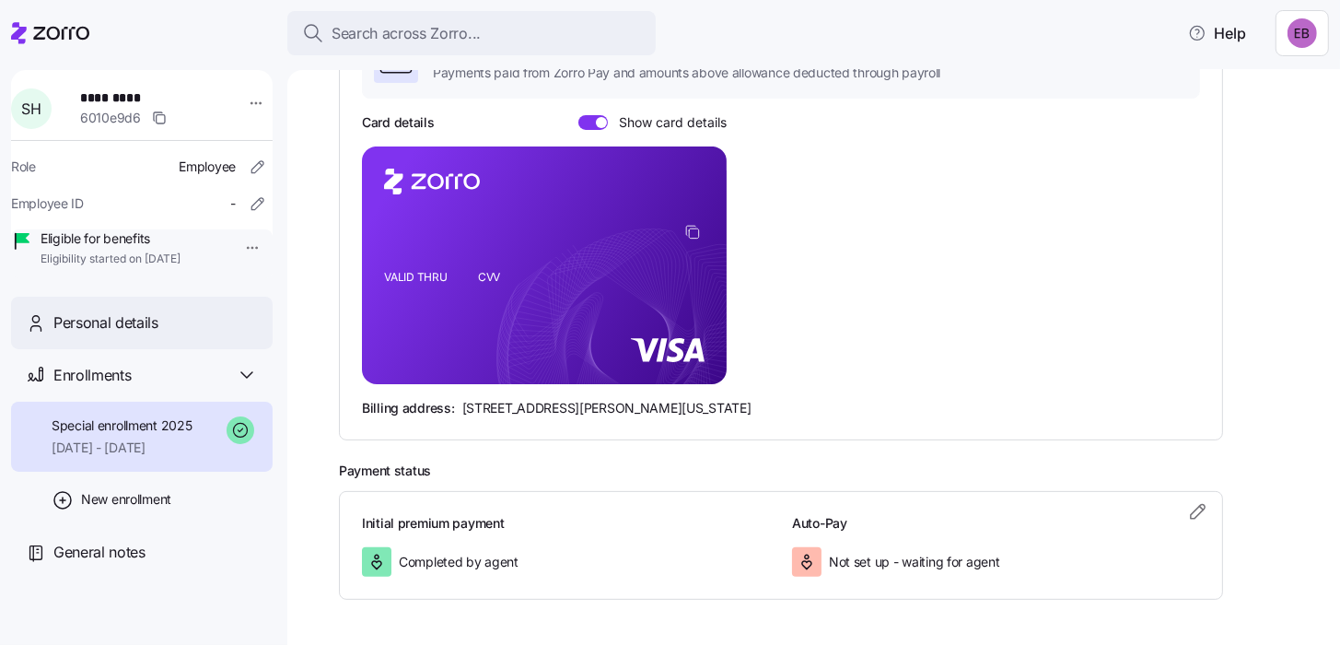
click at [122, 334] on span "Personal details" at bounding box center [105, 322] width 105 height 23
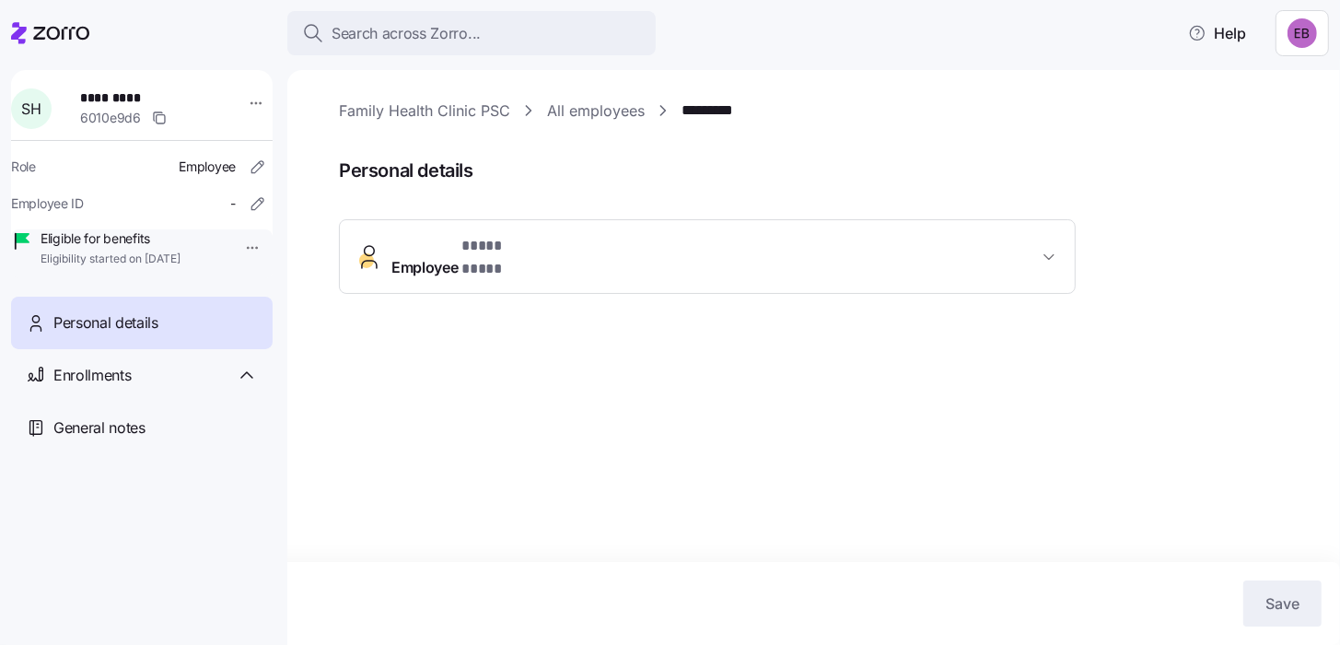
click at [498, 254] on span "* **** **** *" at bounding box center [498, 246] width 74 height 23
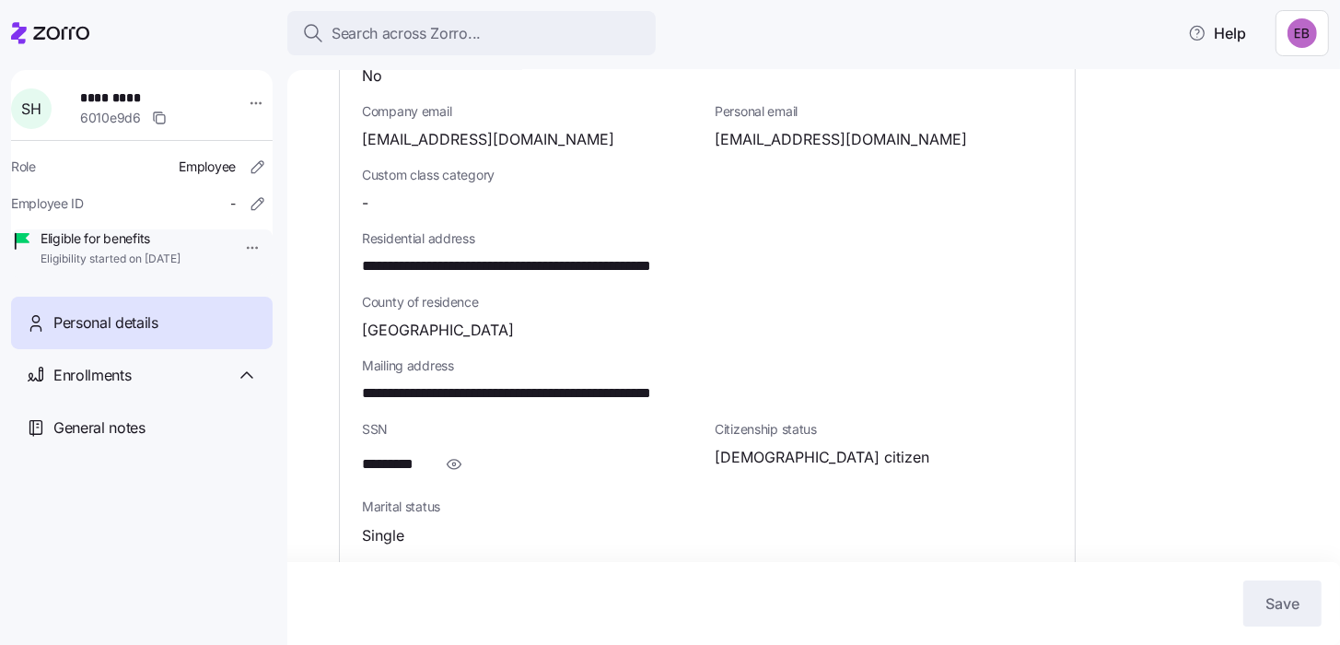
scroll to position [553, 0]
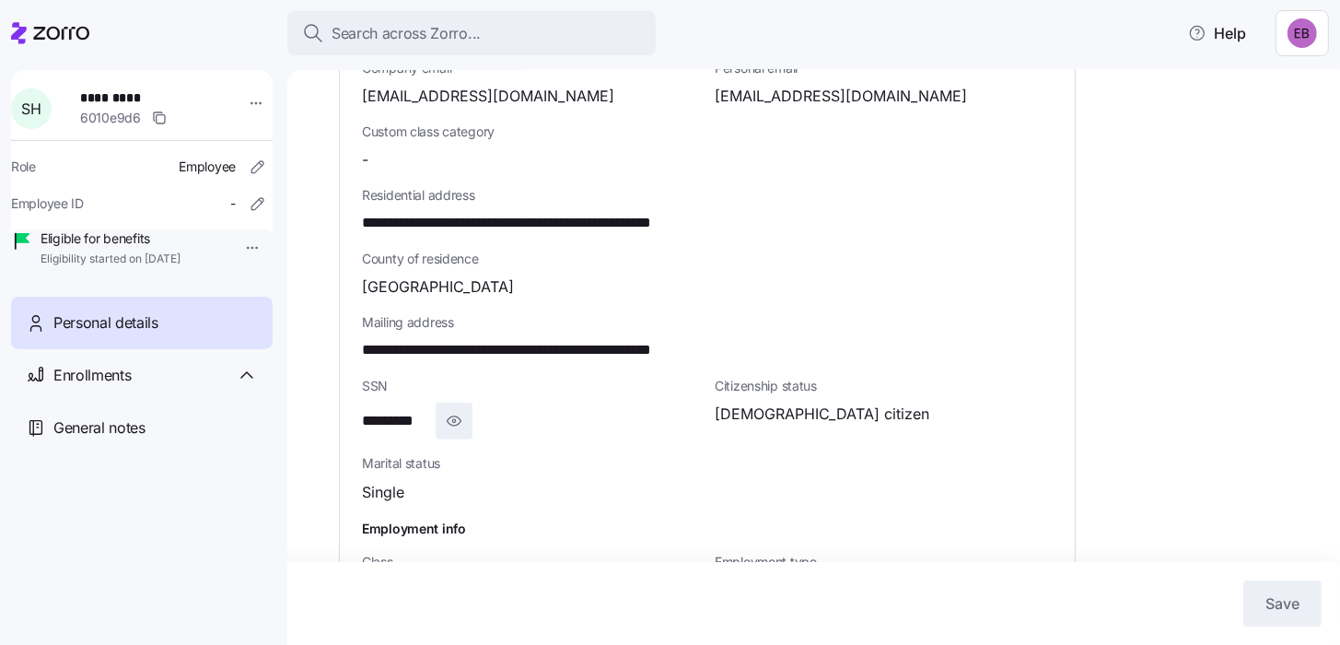
click at [454, 410] on icon "button" at bounding box center [454, 421] width 18 height 22
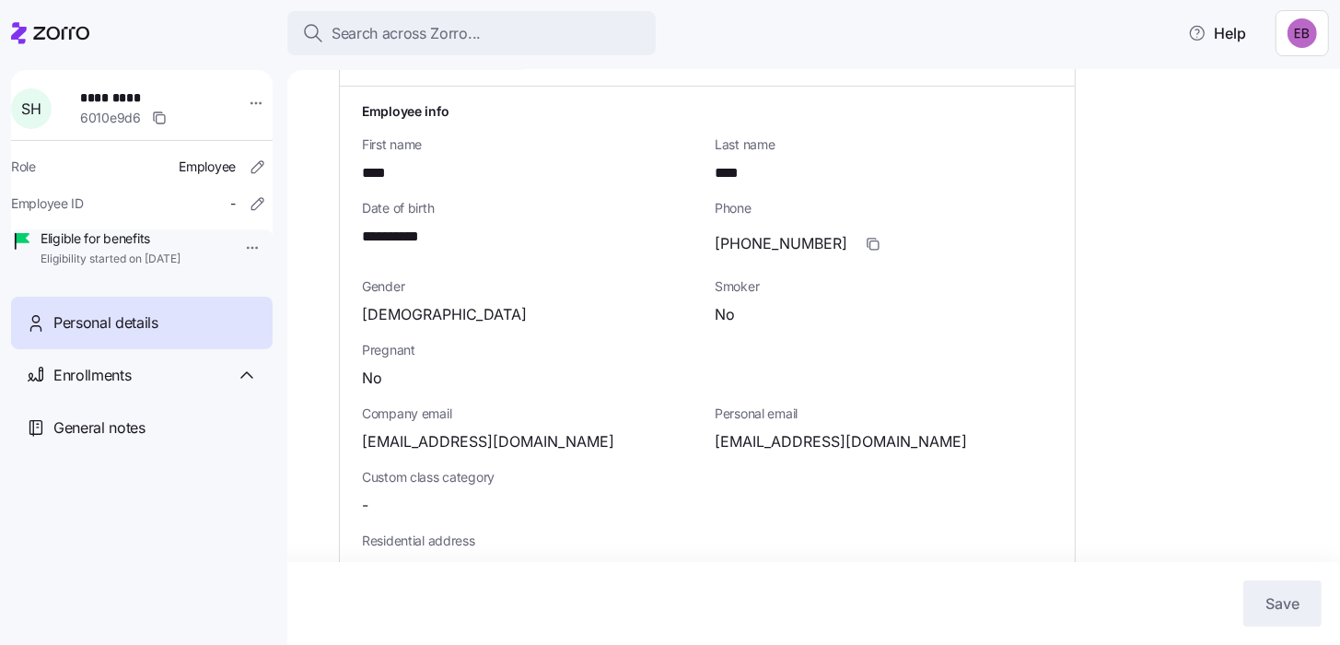
scroll to position [0, 0]
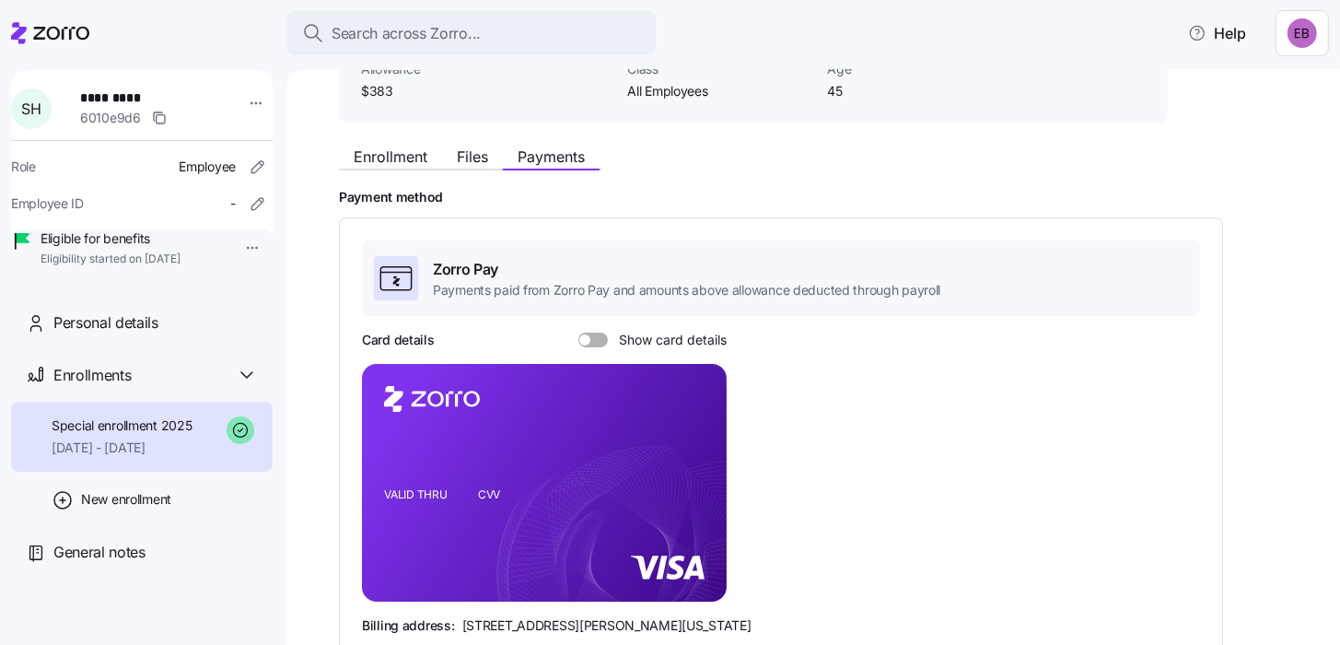
scroll to position [184, 0]
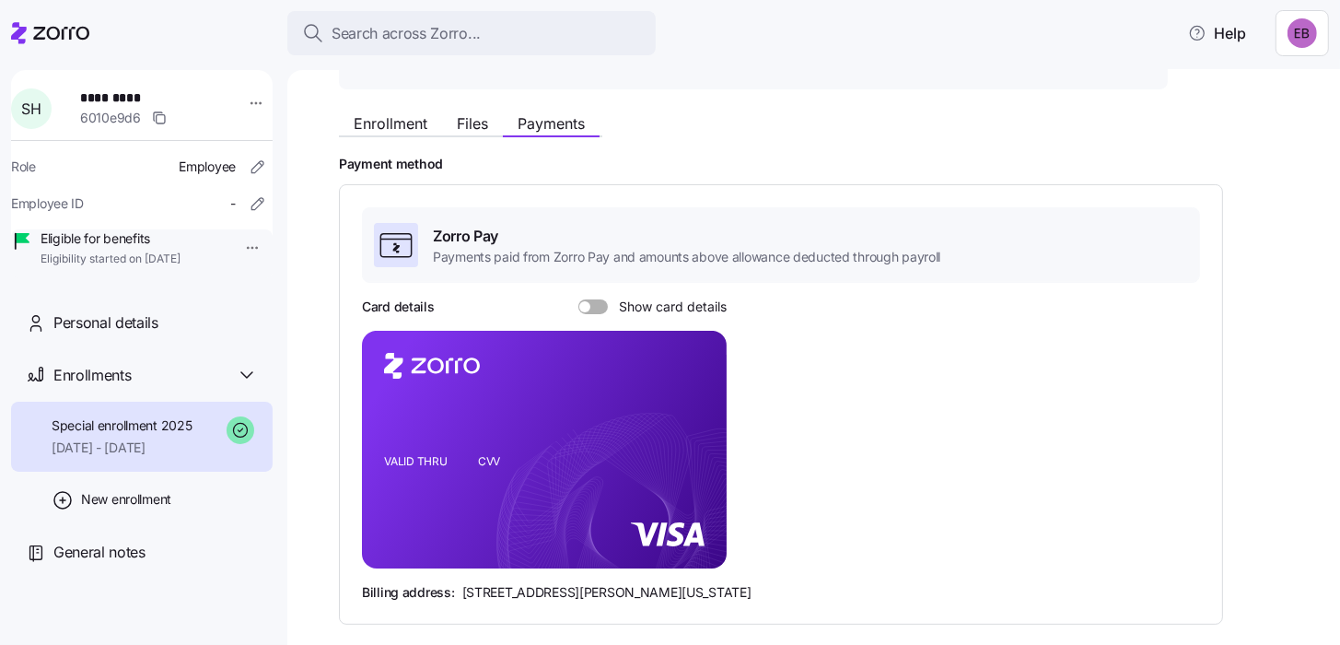
click at [590, 306] on span at bounding box center [599, 306] width 18 height 15
click at [578, 299] on input "Show card details" at bounding box center [578, 299] width 0 height 0
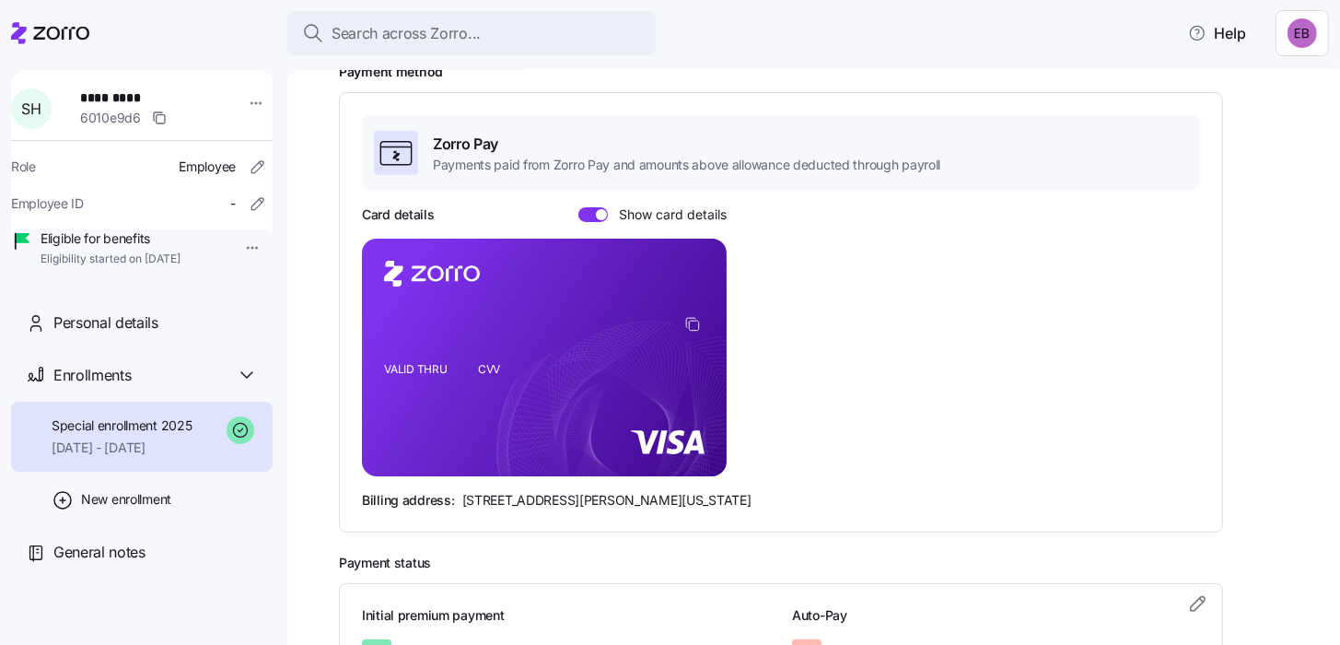
scroll to position [0, 0]
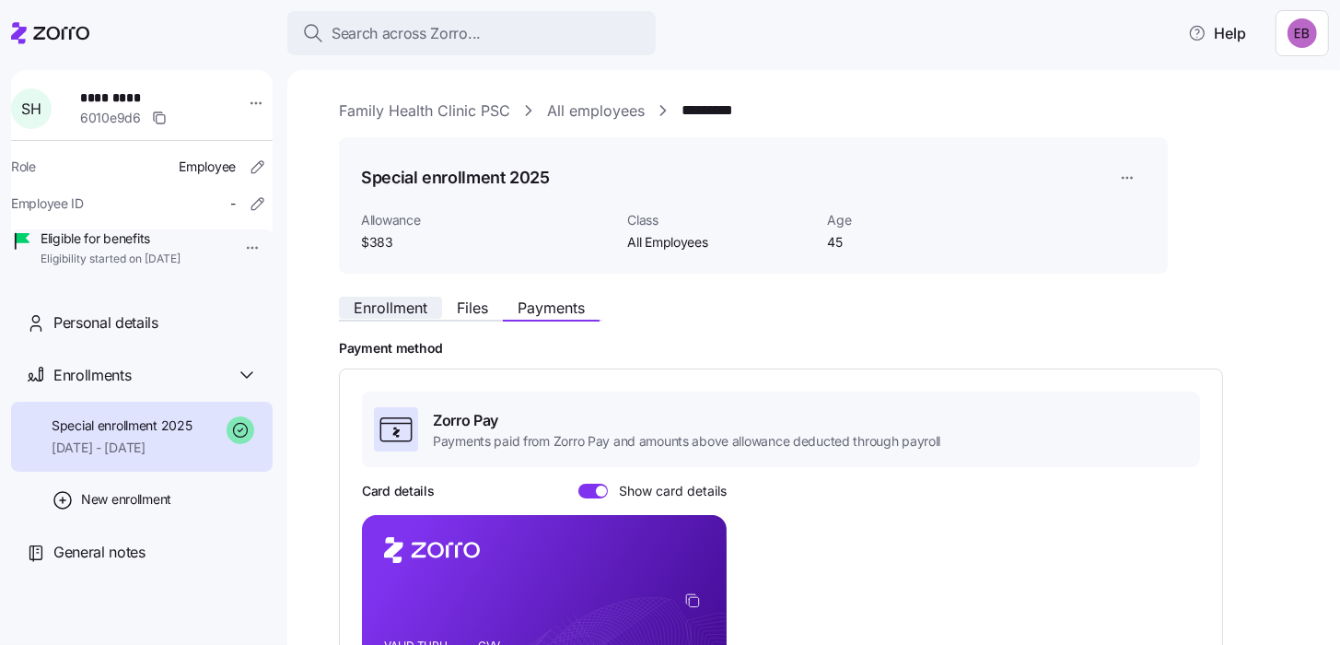
click at [389, 315] on span "Enrollment" at bounding box center [391, 307] width 74 height 15
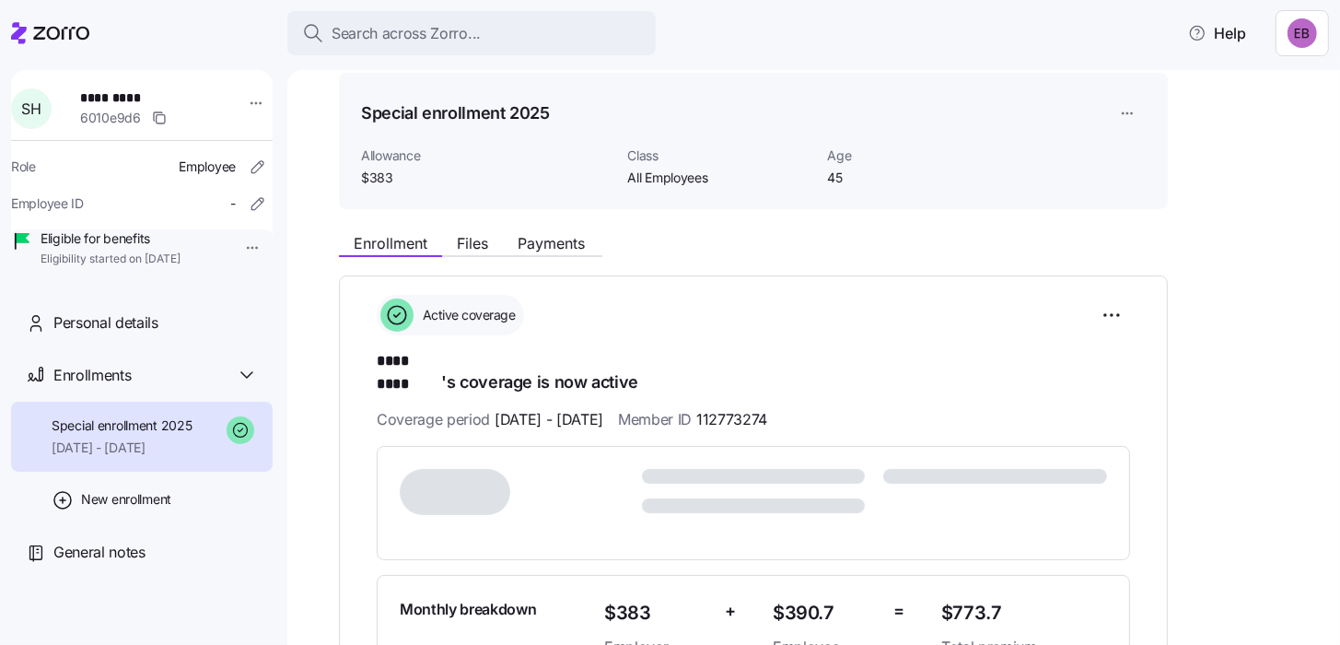
scroll to position [91, 0]
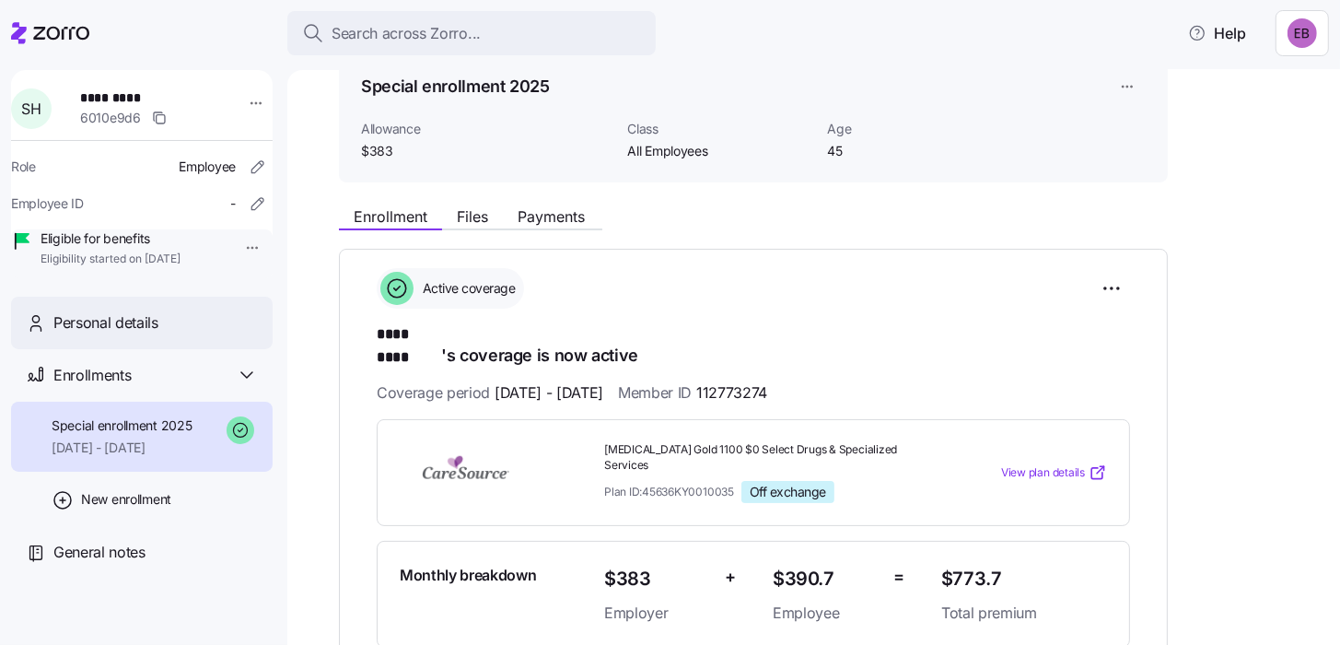
click at [164, 334] on div "Personal details" at bounding box center [155, 322] width 204 height 23
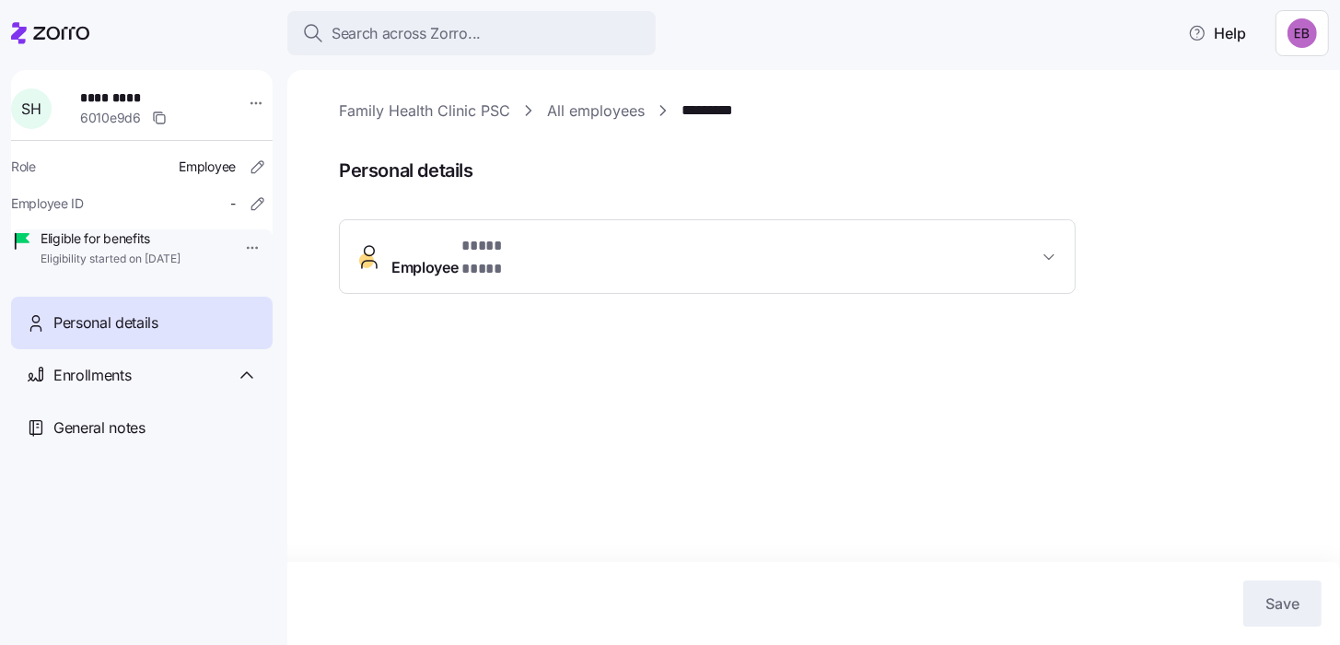
click at [729, 108] on link "*********" at bounding box center [715, 110] width 66 height 23
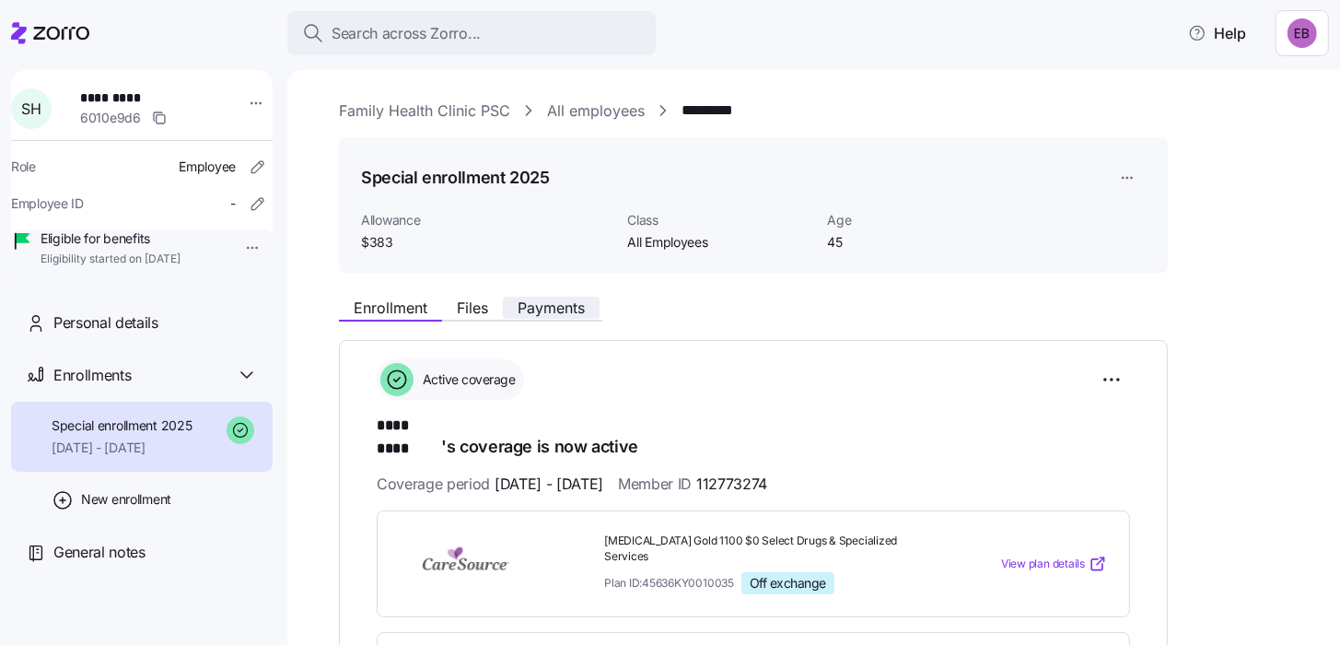
click at [552, 317] on button "Payments" at bounding box center [551, 308] width 97 height 22
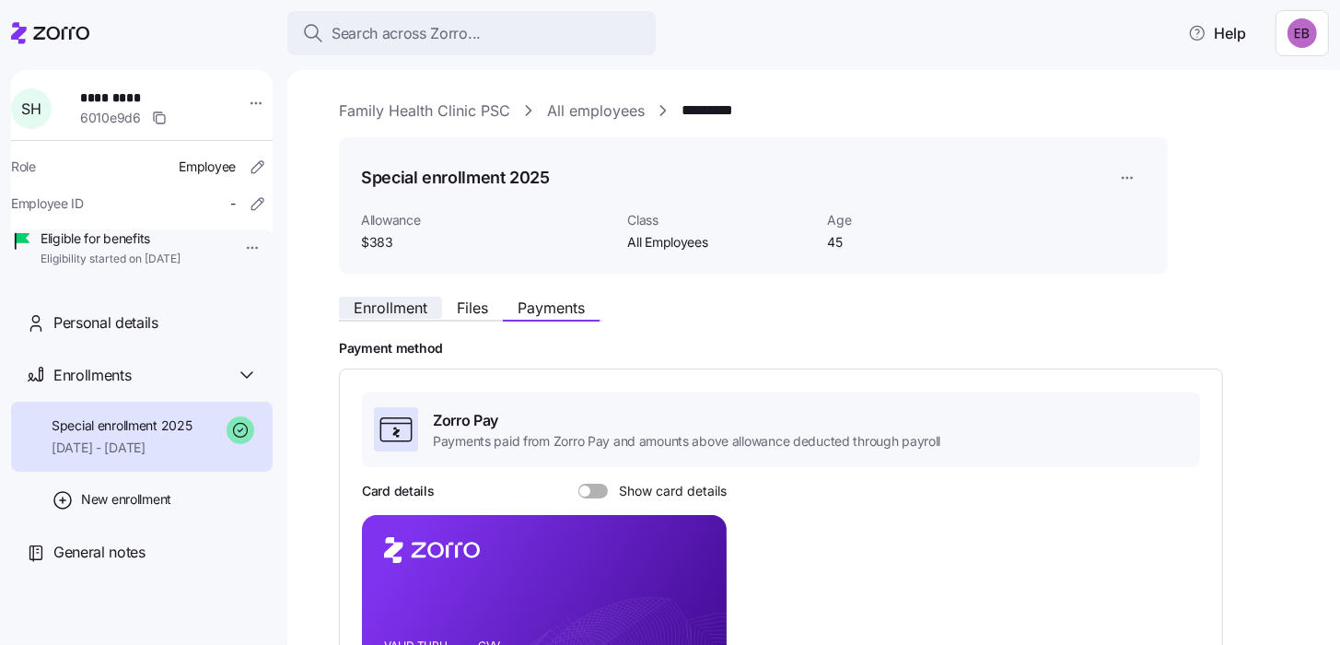
click at [379, 312] on span "Enrollment" at bounding box center [391, 307] width 74 height 15
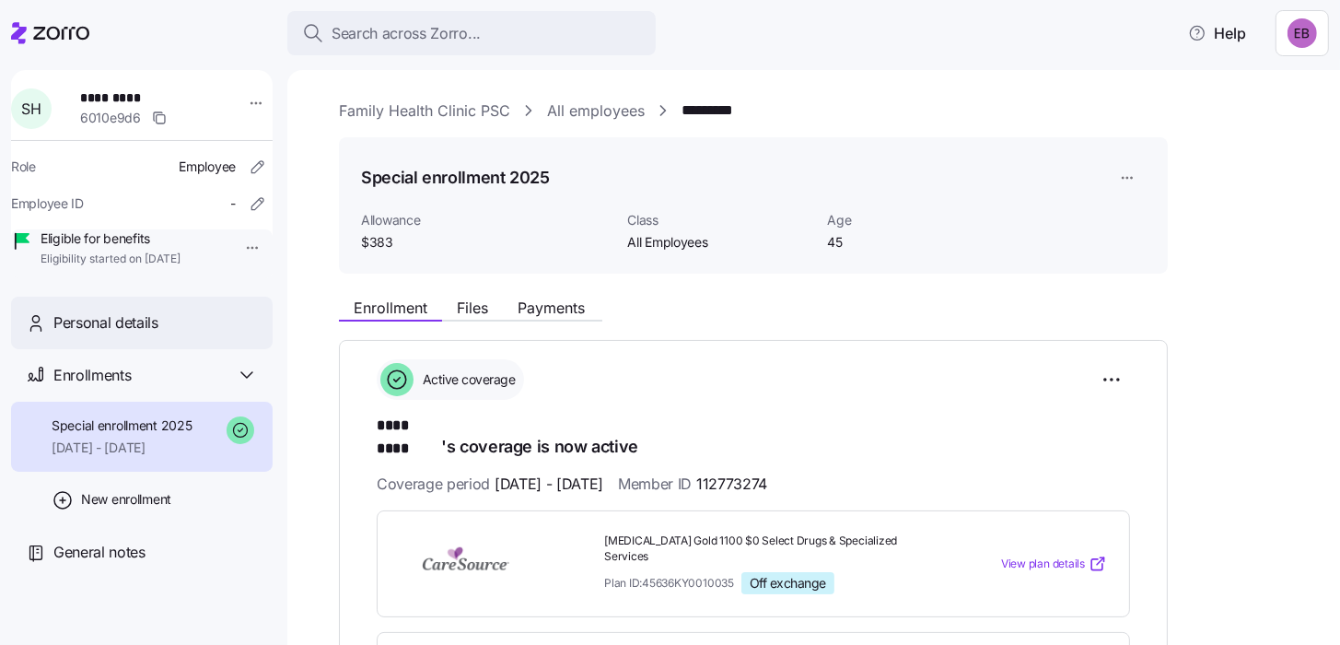
click at [149, 334] on span "Personal details" at bounding box center [105, 322] width 105 height 23
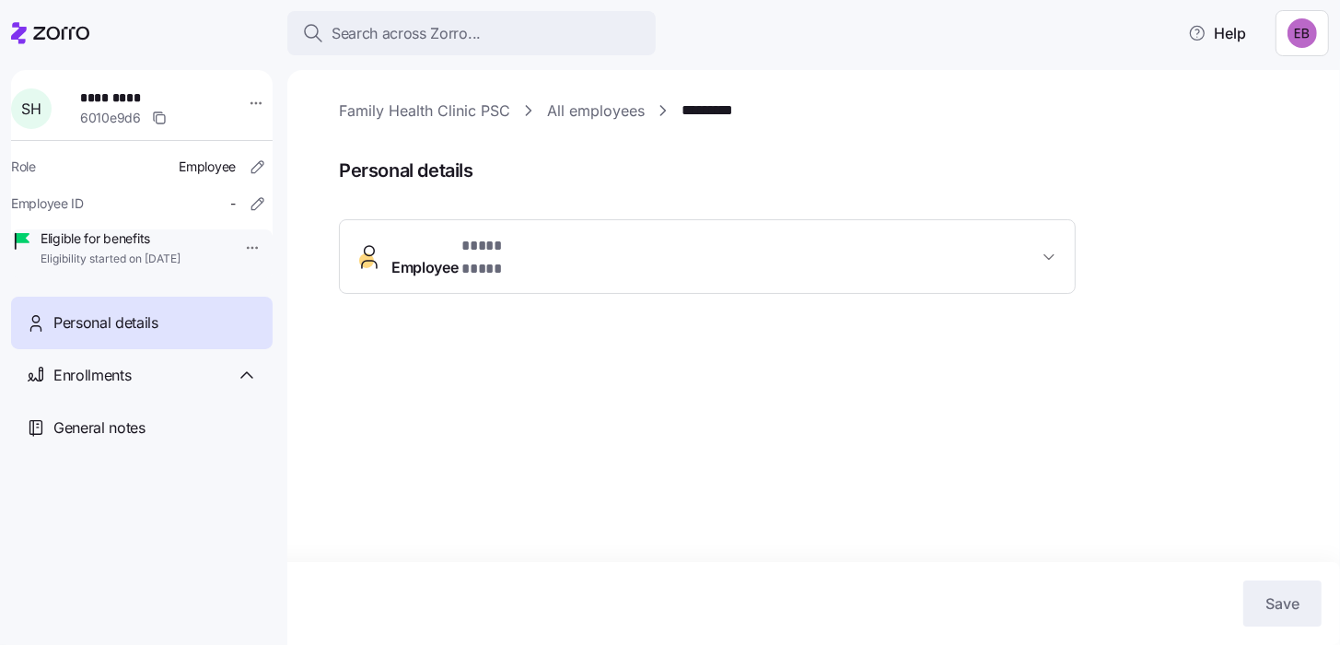
click at [594, 249] on span "Employee * **** **** *" at bounding box center [714, 257] width 647 height 44
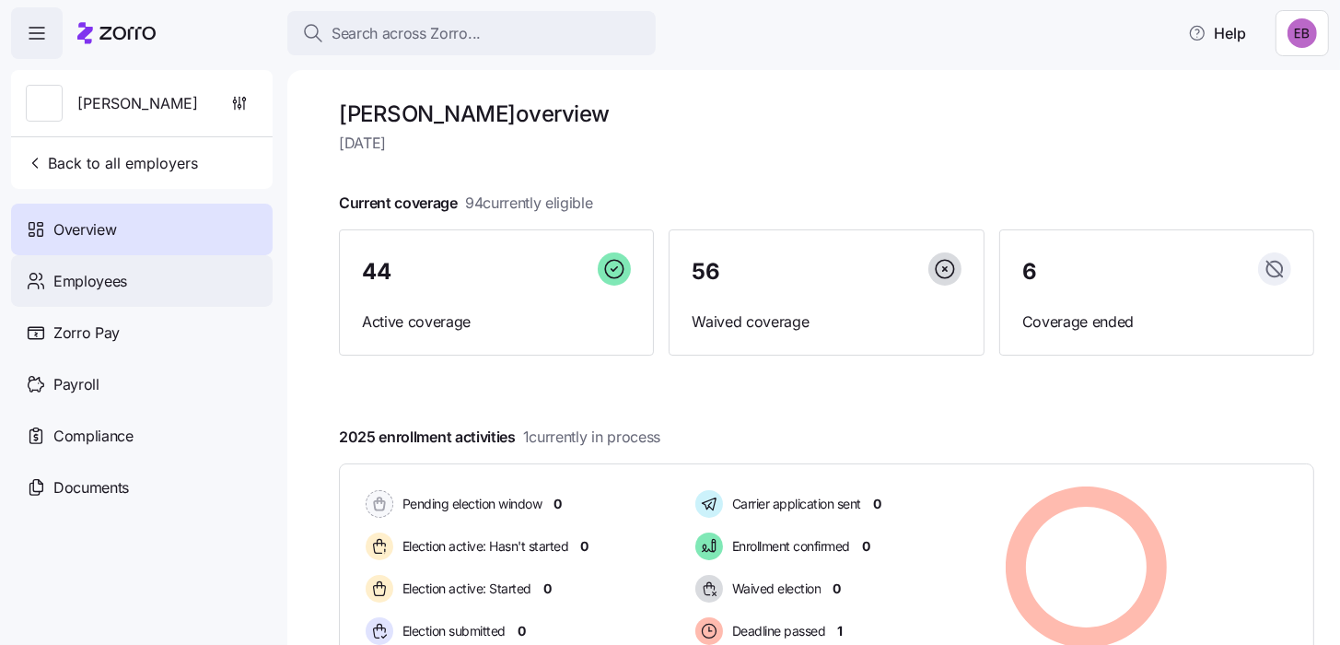
click at [141, 289] on div "Employees" at bounding box center [142, 281] width 262 height 52
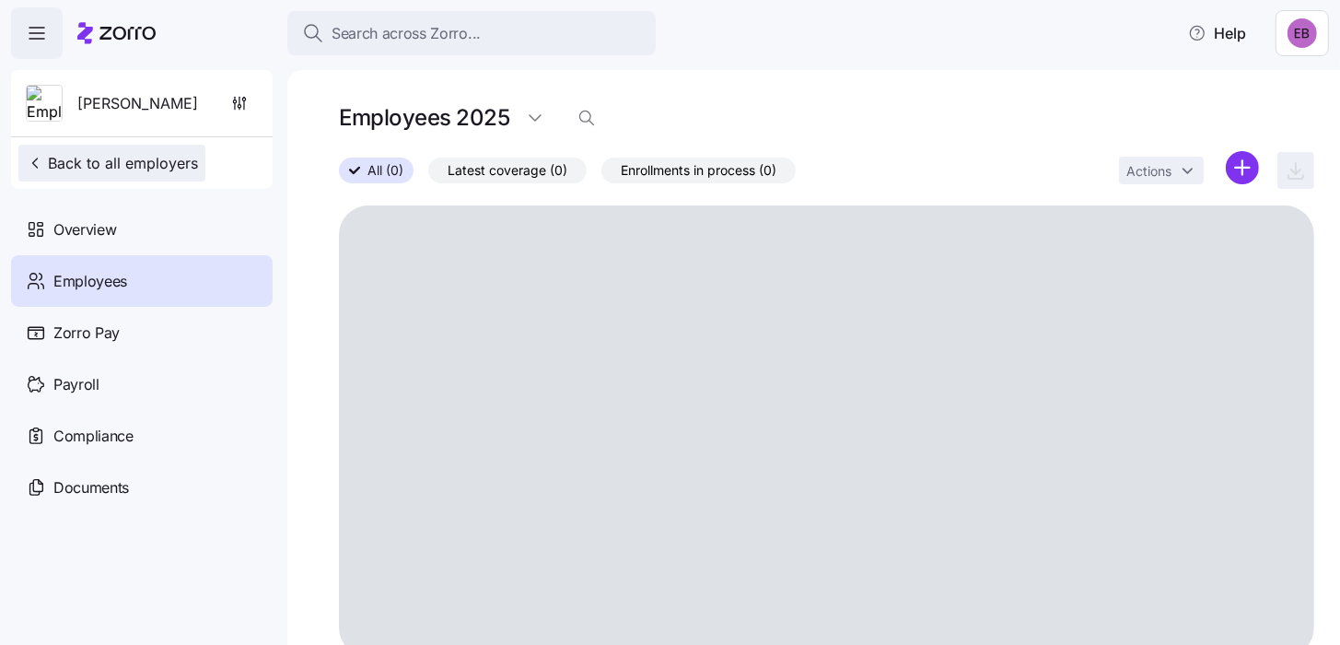
click at [89, 164] on span "Back to all employers" at bounding box center [112, 163] width 172 height 22
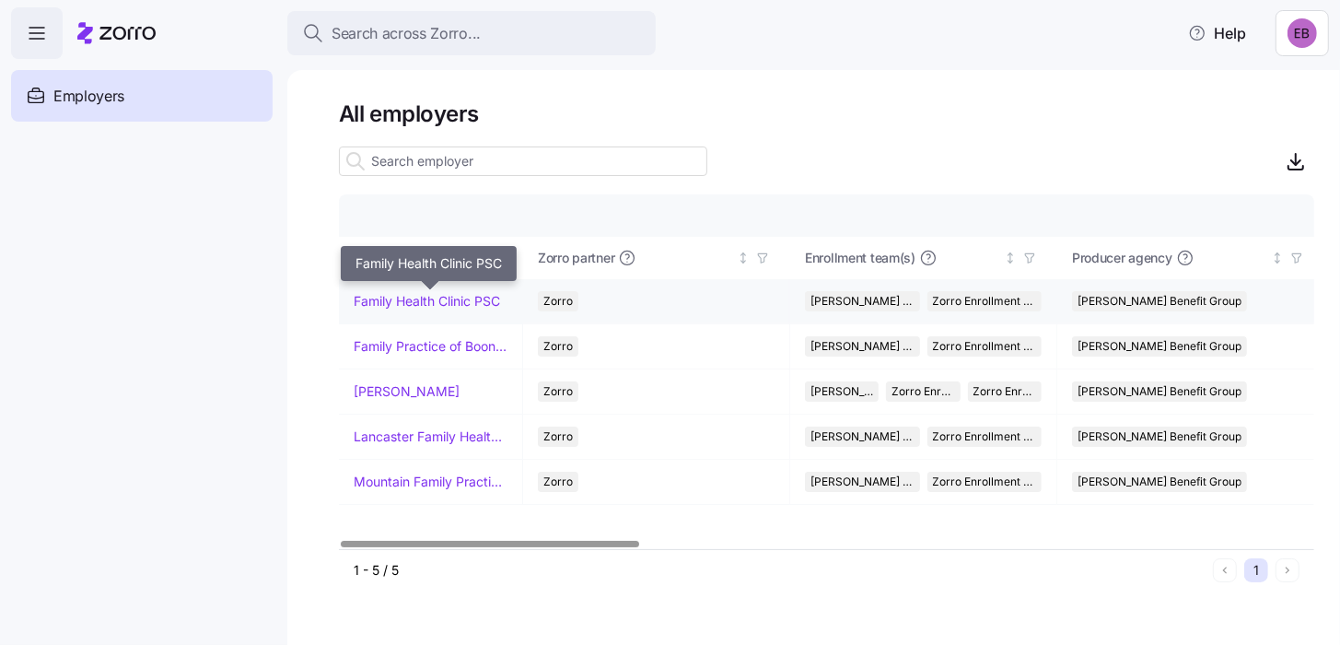
click at [367, 309] on link "Family Health Clinic PSC" at bounding box center [427, 301] width 146 height 18
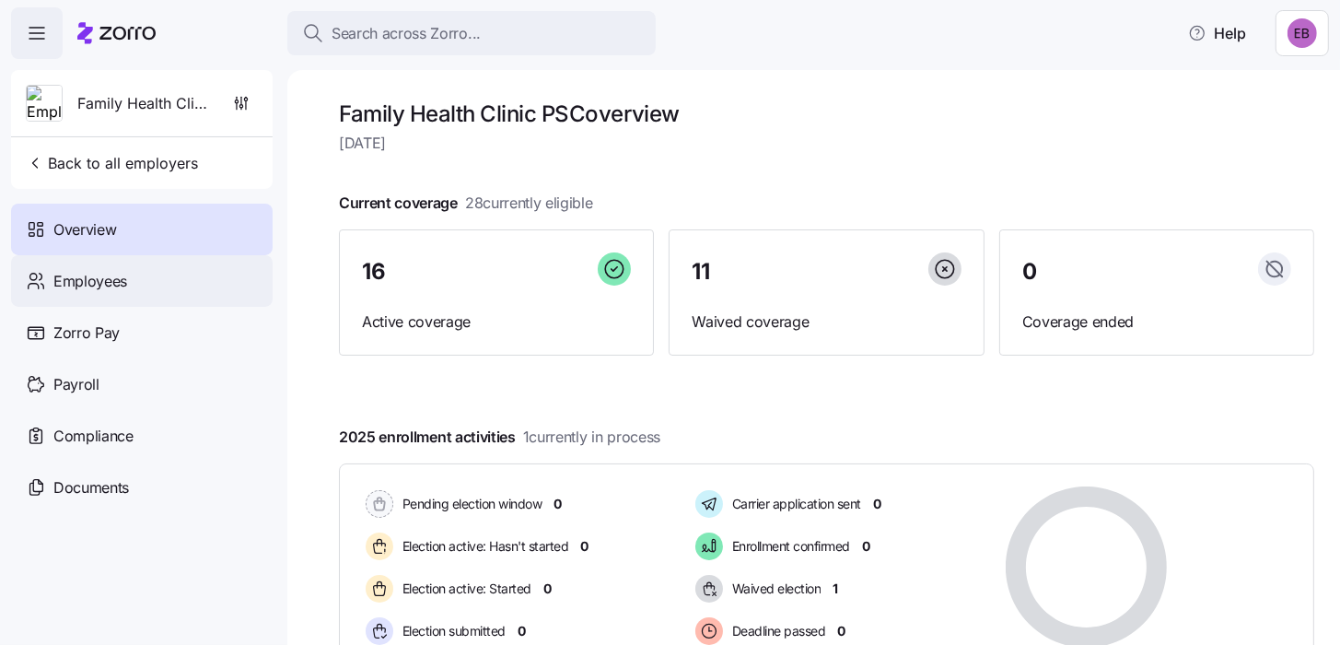
click at [122, 282] on span "Employees" at bounding box center [90, 281] width 74 height 23
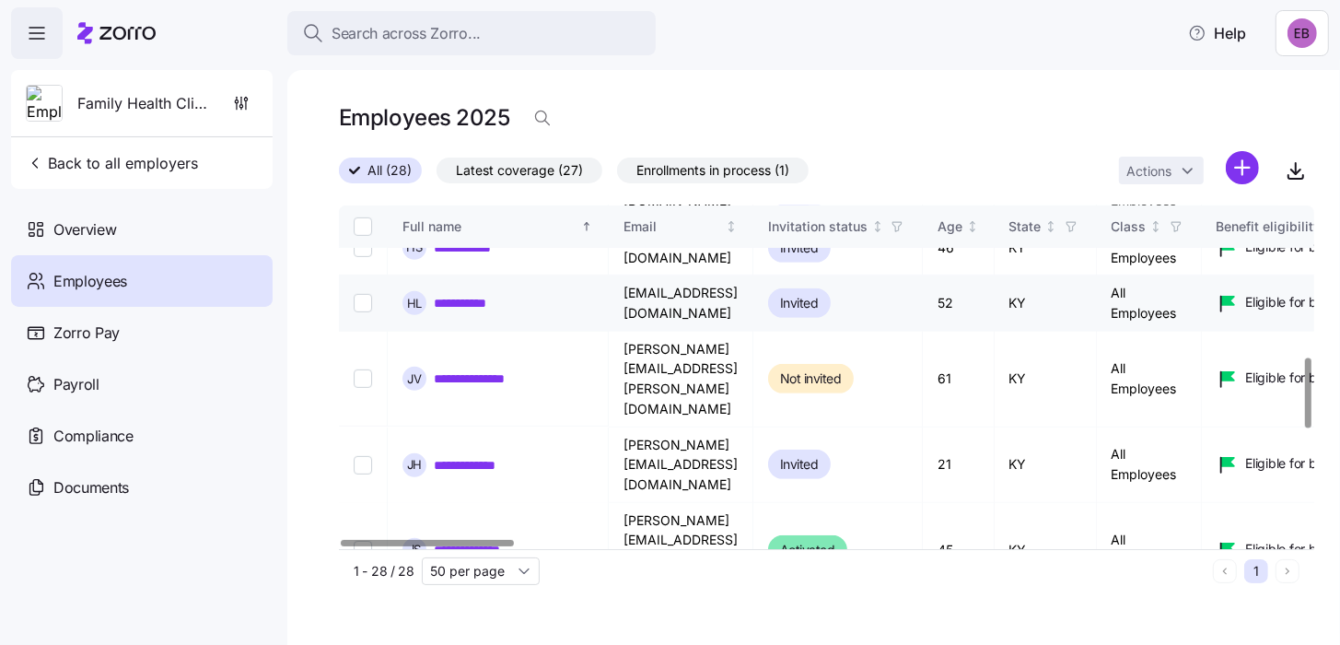
scroll to position [737, 0]
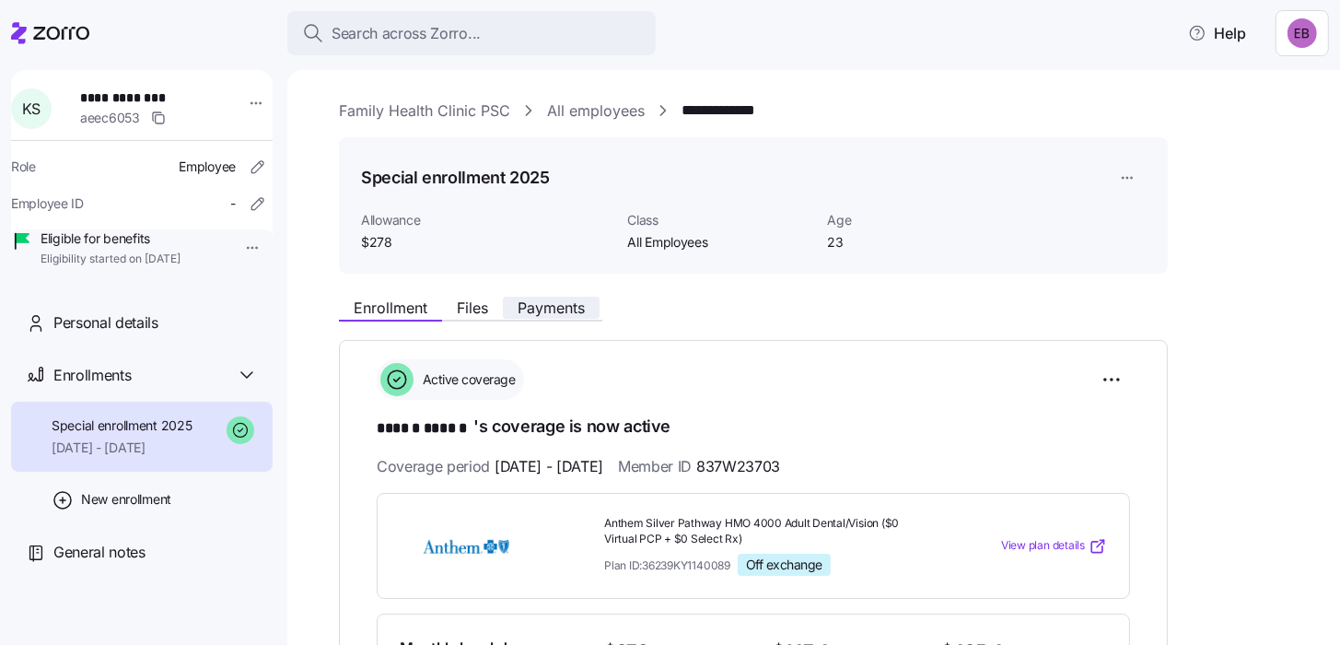
click at [564, 311] on span "Payments" at bounding box center [551, 307] width 67 height 15
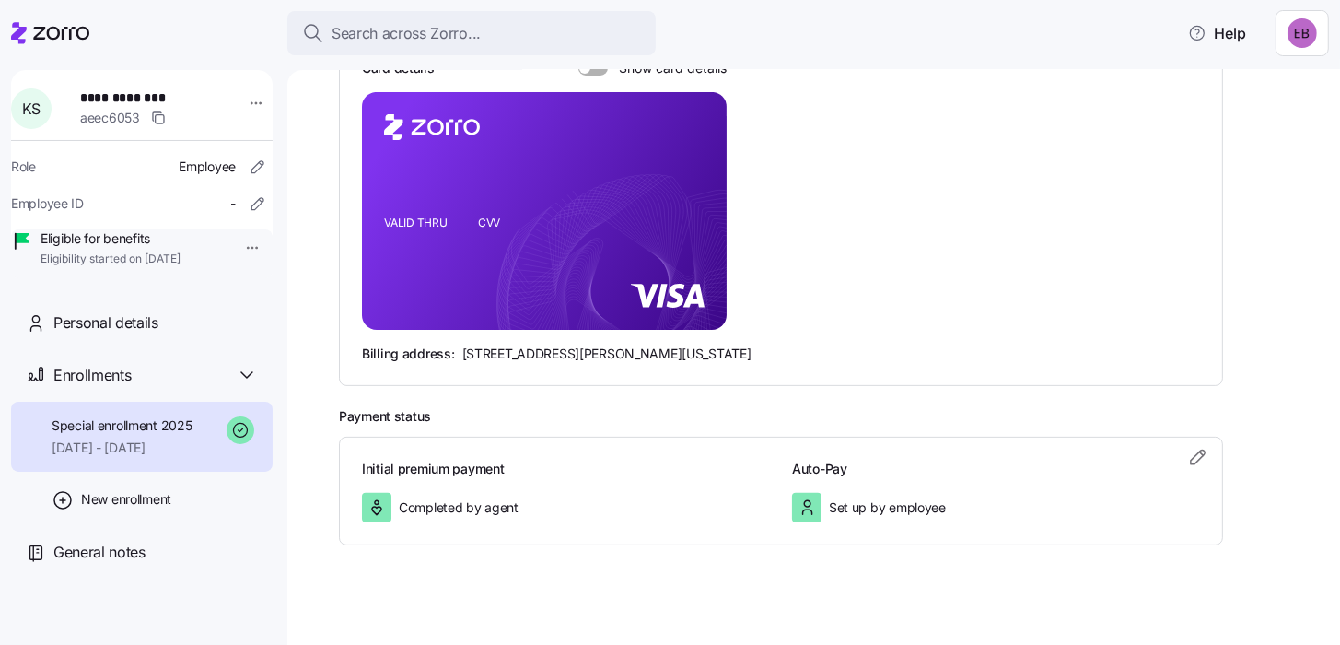
scroll to position [432, 0]
